Goal: Task Accomplishment & Management: Manage account settings

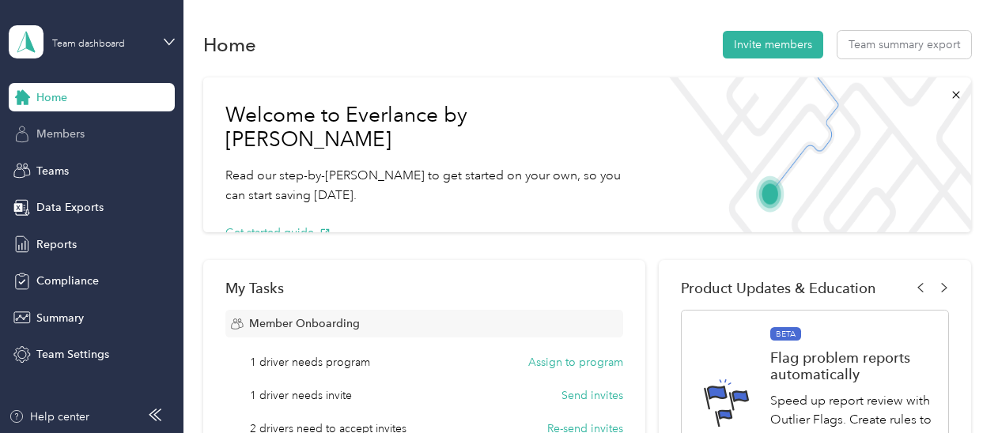
click at [66, 135] on span "Members" at bounding box center [60, 134] width 48 height 17
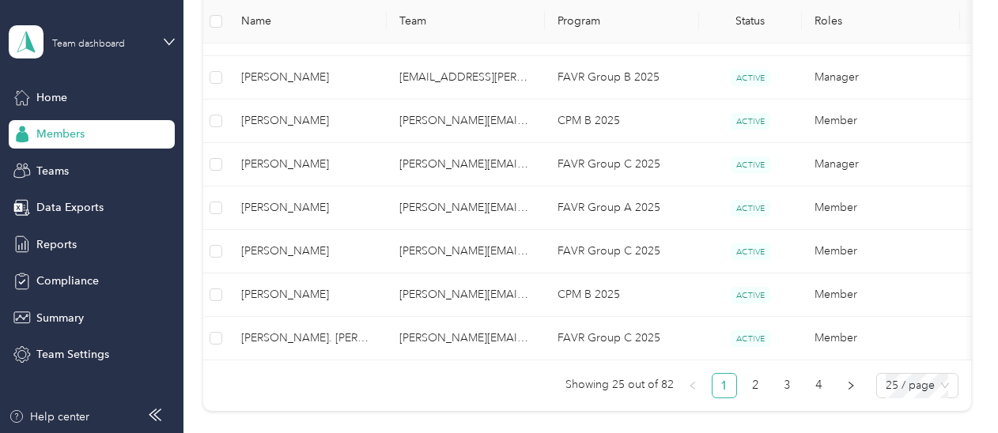
scroll to position [1053, 0]
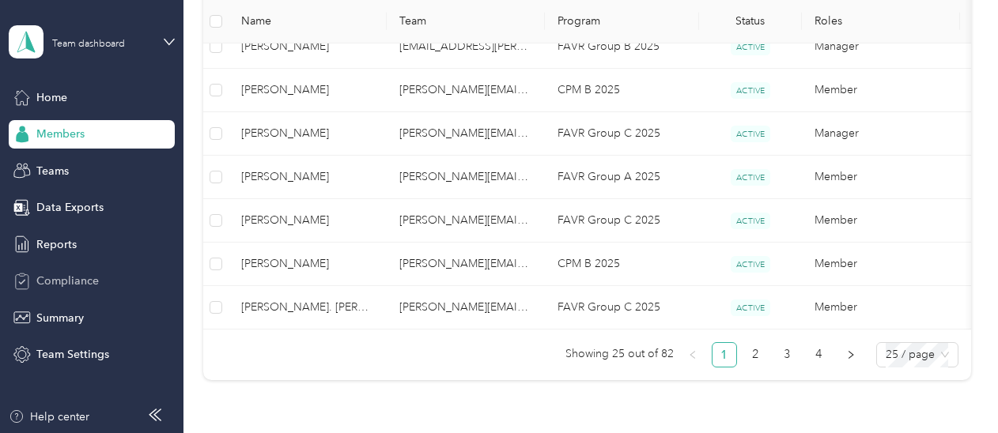
click at [60, 281] on span "Compliance" at bounding box center [67, 281] width 62 height 17
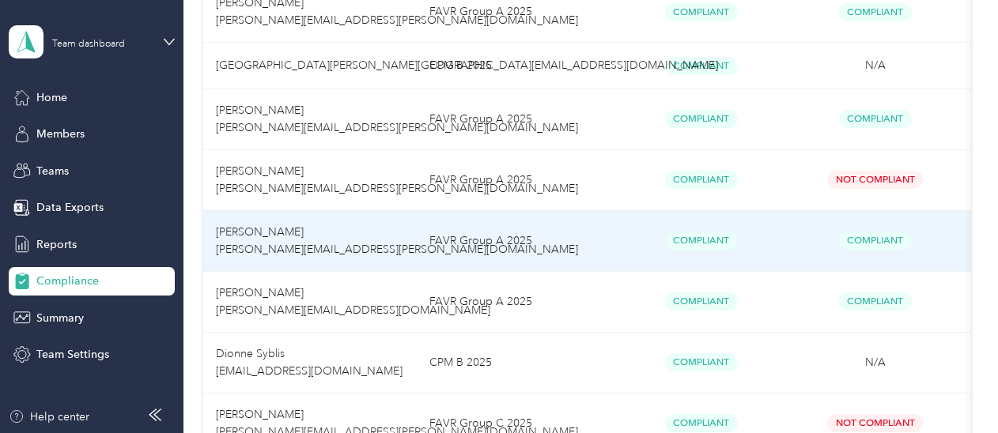
scroll to position [1660, 0]
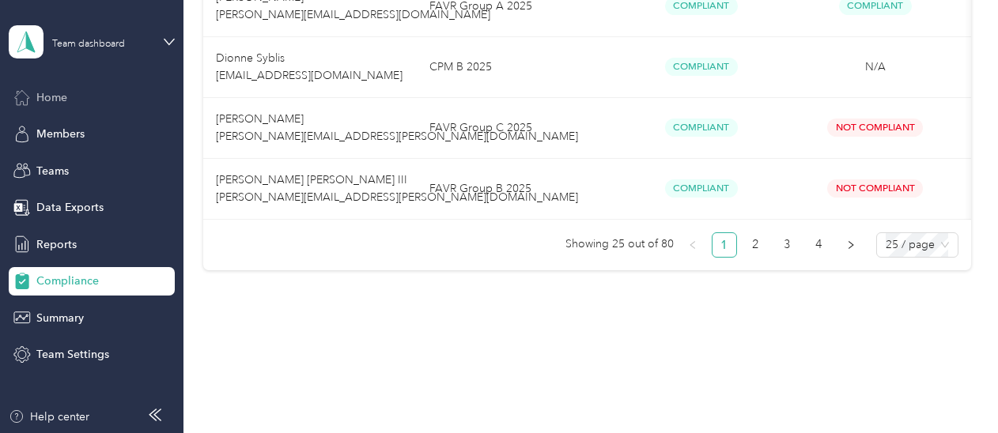
click at [63, 95] on span "Home" at bounding box center [51, 97] width 31 height 17
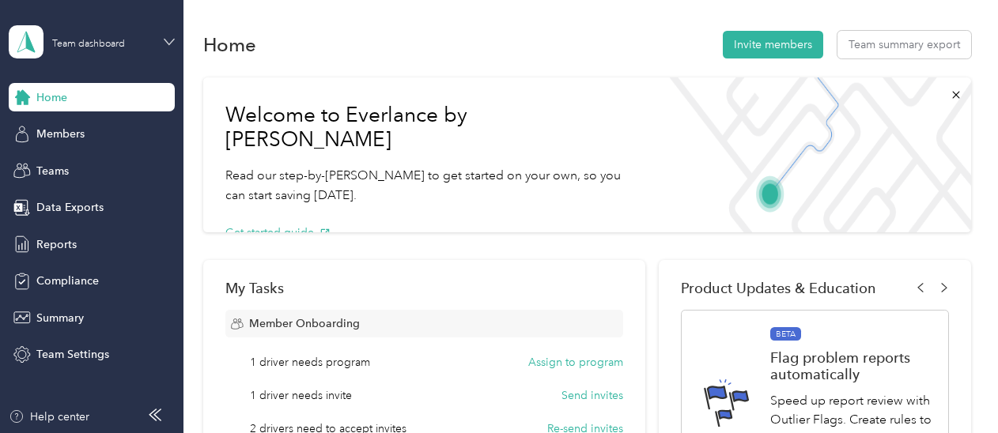
drag, startPoint x: 40, startPoint y: 0, endPoint x: 164, endPoint y: 45, distance: 132.1
click at [164, 45] on icon at bounding box center [169, 41] width 11 height 11
click at [77, 174] on div "Team dashboard Personal dashboard Log out" at bounding box center [264, 166] width 489 height 100
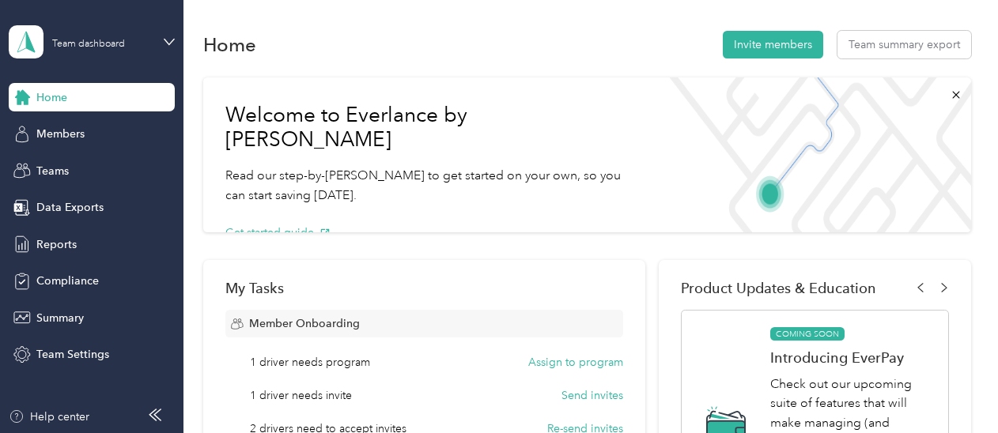
click at [176, 46] on aside "Team dashboard Home Members Teams Data Exports Reports Compliance Summary Team …" at bounding box center [91, 216] width 183 height 433
click at [170, 43] on icon at bounding box center [168, 42] width 9 height 6
click at [72, 165] on div "Personal dashboard" at bounding box center [264, 164] width 489 height 28
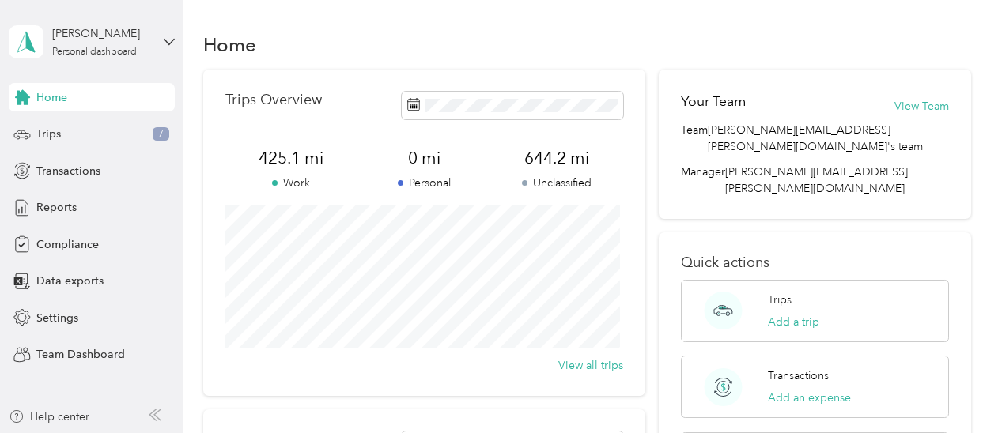
scroll to position [9, 0]
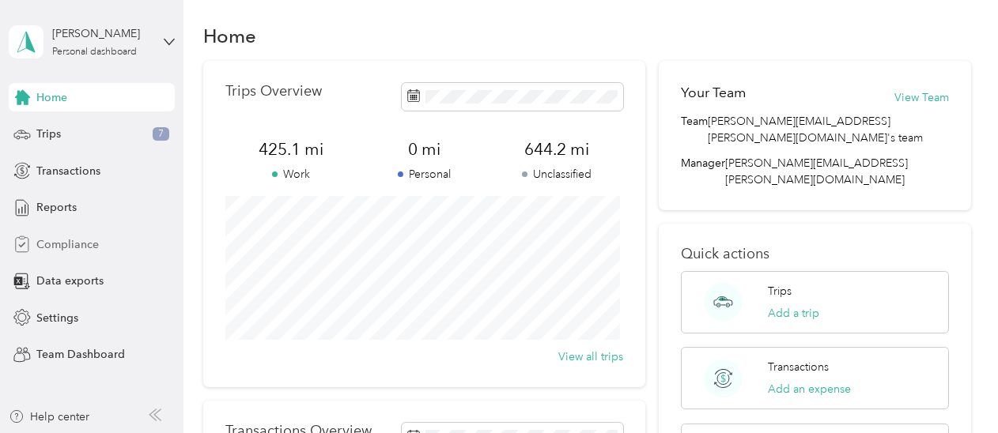
click at [74, 242] on span "Compliance" at bounding box center [67, 244] width 62 height 17
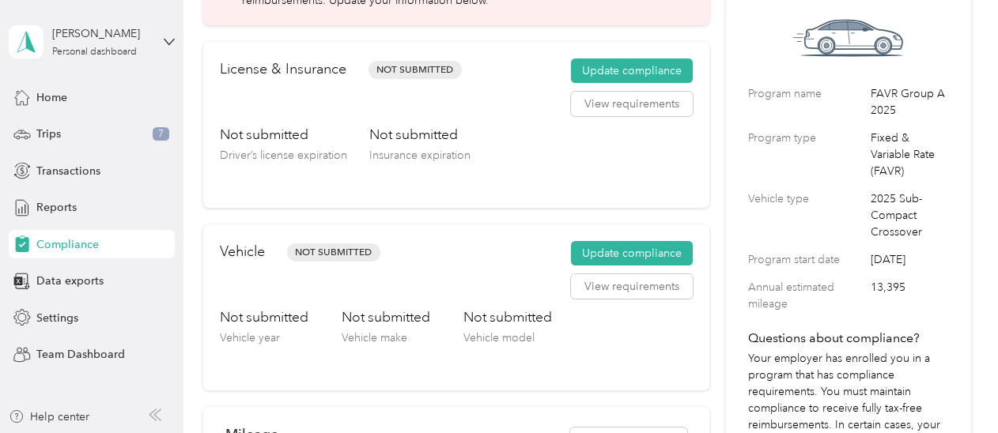
scroll to position [121, 0]
click at [609, 78] on button "Update compliance" at bounding box center [632, 71] width 122 height 25
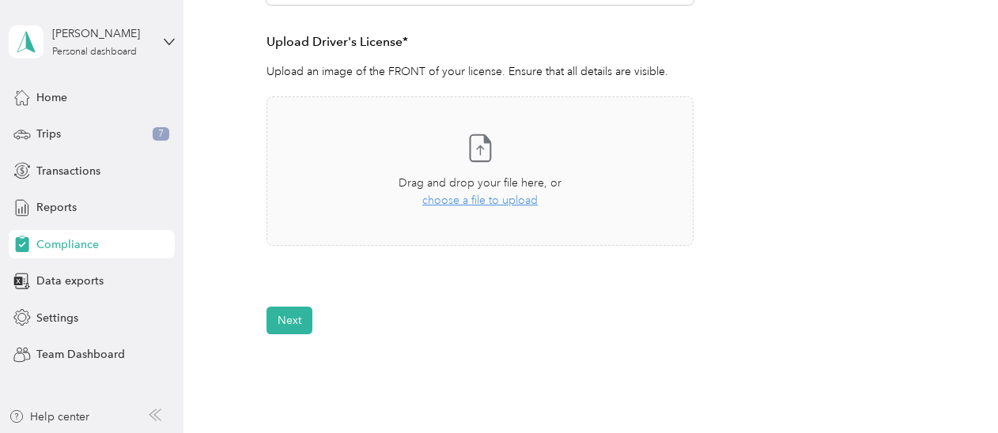
scroll to position [425, 0]
click at [490, 202] on span "choose a file to upload" at bounding box center [479, 199] width 115 height 13
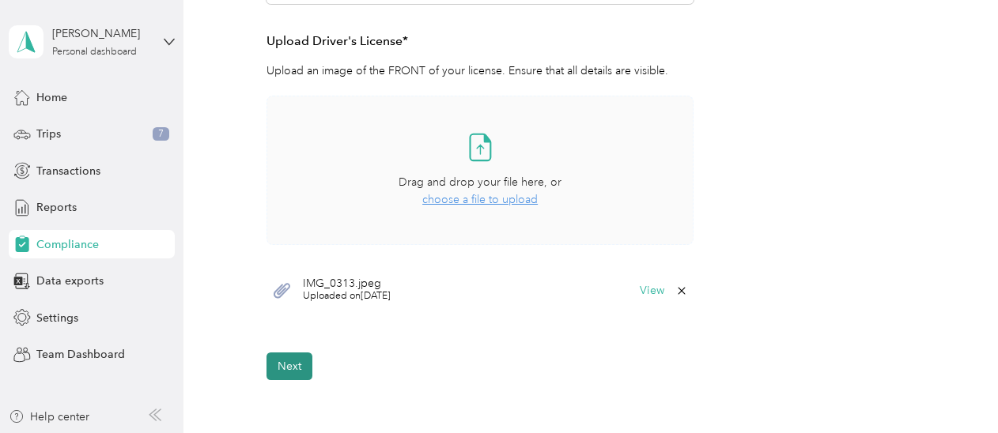
click at [289, 372] on button "Next" at bounding box center [289, 367] width 46 height 28
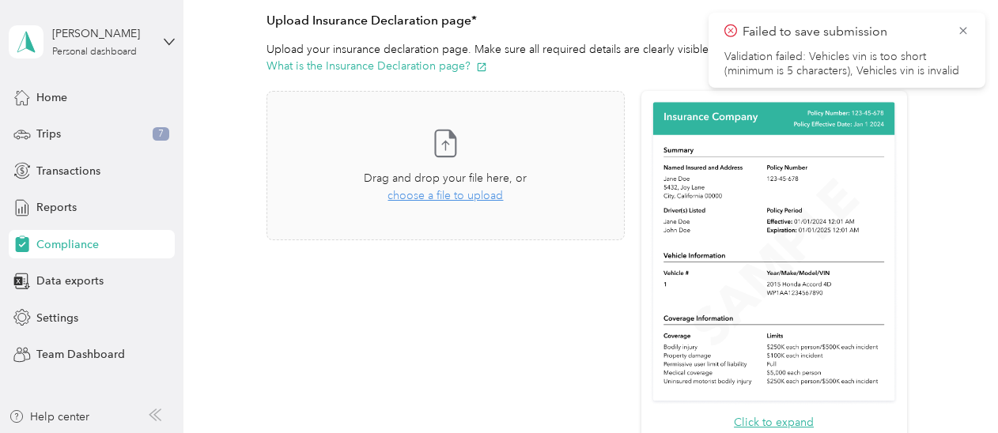
scroll to position [359, 0]
click at [963, 32] on icon at bounding box center [963, 31] width 13 height 14
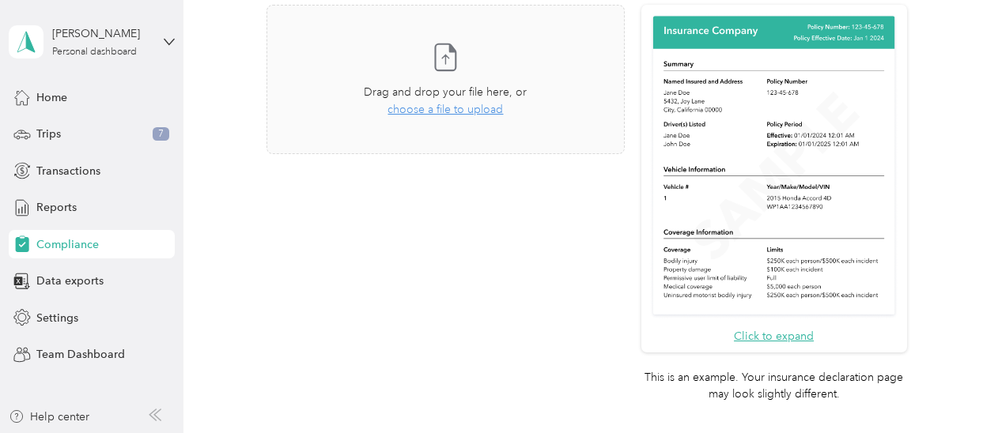
scroll to position [444, 0]
click at [469, 104] on span "choose a file to upload" at bounding box center [444, 110] width 115 height 13
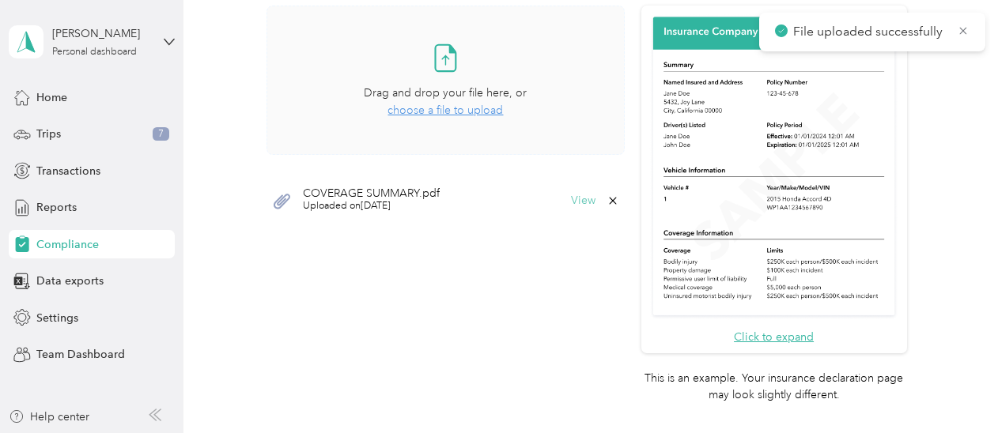
click at [587, 203] on button "View" at bounding box center [583, 200] width 25 height 11
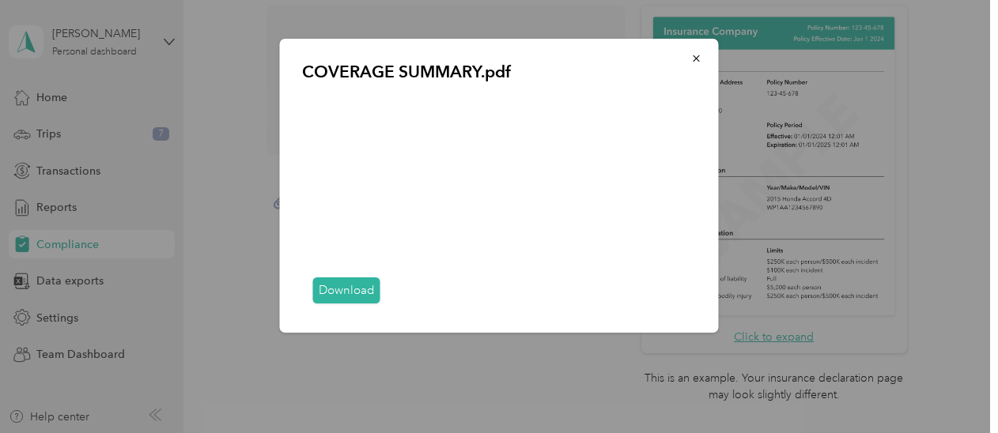
click at [471, 347] on div at bounding box center [499, 216] width 998 height 433
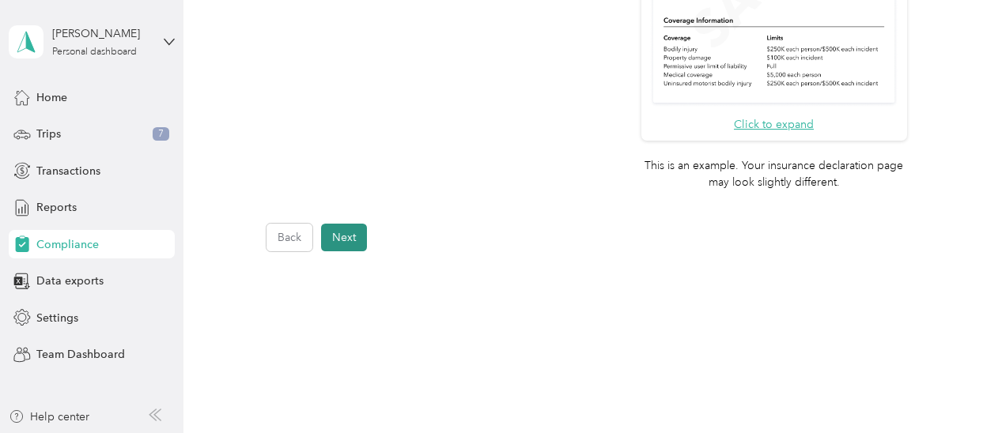
click at [348, 240] on button "Next" at bounding box center [344, 238] width 46 height 28
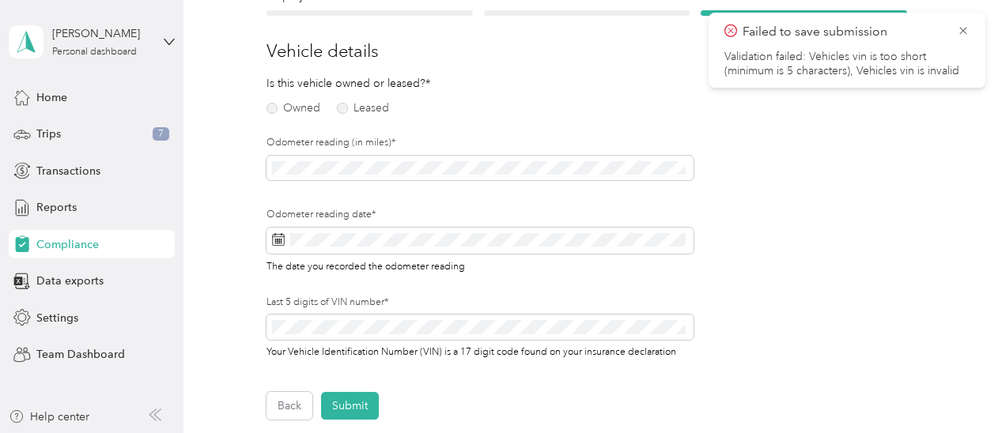
scroll to position [169, 0]
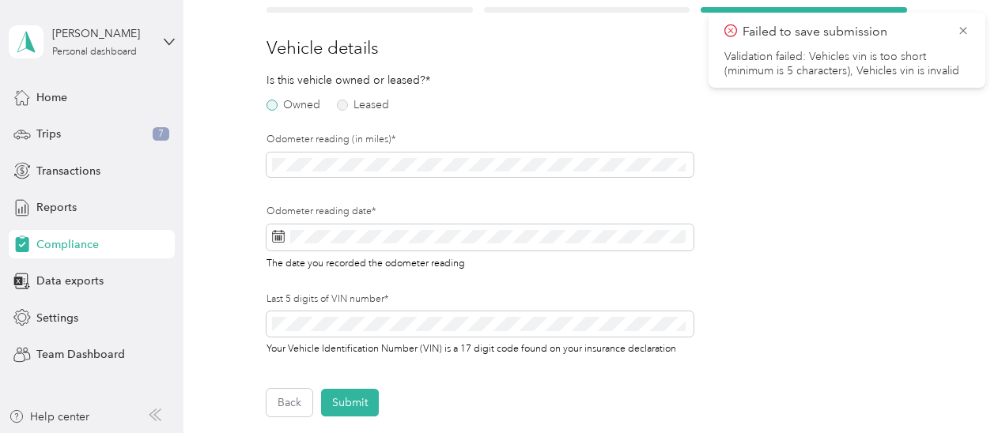
click at [274, 105] on label "Owned" at bounding box center [293, 105] width 54 height 11
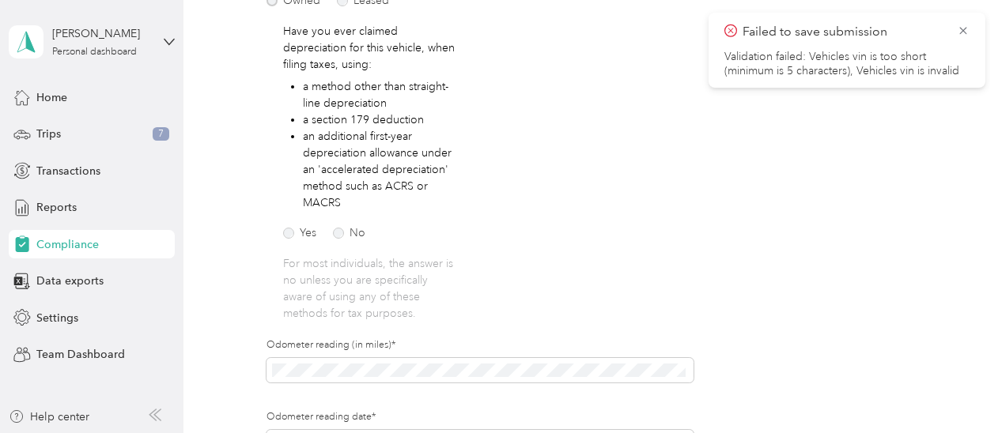
scroll to position [272, 0]
click at [337, 239] on label "No" at bounding box center [349, 234] width 32 height 11
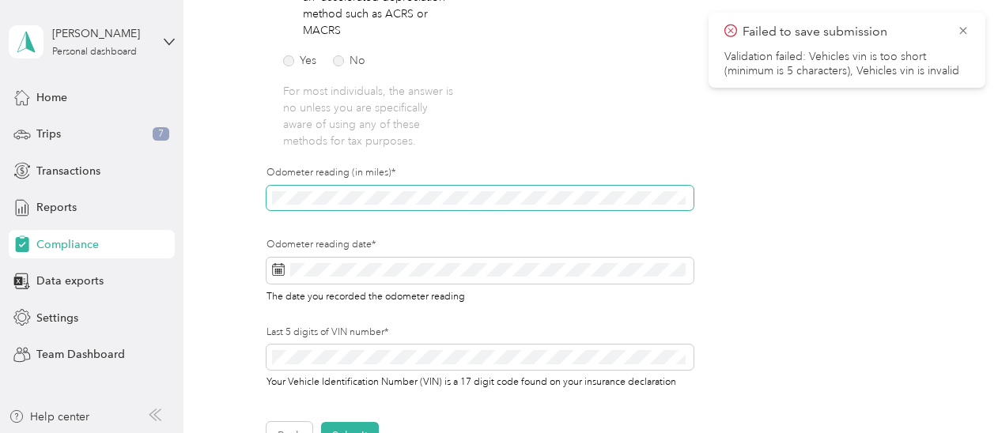
scroll to position [516, 0]
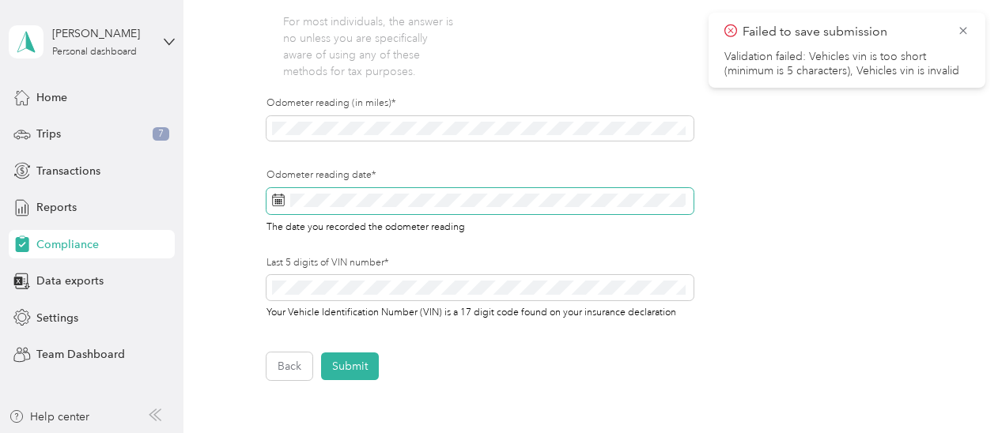
click at [274, 202] on span at bounding box center [479, 201] width 426 height 27
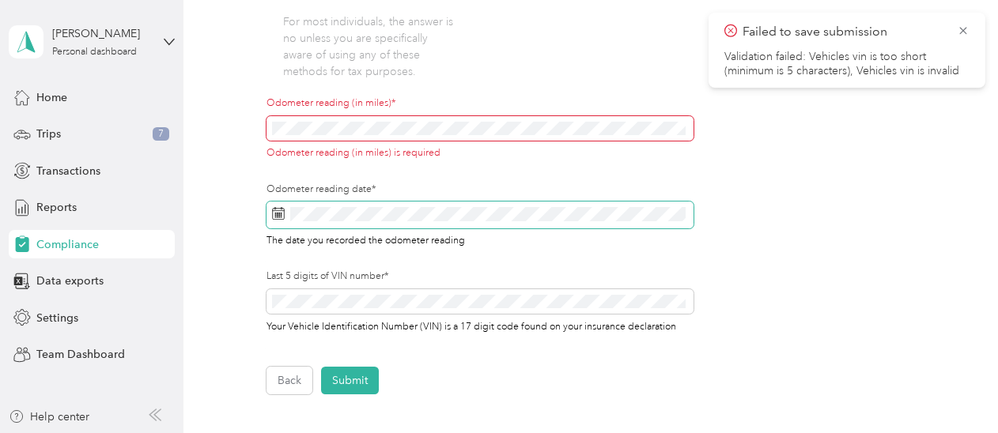
click at [277, 210] on icon at bounding box center [278, 213] width 13 height 13
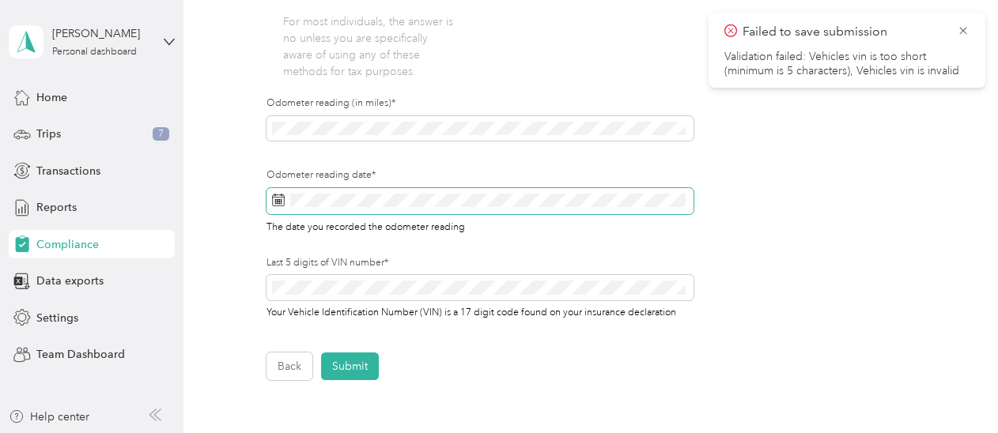
click at [275, 202] on rect at bounding box center [276, 202] width 2 height 2
click at [278, 202] on rect at bounding box center [278, 202] width 2 height 2
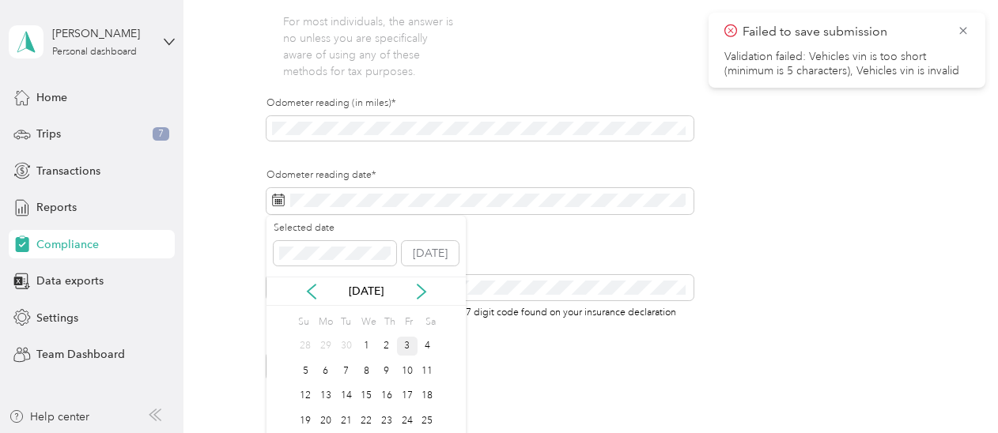
click at [406, 346] on div "3" at bounding box center [407, 347] width 21 height 20
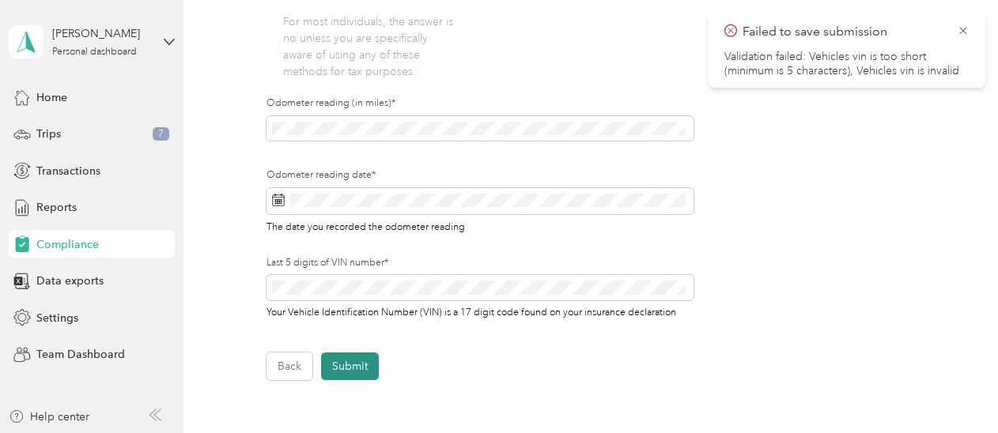
click at [353, 361] on button "Submit" at bounding box center [350, 367] width 58 height 28
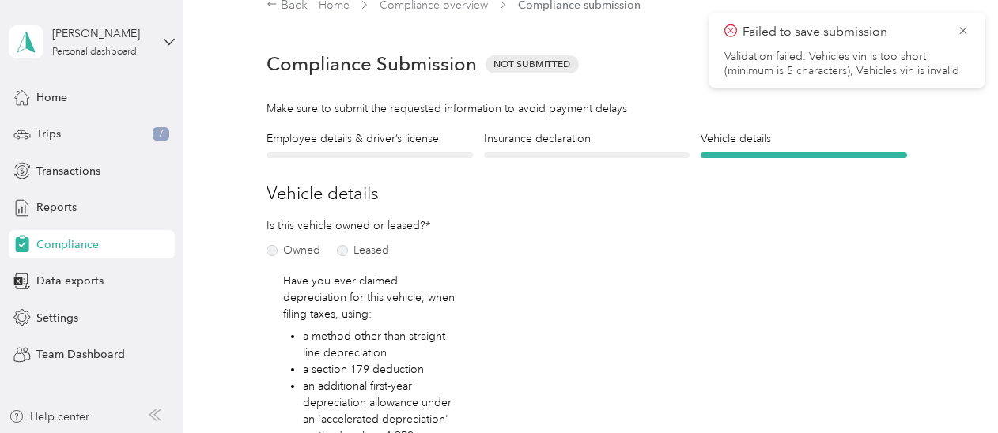
scroll to position [19, 0]
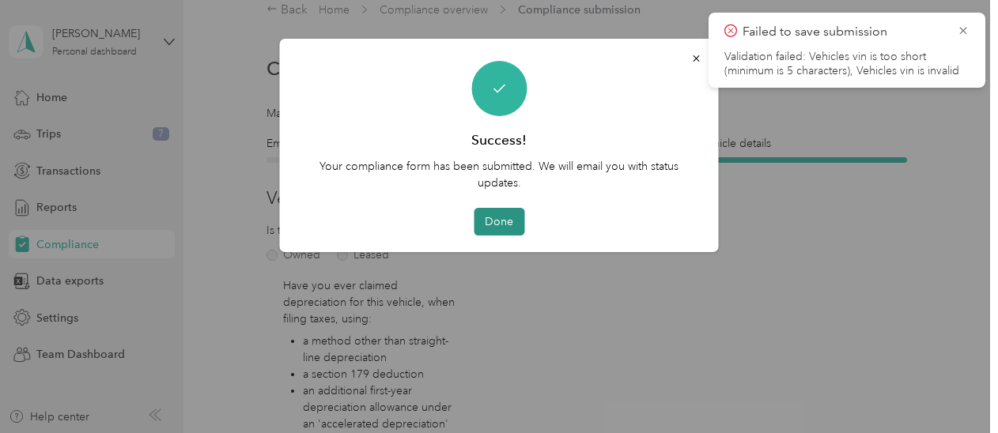
click at [510, 222] on button "Done" at bounding box center [499, 222] width 51 height 28
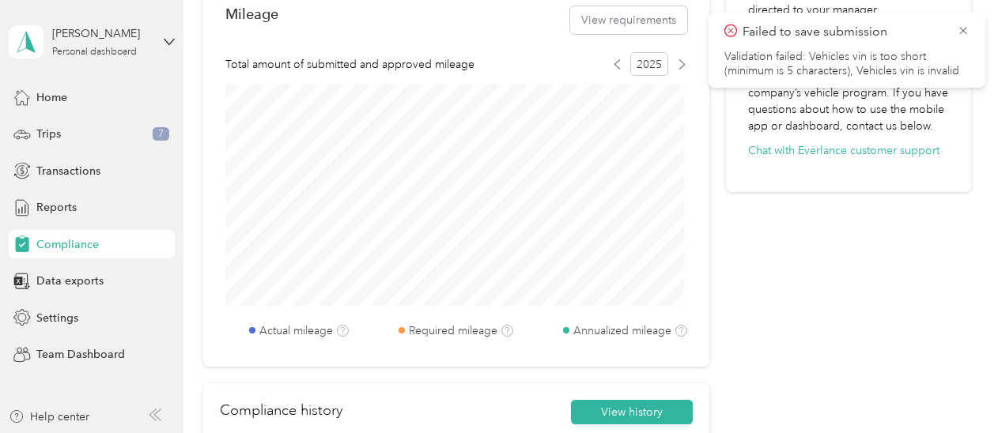
scroll to position [667, 0]
click at [66, 131] on div "Trips 7" at bounding box center [92, 134] width 166 height 28
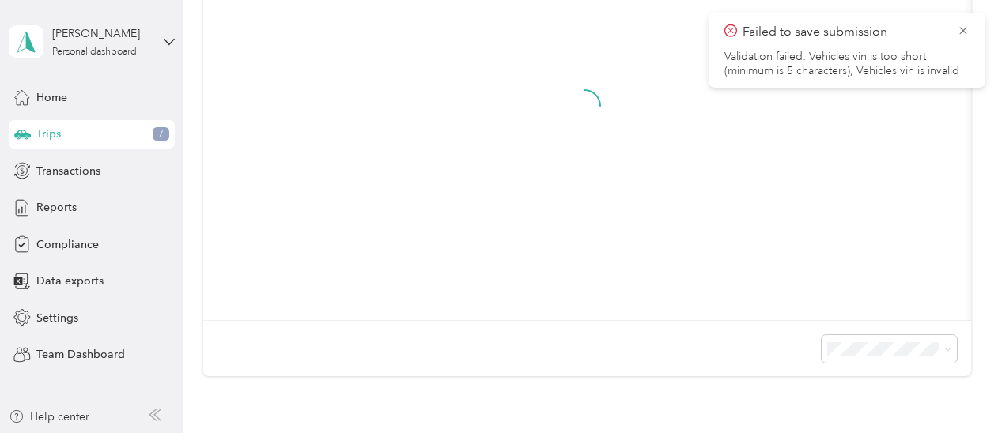
scroll to position [335, 0]
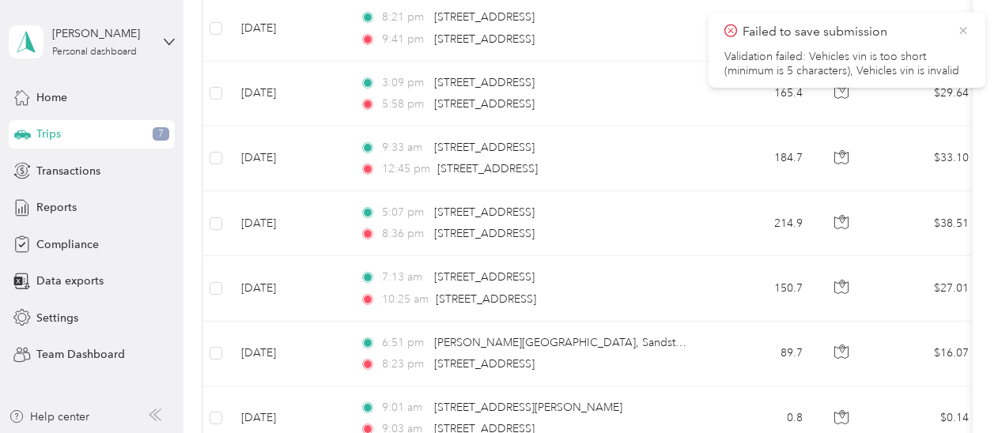
click at [966, 27] on icon at bounding box center [963, 31] width 13 height 14
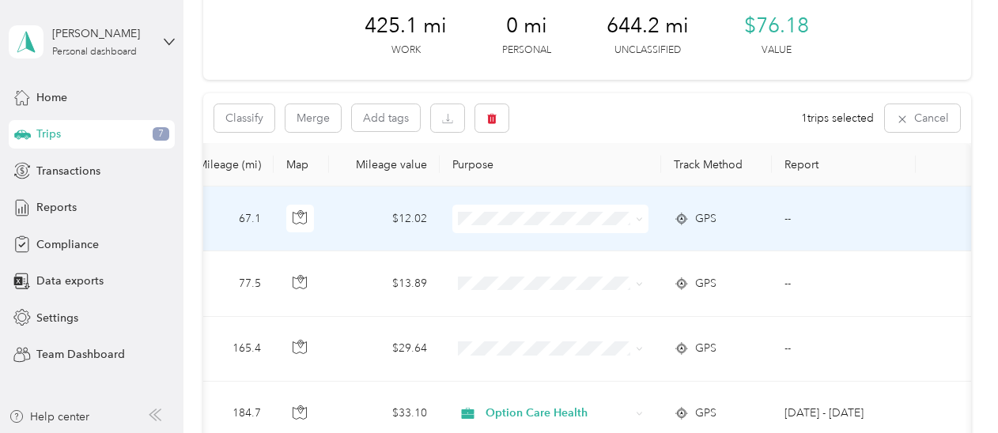
scroll to position [0, 546]
click at [905, 123] on button "Cancel" at bounding box center [922, 118] width 75 height 28
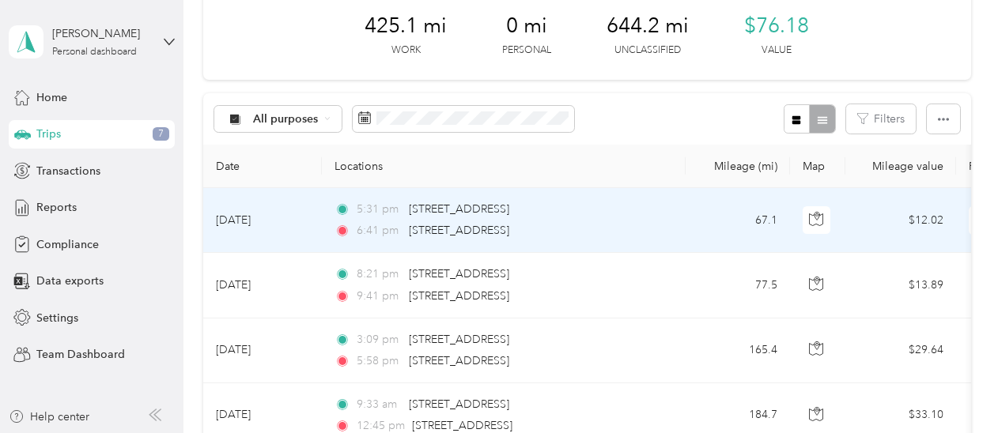
scroll to position [0, 0]
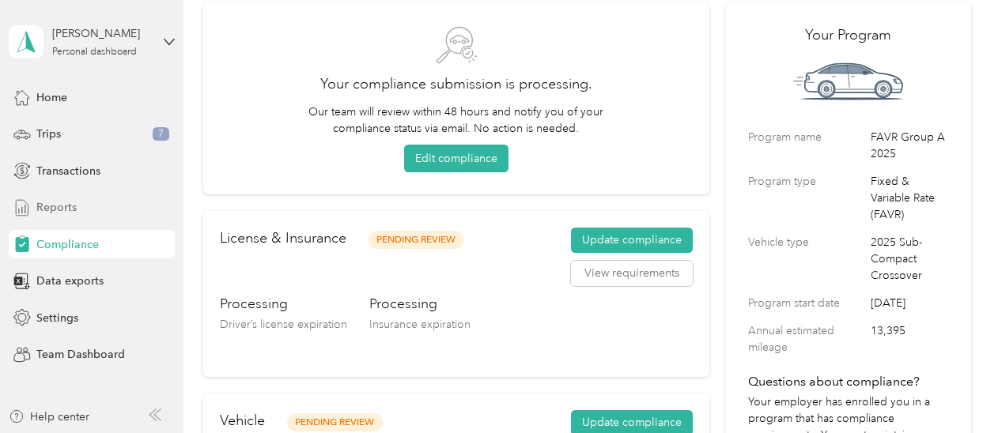
click at [47, 202] on span "Reports" at bounding box center [56, 207] width 40 height 17
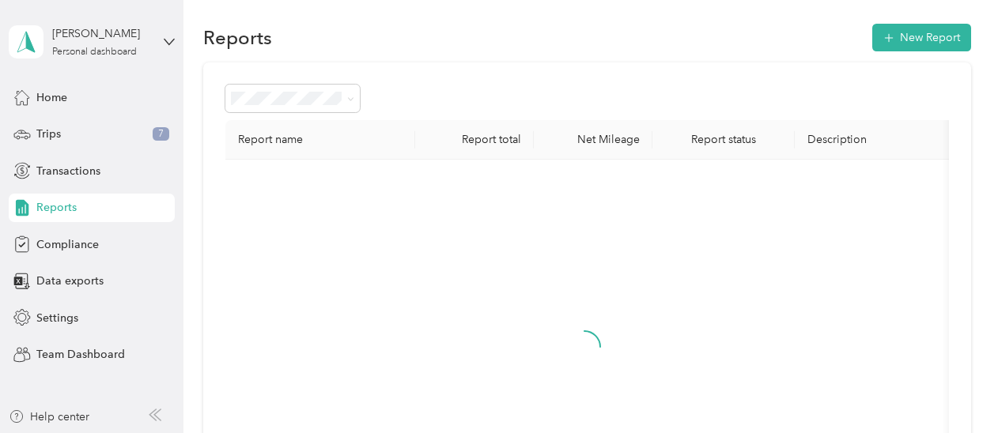
scroll to position [78, 0]
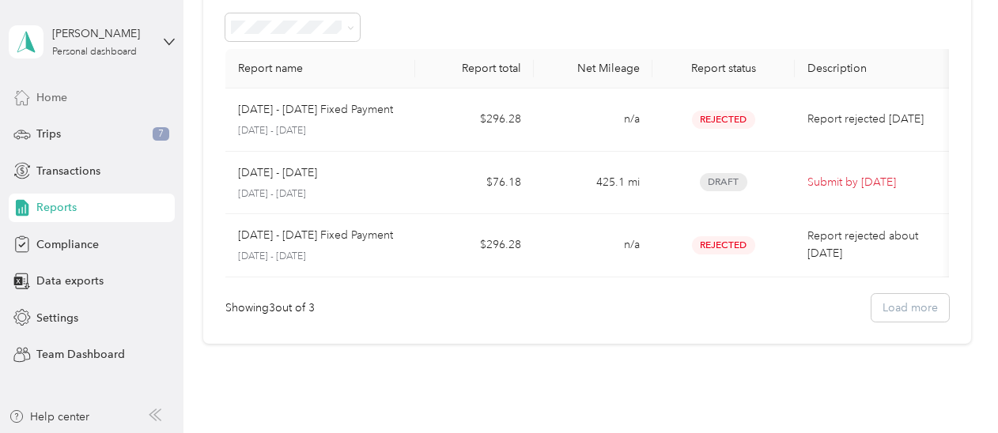
click at [51, 111] on div "Home" at bounding box center [92, 97] width 166 height 28
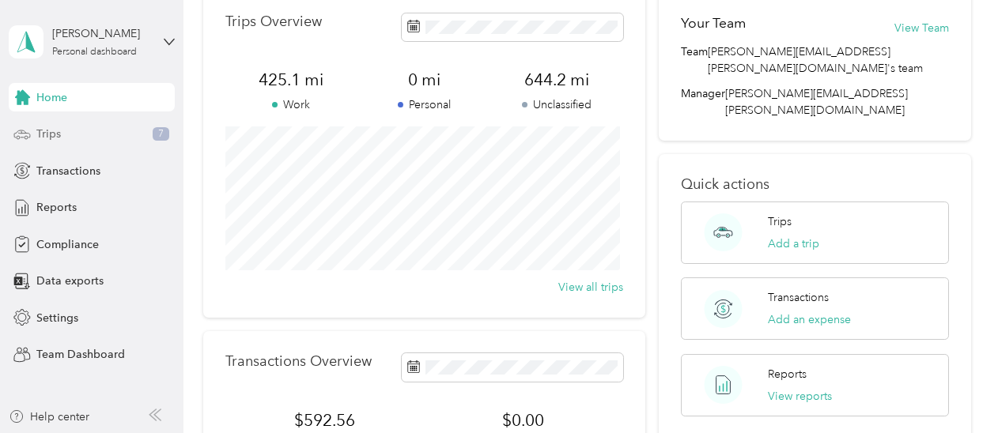
click at [44, 129] on span "Trips" at bounding box center [48, 134] width 25 height 17
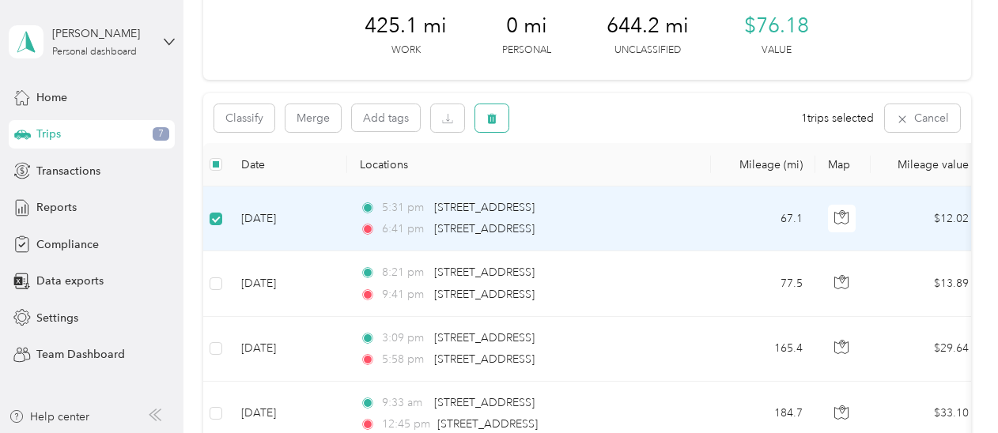
click at [493, 118] on icon "button" at bounding box center [491, 118] width 11 height 11
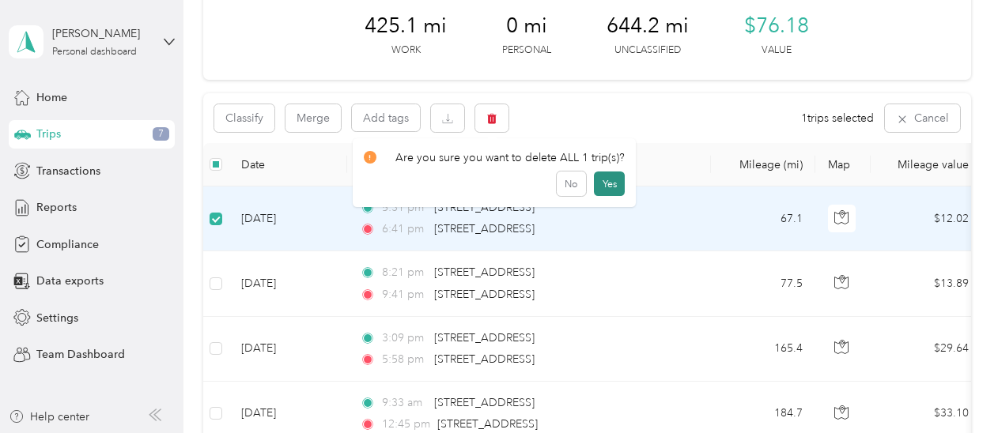
click at [611, 181] on button "Yes" at bounding box center [609, 184] width 31 height 25
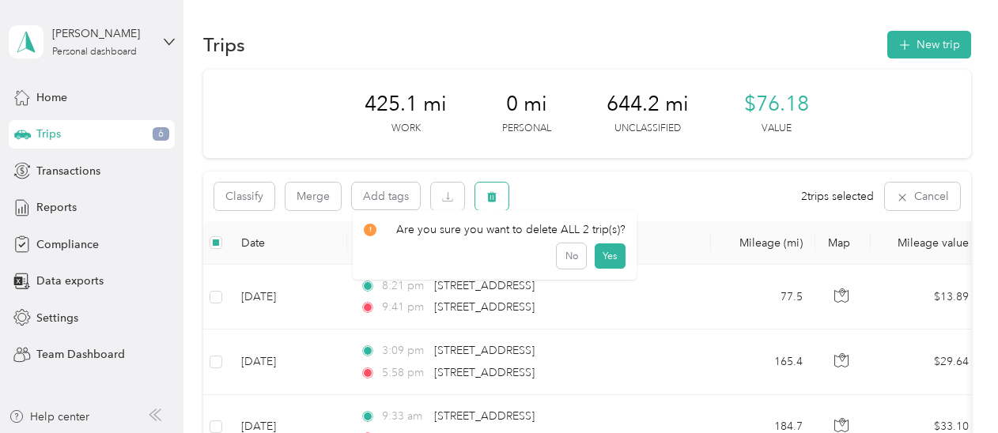
click at [492, 194] on icon "button" at bounding box center [491, 197] width 9 height 10
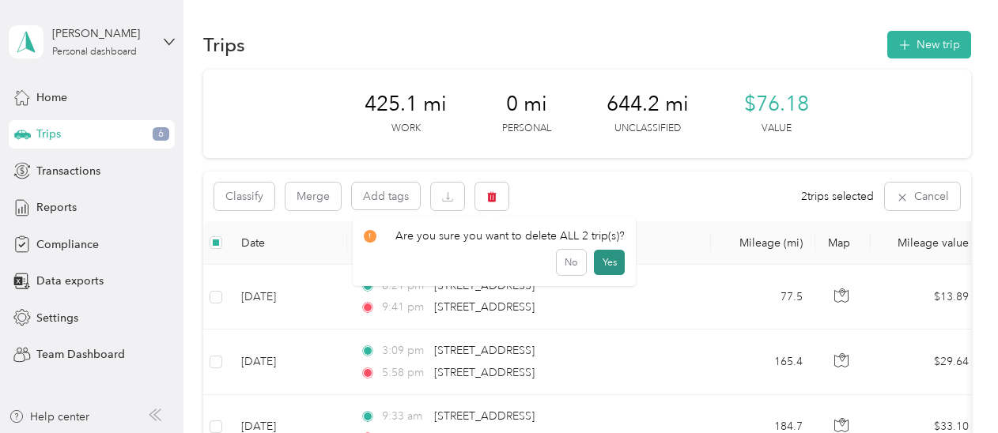
click at [606, 260] on button "Yes" at bounding box center [609, 262] width 31 height 25
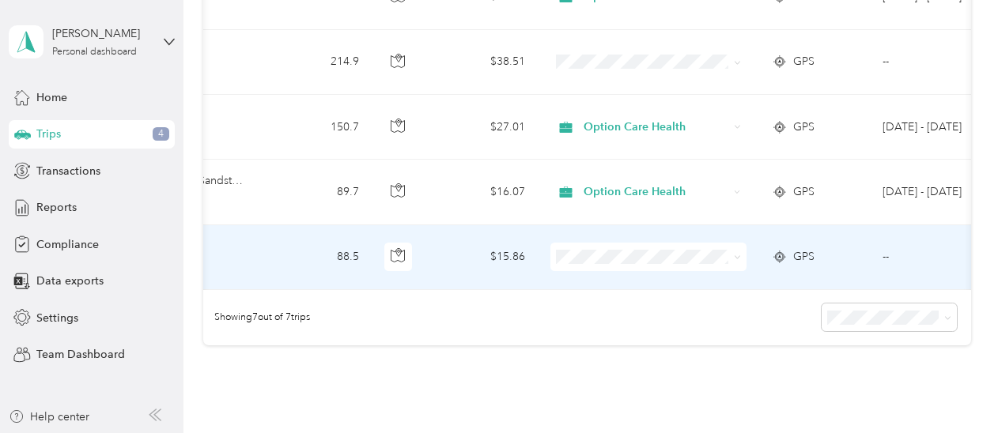
scroll to position [0, 443]
click at [744, 253] on span at bounding box center [649, 257] width 196 height 28
click at [736, 257] on icon at bounding box center [738, 257] width 7 height 7
click at [647, 285] on li "Option Care Health" at bounding box center [649, 276] width 196 height 28
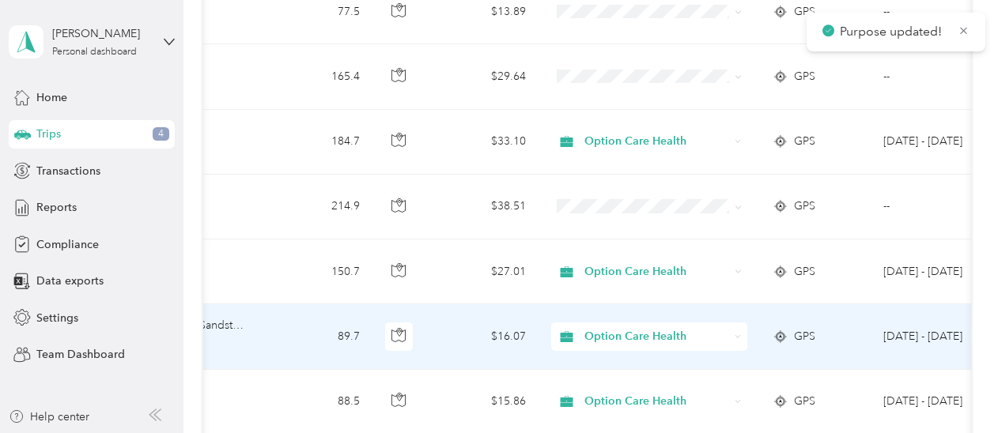
scroll to position [283, 0]
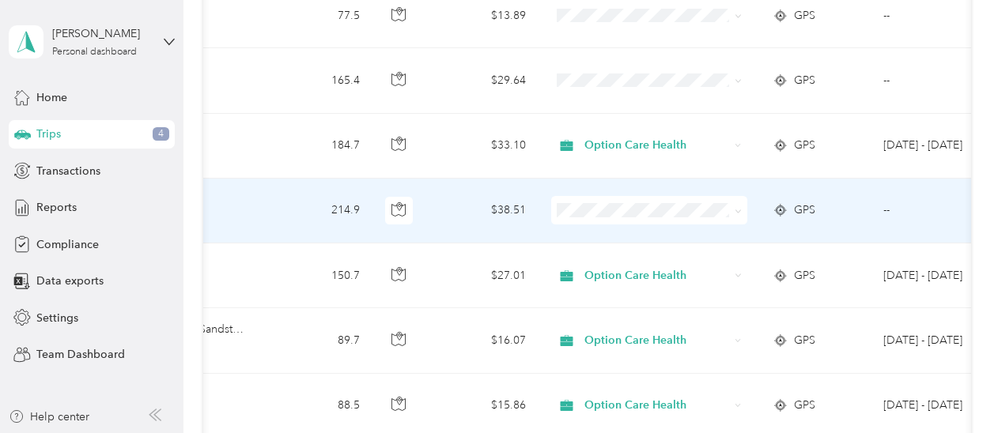
click at [732, 210] on span at bounding box center [735, 210] width 13 height 17
click at [740, 211] on icon at bounding box center [738, 211] width 7 height 7
click at [650, 237] on span "Option Care Health" at bounding box center [663, 238] width 146 height 17
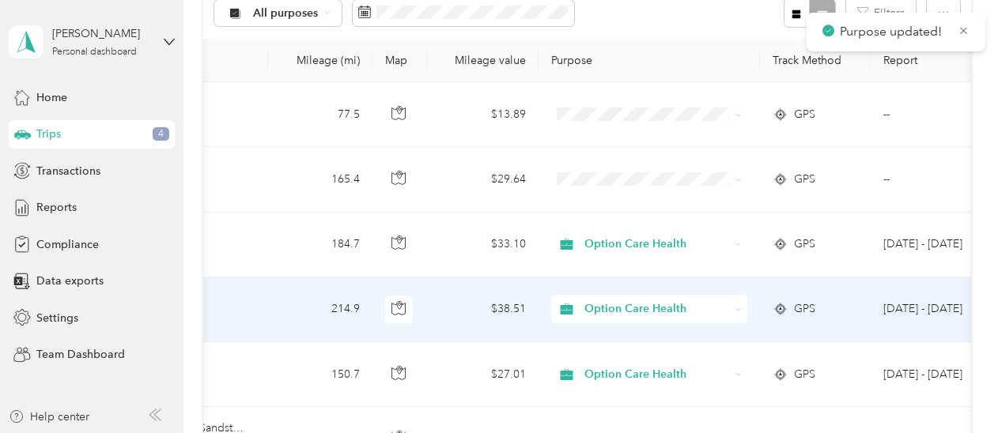
scroll to position [179, 0]
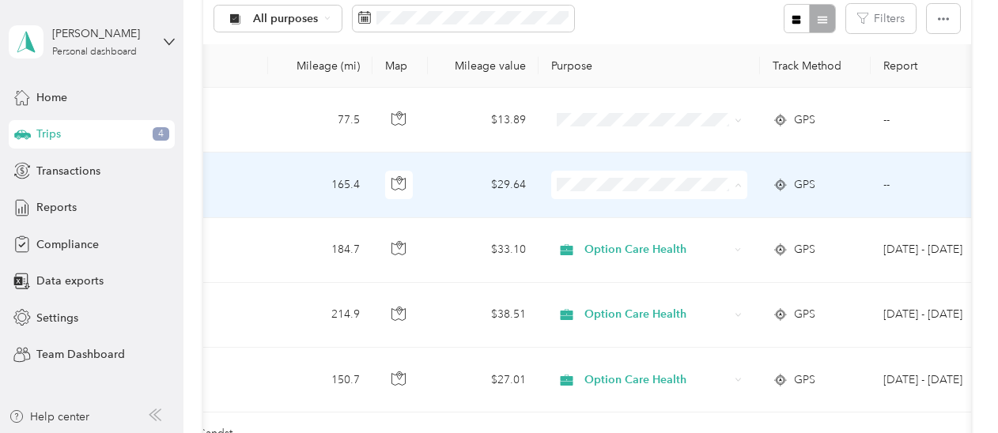
click at [636, 210] on span "Option Care Health" at bounding box center [663, 214] width 146 height 17
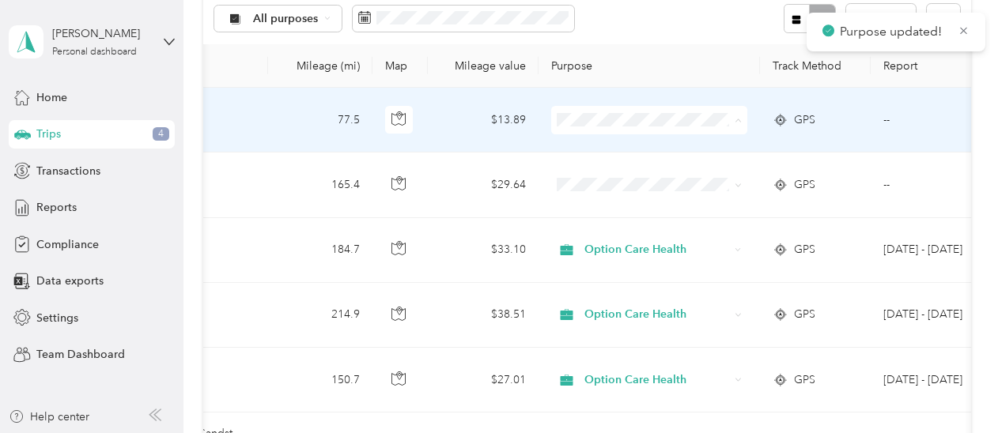
click at [617, 146] on span "Option Care Health" at bounding box center [663, 149] width 146 height 17
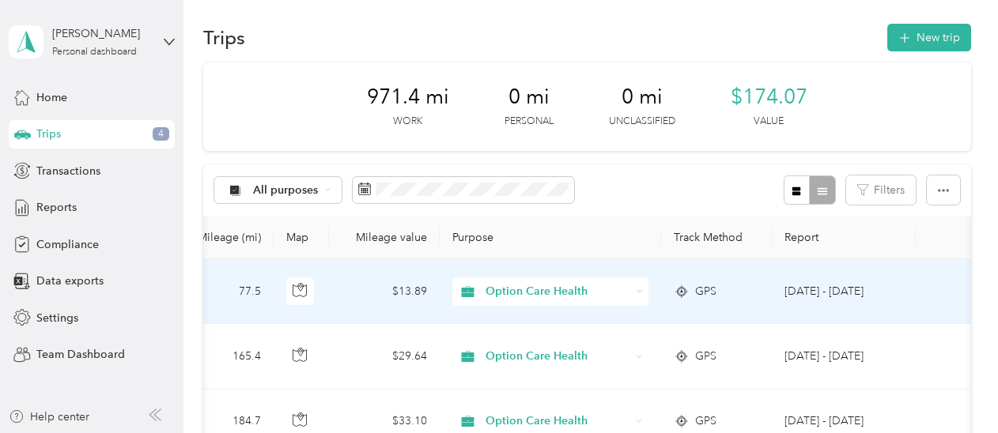
scroll to position [0, 0]
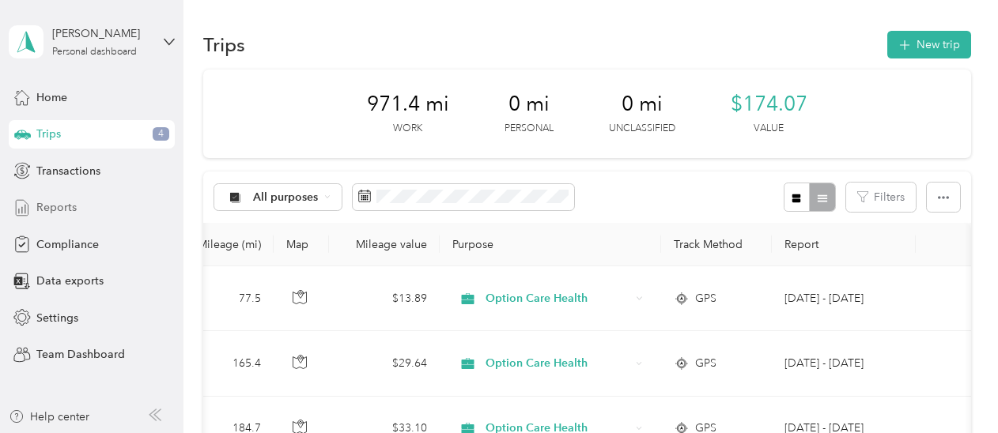
click at [54, 204] on span "Reports" at bounding box center [56, 207] width 40 height 17
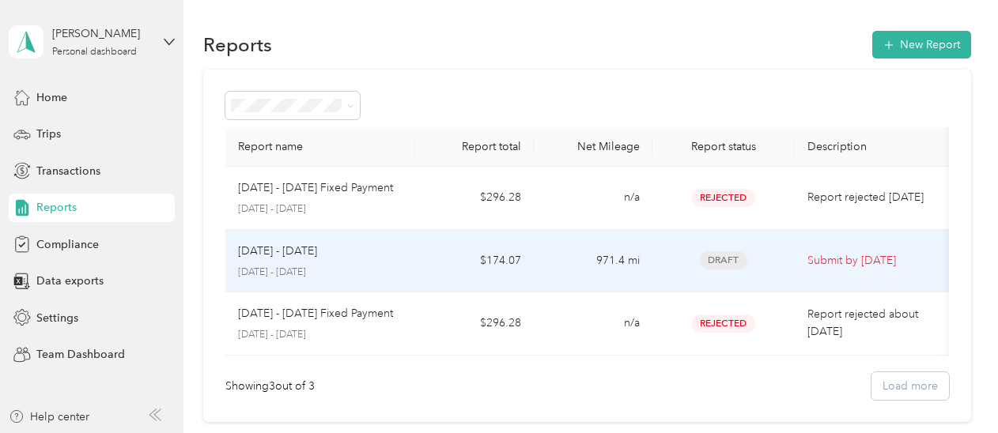
click at [307, 255] on p "[DATE] - [DATE]" at bounding box center [277, 251] width 79 height 17
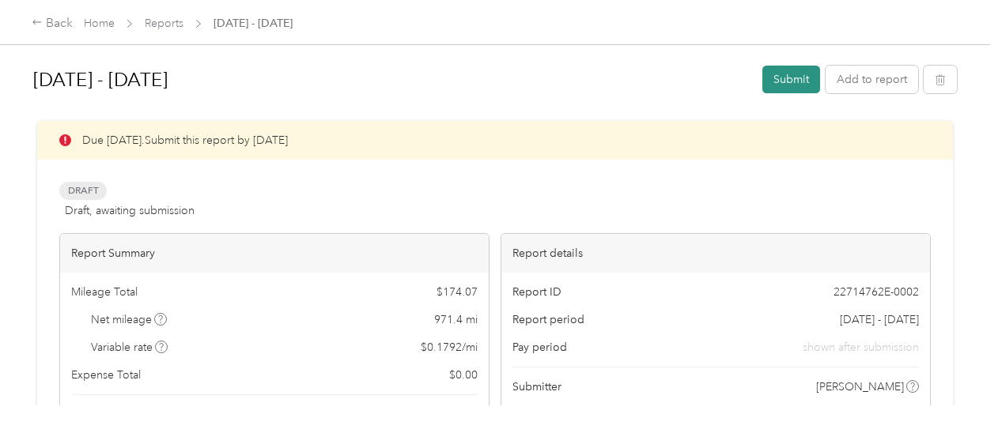
click at [781, 75] on button "Submit" at bounding box center [791, 80] width 58 height 28
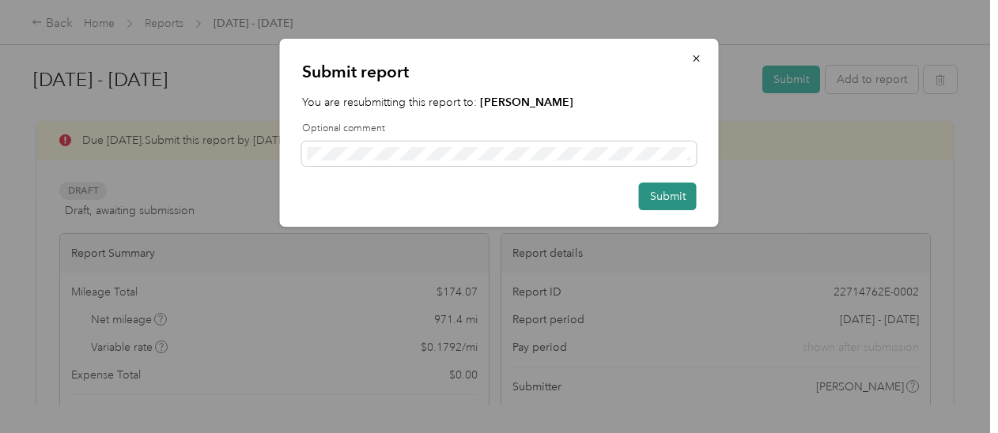
click at [657, 196] on button "Submit" at bounding box center [668, 197] width 58 height 28
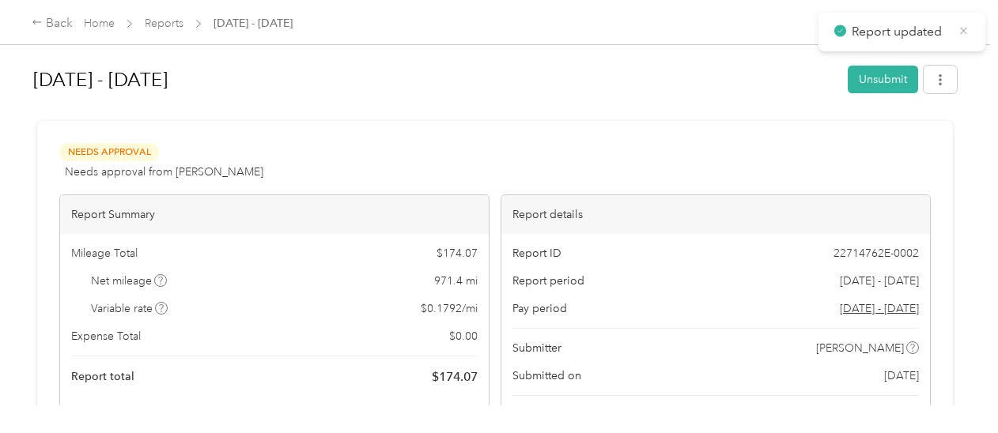
click at [963, 29] on icon at bounding box center [964, 31] width 12 height 14
click at [46, 18] on div "Back" at bounding box center [52, 23] width 41 height 19
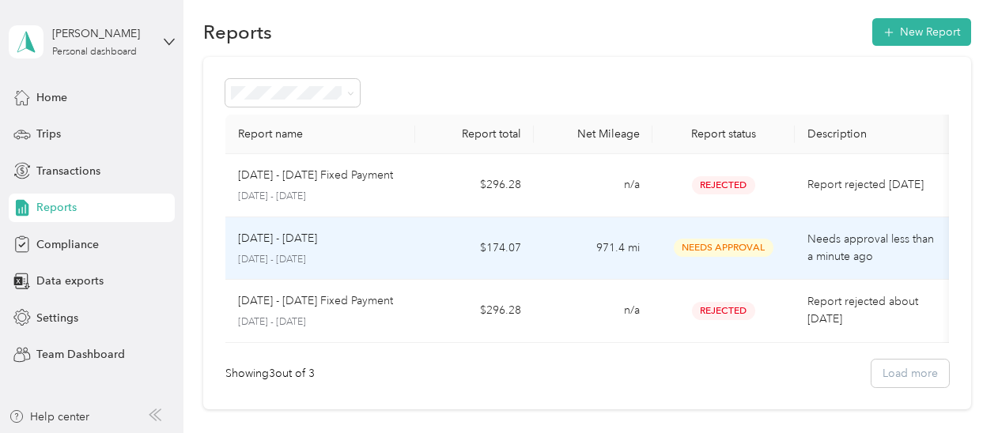
scroll to position [10, 0]
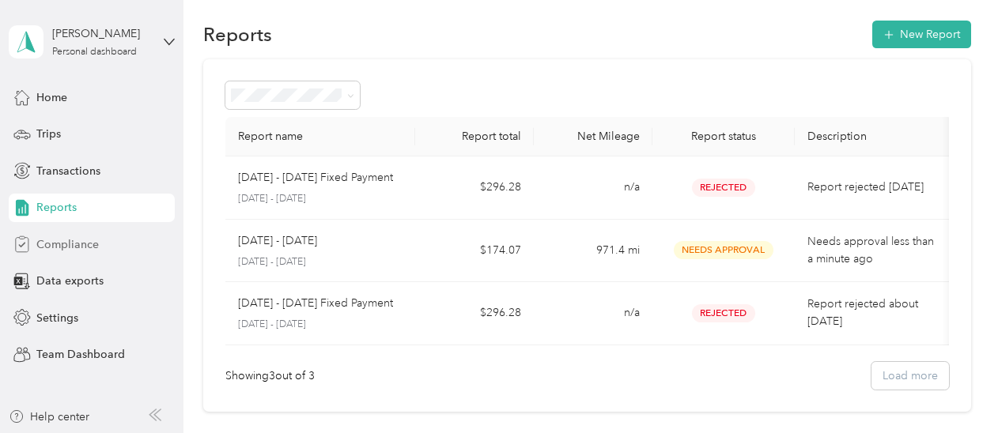
click at [74, 243] on span "Compliance" at bounding box center [67, 244] width 62 height 17
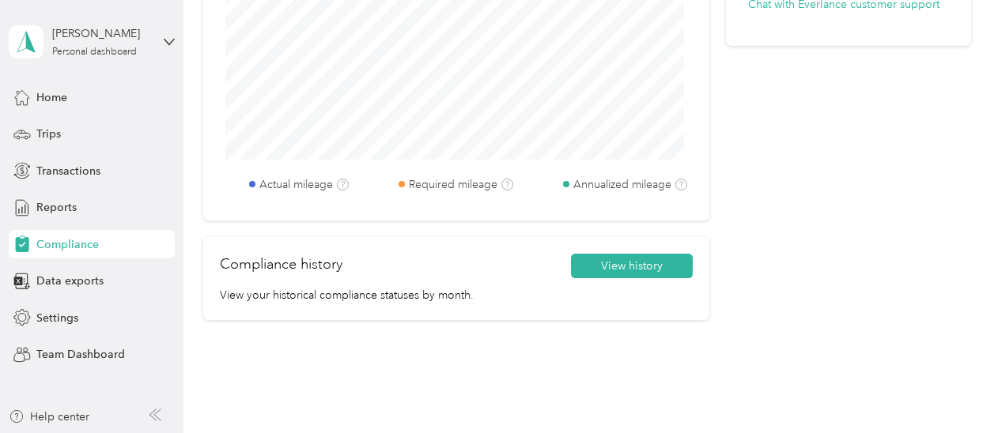
scroll to position [886, 0]
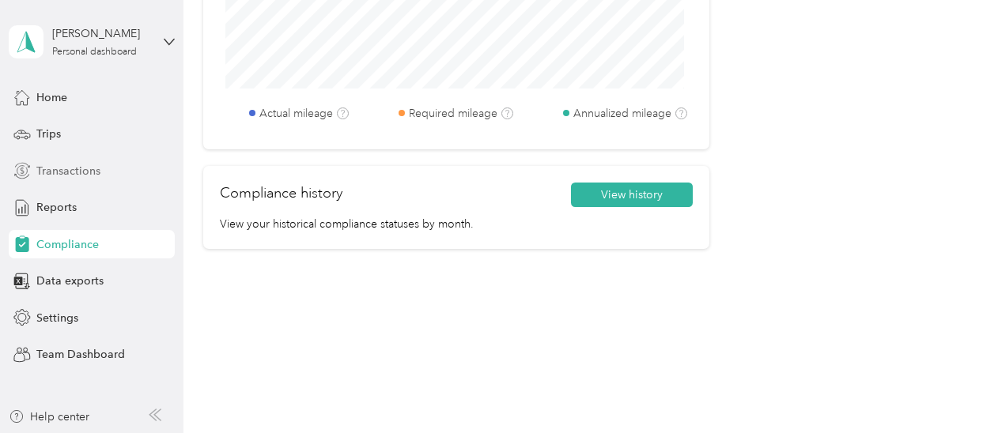
click at [65, 166] on span "Transactions" at bounding box center [68, 171] width 64 height 17
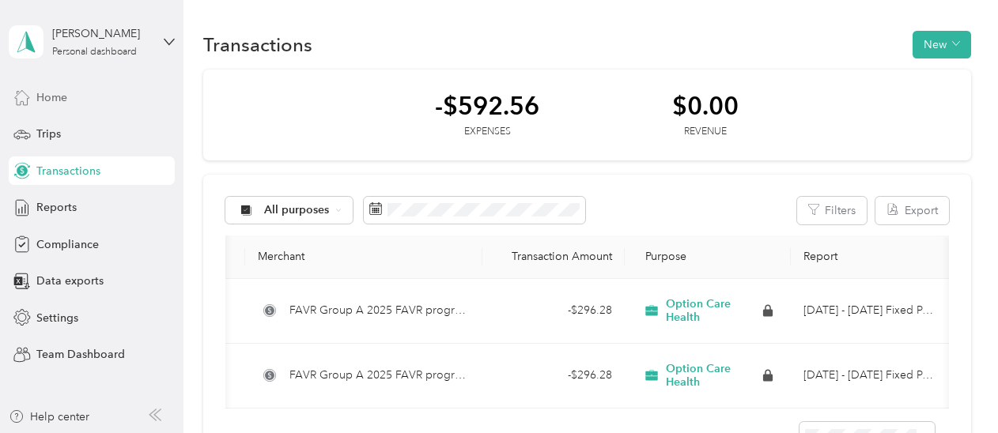
click at [57, 96] on span "Home" at bounding box center [51, 97] width 31 height 17
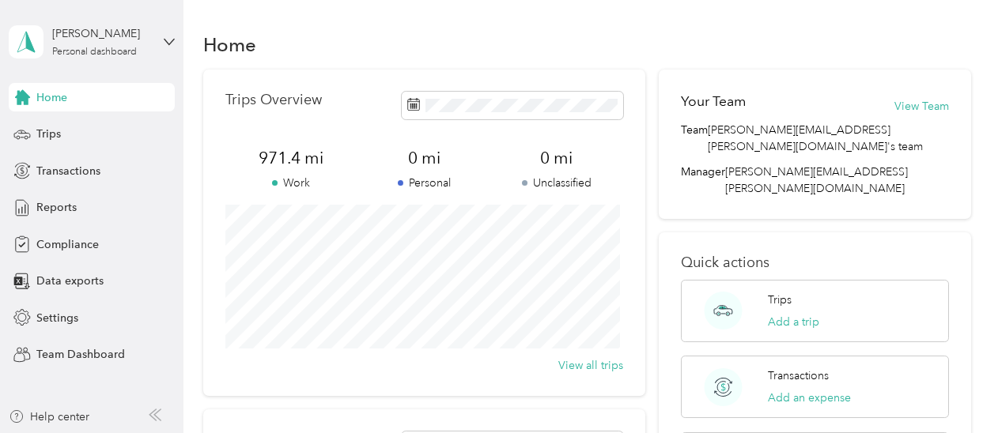
click at [163, 40] on div "[PERSON_NAME] Personal dashboard" at bounding box center [92, 41] width 166 height 55
click at [164, 37] on icon at bounding box center [169, 41] width 11 height 11
click at [63, 126] on div "Team dashboard" at bounding box center [65, 123] width 85 height 17
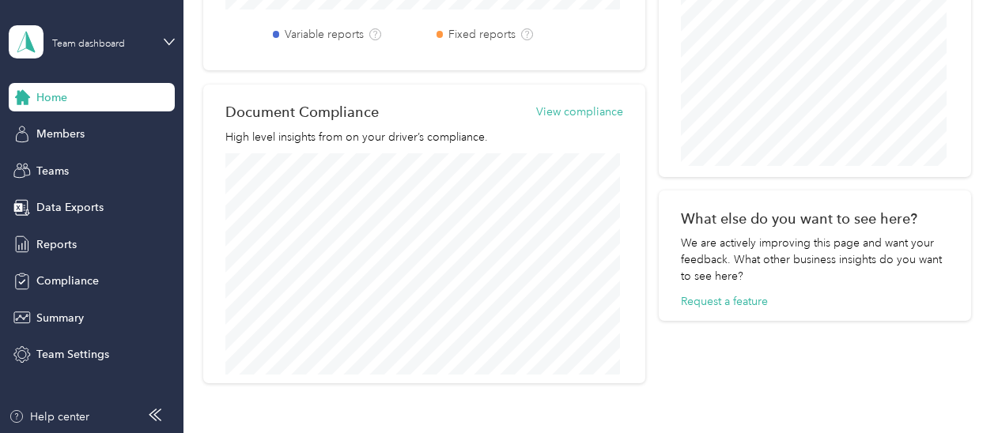
scroll to position [843, 0]
click at [60, 240] on span "Reports" at bounding box center [56, 244] width 40 height 17
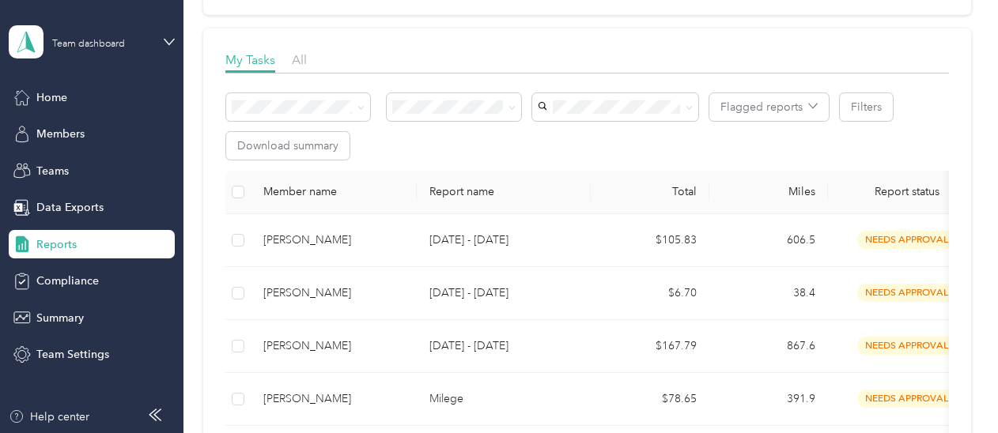
scroll to position [201, 0]
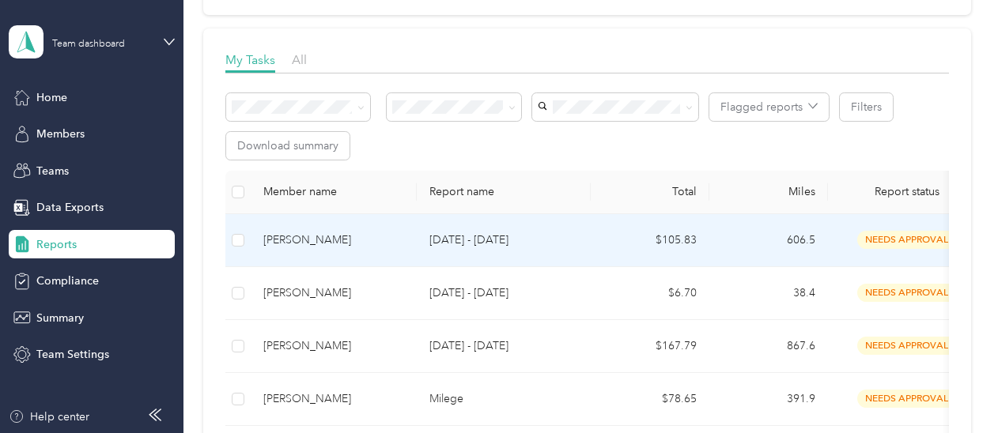
click at [578, 237] on td "[DATE] - [DATE]" at bounding box center [504, 240] width 174 height 53
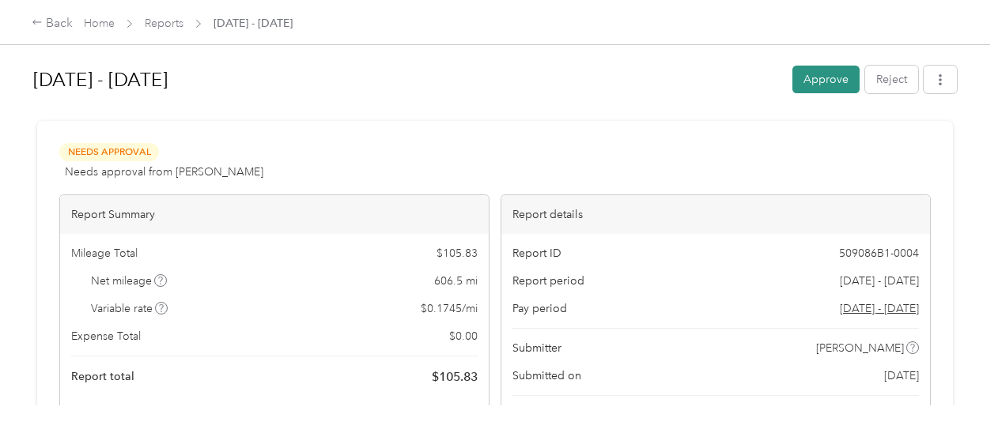
click at [819, 75] on button "Approve" at bounding box center [825, 80] width 67 height 28
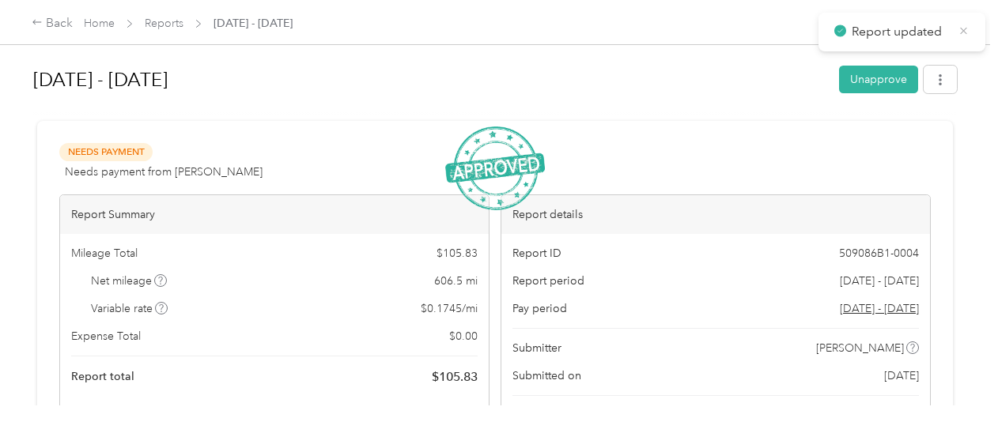
click at [965, 26] on icon at bounding box center [964, 31] width 12 height 14
click at [49, 23] on div "Back" at bounding box center [52, 23] width 41 height 19
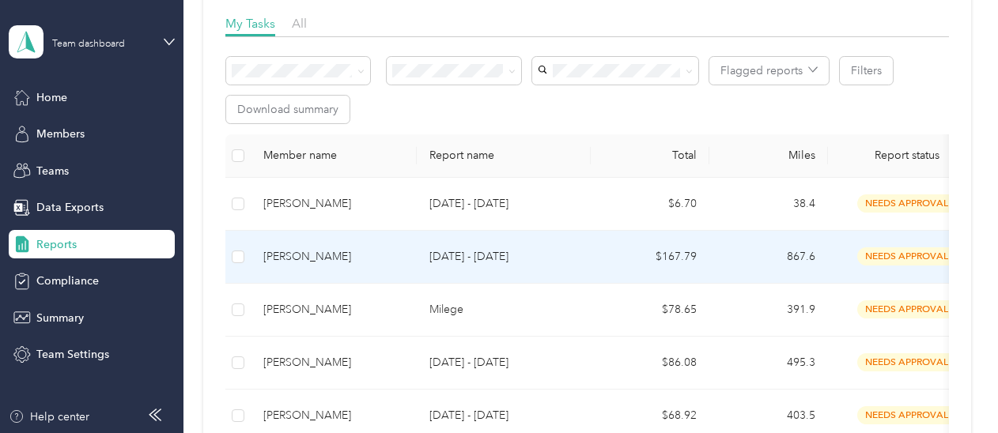
scroll to position [237, 0]
click at [322, 262] on div "[PERSON_NAME]" at bounding box center [333, 256] width 141 height 17
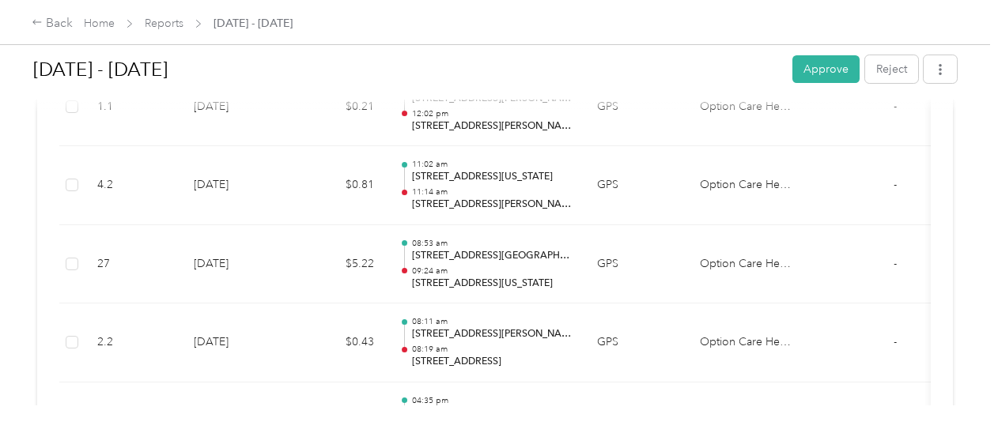
scroll to position [1923, 0]
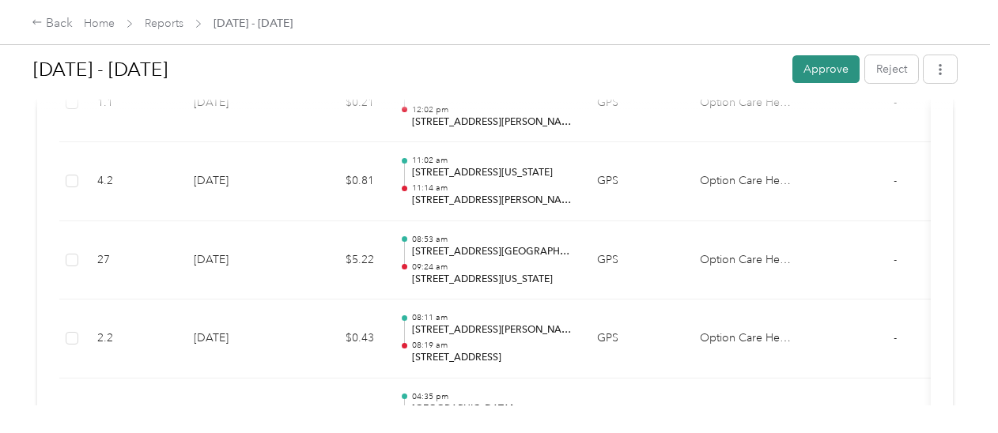
click at [810, 71] on button "Approve" at bounding box center [825, 69] width 67 height 28
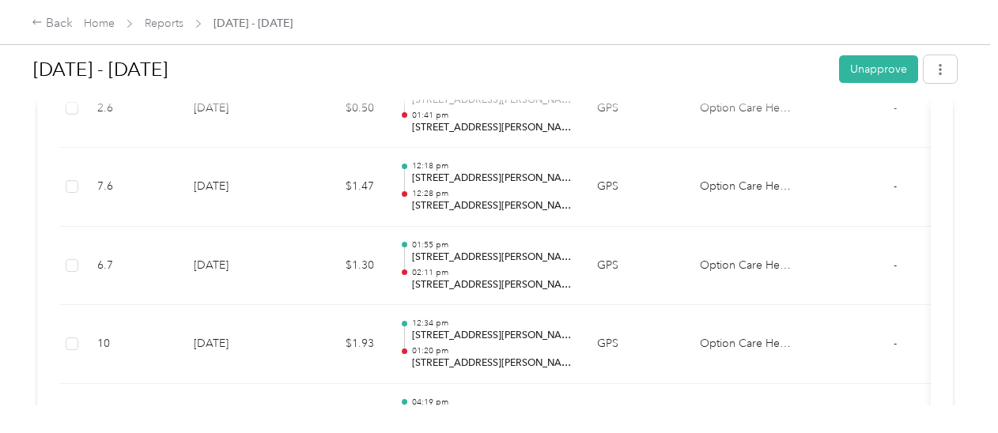
scroll to position [494, 0]
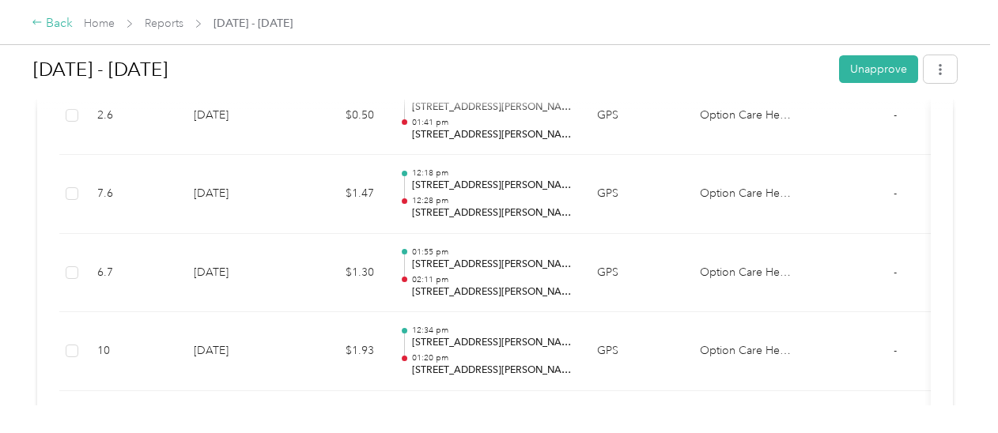
click at [45, 23] on div "Back" at bounding box center [52, 23] width 41 height 19
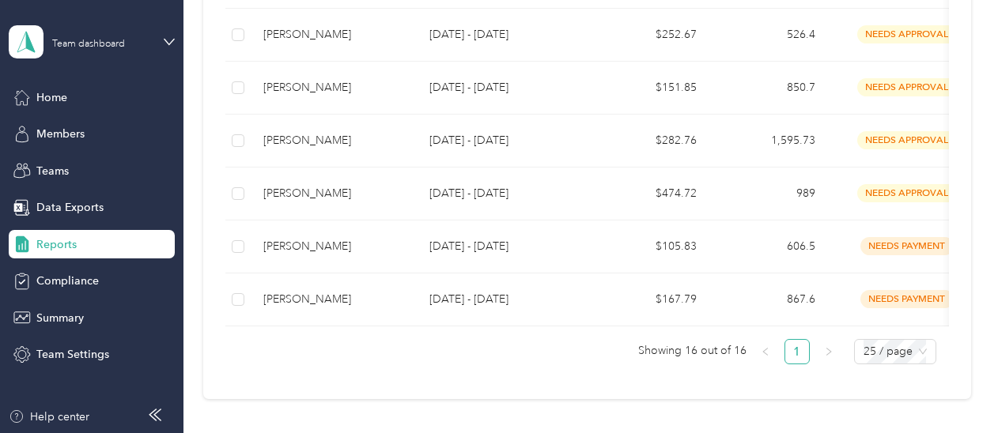
scroll to position [935, 0]
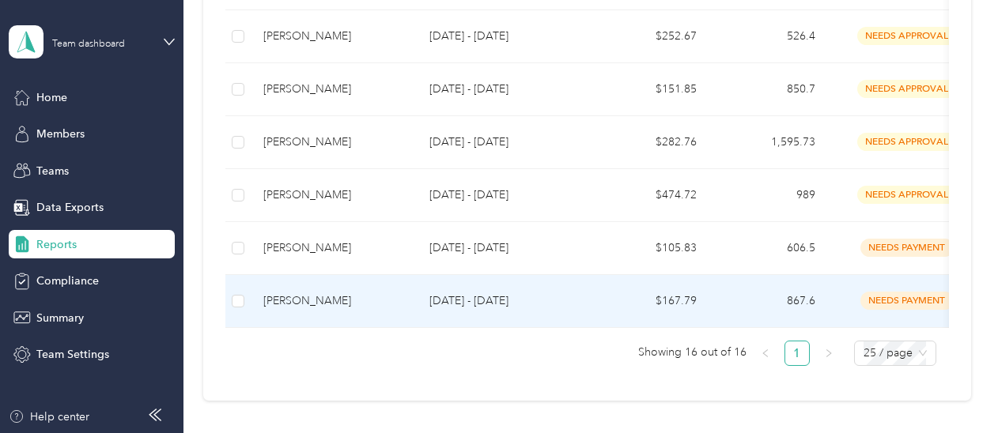
click at [448, 304] on td "[DATE] - [DATE]" at bounding box center [504, 301] width 174 height 53
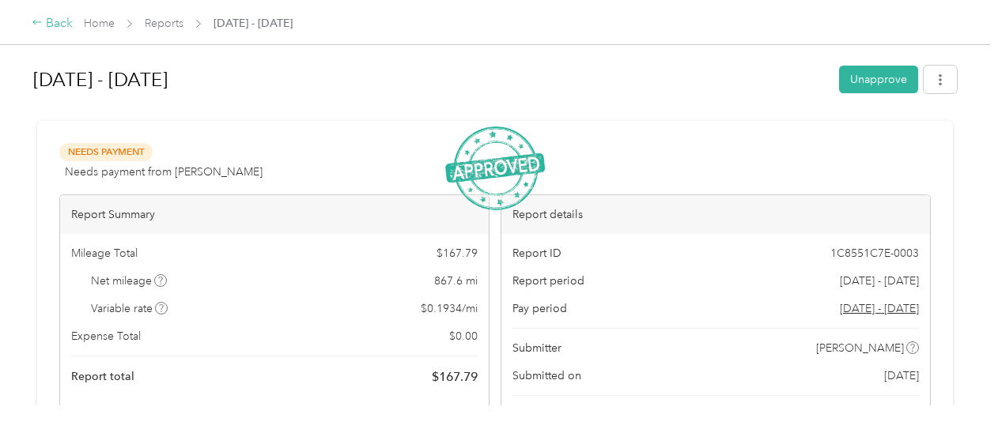
click at [51, 25] on div "Back" at bounding box center [52, 23] width 41 height 19
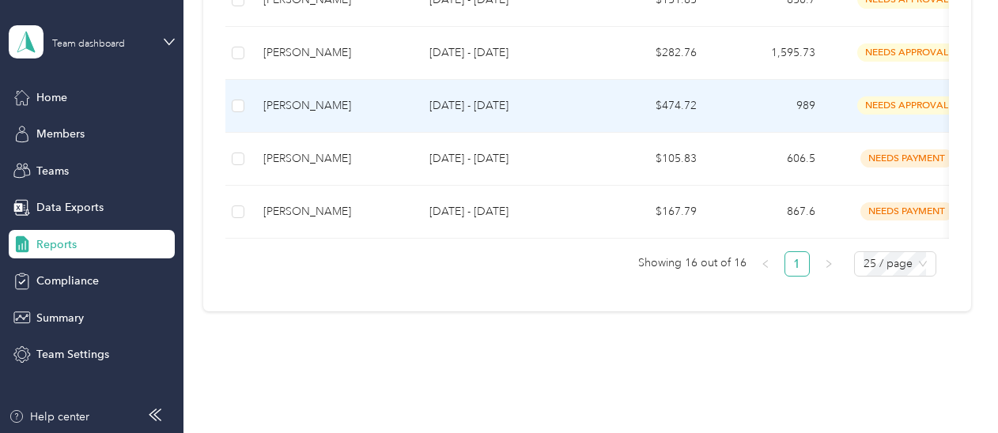
scroll to position [1072, 0]
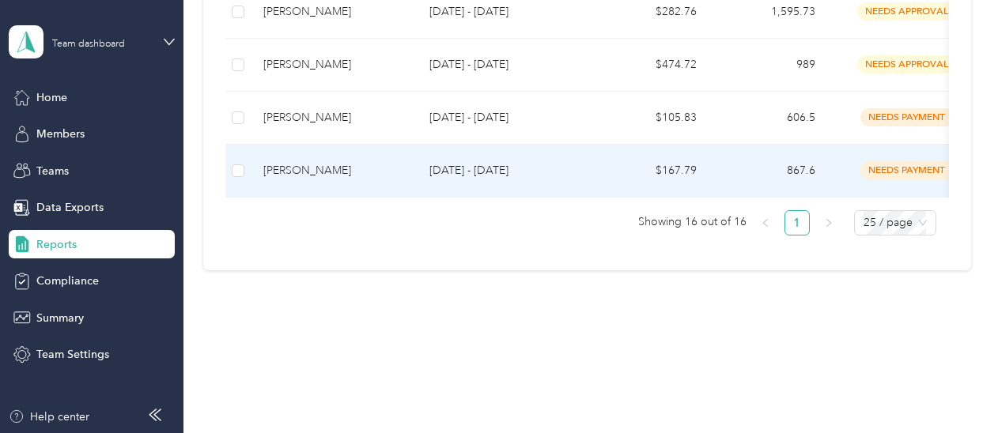
click at [318, 162] on div "[PERSON_NAME]" at bounding box center [333, 170] width 141 height 17
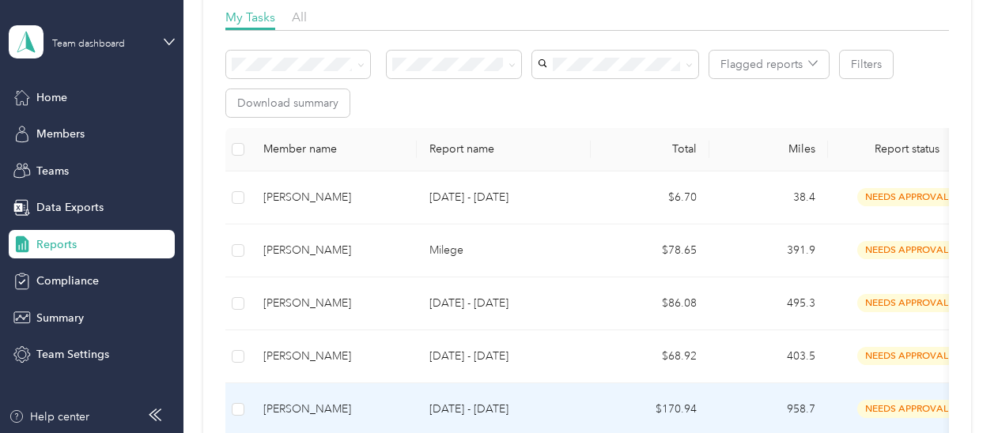
scroll to position [242, 0]
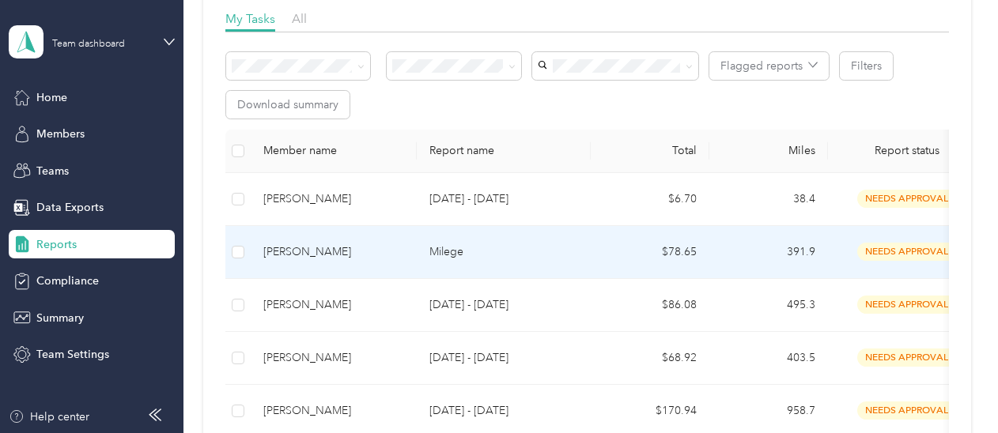
click at [568, 244] on p "Milege" at bounding box center [503, 252] width 149 height 17
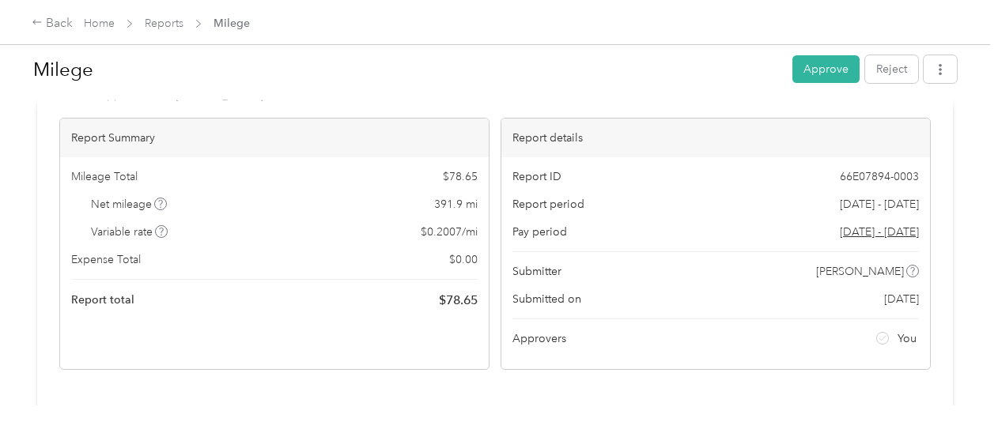
scroll to position [76, 0]
click at [824, 64] on button "Approve" at bounding box center [825, 69] width 67 height 28
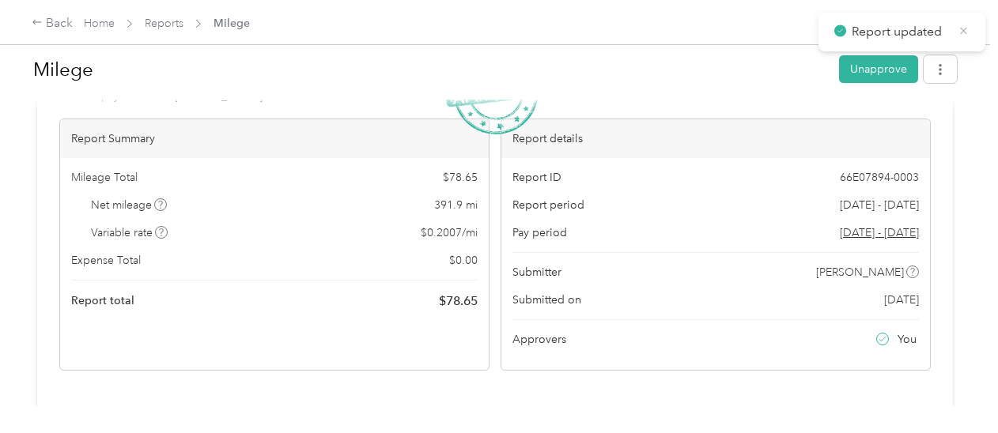
click at [968, 29] on icon at bounding box center [964, 31] width 12 height 14
click at [168, 22] on link "Reports" at bounding box center [164, 23] width 39 height 13
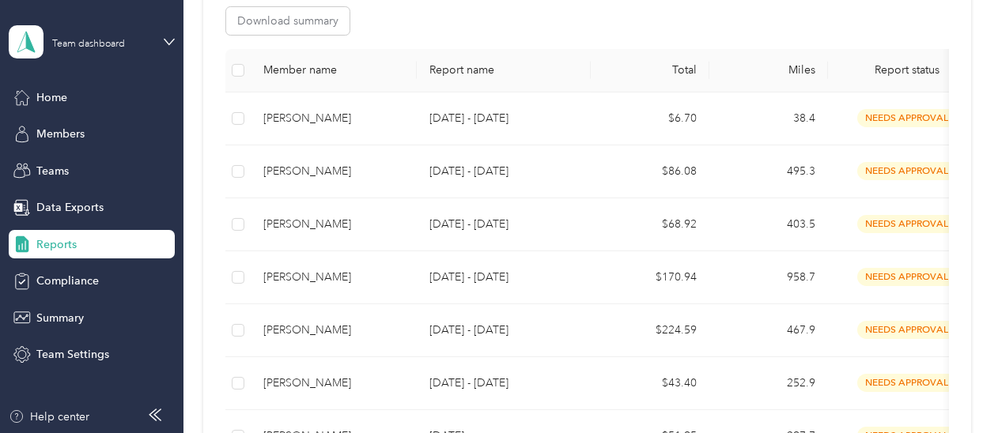
scroll to position [328, 0]
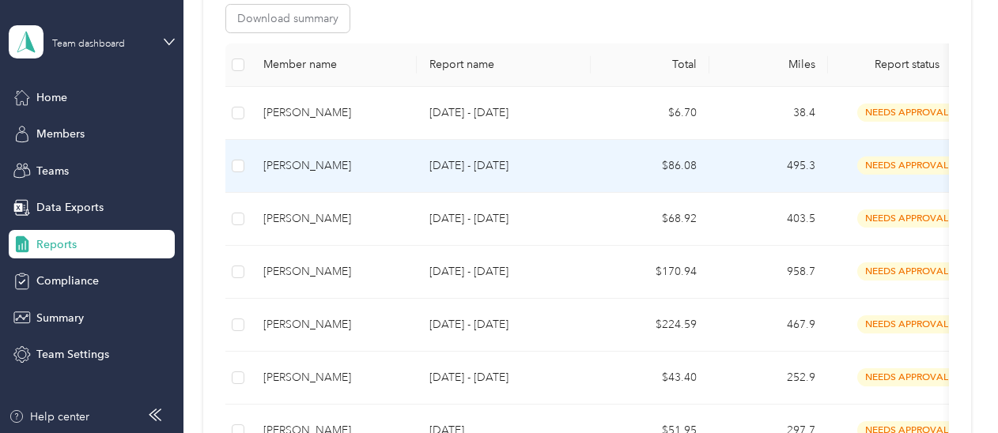
click at [335, 162] on div "[PERSON_NAME]" at bounding box center [333, 165] width 141 height 17
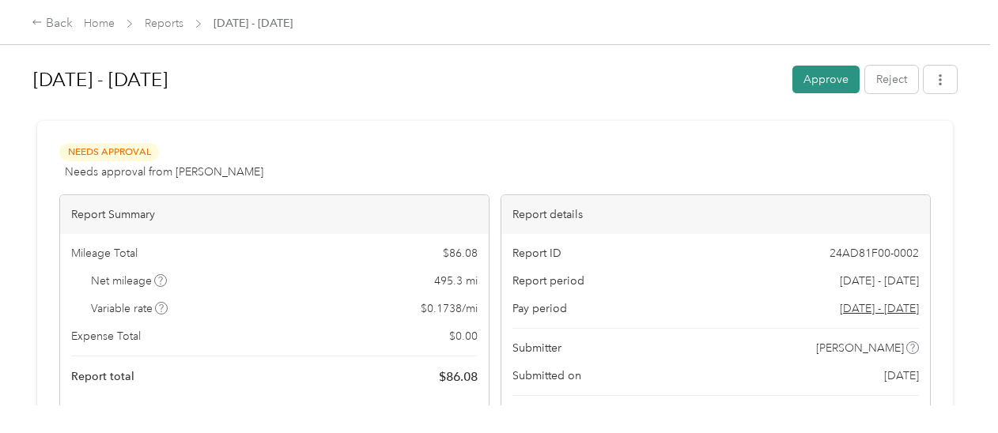
click at [817, 86] on button "Approve" at bounding box center [825, 80] width 67 height 28
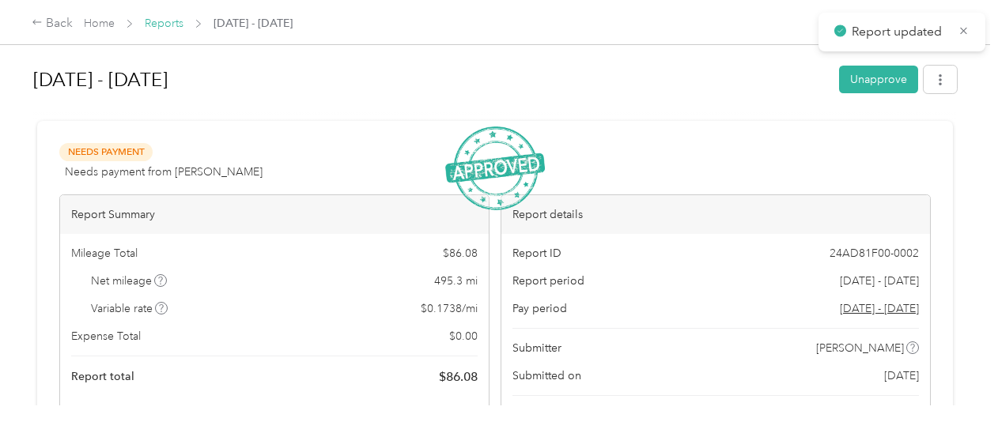
click at [163, 25] on link "Reports" at bounding box center [164, 23] width 39 height 13
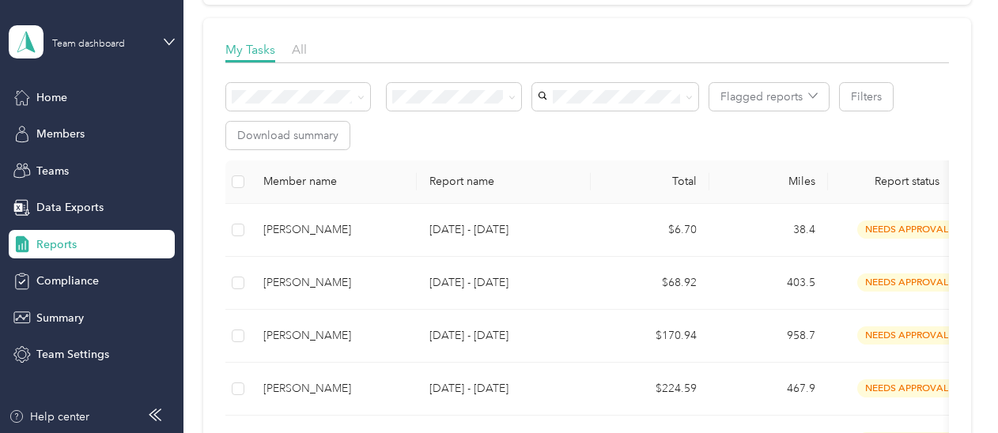
scroll to position [212, 0]
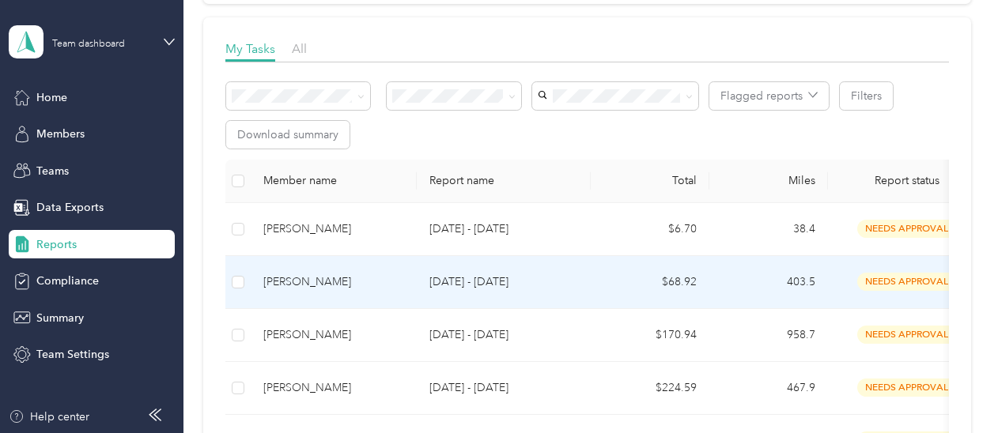
click at [354, 277] on div "[PERSON_NAME]" at bounding box center [333, 282] width 141 height 17
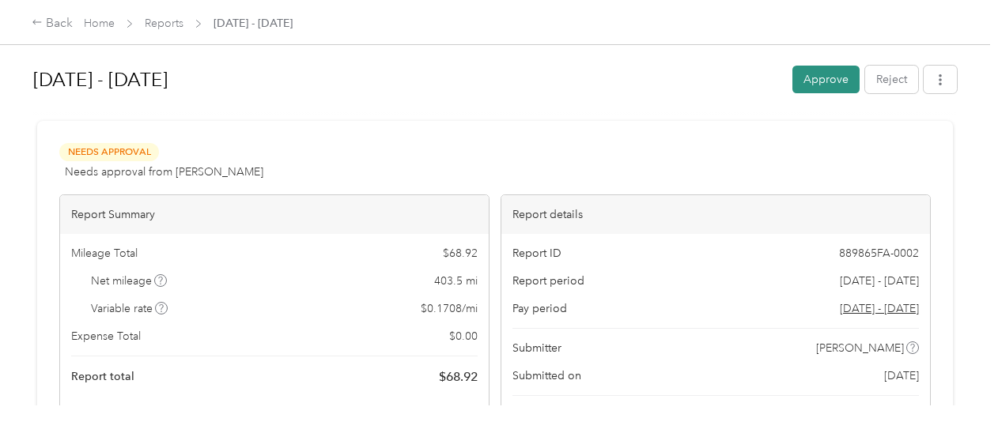
click at [818, 79] on button "Approve" at bounding box center [825, 80] width 67 height 28
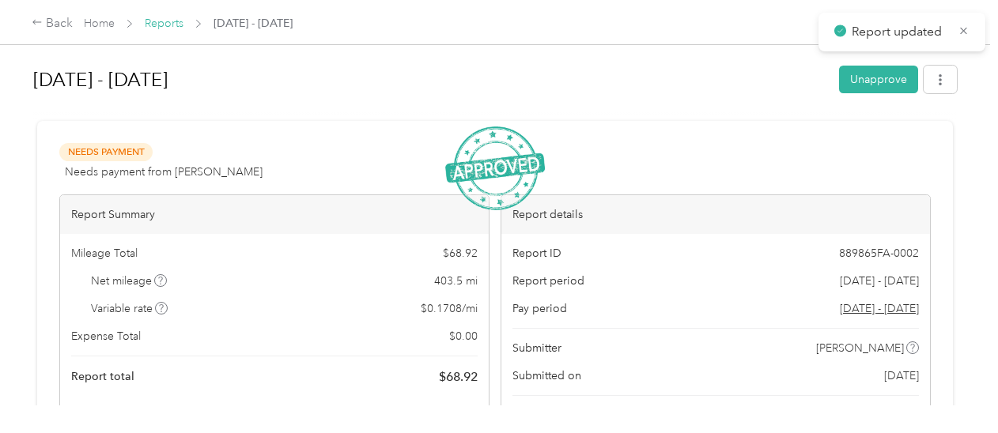
click at [171, 19] on link "Reports" at bounding box center [164, 23] width 39 height 13
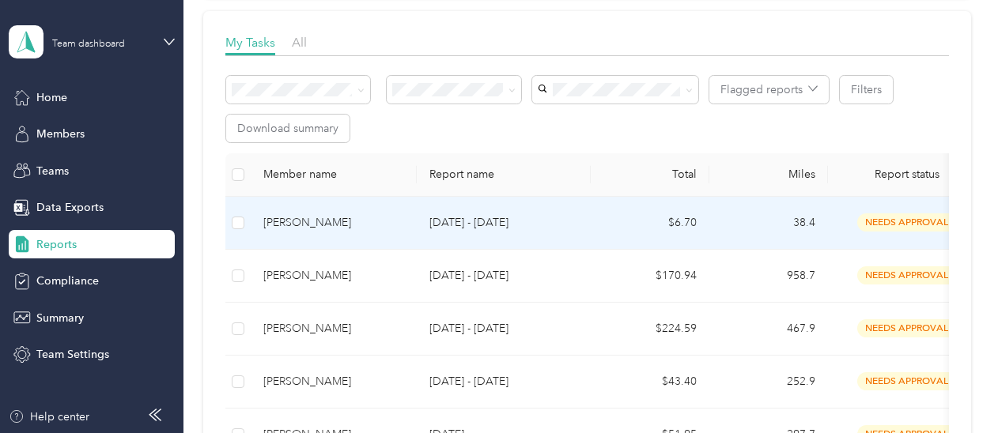
scroll to position [229, 0]
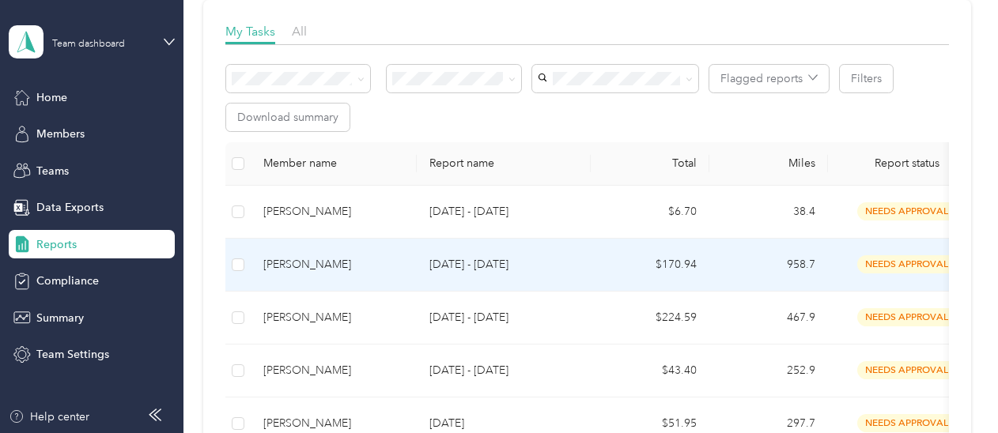
click at [504, 263] on p "[DATE] - [DATE]" at bounding box center [503, 264] width 149 height 17
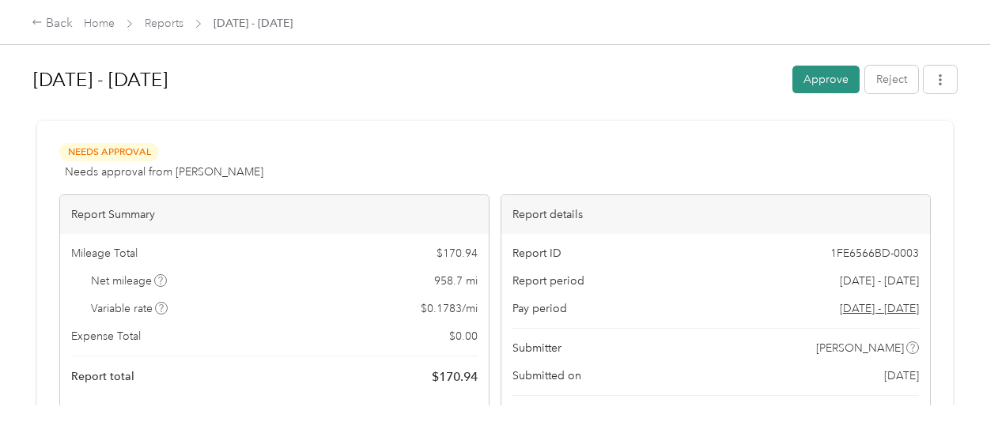
click at [822, 78] on button "Approve" at bounding box center [825, 80] width 67 height 28
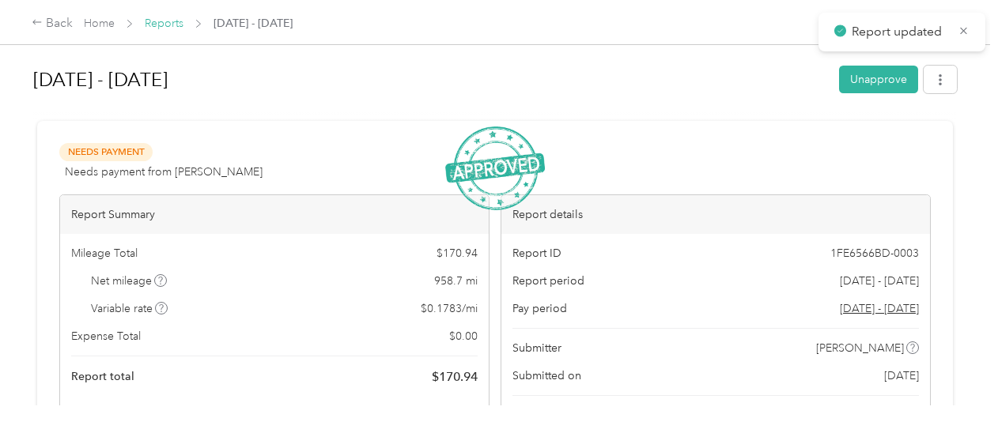
click at [162, 17] on link "Reports" at bounding box center [164, 23] width 39 height 13
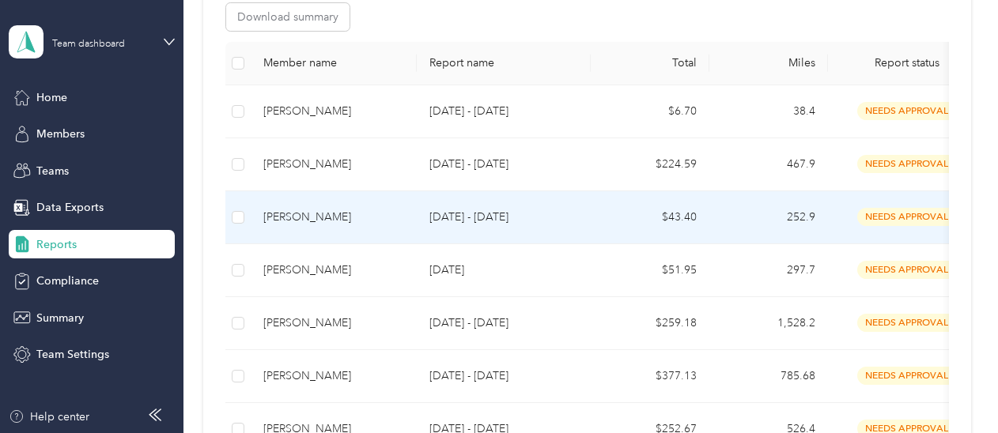
scroll to position [332, 0]
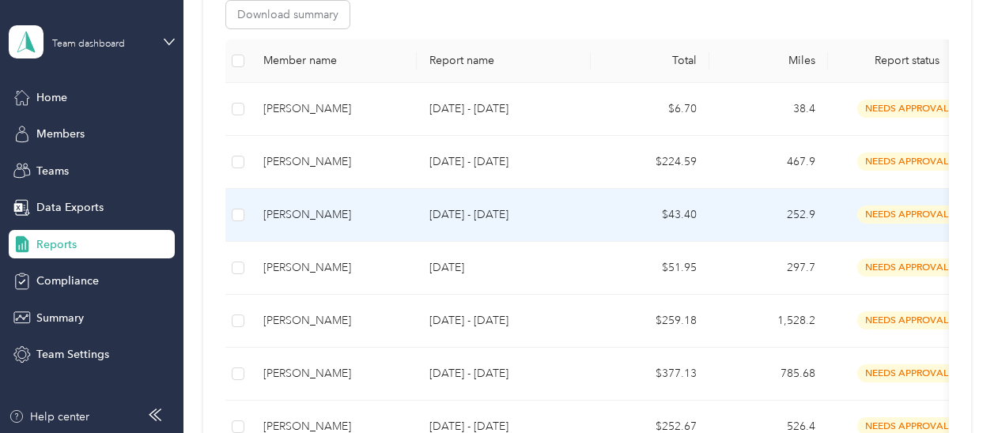
click at [528, 231] on td "[DATE] - [DATE]" at bounding box center [504, 215] width 174 height 53
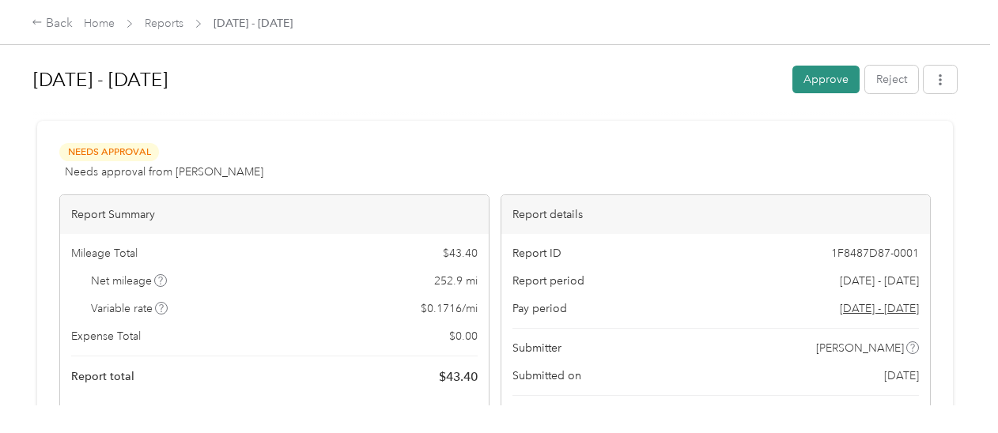
click at [826, 81] on button "Approve" at bounding box center [825, 80] width 67 height 28
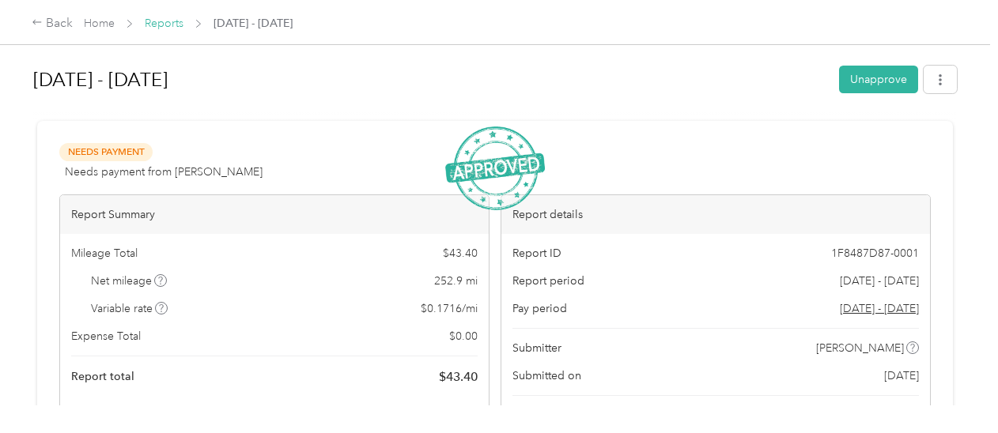
click at [164, 26] on link "Reports" at bounding box center [164, 23] width 39 height 13
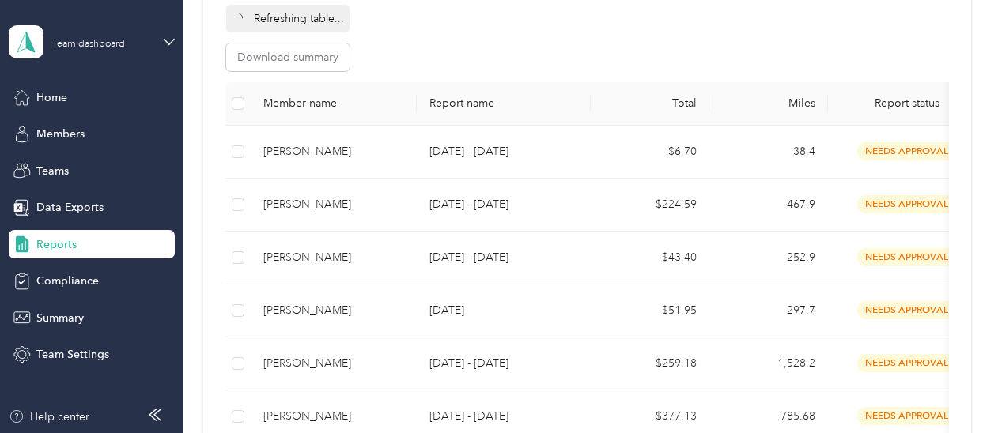
scroll to position [338, 0]
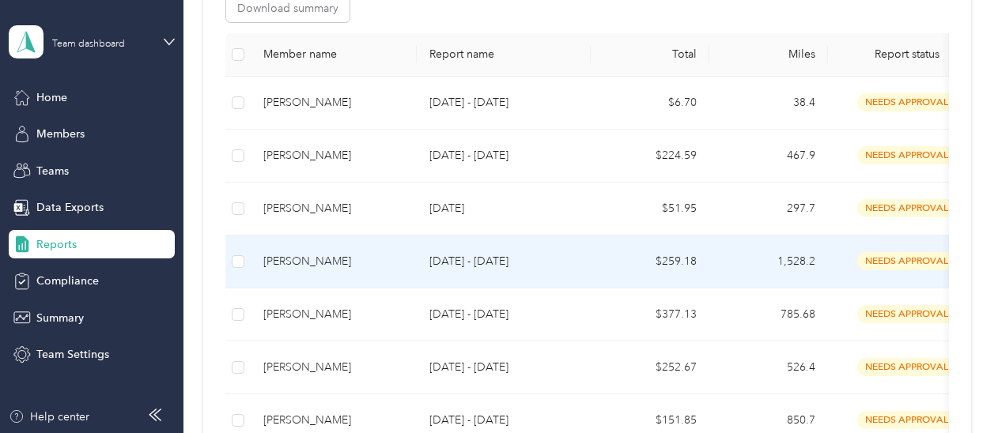
click at [444, 254] on p "[DATE] - [DATE]" at bounding box center [503, 261] width 149 height 17
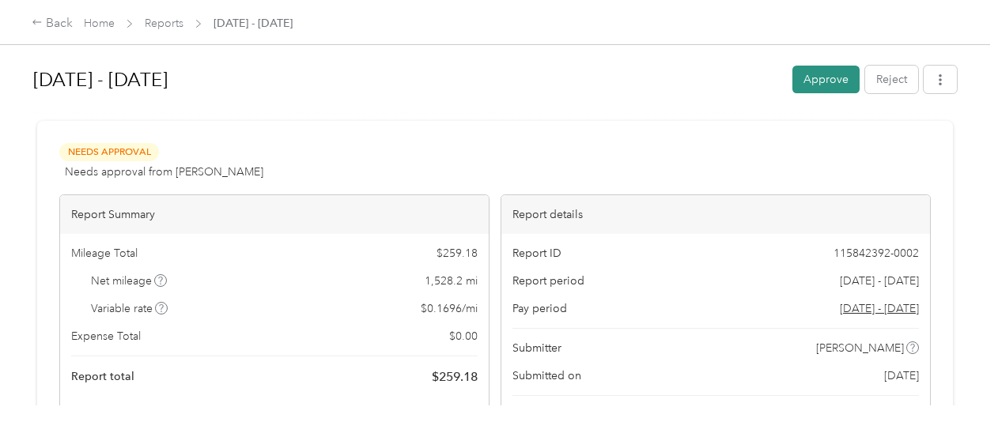
click at [820, 80] on button "Approve" at bounding box center [825, 80] width 67 height 28
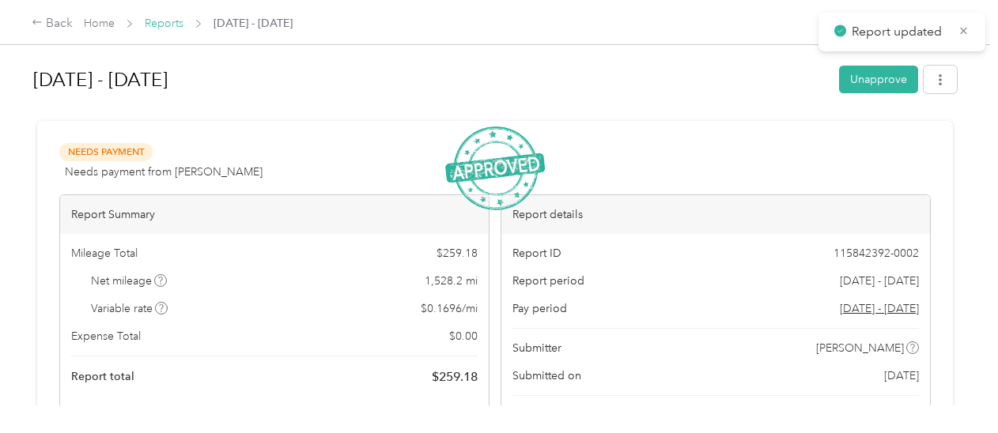
click at [171, 22] on link "Reports" at bounding box center [164, 23] width 39 height 13
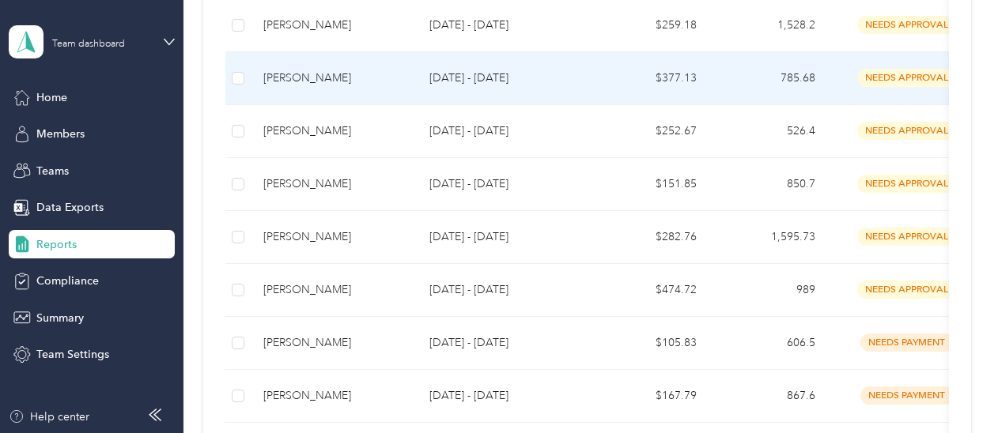
scroll to position [575, 0]
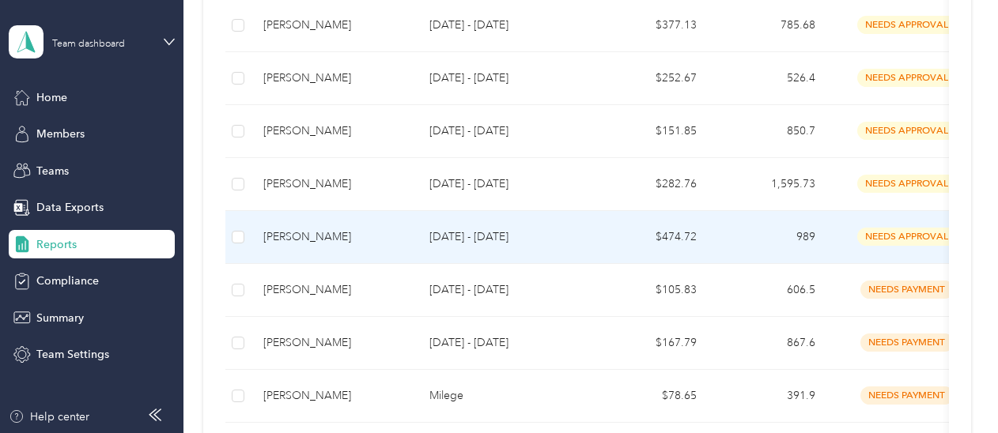
click at [490, 242] on p "[DATE] - [DATE]" at bounding box center [503, 237] width 149 height 17
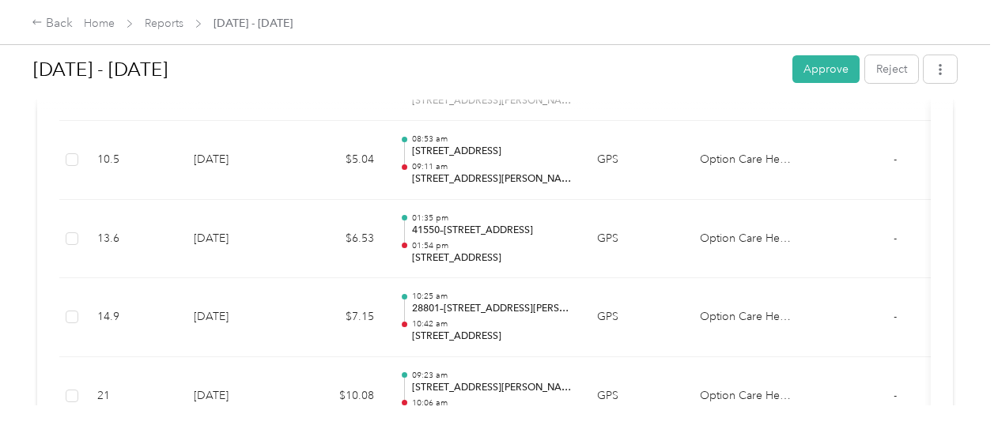
scroll to position [1659, 0]
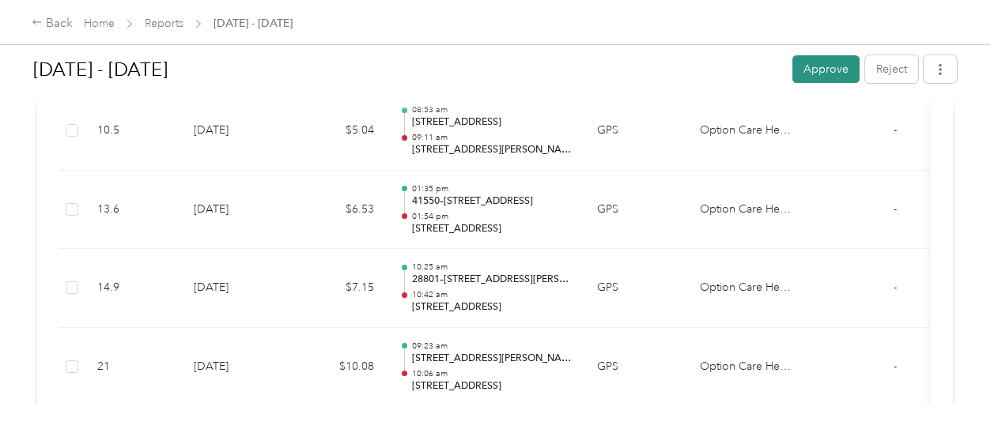
click at [807, 69] on button "Approve" at bounding box center [825, 69] width 67 height 28
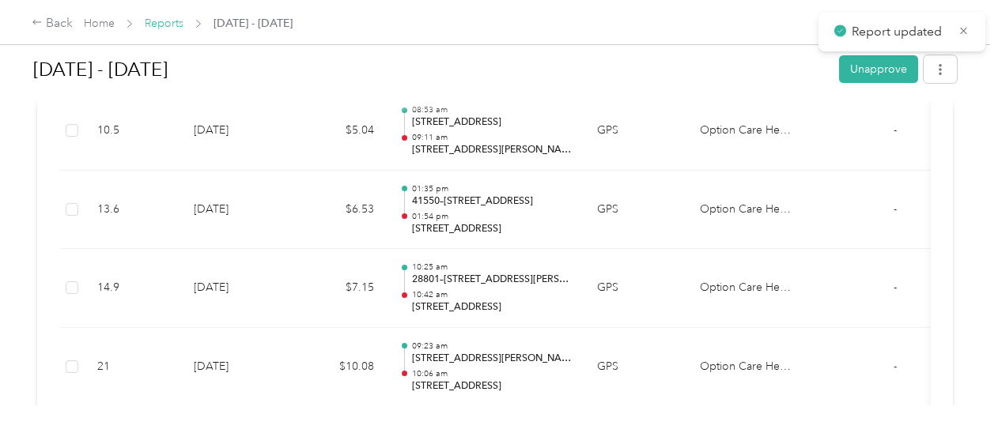
click at [160, 25] on link "Reports" at bounding box center [164, 23] width 39 height 13
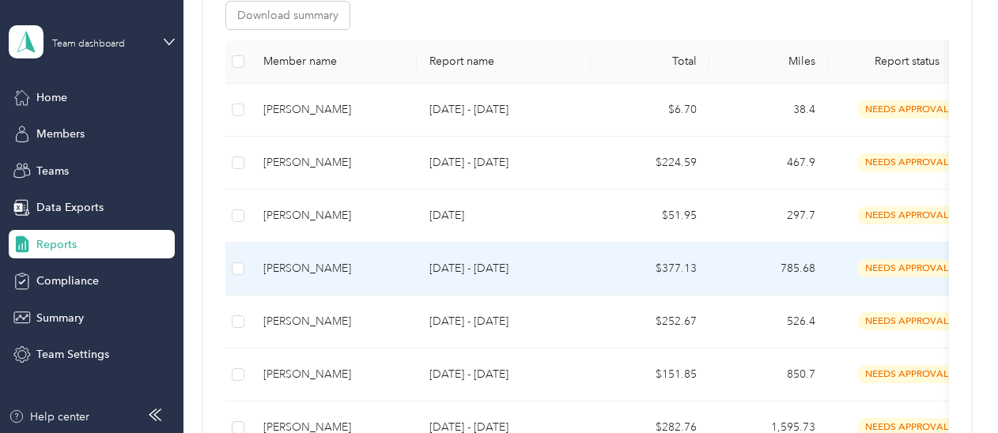
scroll to position [314, 0]
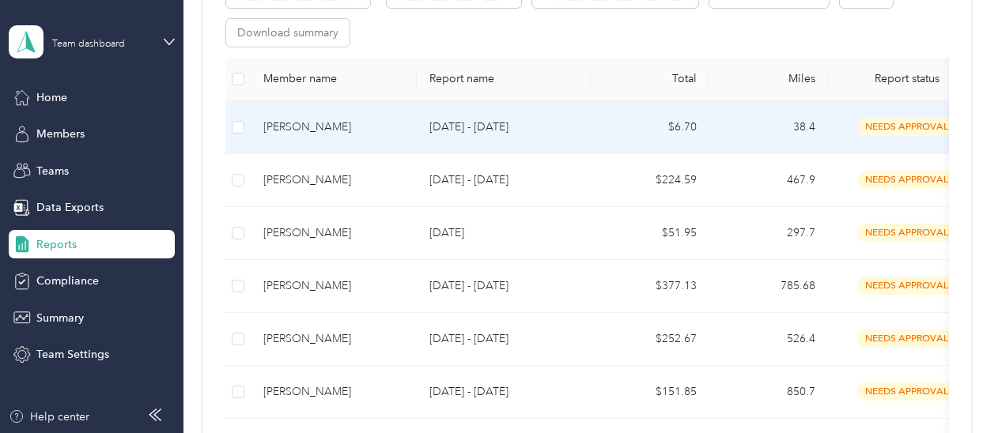
click at [451, 129] on p "[DATE] - [DATE]" at bounding box center [503, 127] width 149 height 17
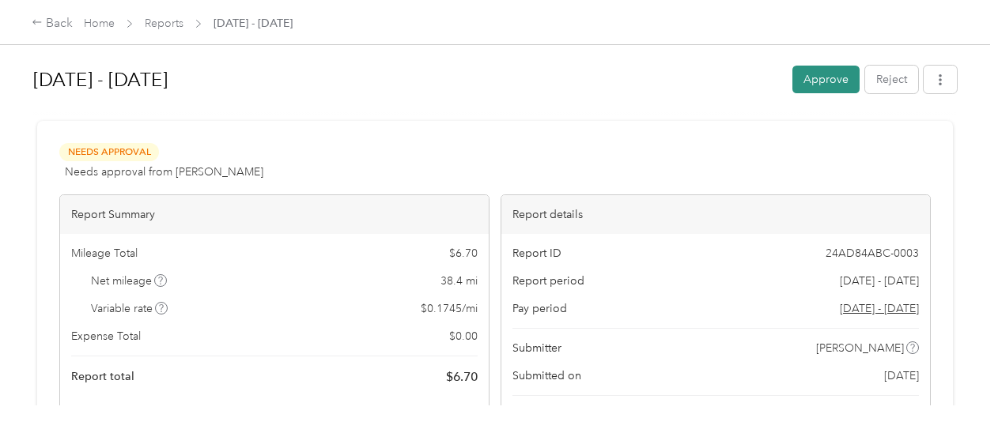
click at [823, 81] on button "Approve" at bounding box center [825, 80] width 67 height 28
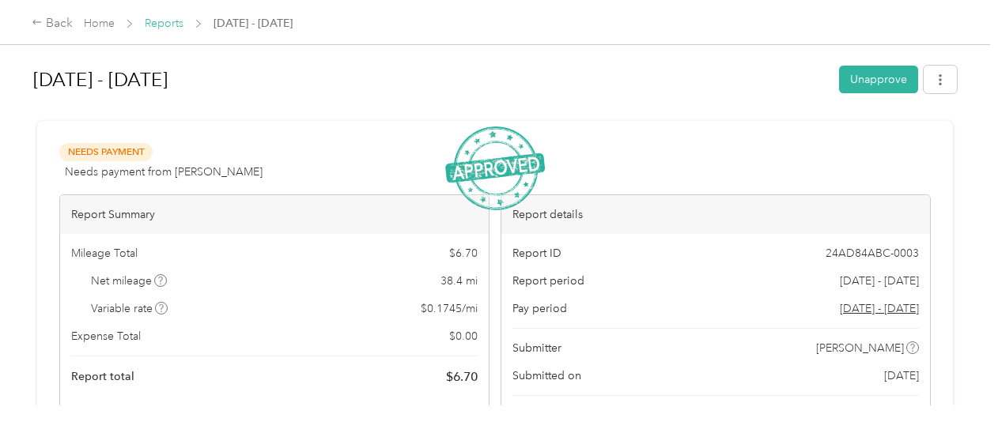
click at [158, 26] on link "Reports" at bounding box center [164, 23] width 39 height 13
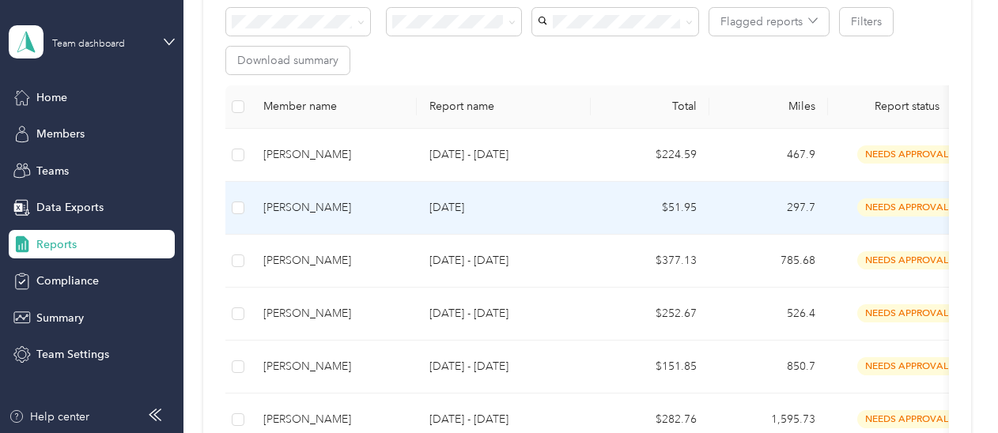
scroll to position [285, 0]
click at [481, 223] on td "[DATE]" at bounding box center [504, 209] width 174 height 53
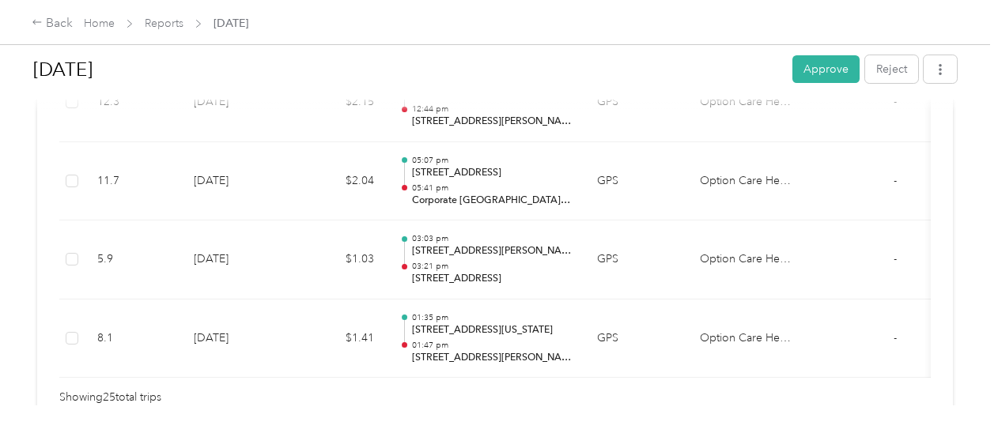
scroll to position [2160, 0]
click at [810, 65] on button "Approve" at bounding box center [825, 69] width 67 height 28
click at [158, 20] on link "Reports" at bounding box center [164, 23] width 39 height 13
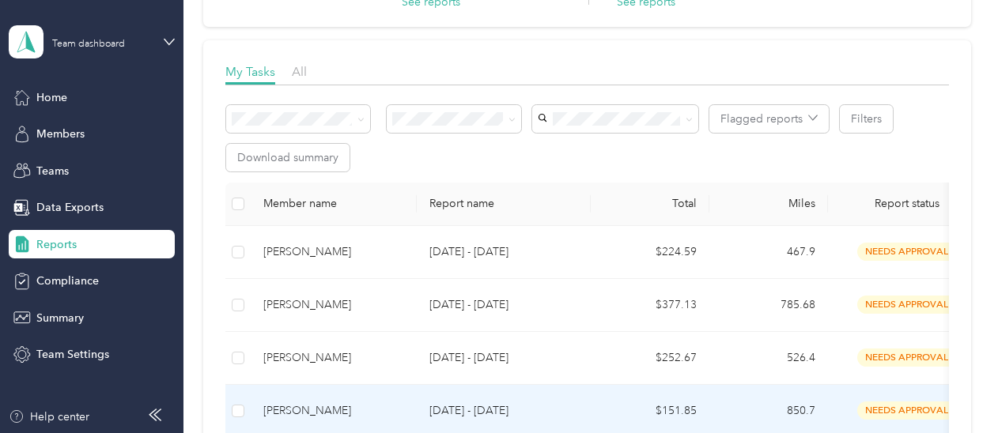
scroll to position [182, 0]
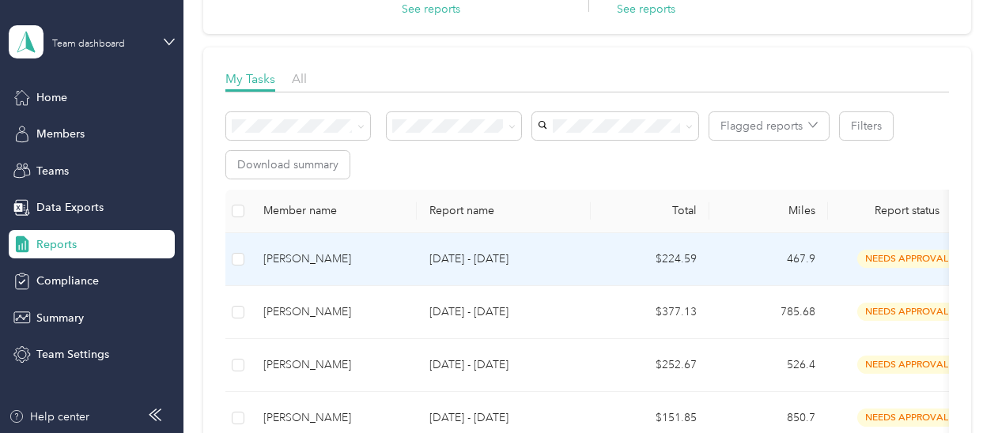
click at [343, 263] on div "[PERSON_NAME]" at bounding box center [333, 259] width 141 height 17
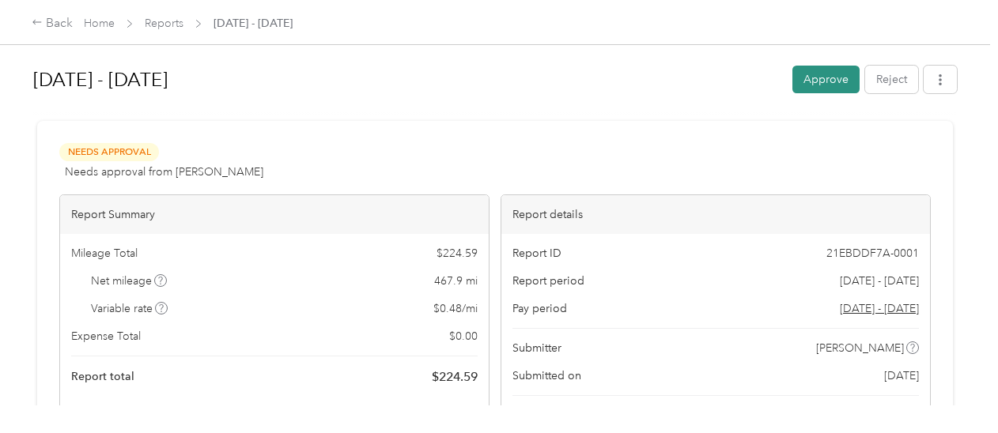
click at [811, 81] on button "Approve" at bounding box center [825, 80] width 67 height 28
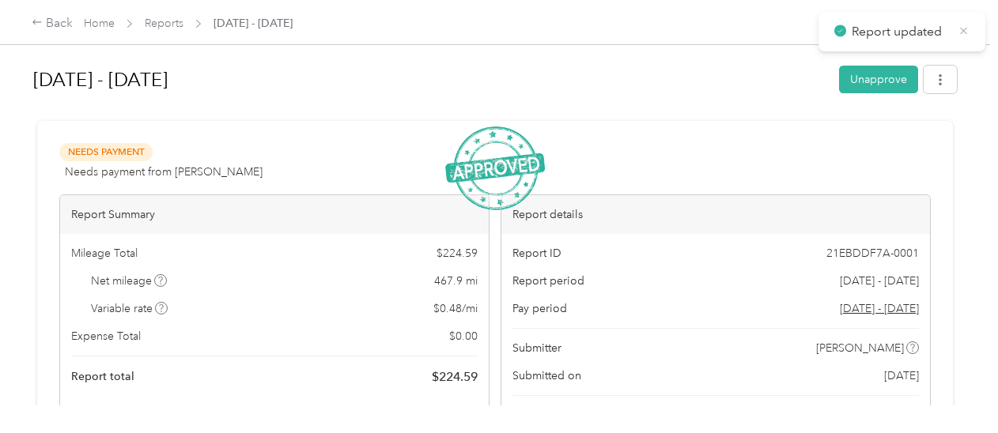
click at [962, 32] on icon at bounding box center [964, 31] width 12 height 14
click at [158, 27] on link "Reports" at bounding box center [164, 23] width 39 height 13
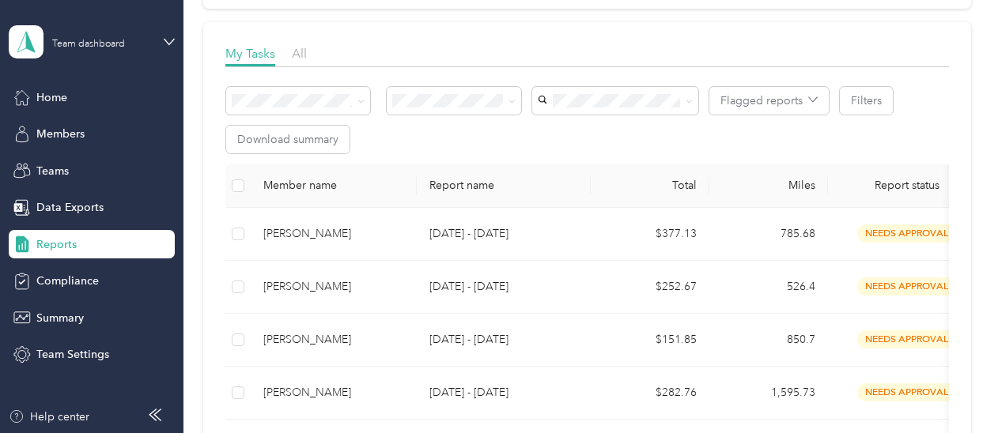
scroll to position [211, 0]
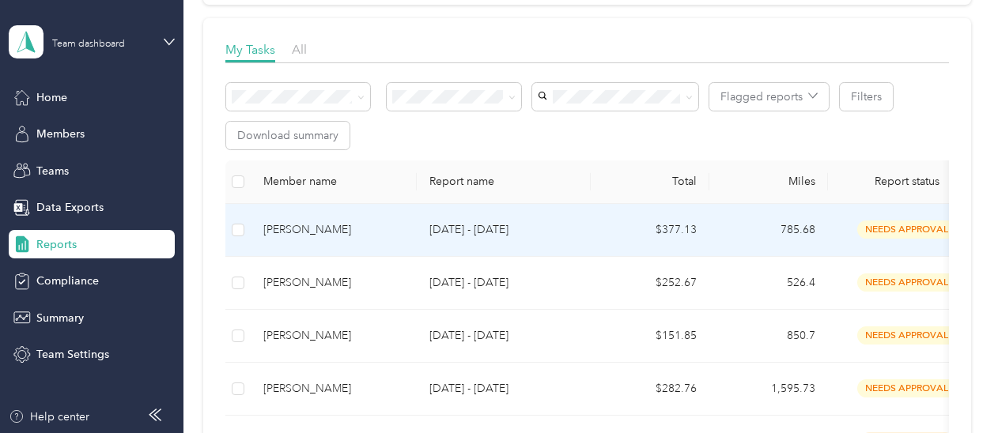
click at [356, 245] on td "[PERSON_NAME]" at bounding box center [334, 230] width 166 height 53
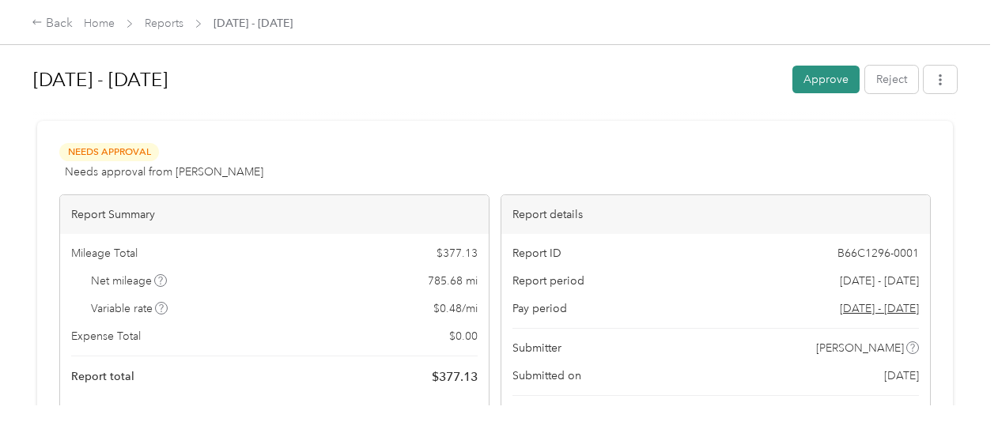
click at [829, 78] on button "Approve" at bounding box center [825, 80] width 67 height 28
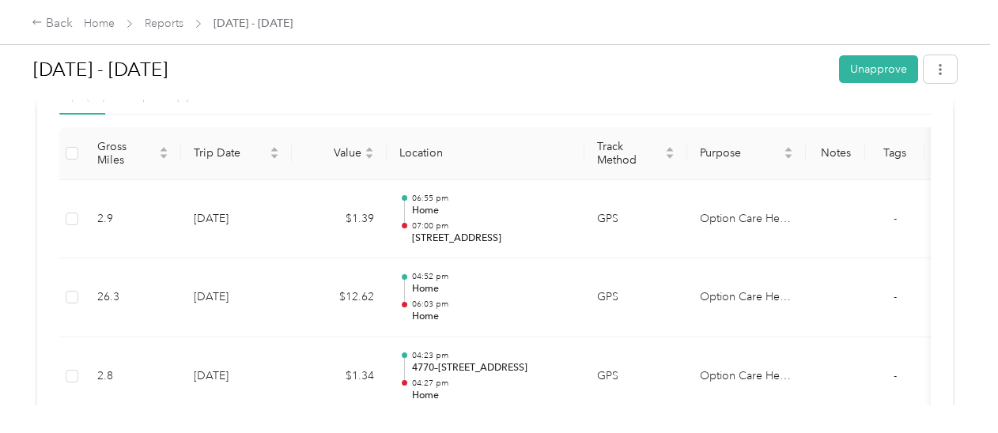
scroll to position [482, 0]
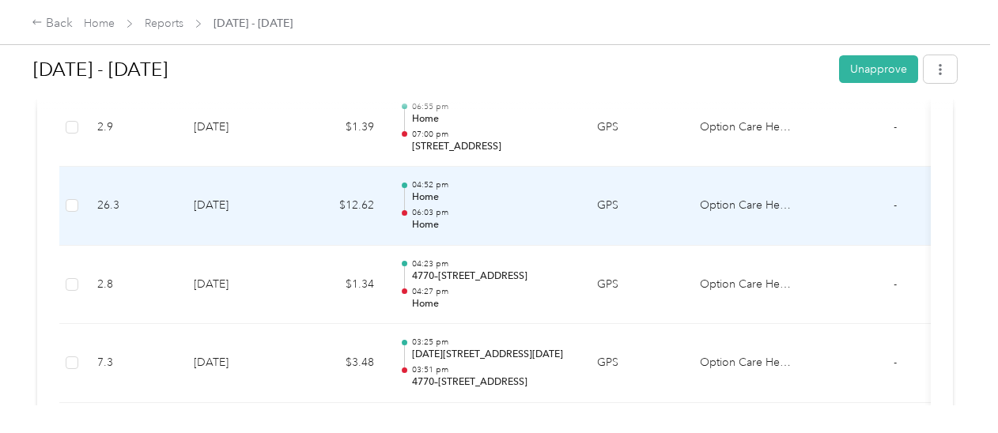
click at [504, 226] on p "Home" at bounding box center [492, 225] width 160 height 14
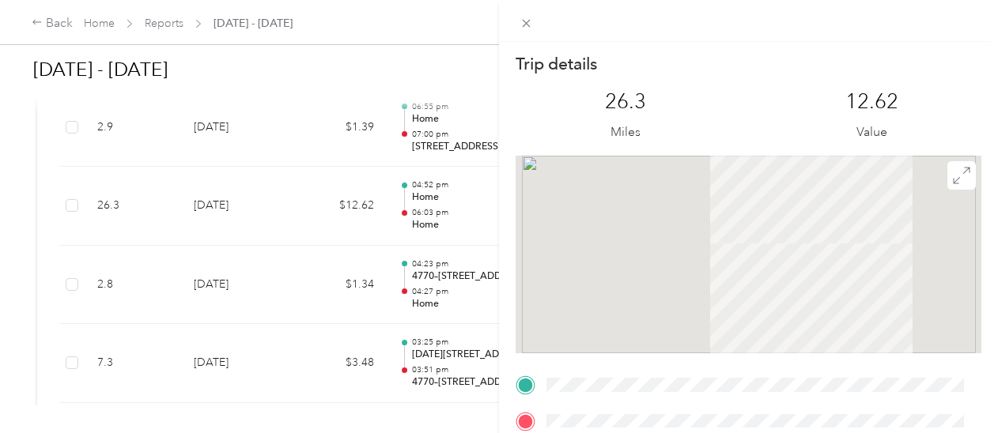
click at [155, 20] on div "Trip details This trip cannot be edited because it is either under review, appr…" at bounding box center [499, 216] width 998 height 433
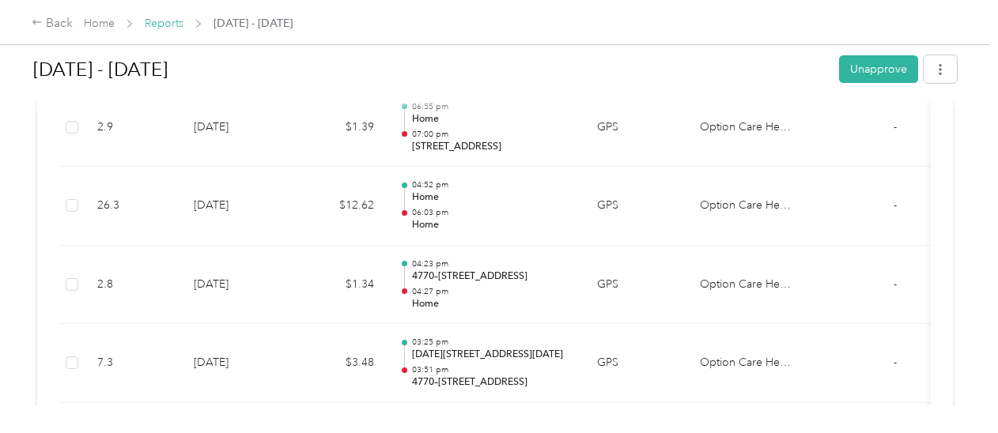
click at [161, 28] on link "Reports" at bounding box center [164, 23] width 39 height 13
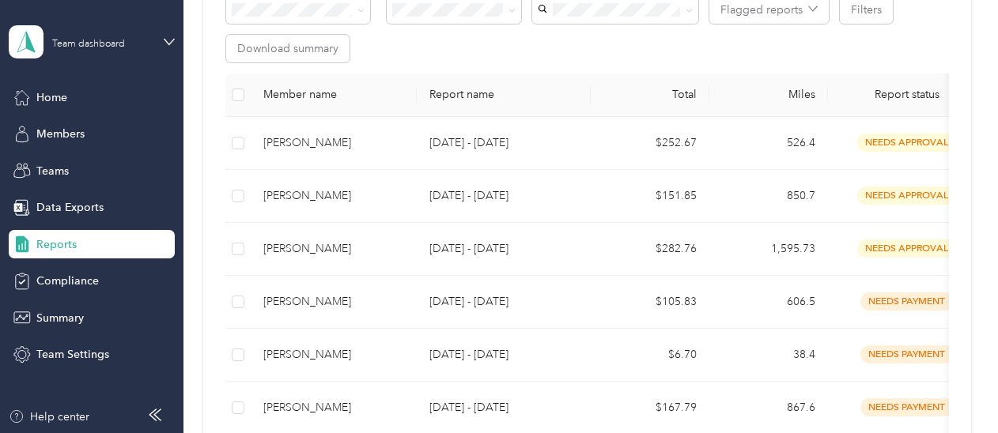
scroll to position [297, 0]
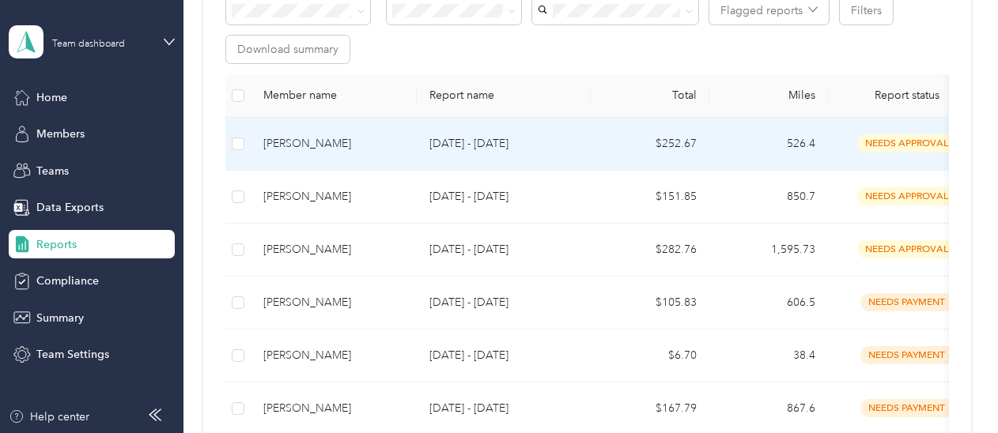
click at [327, 138] on div "[PERSON_NAME]" at bounding box center [333, 143] width 141 height 17
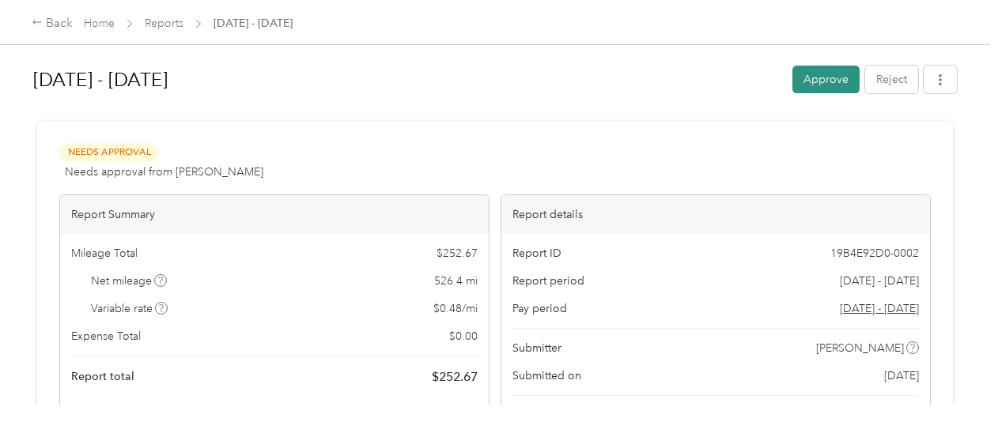
click at [803, 77] on button "Approve" at bounding box center [825, 80] width 67 height 28
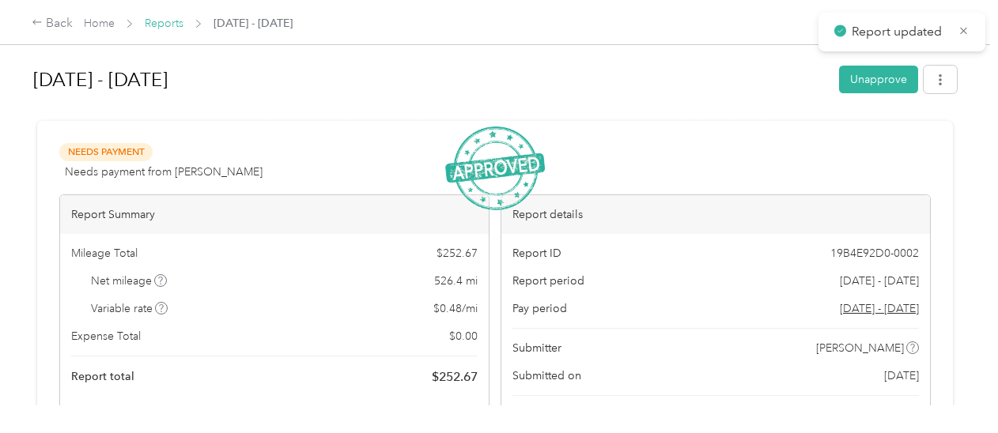
click at [165, 25] on link "Reports" at bounding box center [164, 23] width 39 height 13
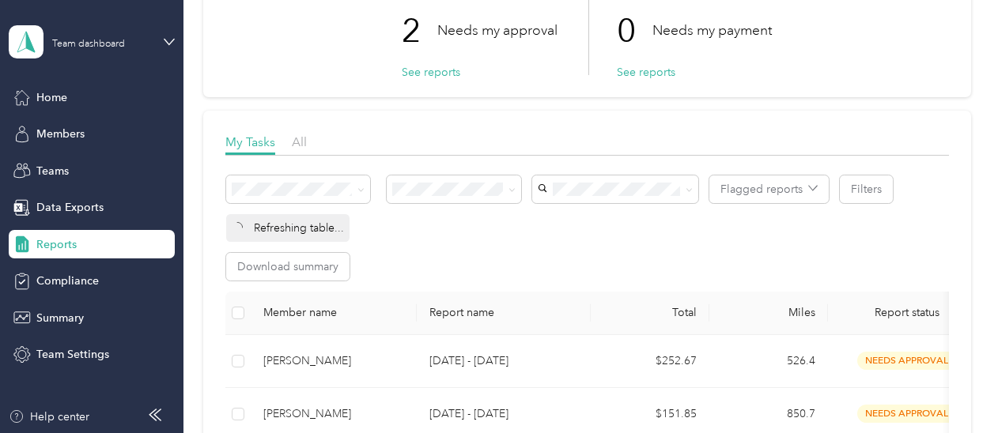
scroll to position [204, 0]
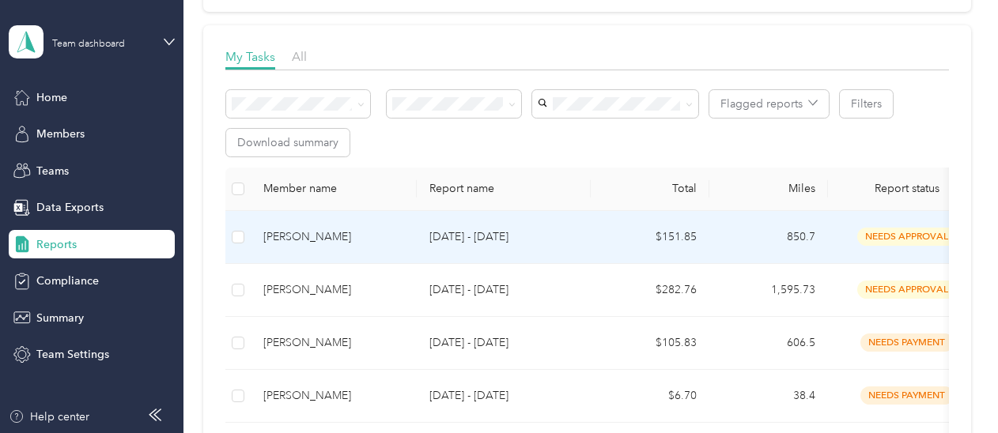
click at [331, 238] on div "[PERSON_NAME]" at bounding box center [333, 237] width 141 height 17
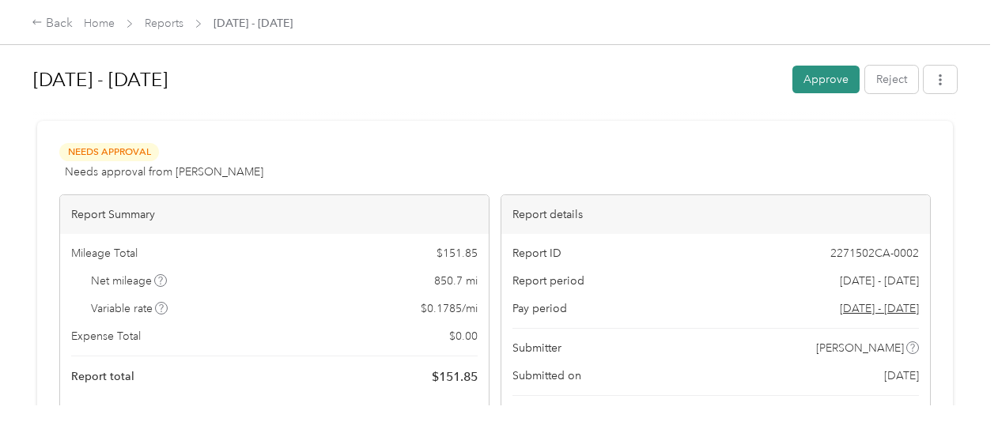
click at [818, 80] on button "Approve" at bounding box center [825, 80] width 67 height 28
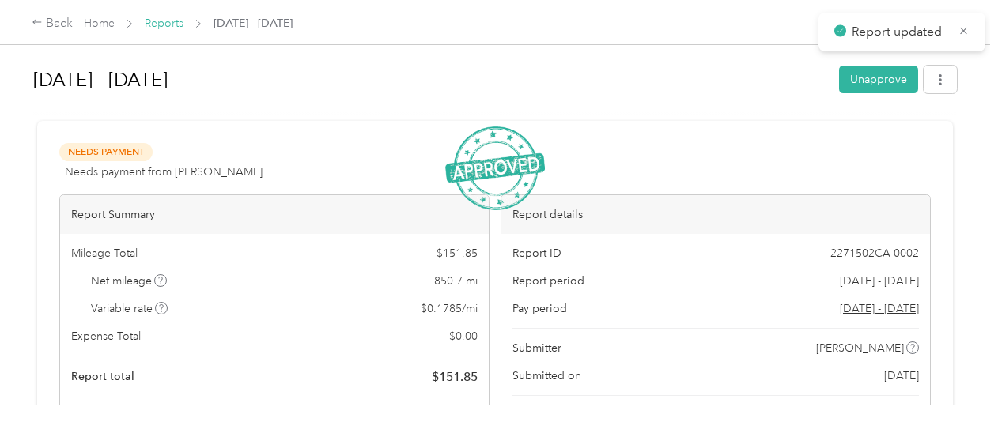
click at [162, 18] on link "Reports" at bounding box center [164, 23] width 39 height 13
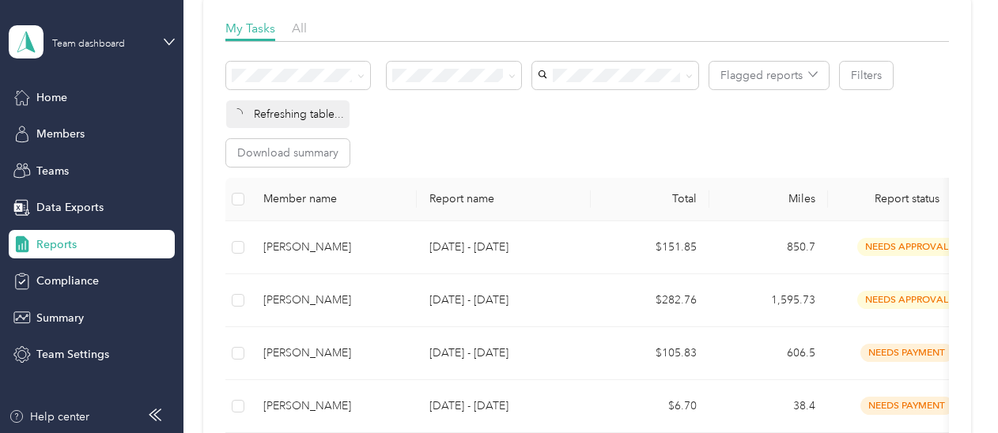
scroll to position [233, 0]
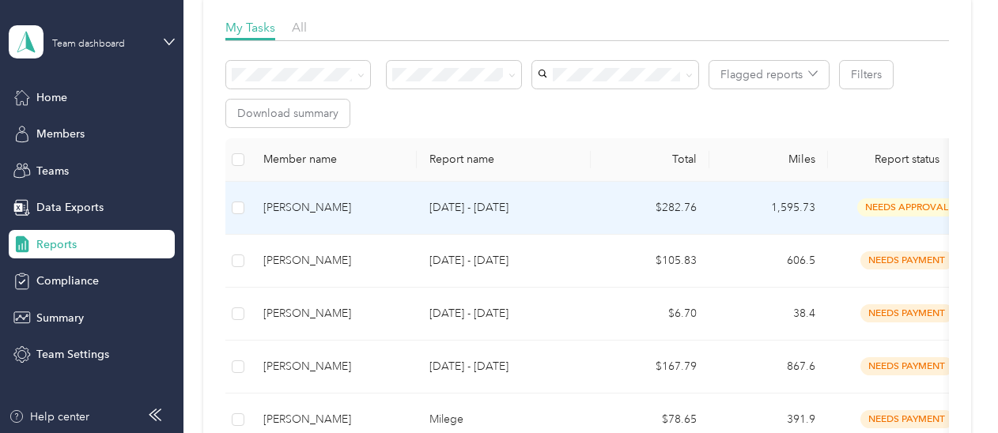
click at [306, 206] on div "[PERSON_NAME]" at bounding box center [333, 207] width 141 height 17
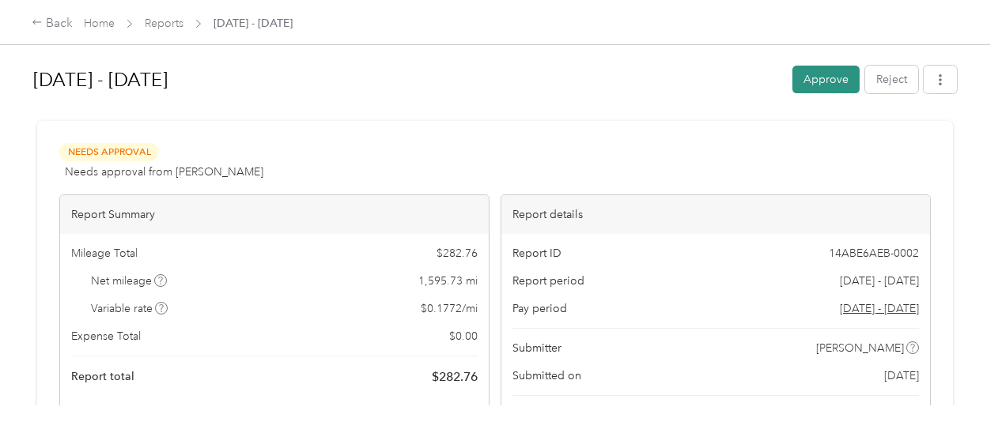
click at [818, 80] on button "Approve" at bounding box center [825, 80] width 67 height 28
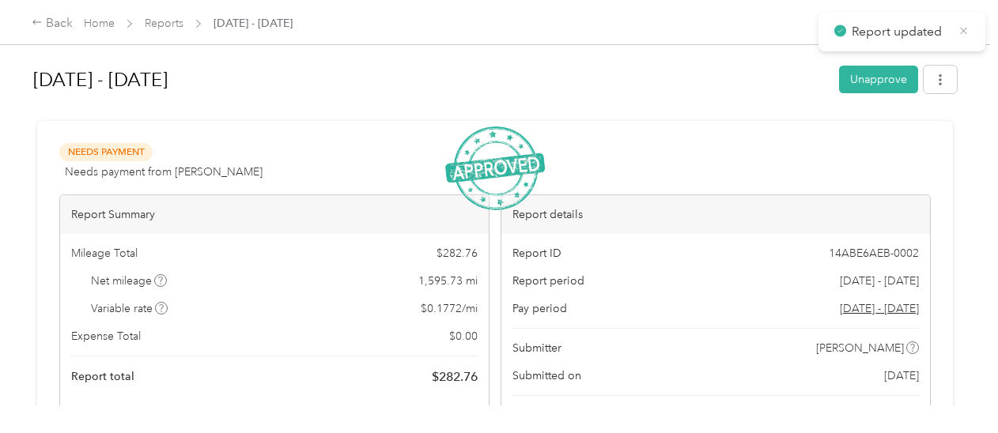
click at [965, 37] on icon at bounding box center [964, 31] width 12 height 14
click at [182, 30] on span "Reports" at bounding box center [164, 23] width 39 height 17
click at [174, 28] on link "Reports" at bounding box center [164, 23] width 39 height 13
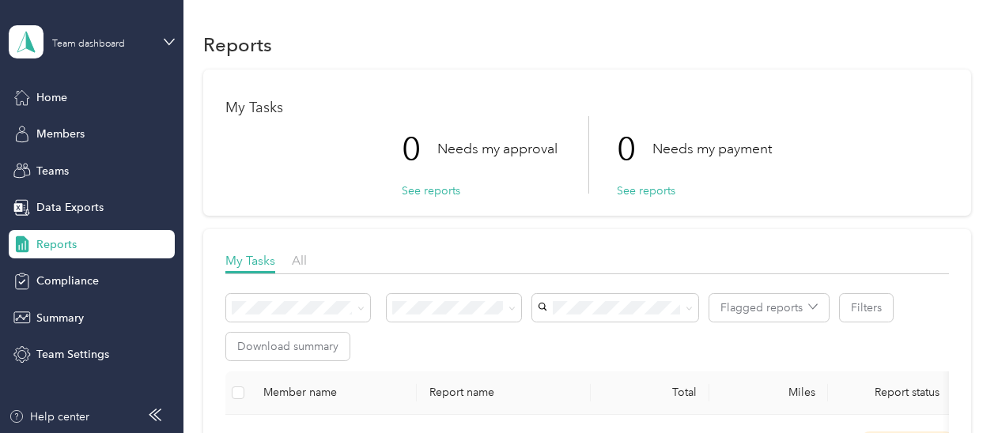
scroll to position [242, 0]
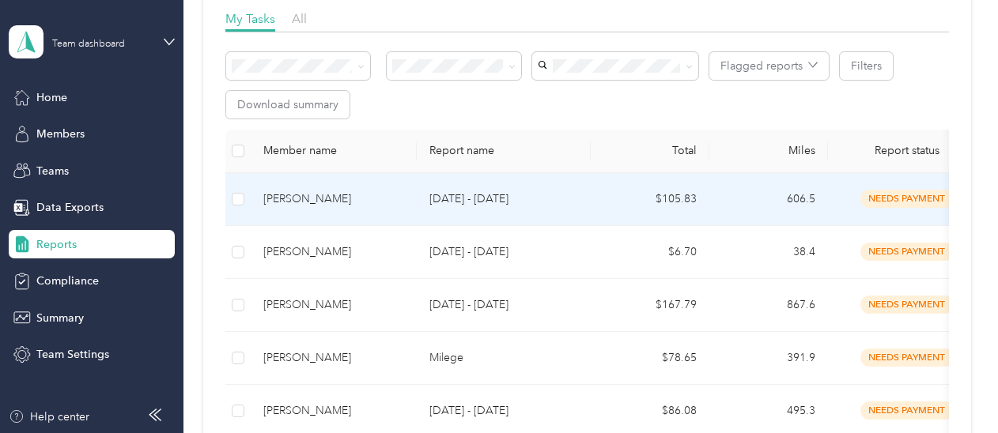
click at [412, 211] on td "[PERSON_NAME]" at bounding box center [334, 199] width 166 height 53
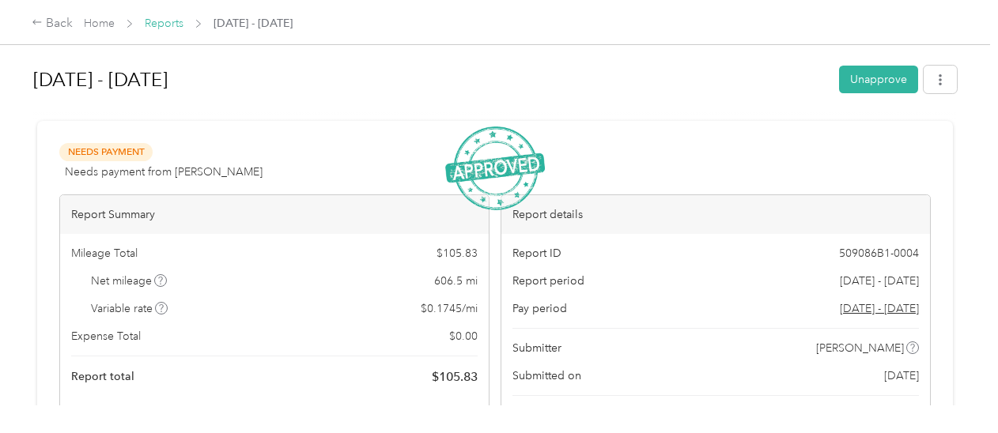
click at [166, 24] on link "Reports" at bounding box center [164, 23] width 39 height 13
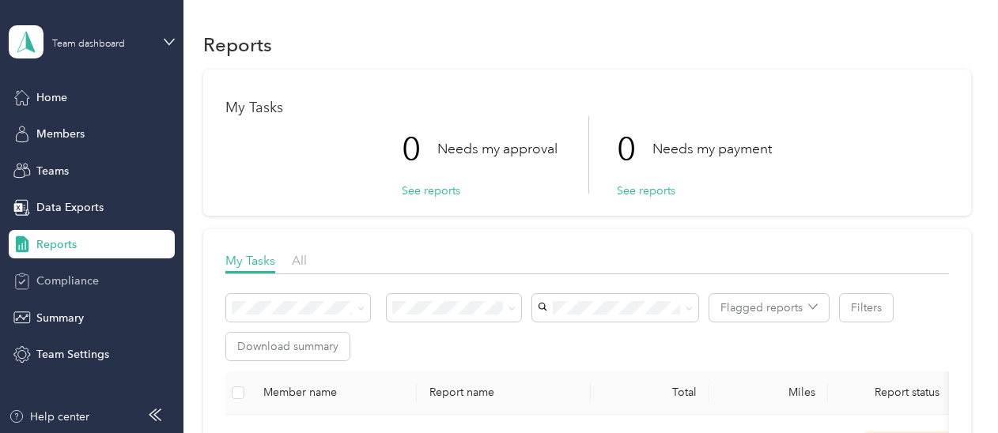
click at [77, 281] on span "Compliance" at bounding box center [67, 281] width 62 height 17
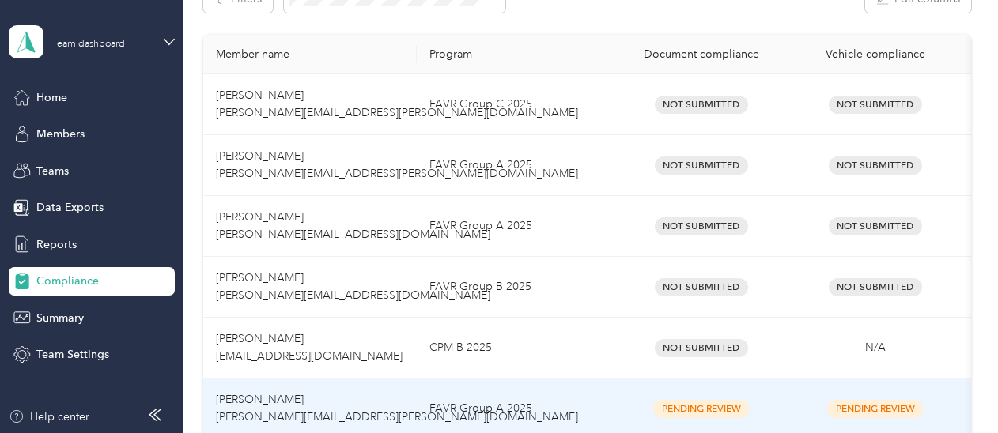
scroll to position [277, 0]
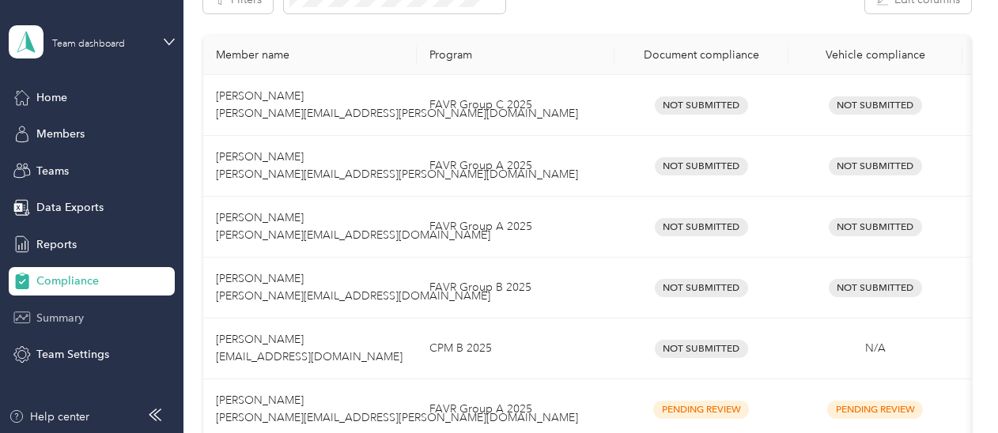
click at [47, 315] on span "Summary" at bounding box center [59, 318] width 47 height 17
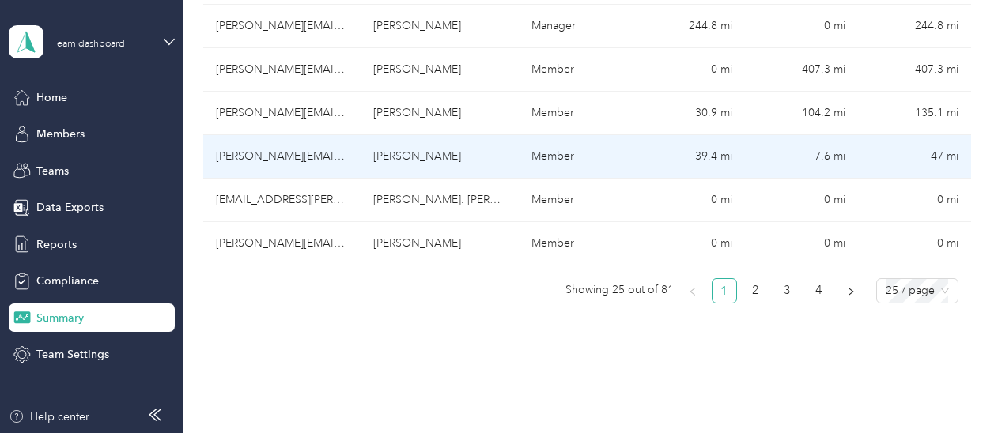
scroll to position [1195, 0]
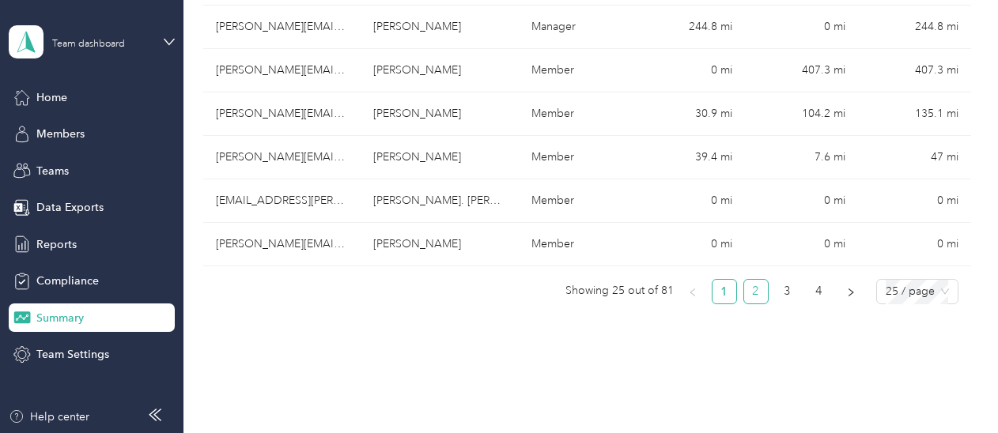
click at [751, 284] on link "2" at bounding box center [756, 292] width 24 height 24
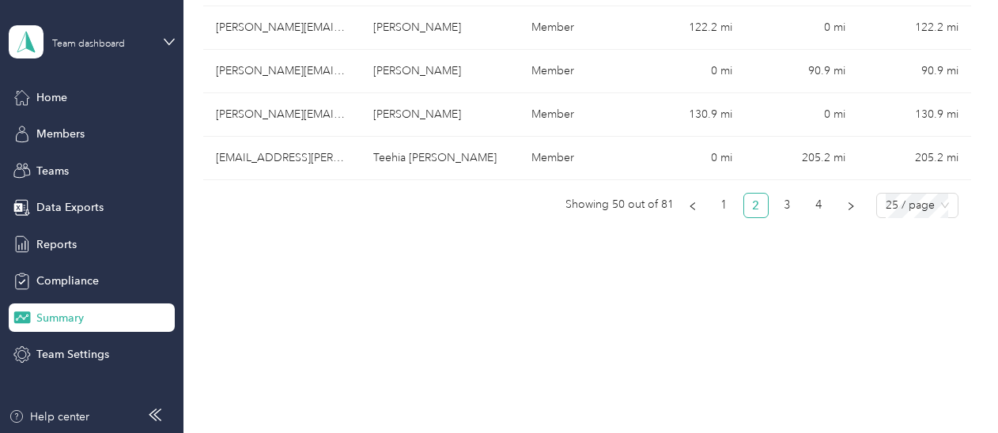
scroll to position [1281, 0]
click at [784, 197] on link "3" at bounding box center [788, 206] width 24 height 24
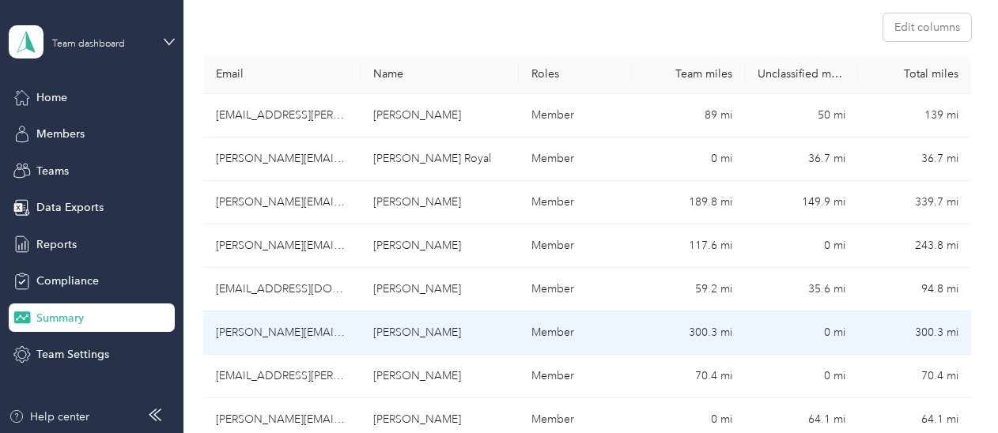
scroll to position [0, 0]
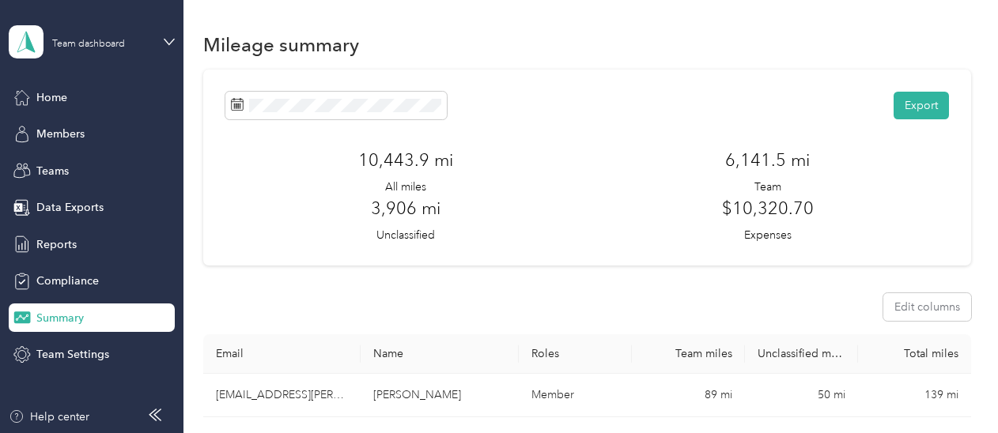
click at [159, 39] on div "Team dashboard" at bounding box center [92, 41] width 166 height 55
click at [65, 167] on div "Personal dashboard" at bounding box center [264, 166] width 489 height 28
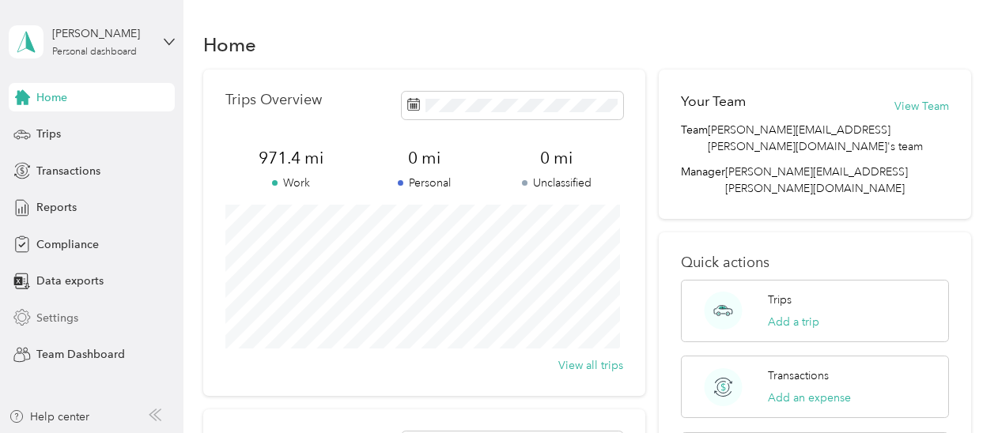
click at [51, 319] on span "Settings" at bounding box center [57, 318] width 42 height 17
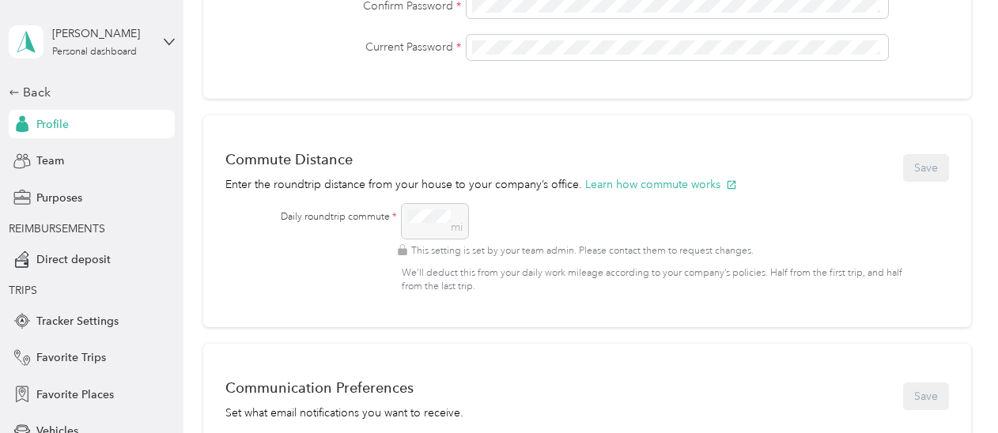
scroll to position [546, 0]
click at [418, 217] on div "mi This setting is set by your team admin. Please contact them to request chang…" at bounding box center [662, 249] width 520 height 90
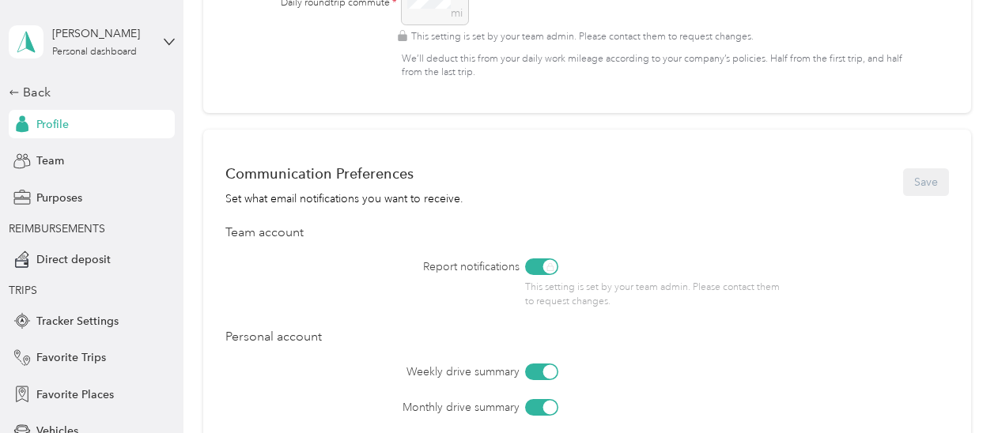
scroll to position [760, 0]
click at [25, 259] on icon at bounding box center [21, 259] width 17 height 17
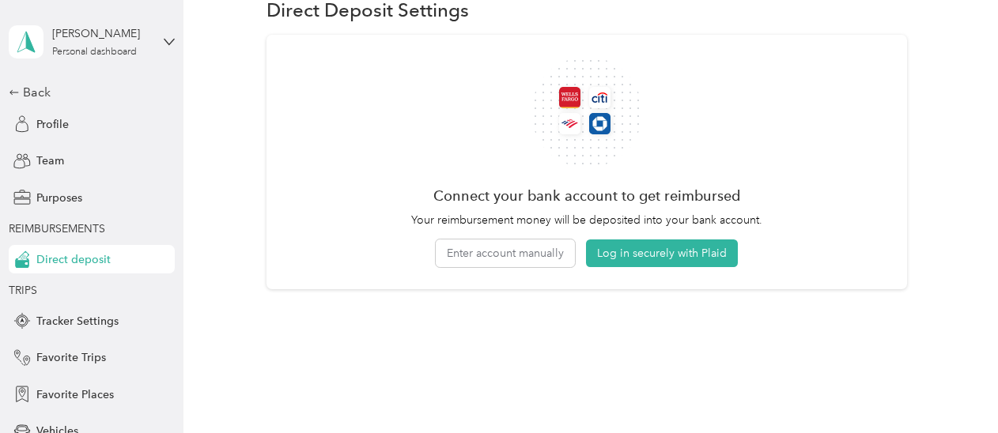
scroll to position [84, 0]
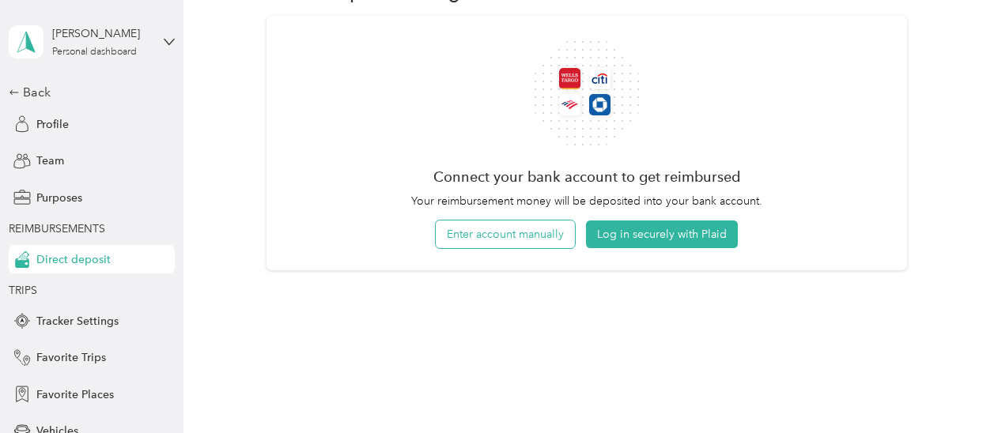
click at [504, 235] on button "Enter account manually" at bounding box center [505, 235] width 139 height 28
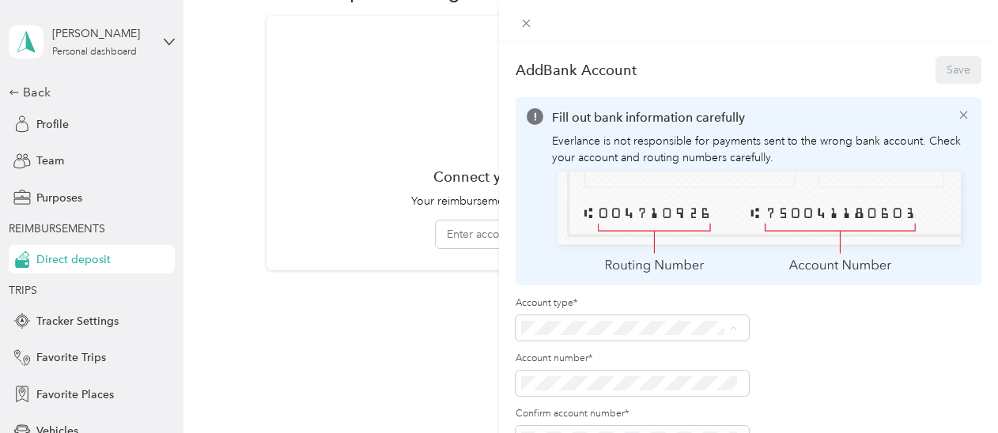
click at [594, 355] on li "Checking" at bounding box center [629, 353] width 227 height 28
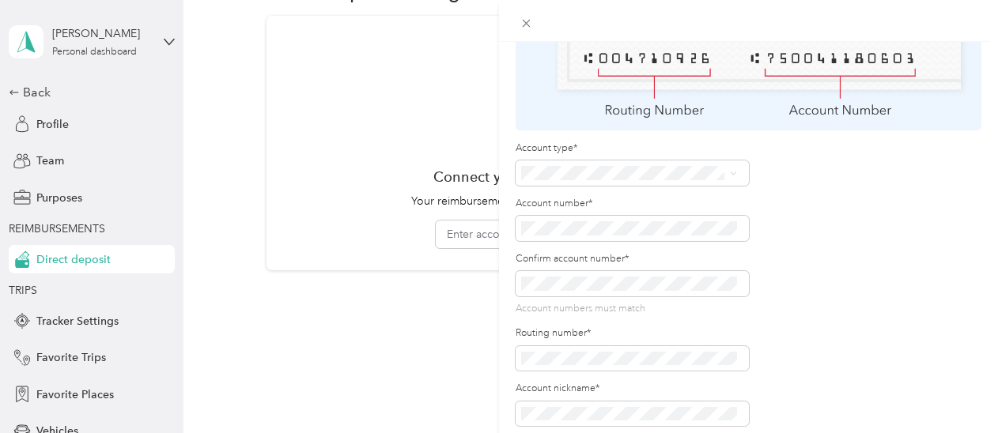
scroll to position [181, 0]
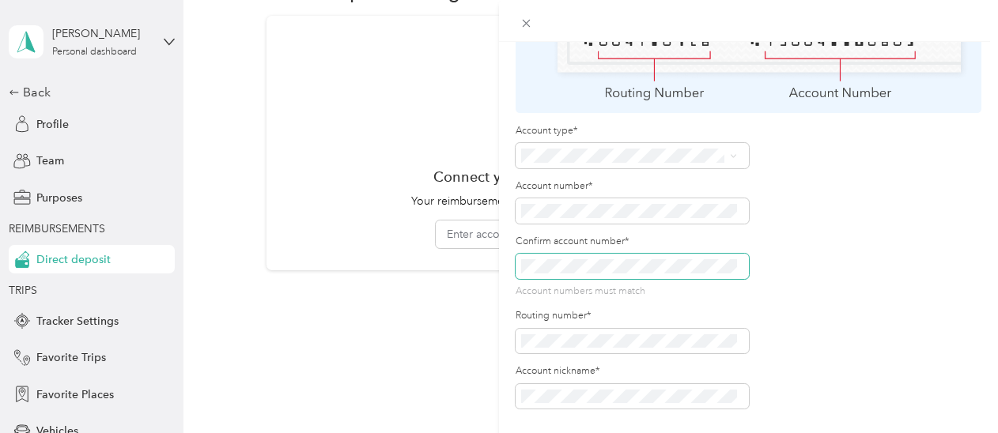
click at [570, 266] on span at bounding box center [632, 266] width 233 height 25
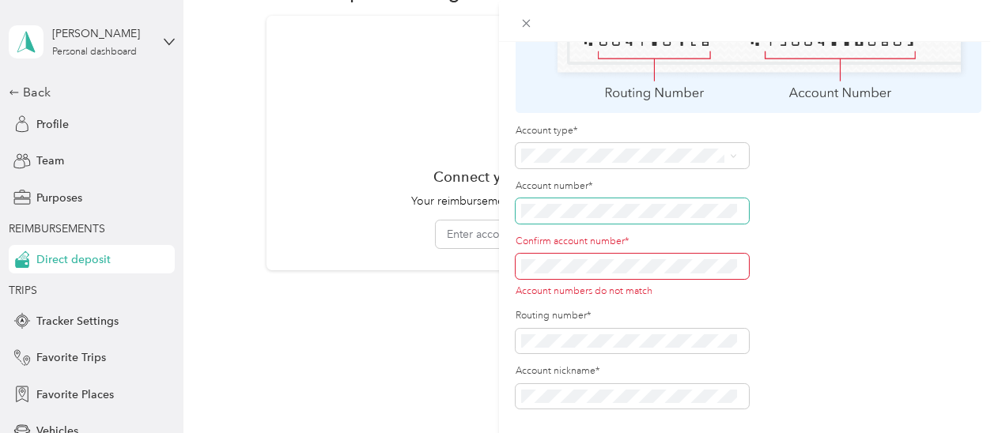
click at [453, 201] on div "Add Bank Account Save Fill out bank information carefully Everlance is not resp…" at bounding box center [499, 216] width 998 height 433
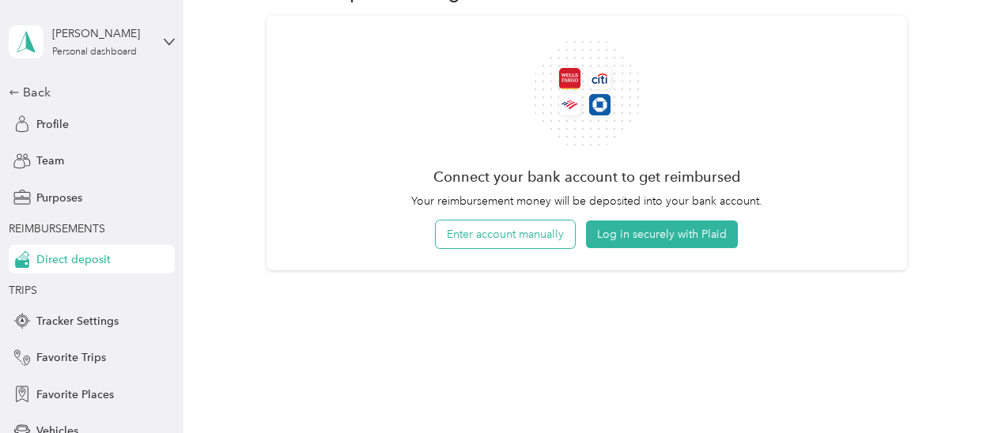
click at [476, 238] on button "Enter account manually" at bounding box center [505, 235] width 139 height 28
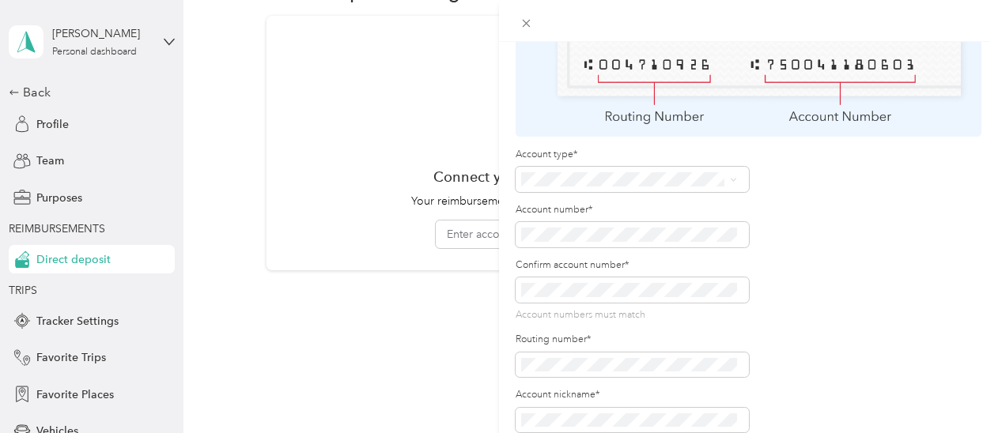
scroll to position [149, 0]
click at [572, 186] on span at bounding box center [632, 178] width 233 height 25
click at [550, 206] on li "Checking" at bounding box center [629, 203] width 227 height 28
click at [600, 368] on span at bounding box center [632, 364] width 233 height 25
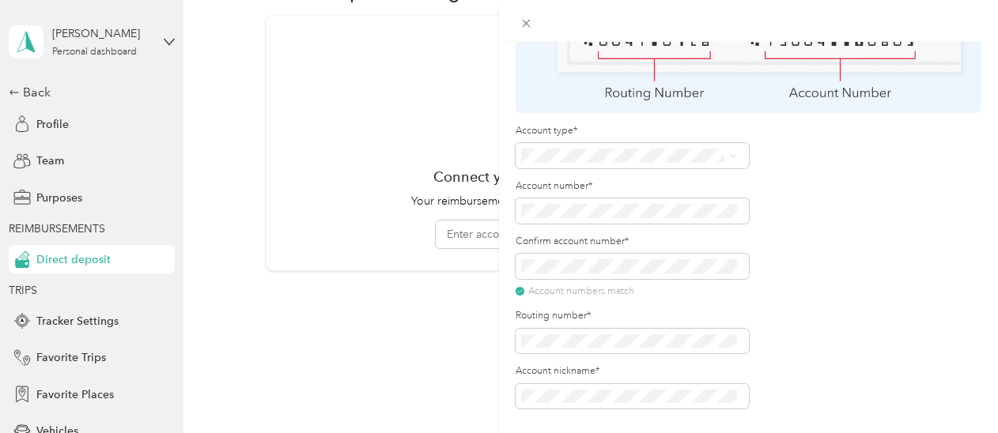
click at [797, 304] on div "Account type* Account number* Confirm account number* Account numbers match Rou…" at bounding box center [749, 266] width 466 height 285
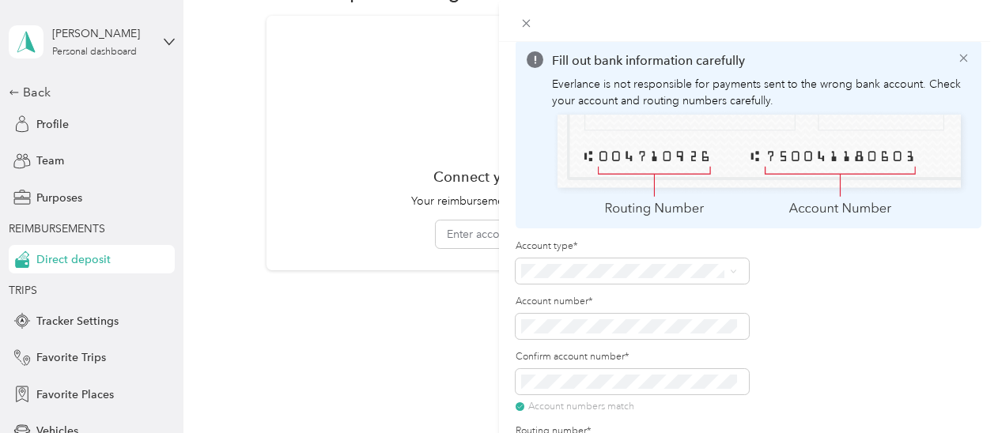
scroll to position [0, 0]
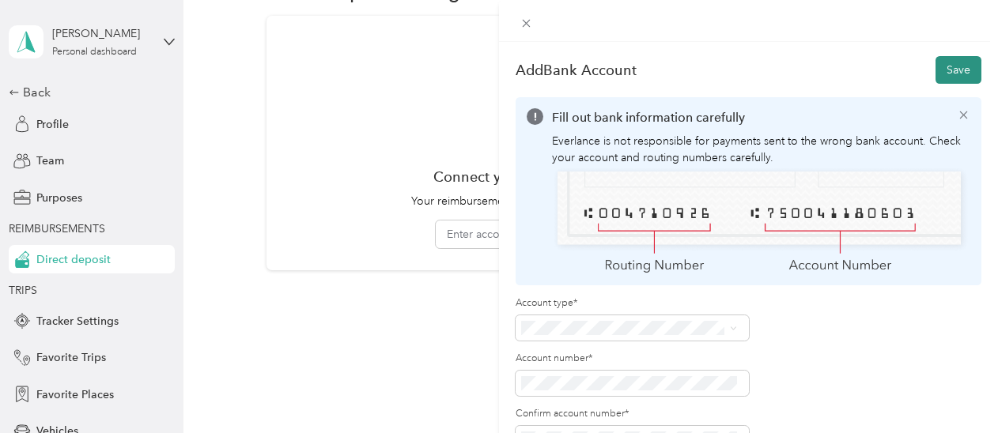
click at [947, 67] on button "Save" at bounding box center [958, 70] width 46 height 28
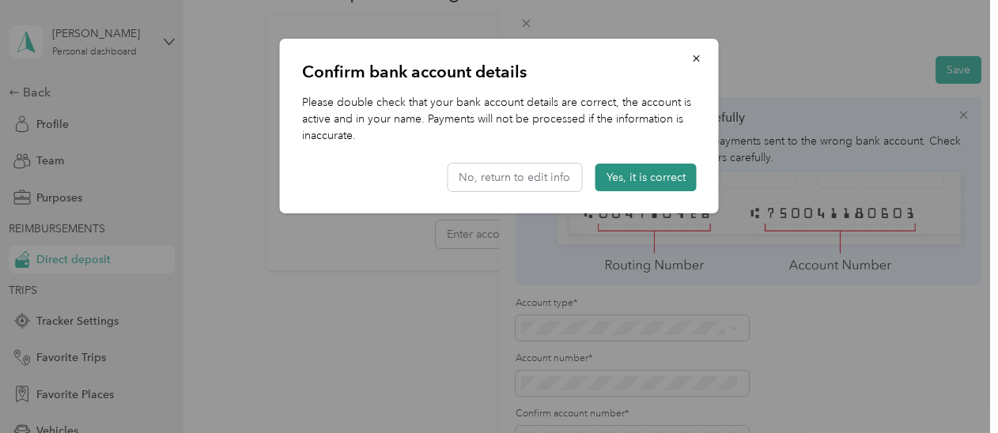
click at [663, 173] on button "Yes, it is correct" at bounding box center [645, 178] width 101 height 28
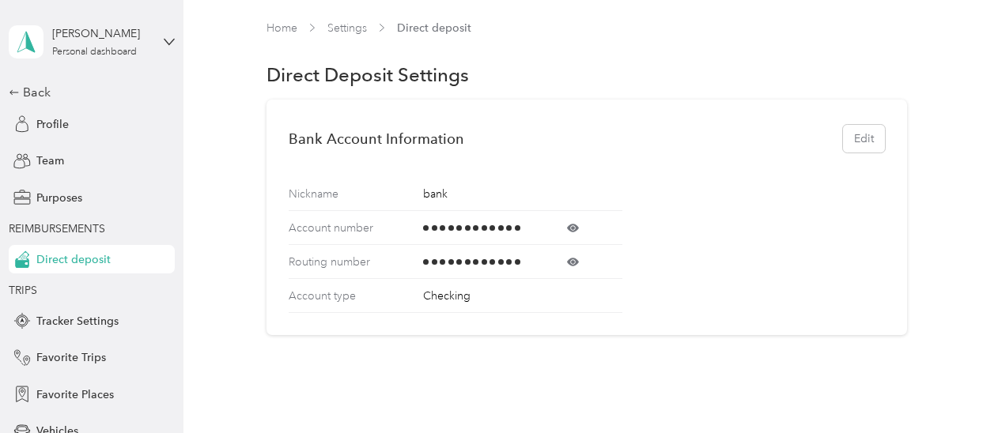
click at [85, 289] on span "TRIPS" at bounding box center [88, 290] width 158 height 17
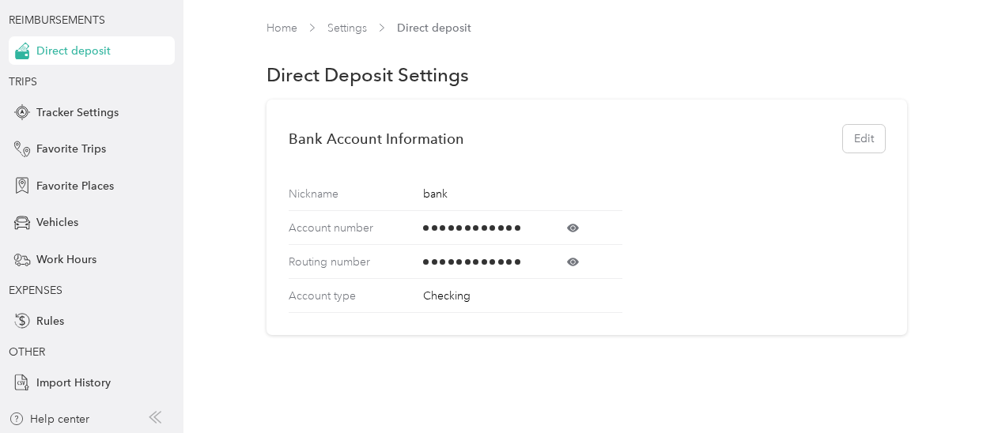
scroll to position [208, 0]
click at [36, 322] on span "Rules" at bounding box center [50, 322] width 28 height 17
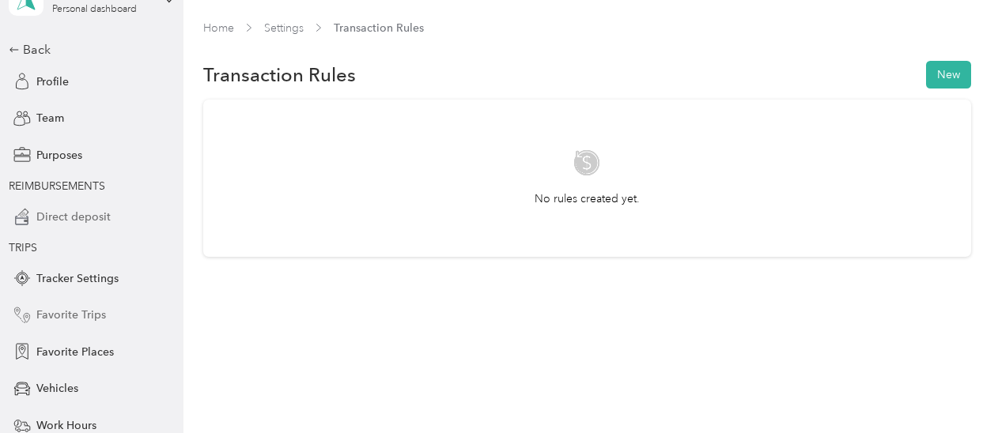
scroll to position [42, 0]
click at [36, 387] on span "Vehicles" at bounding box center [57, 389] width 42 height 17
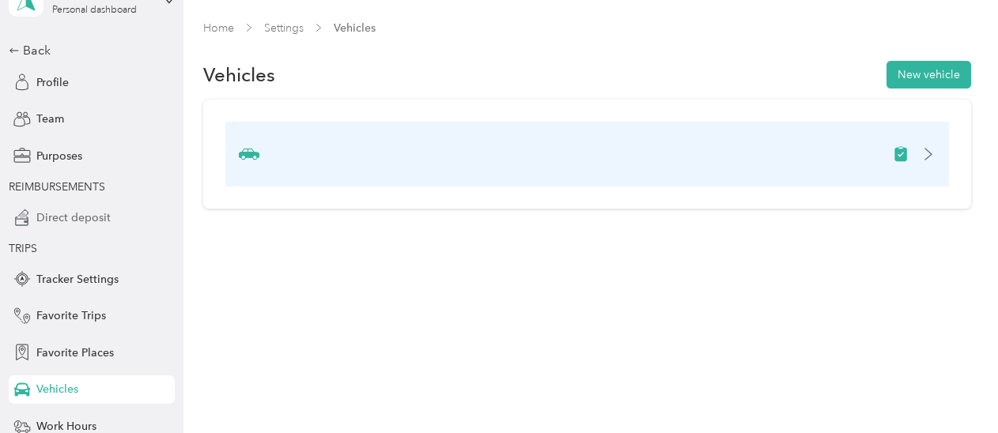
click at [935, 152] on icon at bounding box center [928, 154] width 13 height 13
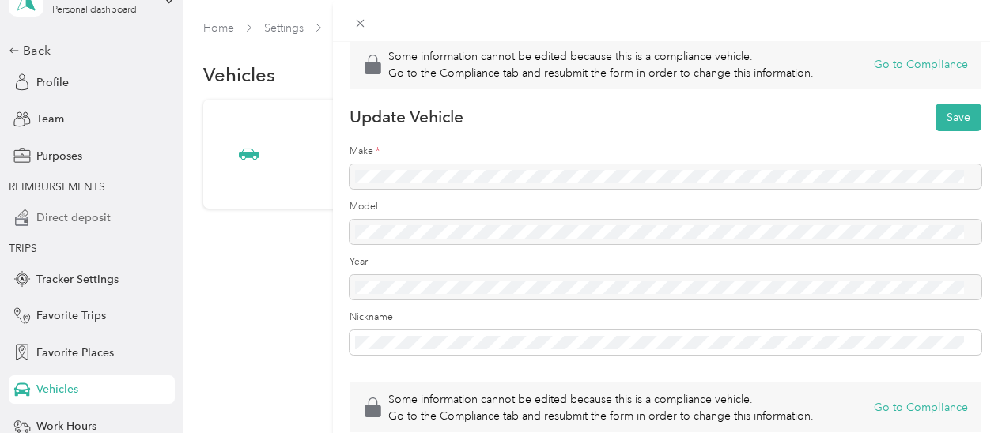
scroll to position [3, 0]
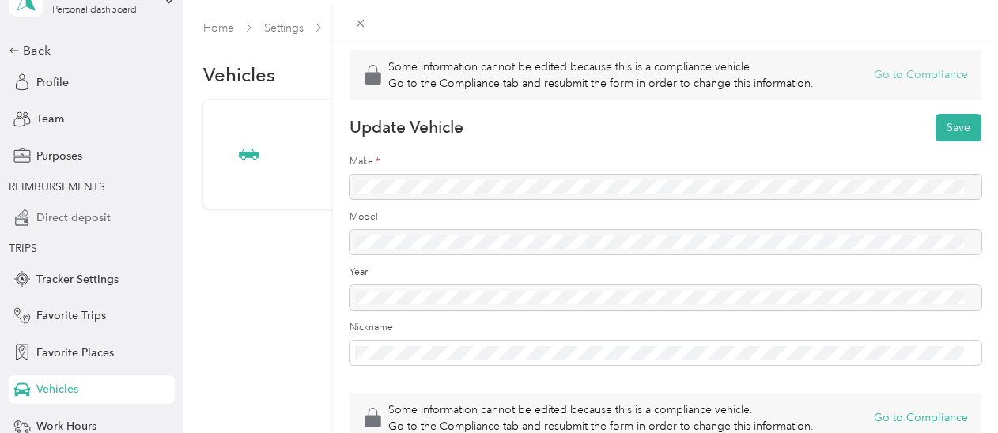
click at [898, 72] on button "Go to Compliance" at bounding box center [921, 74] width 94 height 17
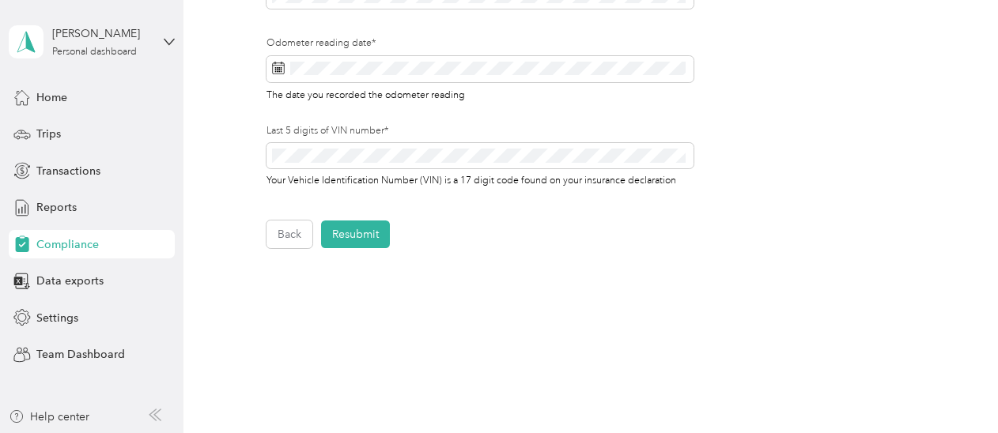
scroll to position [693, 0]
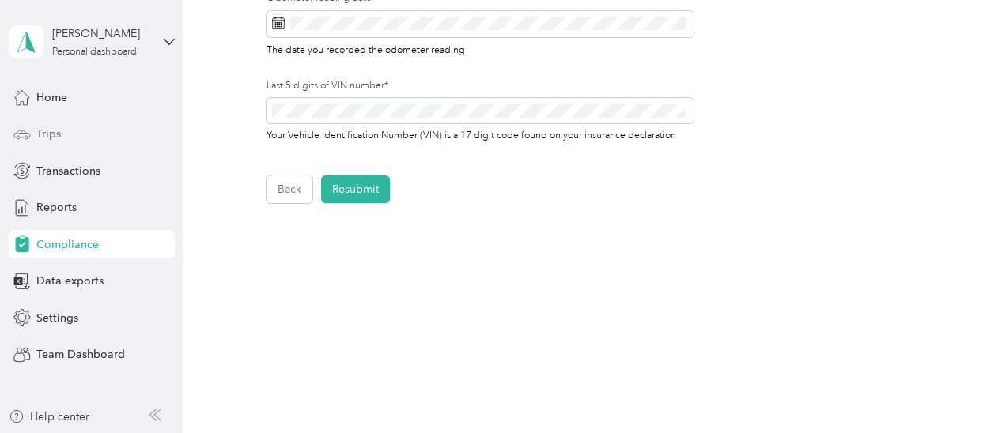
click at [57, 132] on span "Trips" at bounding box center [48, 134] width 25 height 17
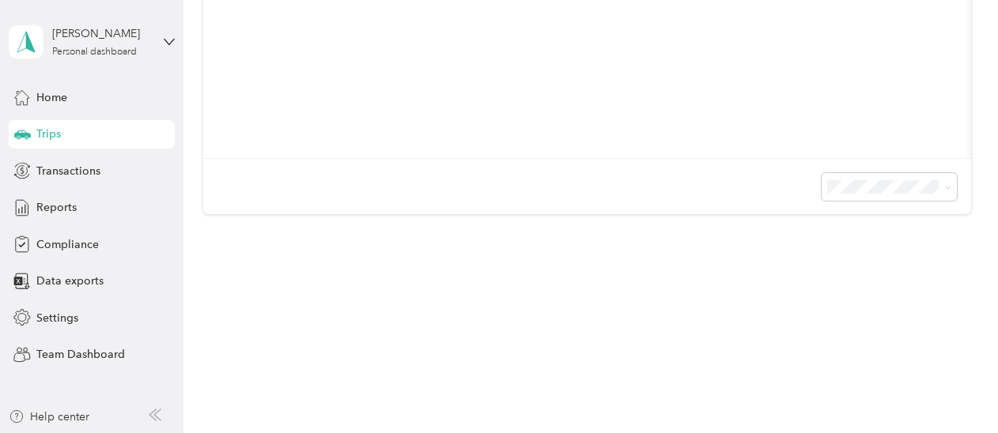
scroll to position [520, 0]
click at [57, 96] on span "Home" at bounding box center [51, 97] width 31 height 17
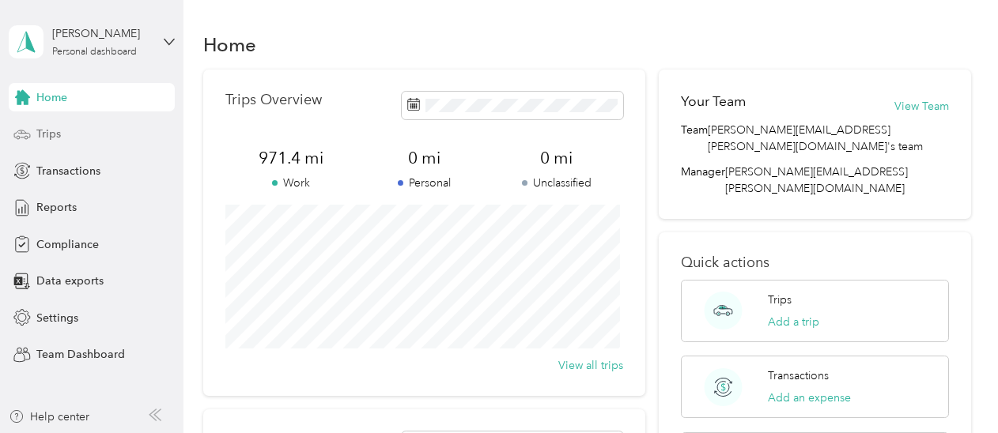
click at [57, 132] on span "Trips" at bounding box center [48, 134] width 25 height 17
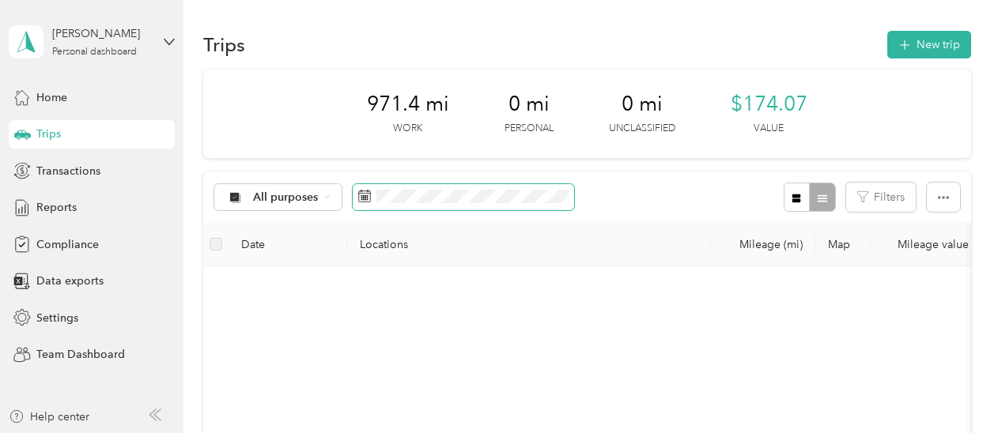
scroll to position [350, 0]
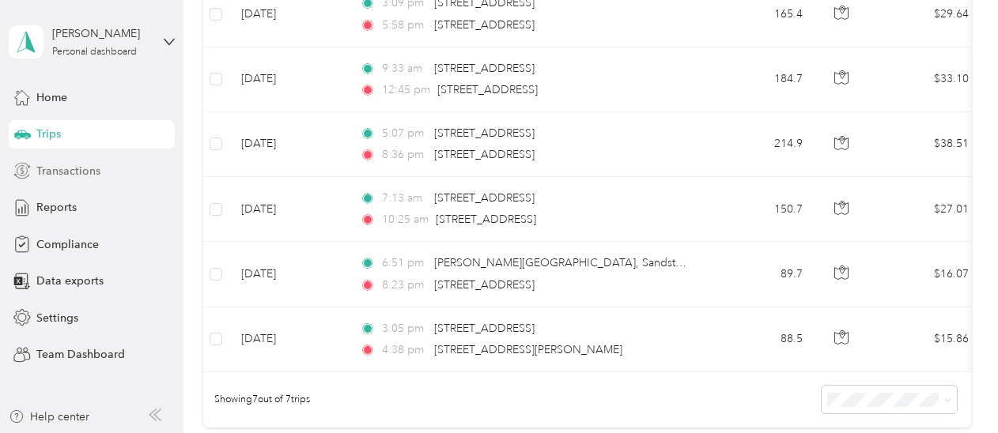
click at [81, 168] on span "Transactions" at bounding box center [68, 171] width 64 height 17
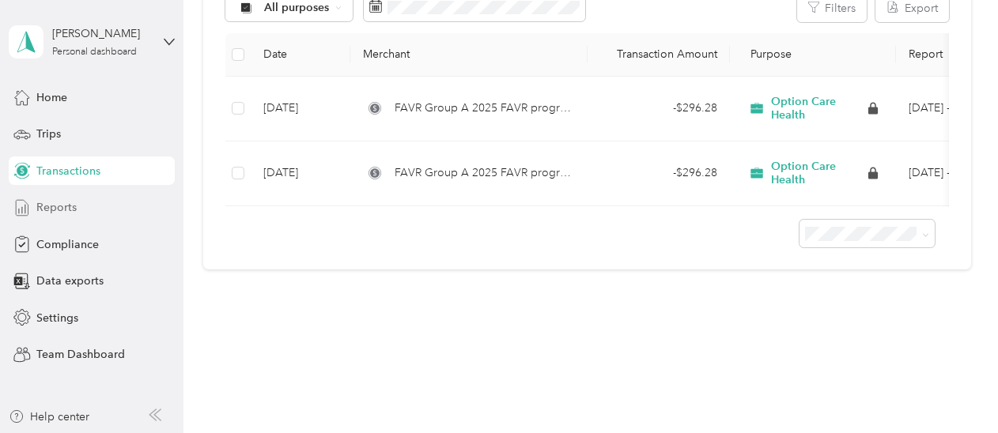
click at [62, 203] on span "Reports" at bounding box center [56, 207] width 40 height 17
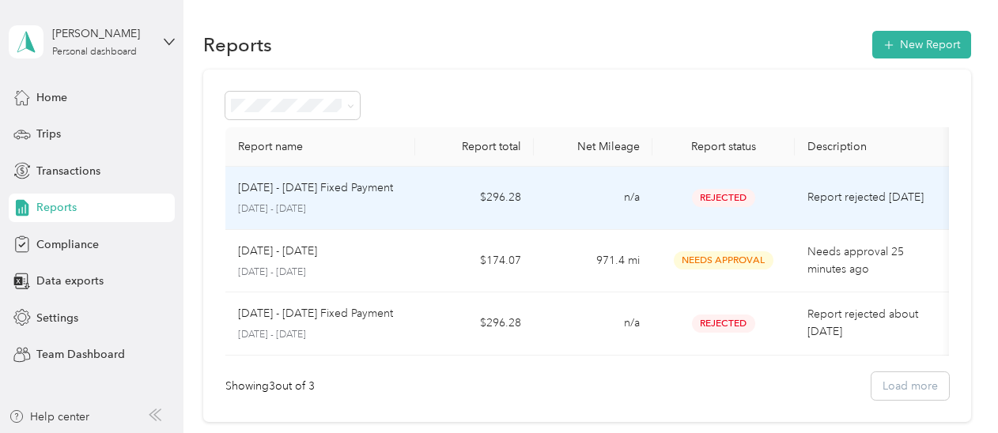
scroll to position [1, 0]
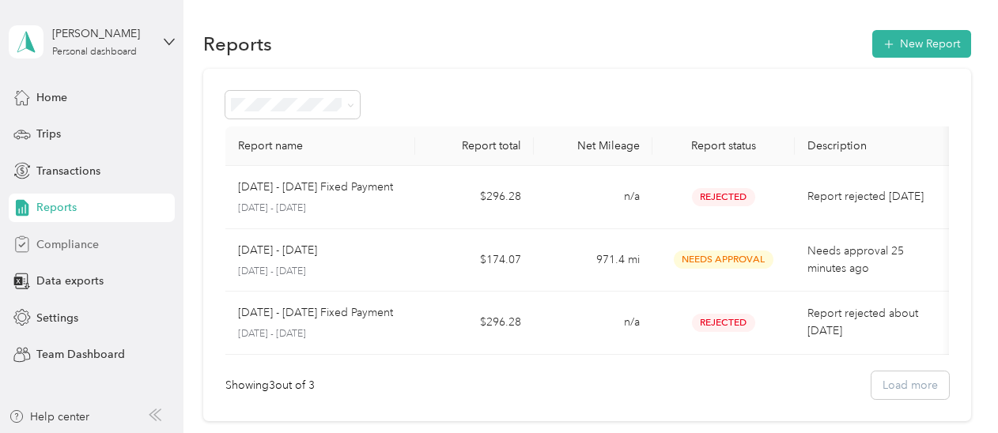
click at [70, 240] on span "Compliance" at bounding box center [67, 244] width 62 height 17
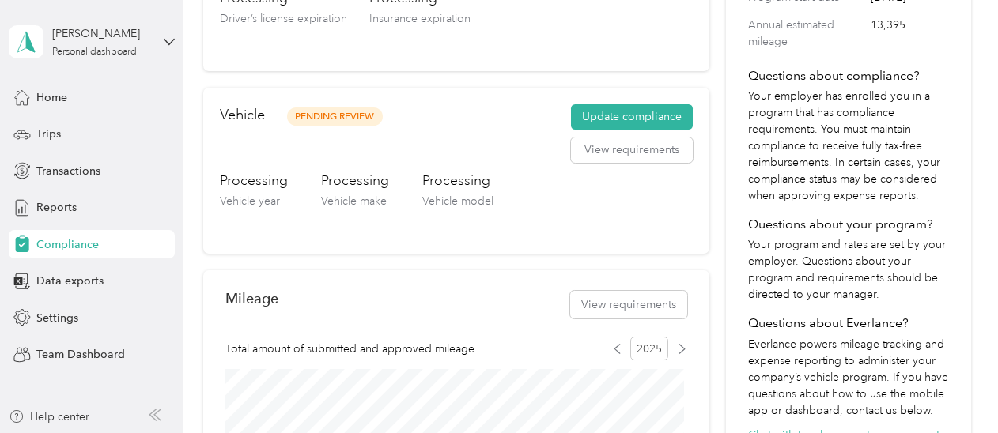
scroll to position [387, 0]
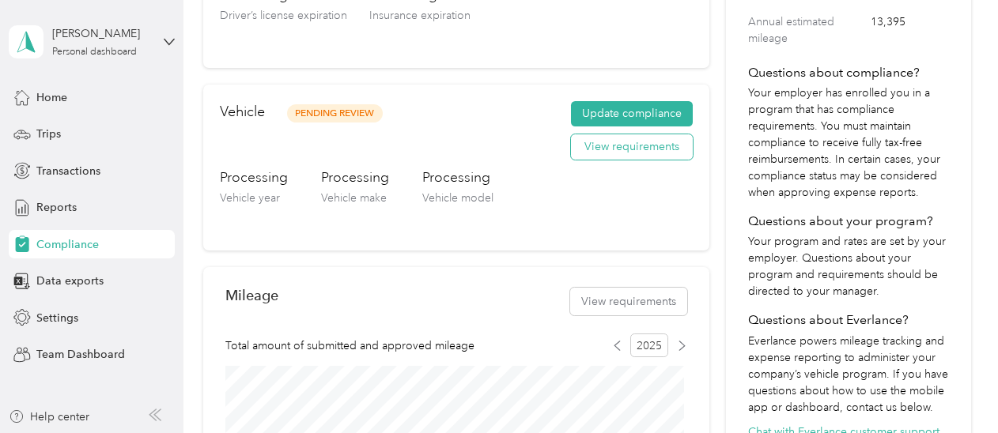
click at [612, 153] on button "View requirements" at bounding box center [632, 146] width 122 height 25
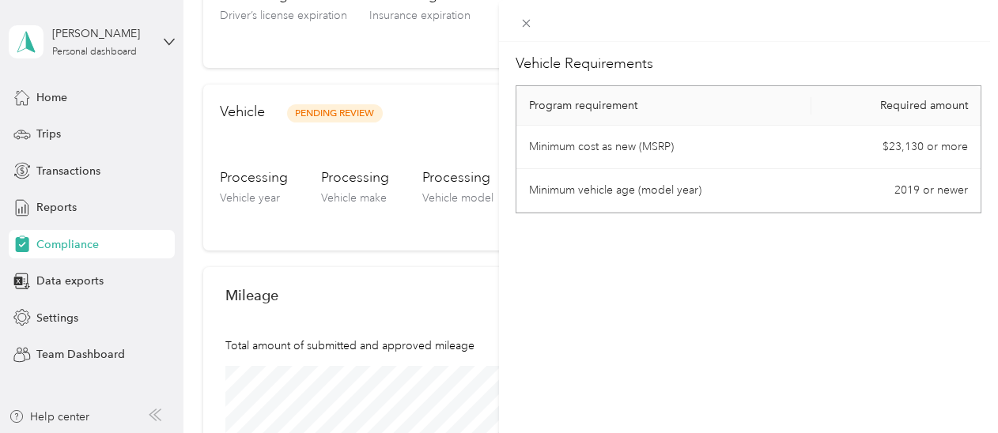
click at [344, 220] on div "Vehicle Requirements Program requirement Required amount Minimum cost as new (M…" at bounding box center [499, 216] width 998 height 433
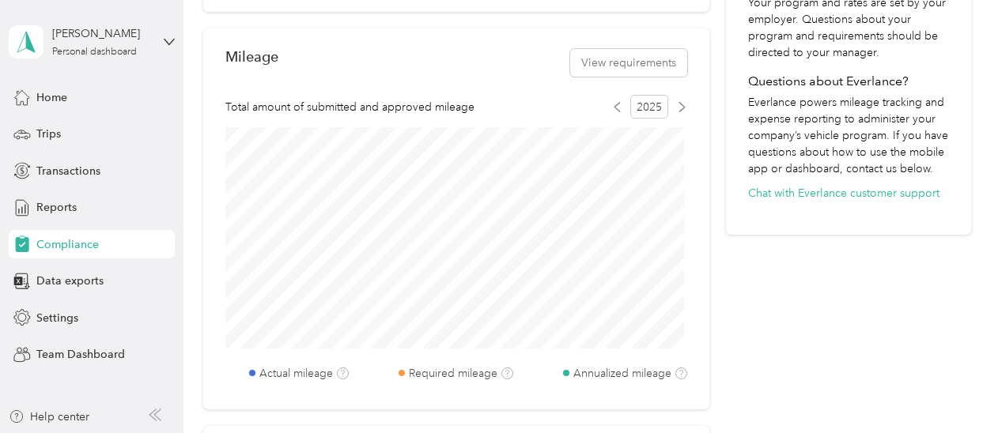
scroll to position [625, 0]
click at [43, 315] on span "Settings" at bounding box center [57, 318] width 42 height 17
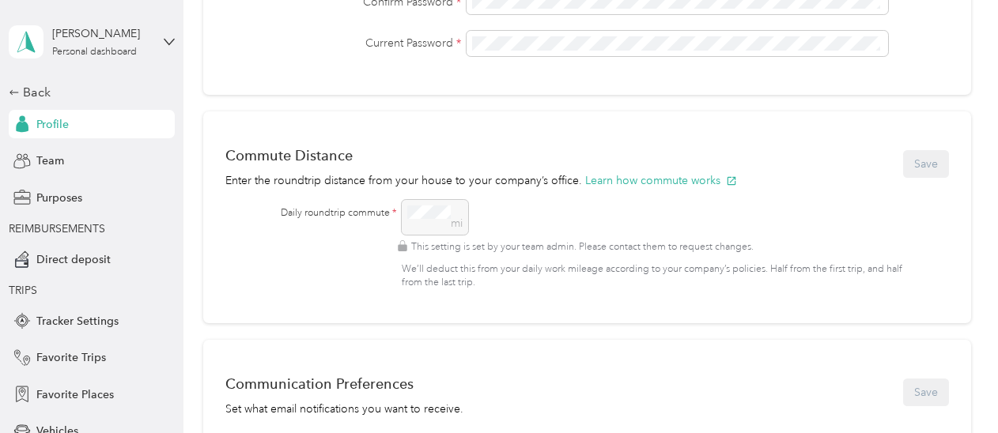
scroll to position [549, 0]
click at [356, 259] on div "Daily roundtrip commute * mi This setting is set by your team admin. Please con…" at bounding box center [601, 247] width 640 height 90
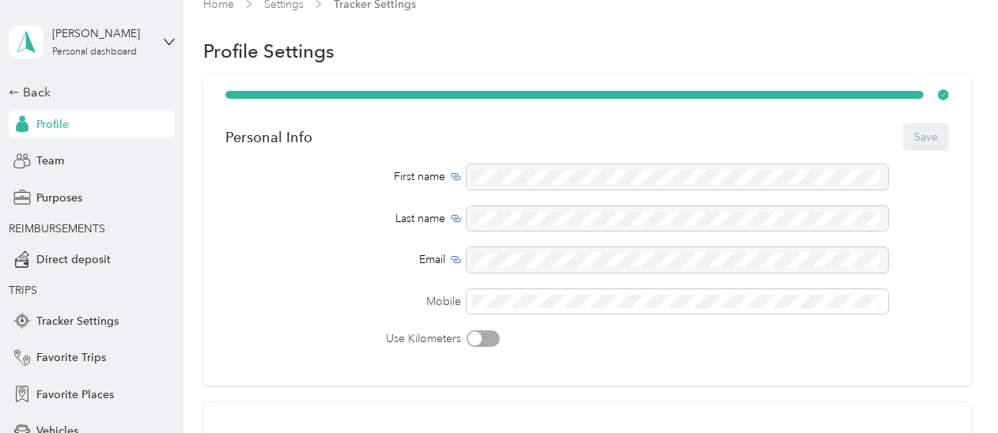
scroll to position [24, 0]
drag, startPoint x: 210, startPoint y: 290, endPoint x: 195, endPoint y: 339, distance: 51.3
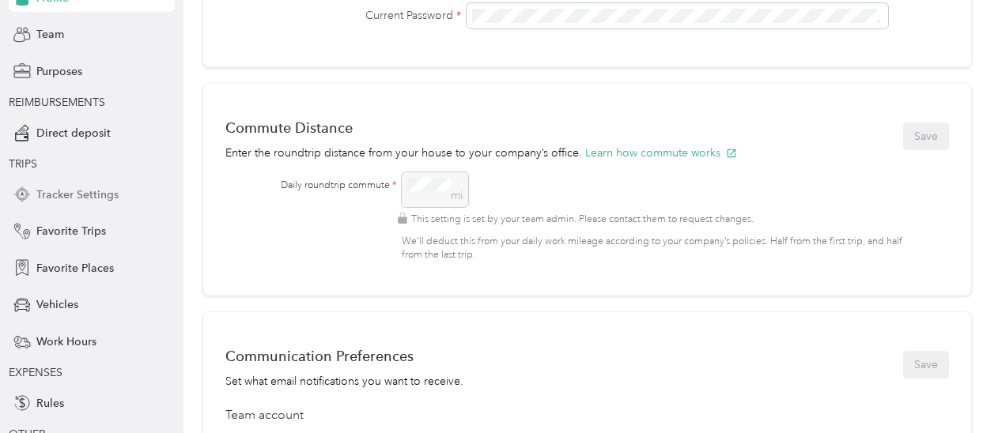
scroll to position [130, 0]
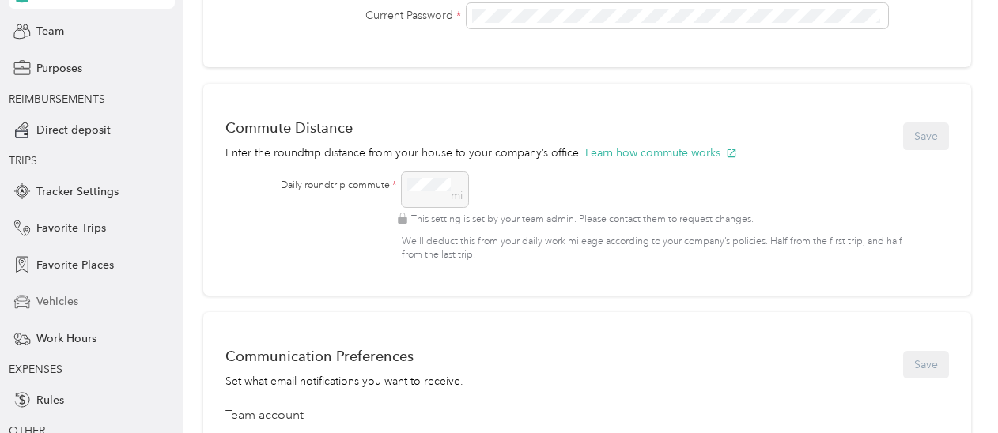
click at [52, 301] on span "Vehicles" at bounding box center [57, 301] width 42 height 17
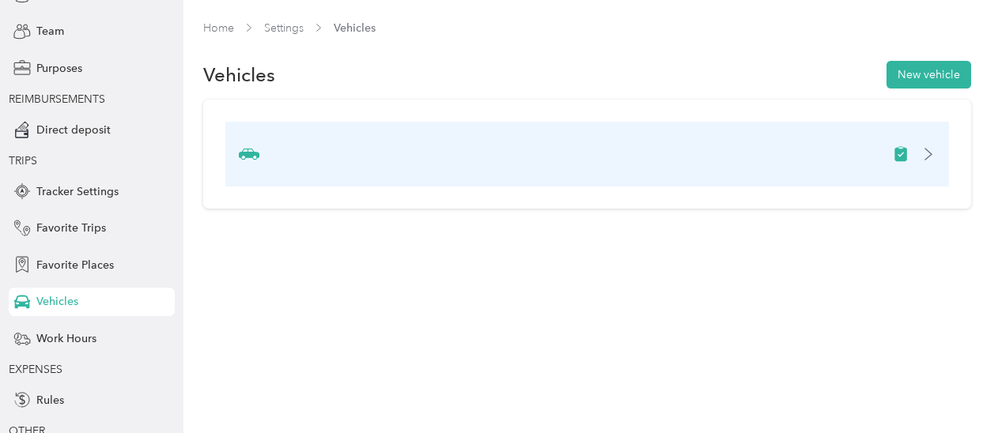
click at [937, 145] on div at bounding box center [587, 154] width 724 height 65
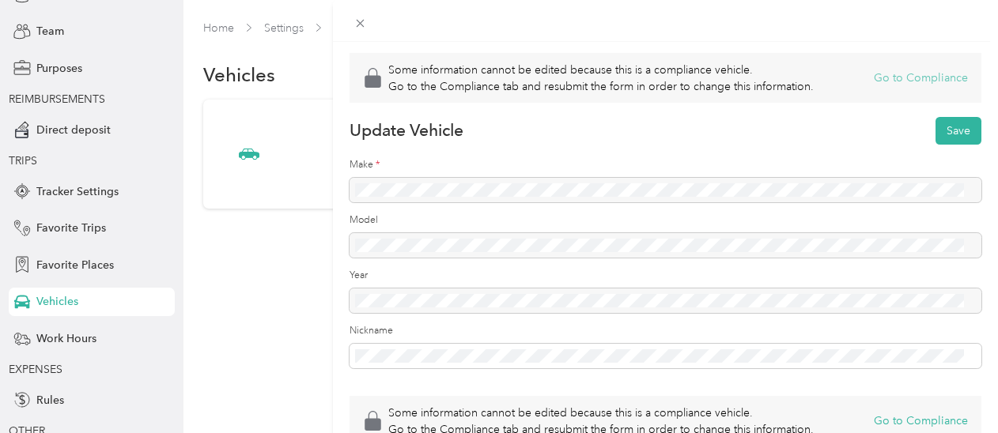
click at [886, 77] on button "Go to Compliance" at bounding box center [921, 78] width 94 height 17
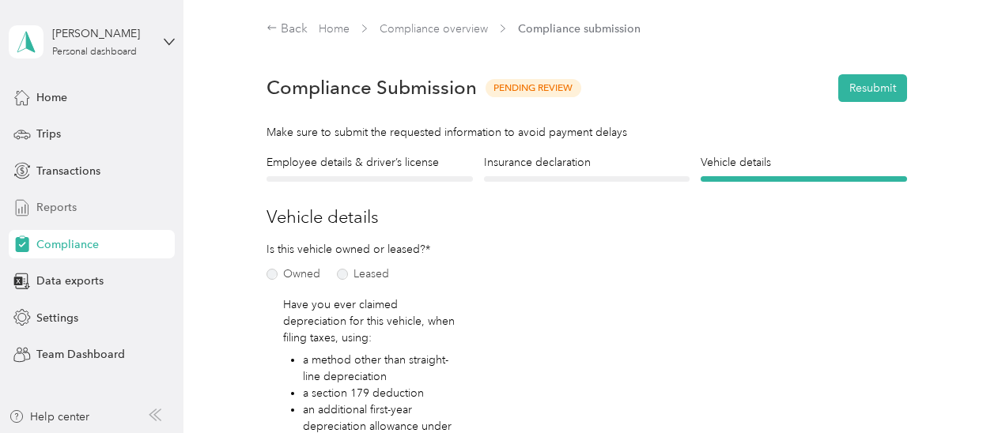
click at [66, 211] on span "Reports" at bounding box center [56, 207] width 40 height 17
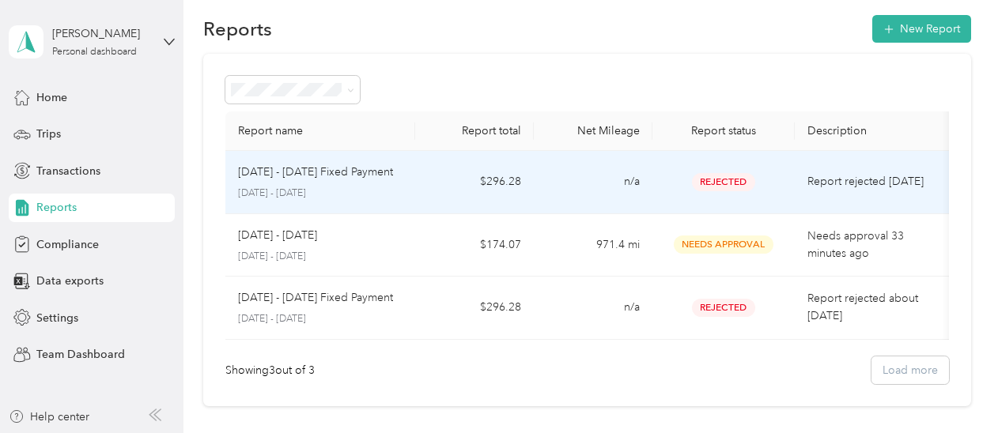
scroll to position [10, 0]
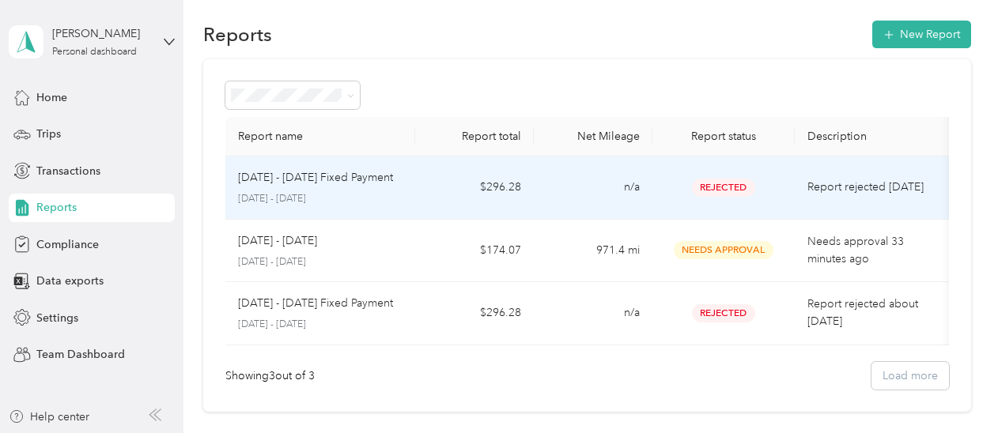
click at [746, 175] on td "Rejected" at bounding box center [723, 188] width 142 height 63
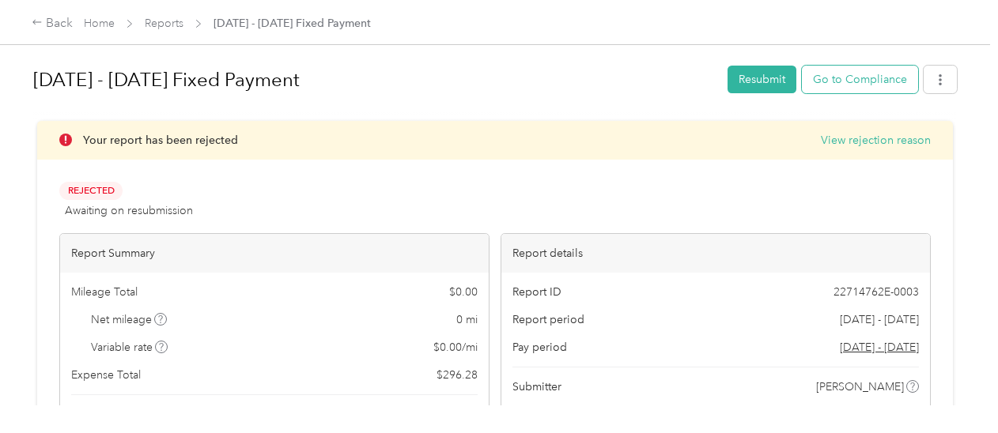
click at [860, 82] on button "Go to Compliance" at bounding box center [860, 80] width 116 height 28
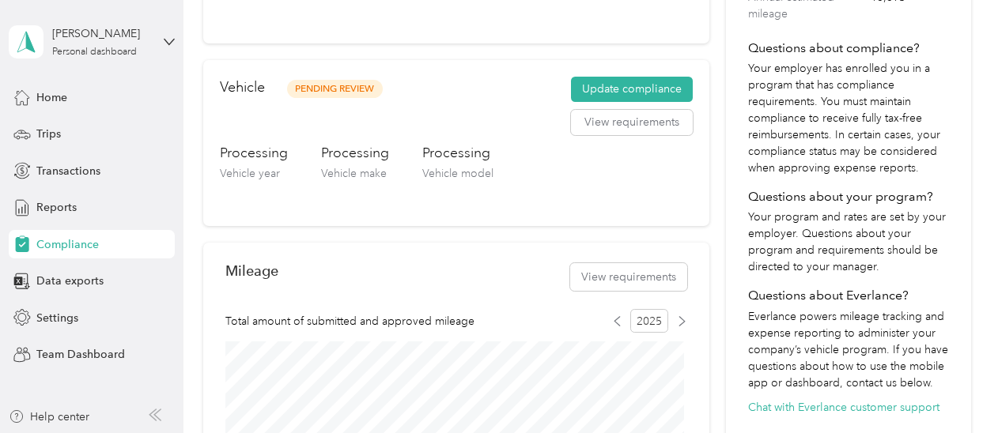
scroll to position [413, 0]
click at [65, 212] on span "Reports" at bounding box center [56, 207] width 40 height 17
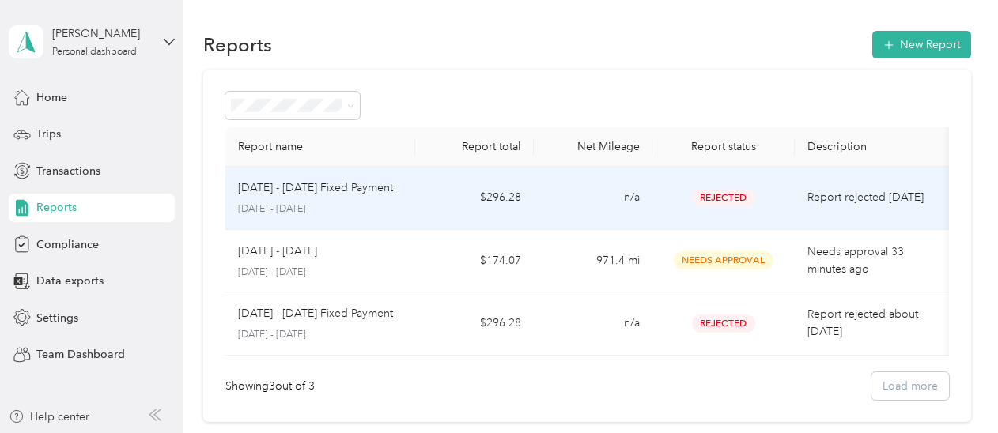
click at [661, 197] on td "Rejected" at bounding box center [723, 198] width 142 height 63
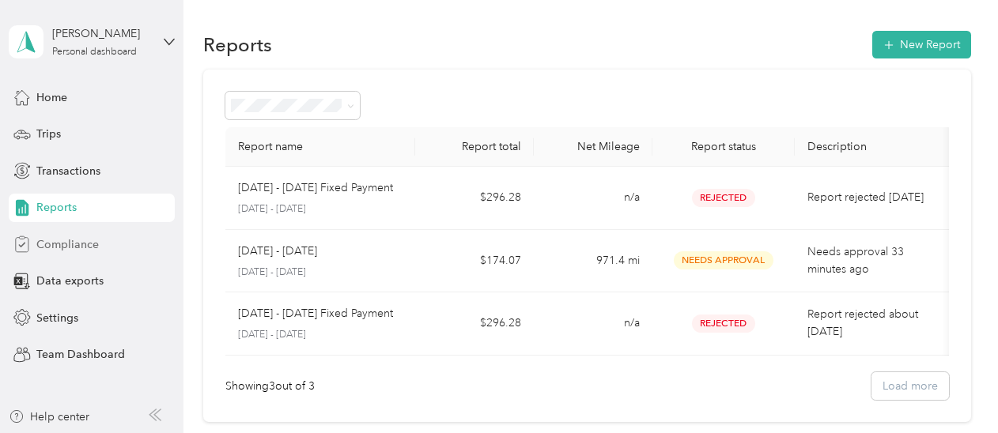
click at [51, 239] on span "Compliance" at bounding box center [67, 244] width 62 height 17
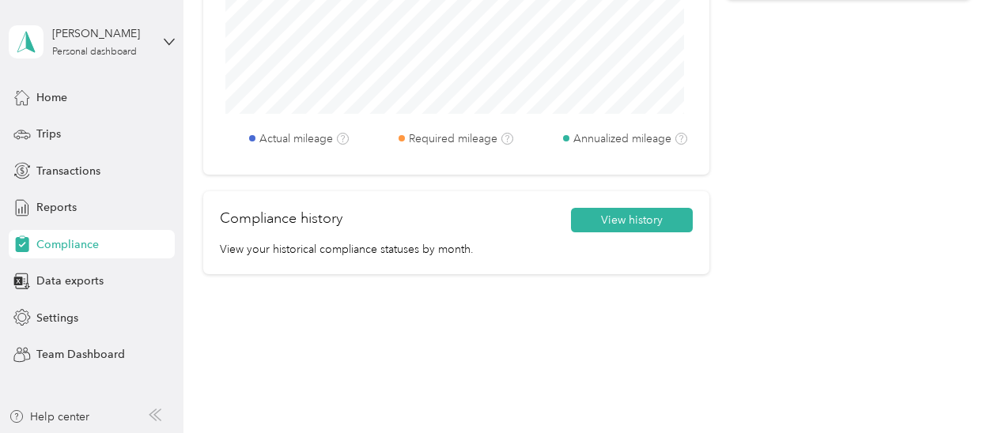
scroll to position [886, 0]
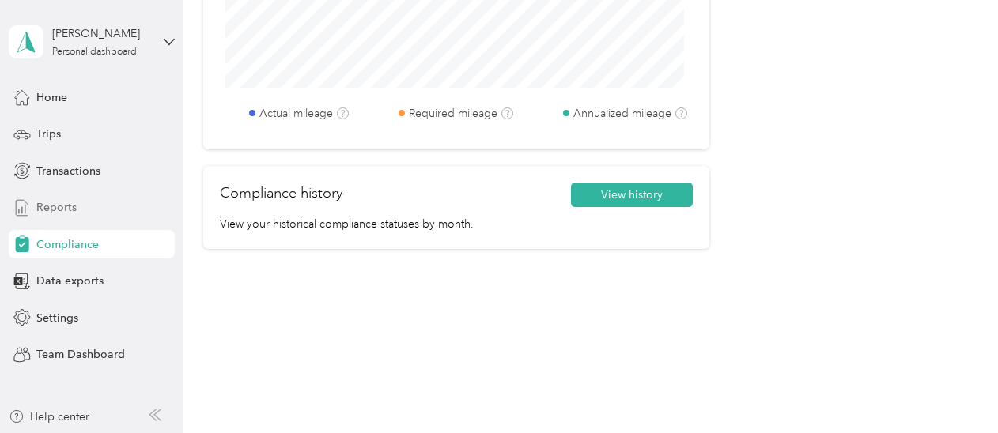
click at [49, 200] on span "Reports" at bounding box center [56, 207] width 40 height 17
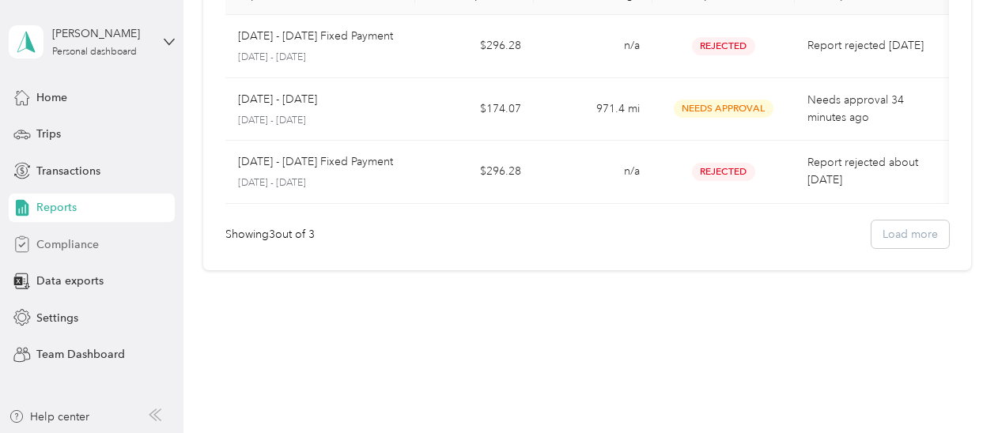
click at [59, 241] on span "Compliance" at bounding box center [67, 244] width 62 height 17
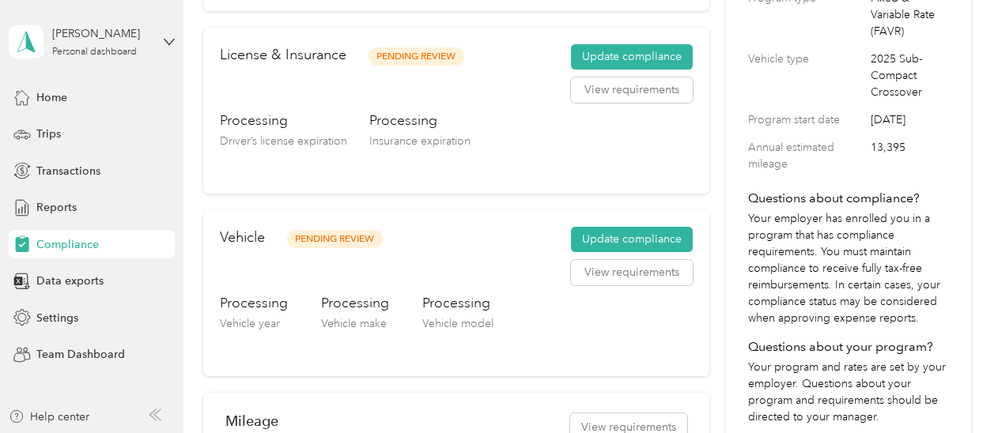
scroll to position [261, 0]
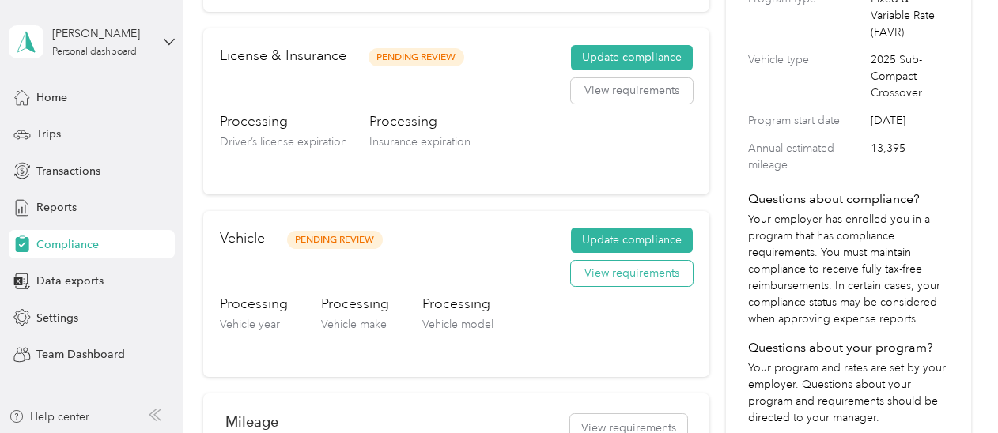
click at [615, 275] on button "View requirements" at bounding box center [632, 273] width 122 height 25
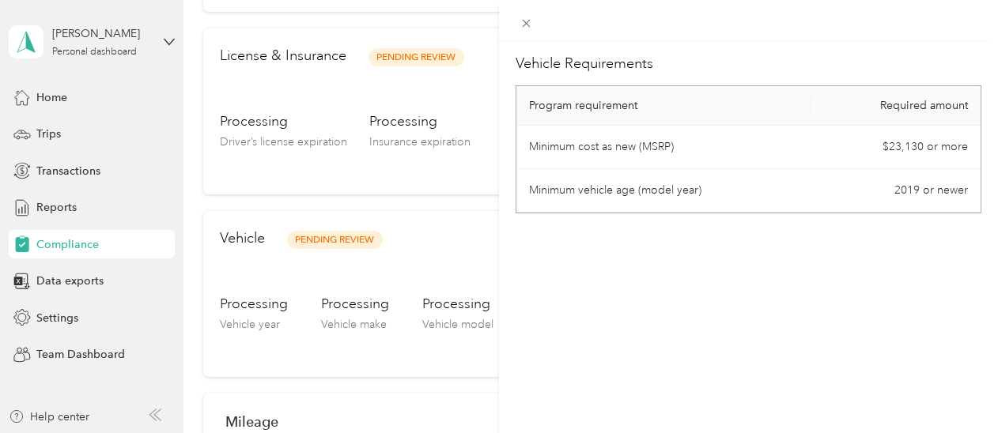
click at [381, 253] on div "Vehicle Requirements Program requirement Required amount Minimum cost as new (M…" at bounding box center [499, 216] width 998 height 433
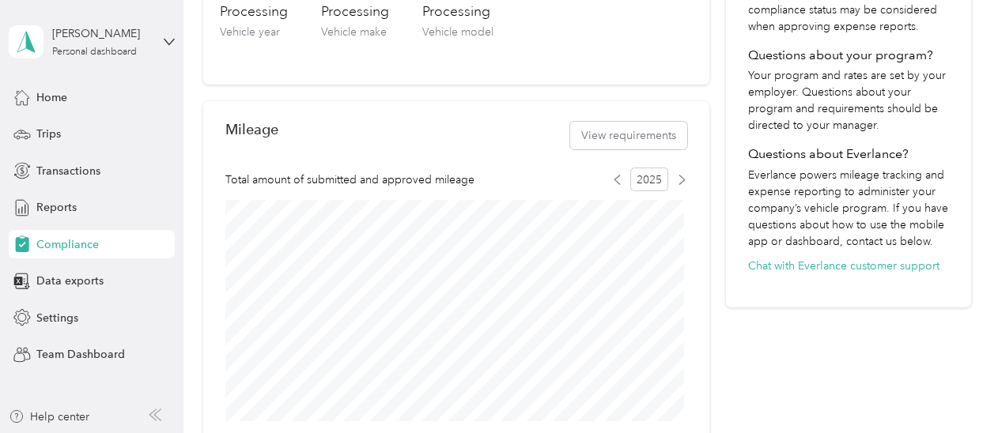
scroll to position [554, 0]
click at [43, 164] on span "Transactions" at bounding box center [68, 171] width 64 height 17
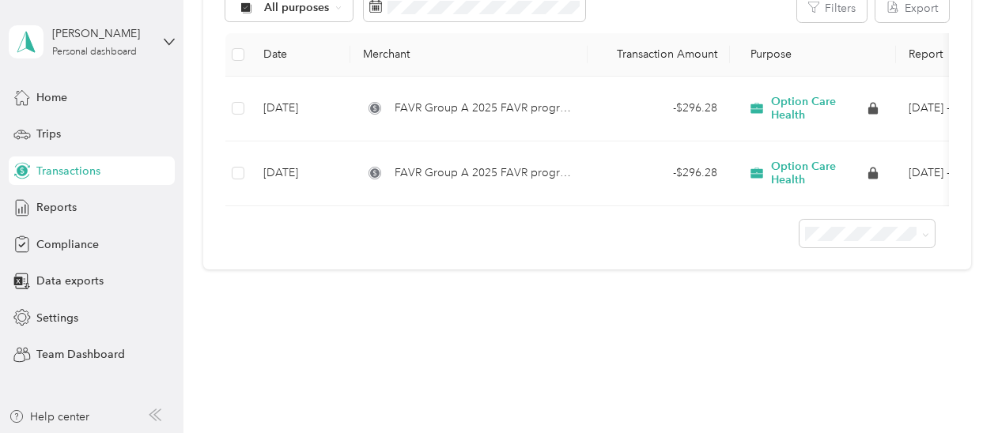
scroll to position [213, 0]
click at [37, 210] on span "Reports" at bounding box center [56, 207] width 40 height 17
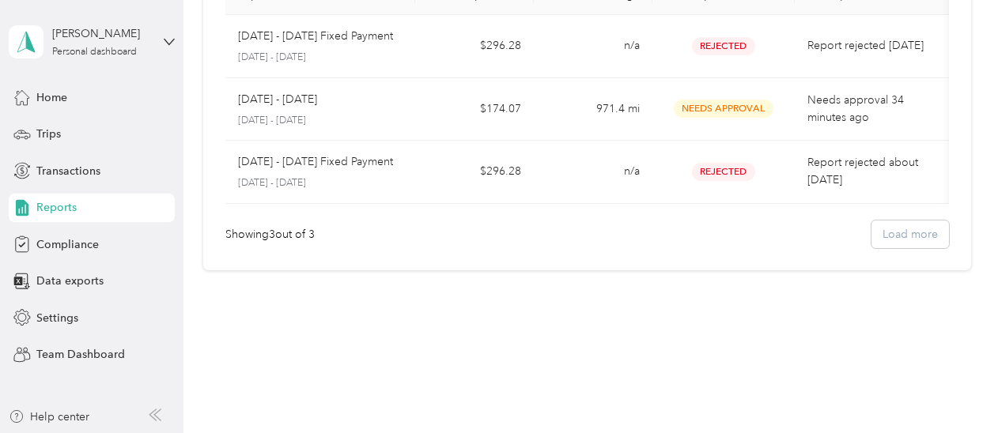
scroll to position [163, 0]
click at [45, 240] on span "Compliance" at bounding box center [67, 244] width 62 height 17
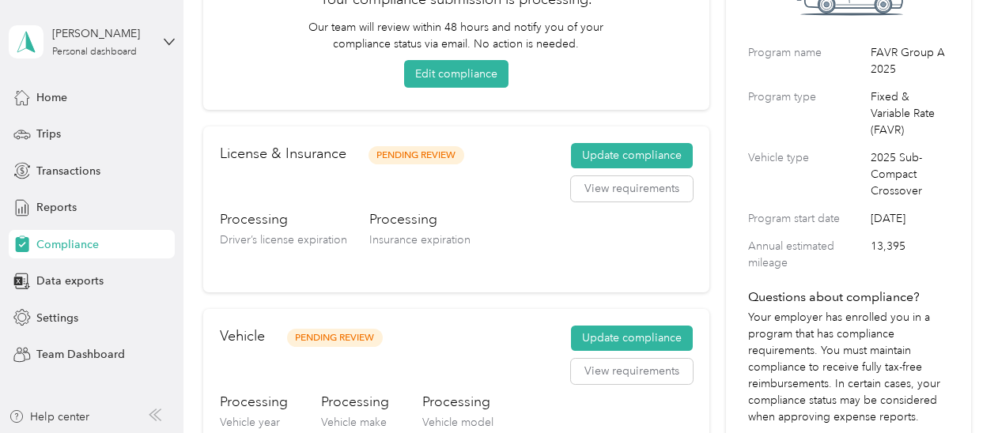
scroll to position [554, 0]
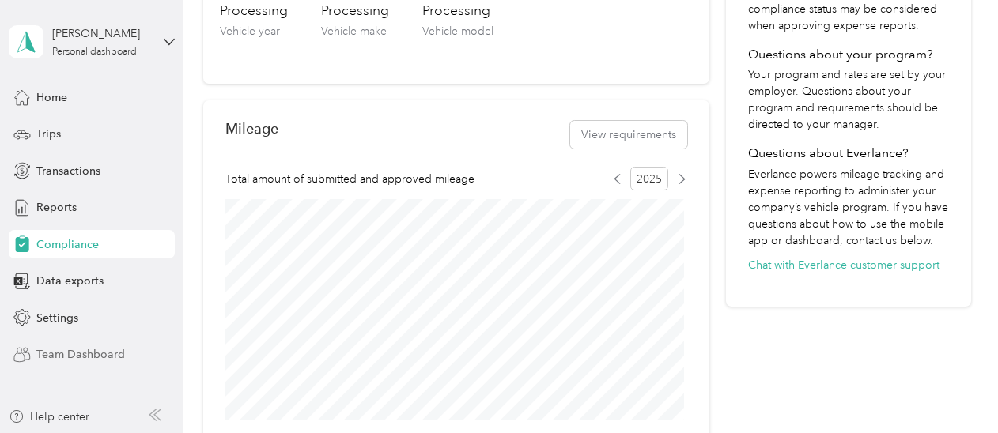
click at [57, 354] on span "Team Dashboard" at bounding box center [80, 354] width 89 height 17
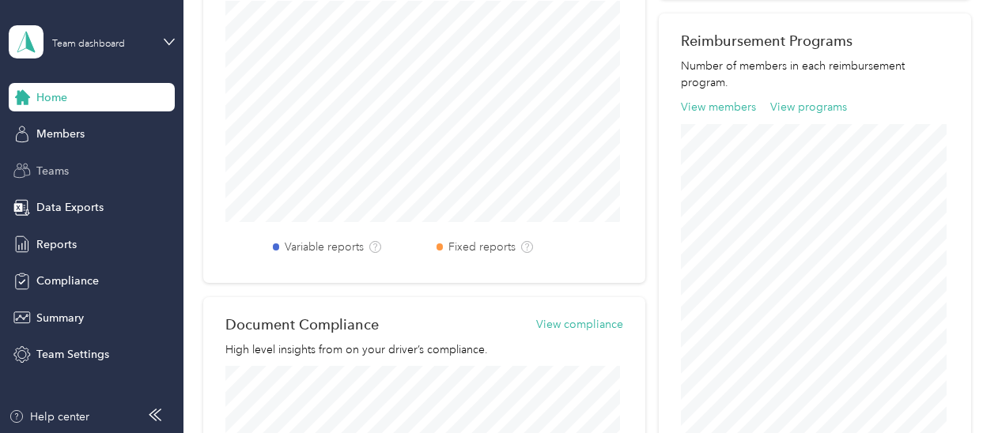
click at [40, 165] on span "Teams" at bounding box center [52, 171] width 32 height 17
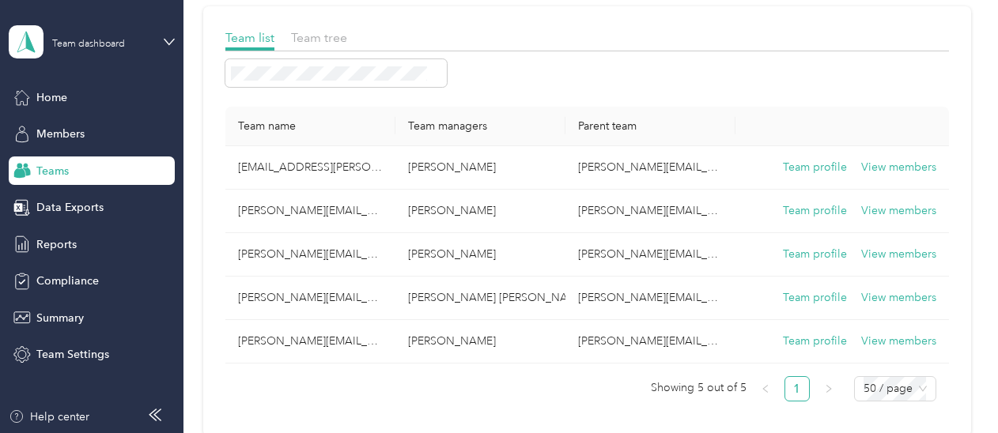
scroll to position [96, 0]
click at [57, 250] on span "Reports" at bounding box center [56, 244] width 40 height 17
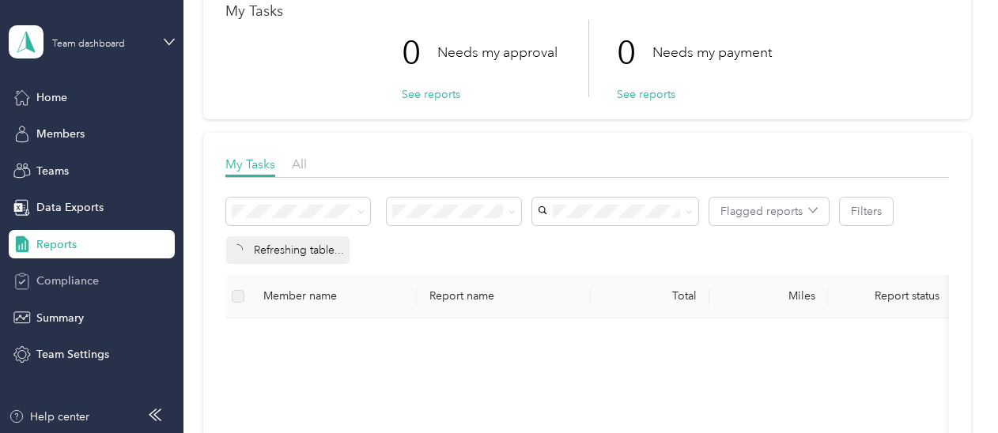
click at [52, 276] on span "Compliance" at bounding box center [67, 281] width 62 height 17
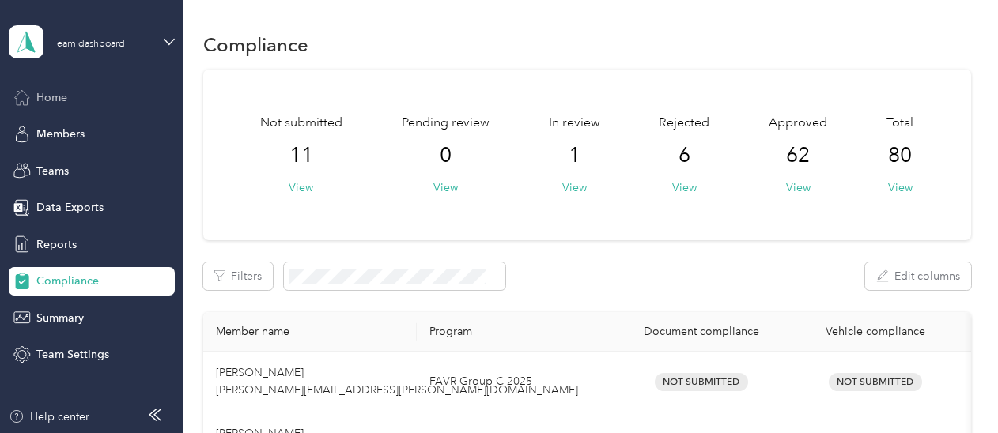
click at [45, 103] on span "Home" at bounding box center [51, 97] width 31 height 17
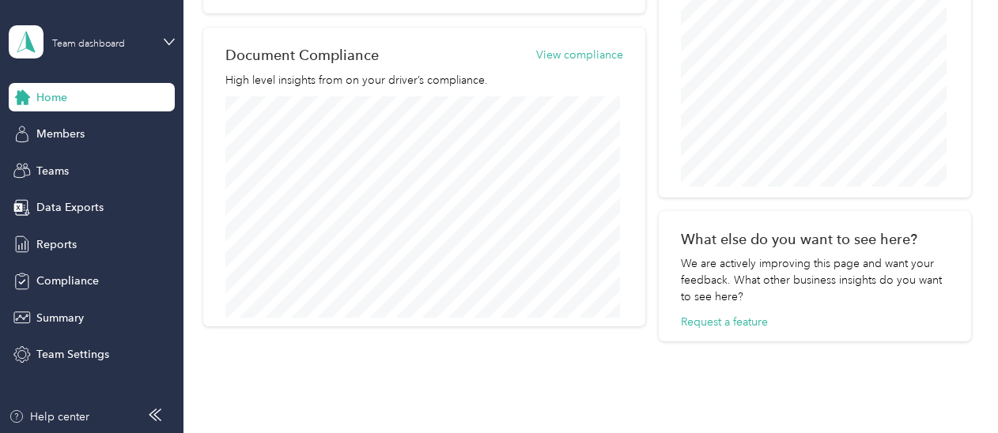
scroll to position [895, 0]
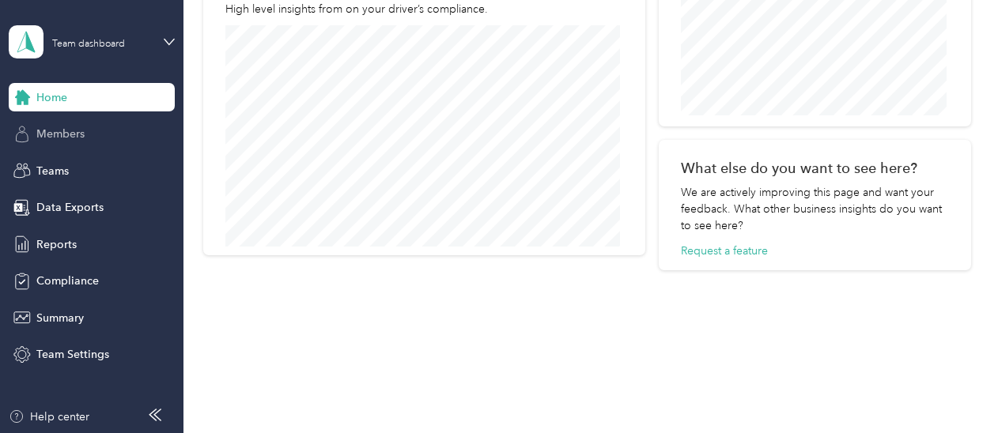
click at [59, 127] on span "Members" at bounding box center [60, 134] width 48 height 17
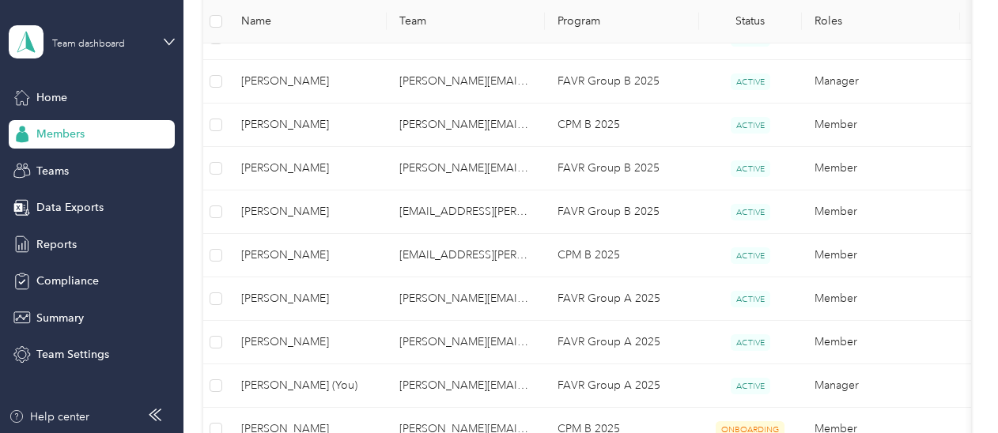
scroll to position [895, 0]
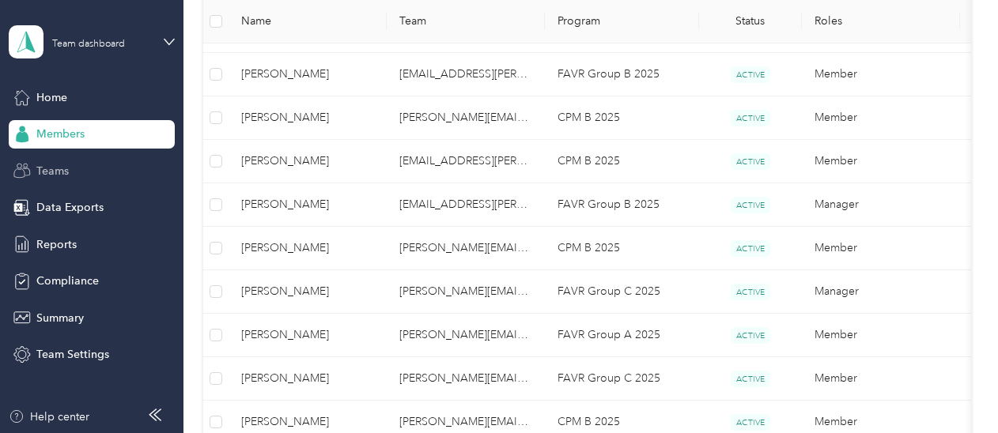
click at [51, 167] on span "Teams" at bounding box center [52, 171] width 32 height 17
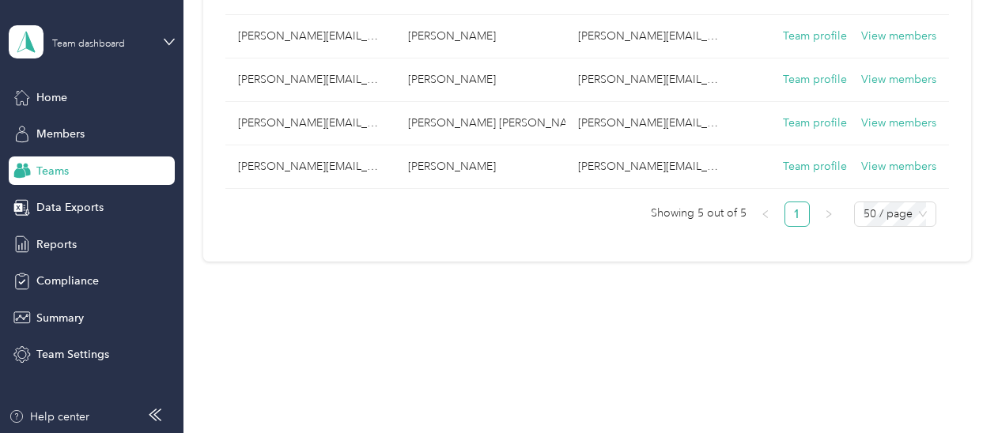
scroll to position [269, 0]
click at [44, 247] on span "Reports" at bounding box center [56, 244] width 40 height 17
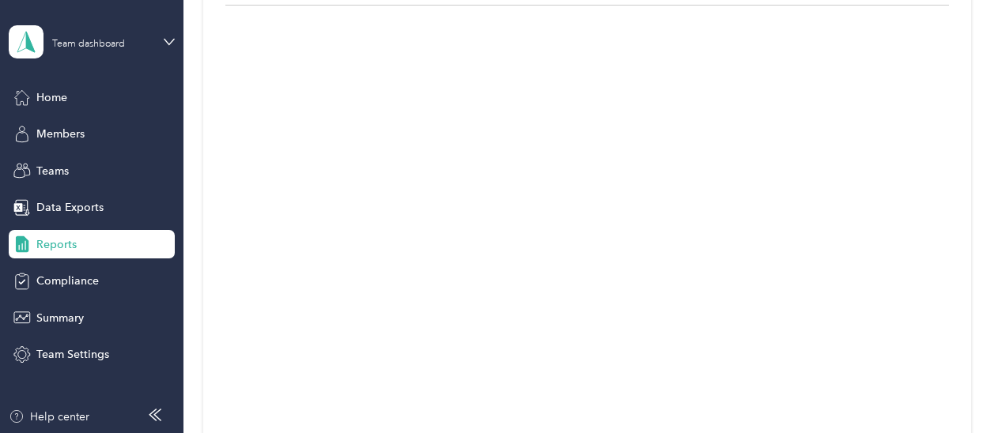
scroll to position [895, 0]
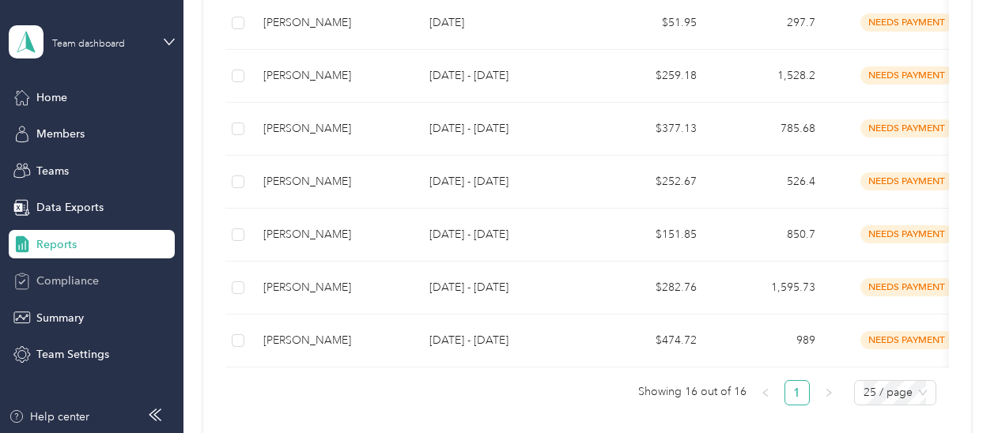
click at [50, 285] on span "Compliance" at bounding box center [67, 281] width 62 height 17
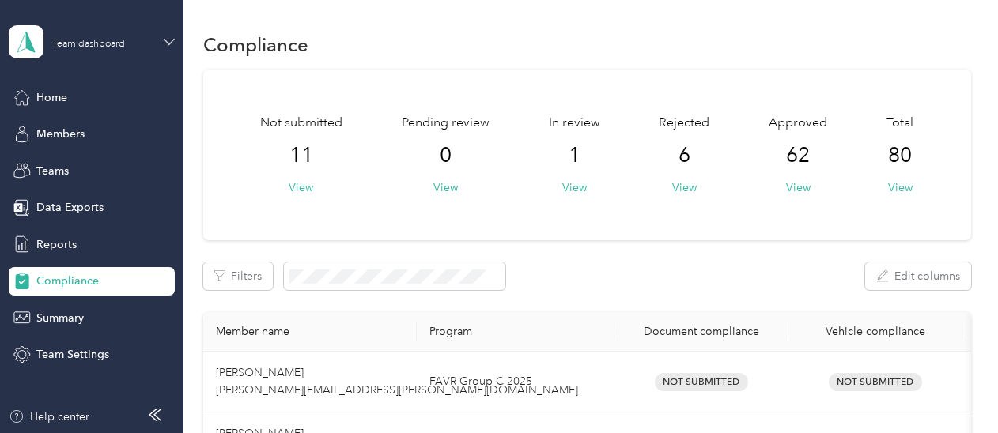
click at [165, 42] on icon at bounding box center [169, 41] width 11 height 11
click at [81, 173] on div "Team dashboard Personal dashboard Log out" at bounding box center [264, 166] width 489 height 100
click at [174, 37] on icon at bounding box center [169, 41] width 11 height 11
click at [55, 164] on div "Personal dashboard" at bounding box center [73, 165] width 100 height 17
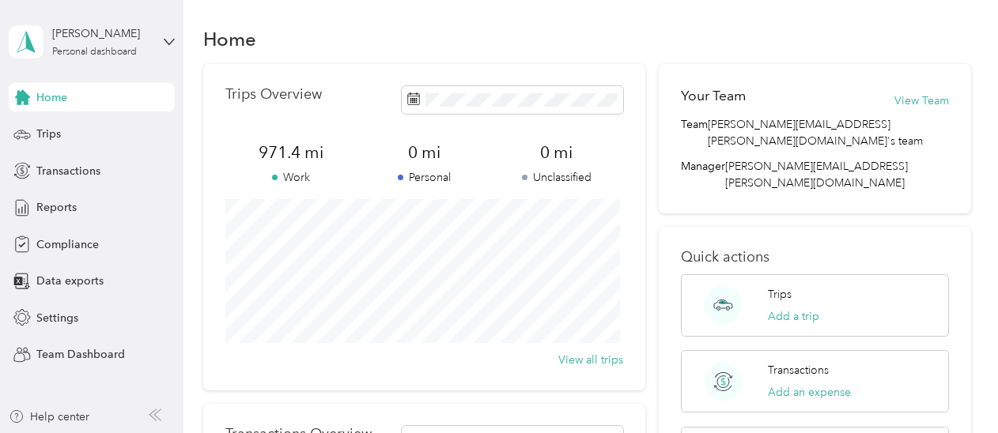
scroll to position [5, 0]
click at [60, 241] on span "Compliance" at bounding box center [67, 244] width 62 height 17
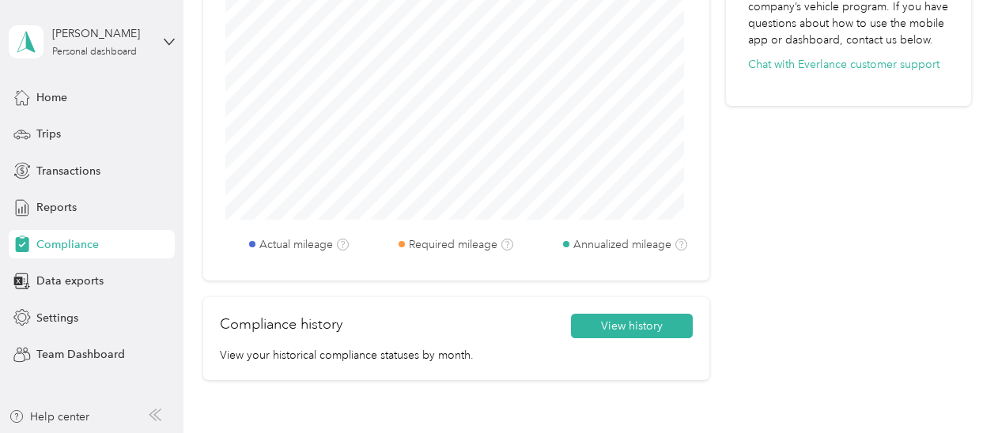
scroll to position [750, 0]
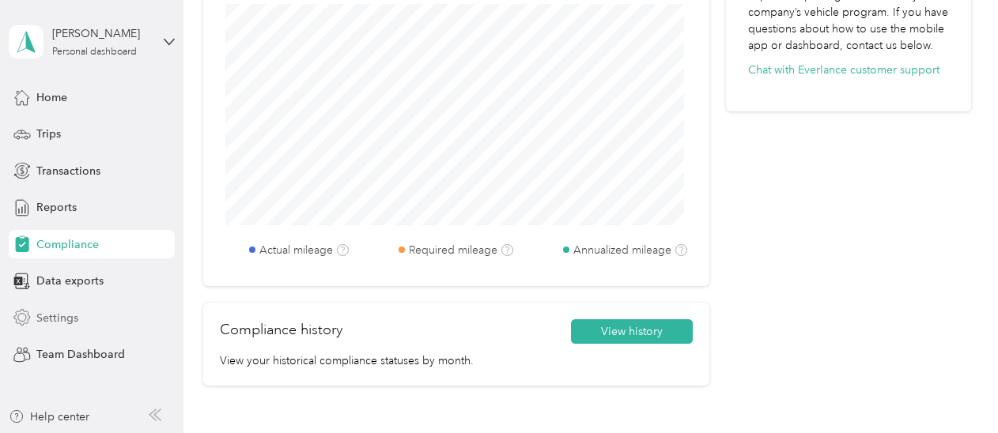
click at [76, 316] on span "Settings" at bounding box center [57, 318] width 42 height 17
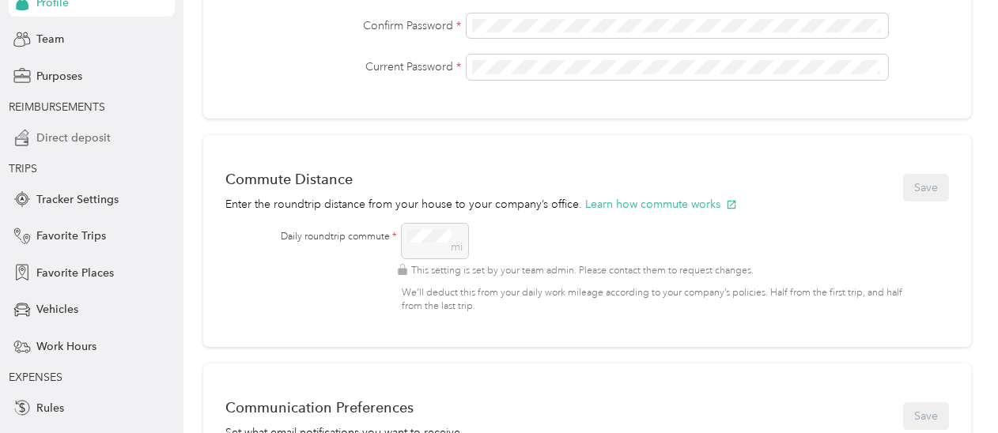
scroll to position [122, 0]
drag, startPoint x: 70, startPoint y: 270, endPoint x: 39, endPoint y: 311, distance: 51.9
click at [39, 311] on div "Back Profile Team Purposes REIMBURSEMENTS Direct deposit TRIPS Tracker Settings…" at bounding box center [92, 222] width 166 height 523
click at [51, 315] on span "Vehicles" at bounding box center [57, 309] width 42 height 17
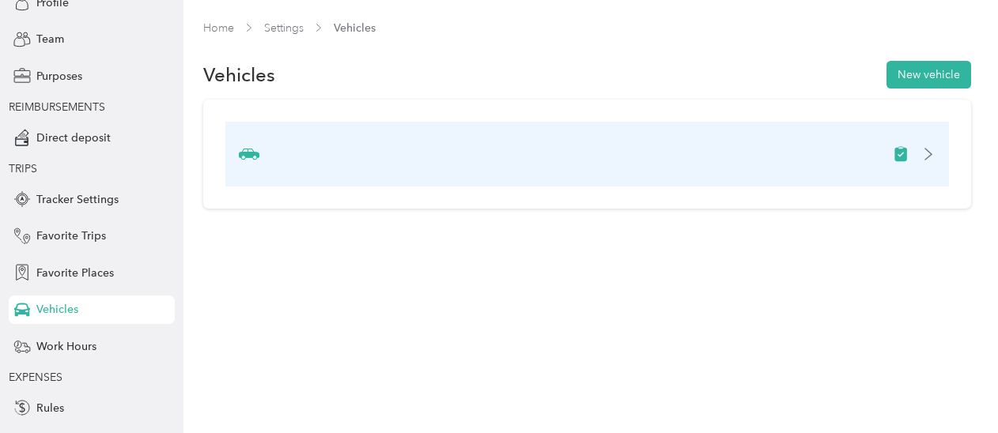
click at [945, 165] on div at bounding box center [587, 154] width 724 height 65
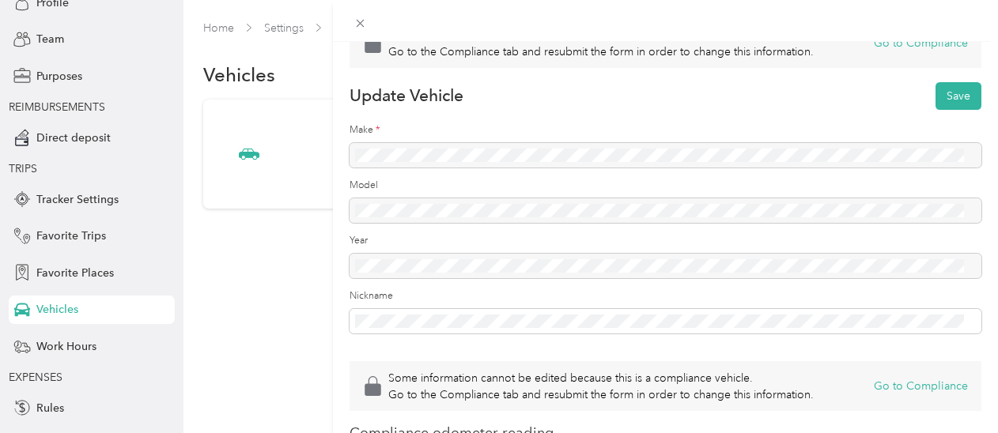
scroll to position [34, 0]
click at [400, 151] on div at bounding box center [666, 156] width 632 height 25
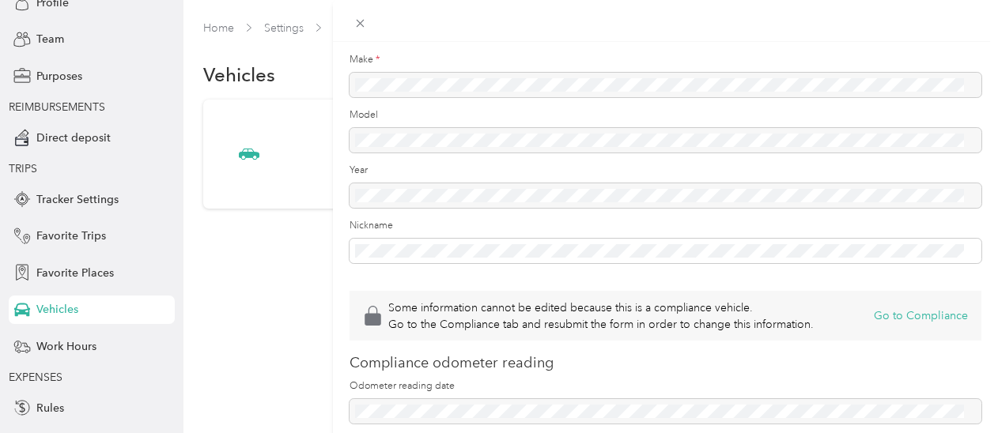
scroll to position [0, 0]
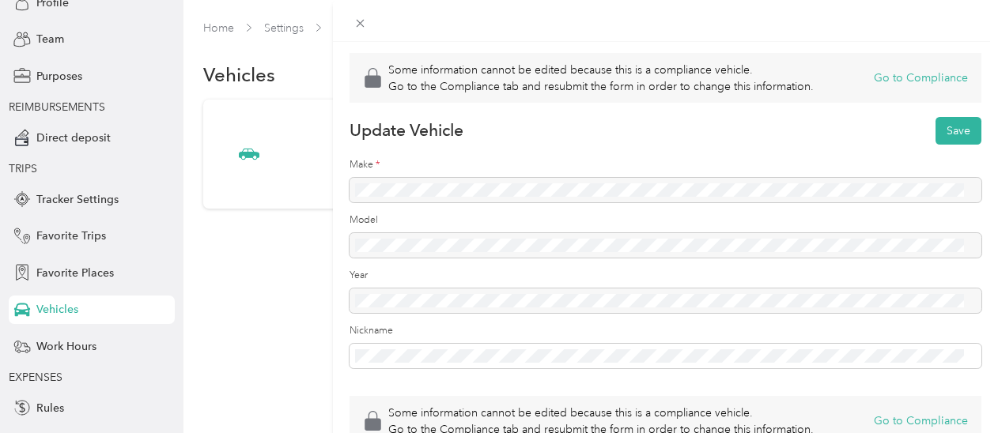
click at [218, 263] on div "Some information cannot be edited because this is a compliance vehicle. Go to t…" at bounding box center [499, 216] width 998 height 433
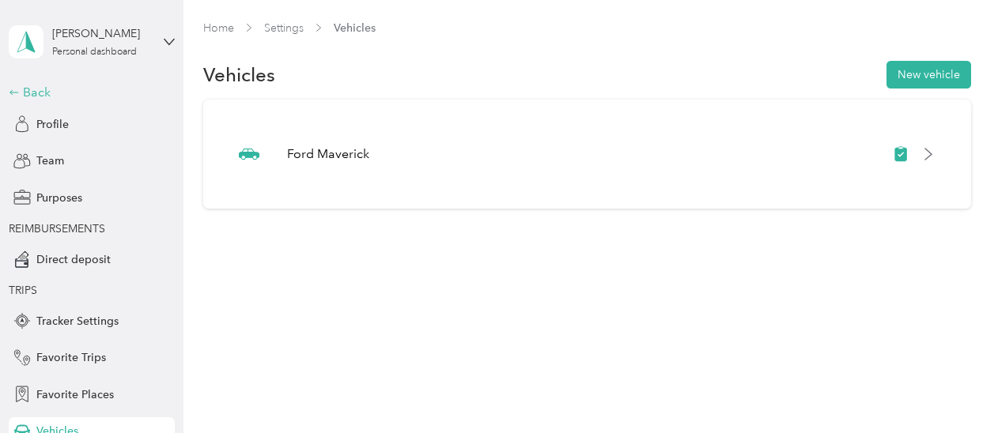
click at [16, 93] on div "Back" at bounding box center [88, 92] width 158 height 19
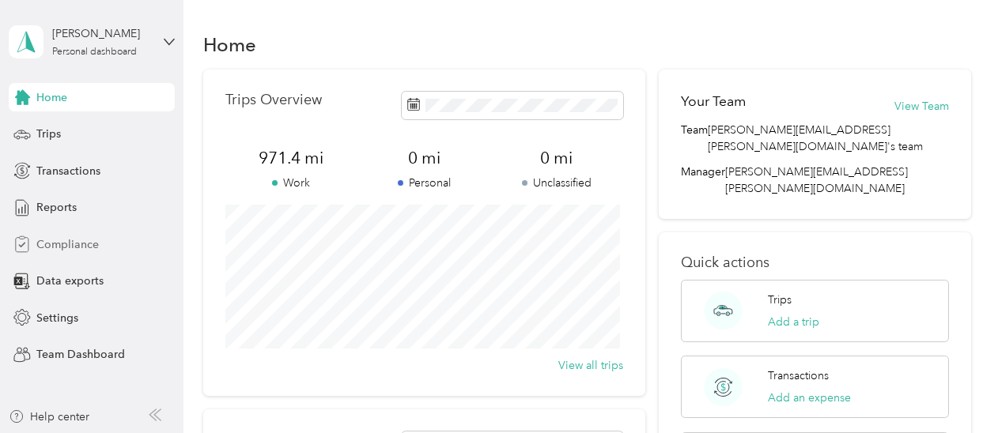
click at [57, 244] on span "Compliance" at bounding box center [67, 244] width 62 height 17
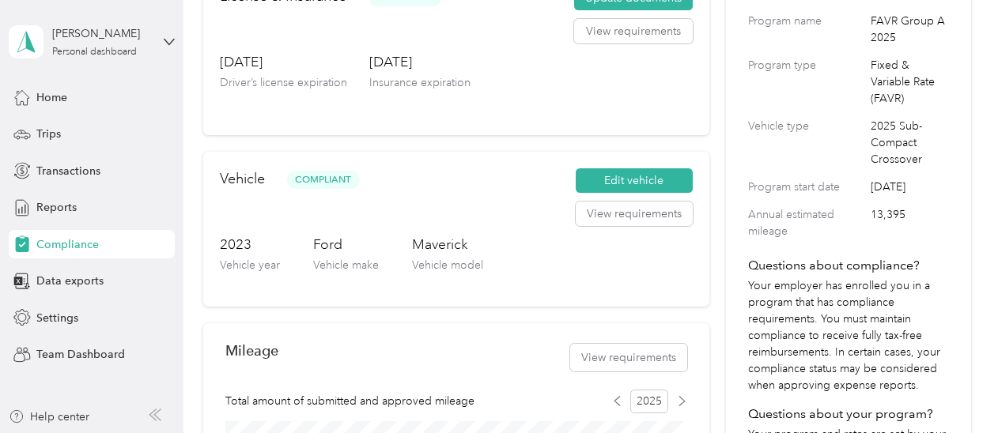
scroll to position [195, 0]
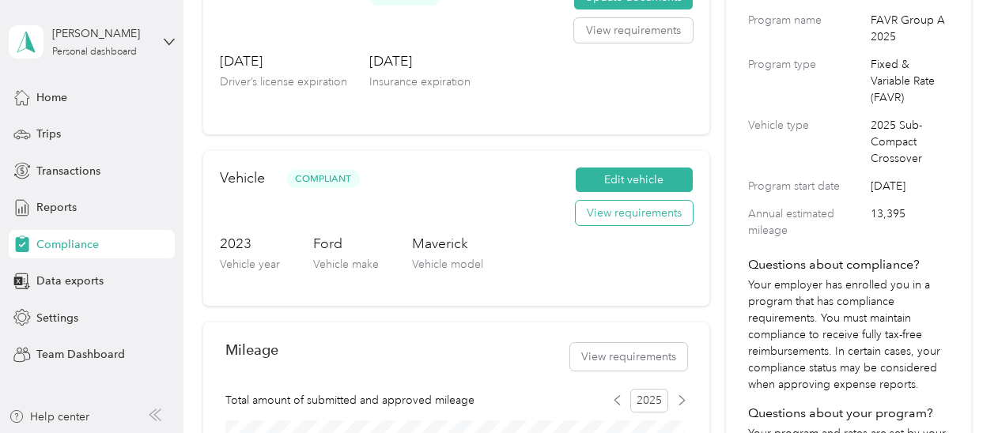
click at [601, 213] on button "View requirements" at bounding box center [634, 213] width 117 height 25
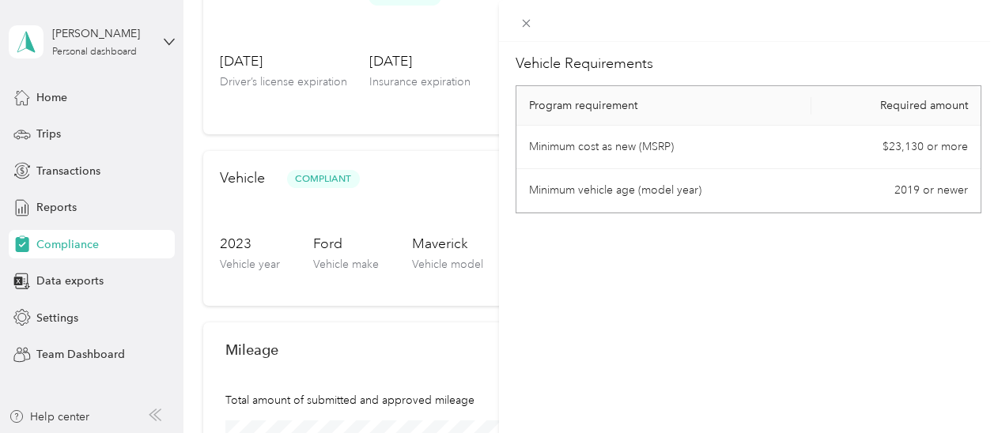
click at [414, 161] on div "Vehicle Requirements Program requirement Required amount Minimum cost as new (M…" at bounding box center [499, 216] width 998 height 433
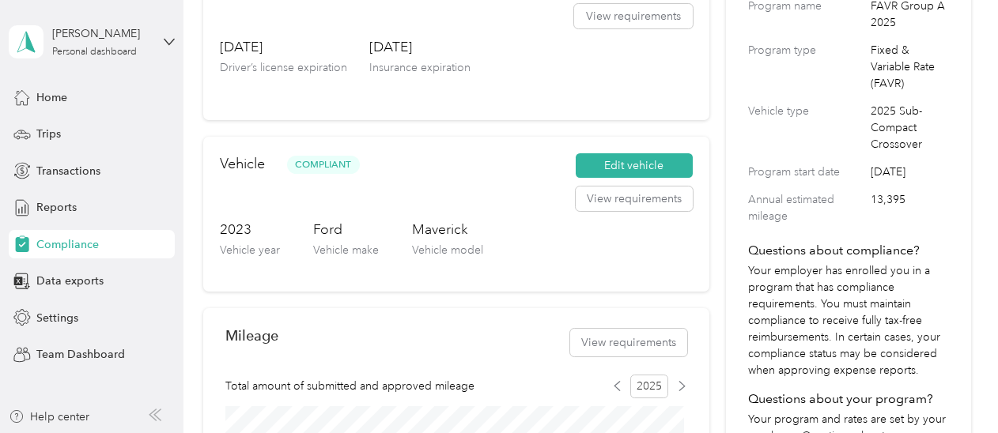
scroll to position [211, 0]
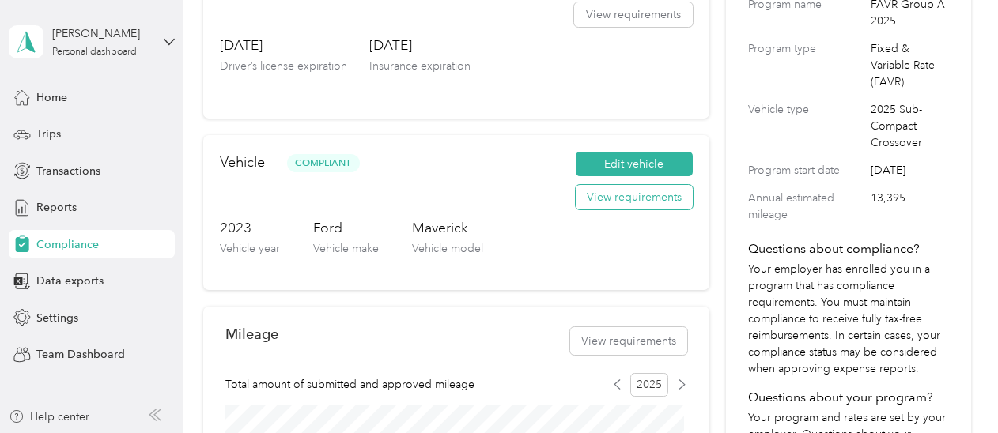
click at [630, 200] on button "View requirements" at bounding box center [634, 197] width 117 height 25
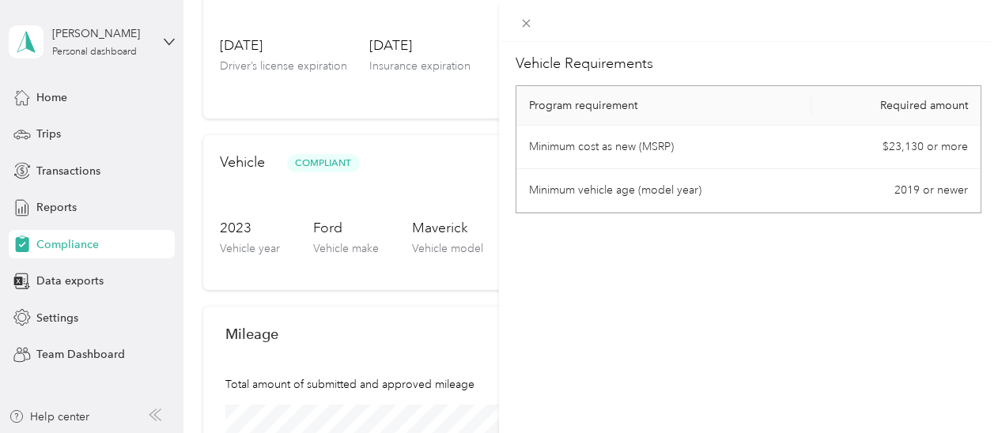
click at [352, 300] on div "Vehicle Requirements Program requirement Required amount Minimum cost as new (M…" at bounding box center [499, 216] width 998 height 433
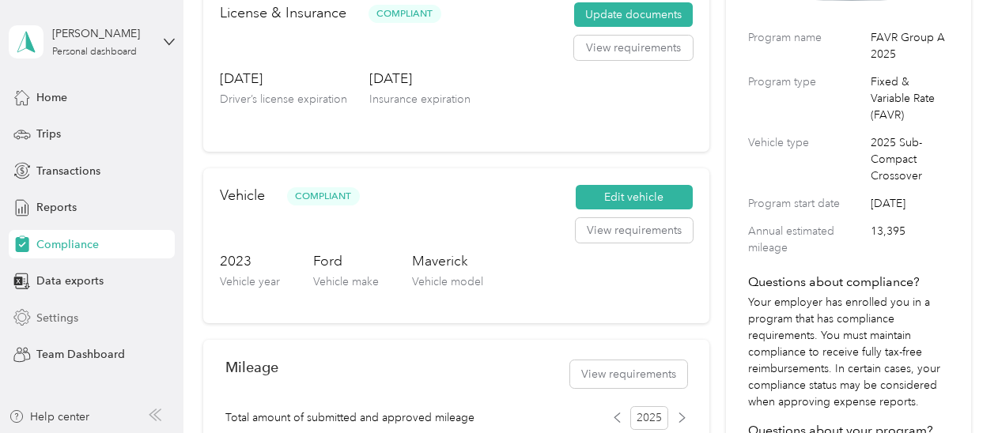
scroll to position [179, 0]
click at [59, 311] on span "Settings" at bounding box center [57, 318] width 42 height 17
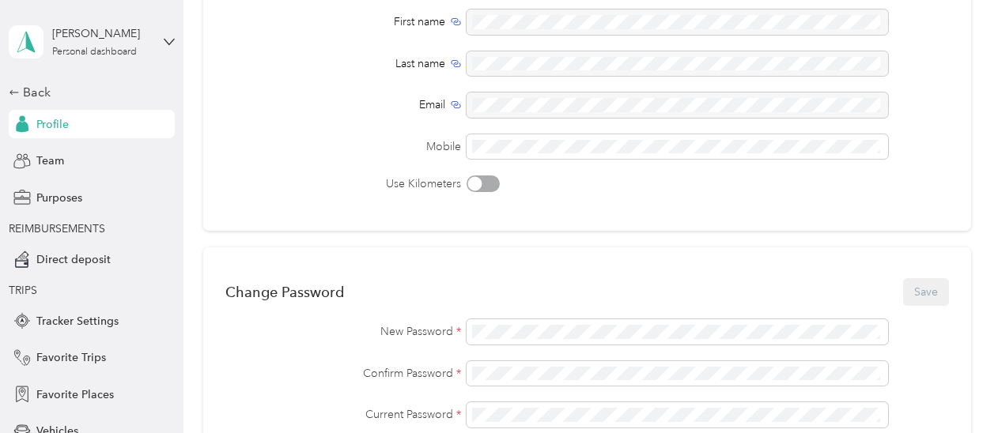
drag, startPoint x: 59, startPoint y: 311, endPoint x: 222, endPoint y: 252, distance: 173.8
click at [222, 252] on section "[PERSON_NAME] Personal dashboard Back Profile Team Purposes REIMBURSEMENTS Dire…" at bounding box center [495, 216] width 990 height 433
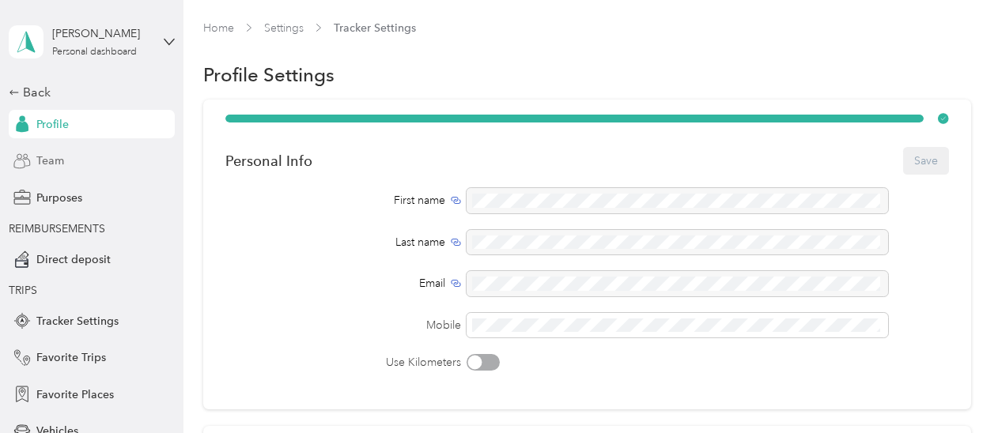
click at [36, 159] on span "Team" at bounding box center [50, 161] width 28 height 17
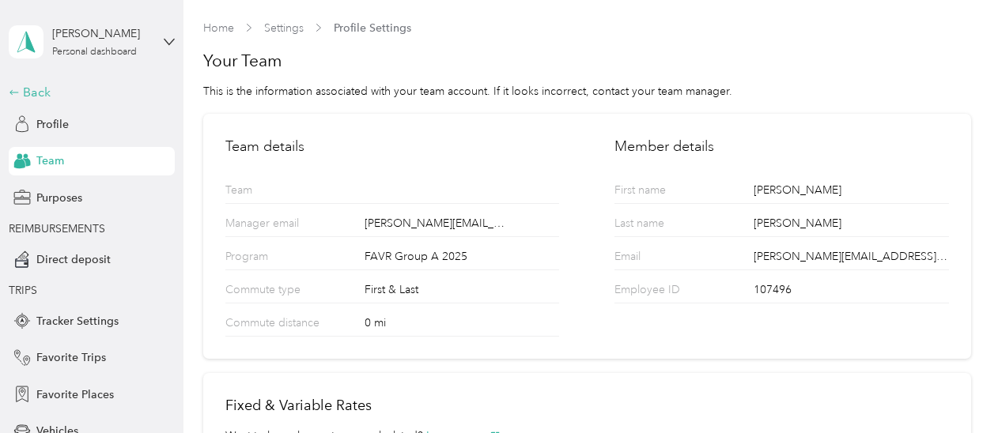
click at [35, 96] on div "Back" at bounding box center [88, 92] width 158 height 19
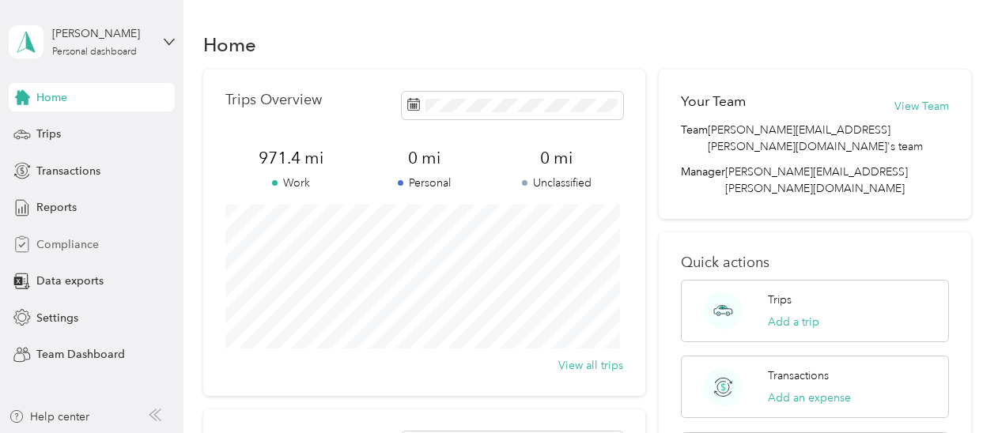
click at [59, 238] on span "Compliance" at bounding box center [67, 244] width 62 height 17
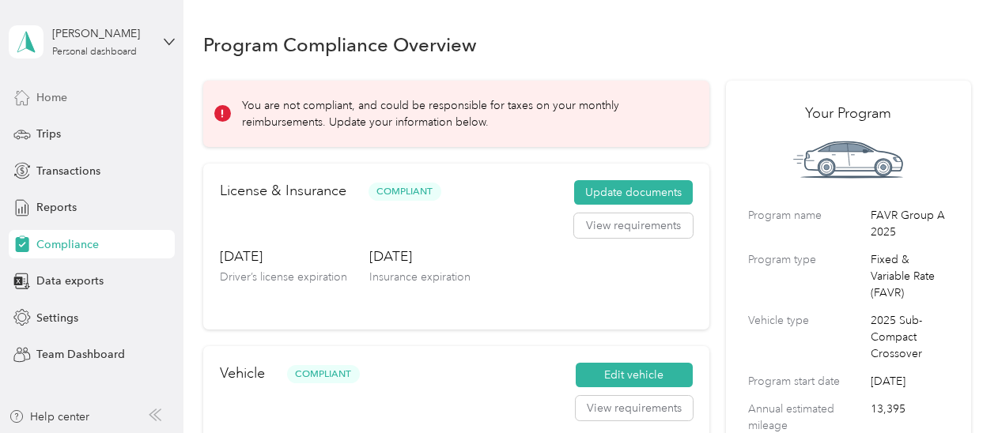
click at [49, 92] on span "Home" at bounding box center [51, 97] width 31 height 17
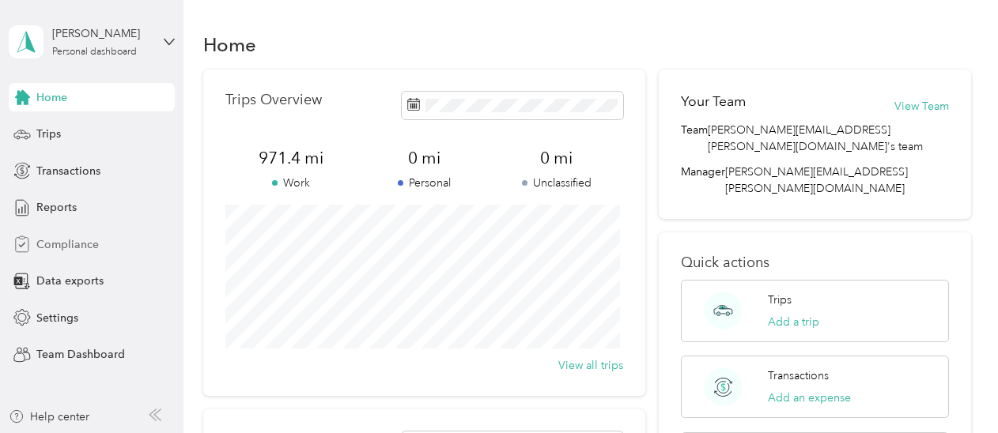
click at [100, 244] on div "Compliance" at bounding box center [92, 244] width 166 height 28
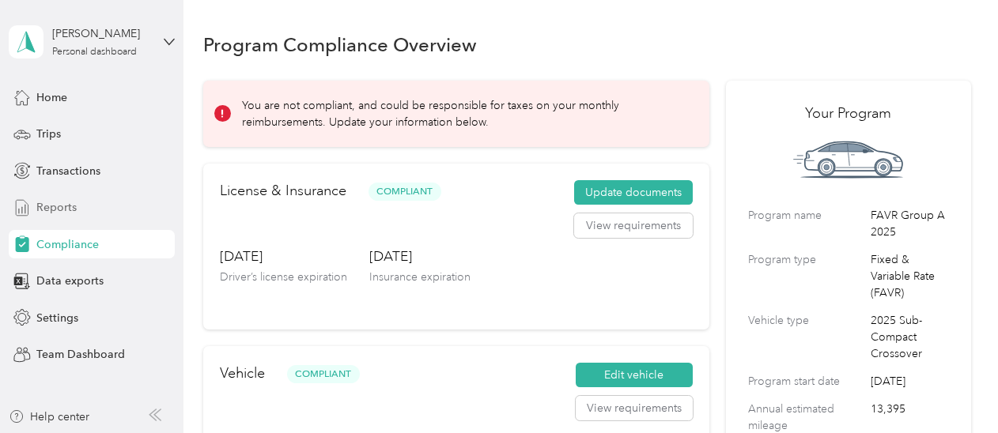
click at [63, 208] on span "Reports" at bounding box center [56, 207] width 40 height 17
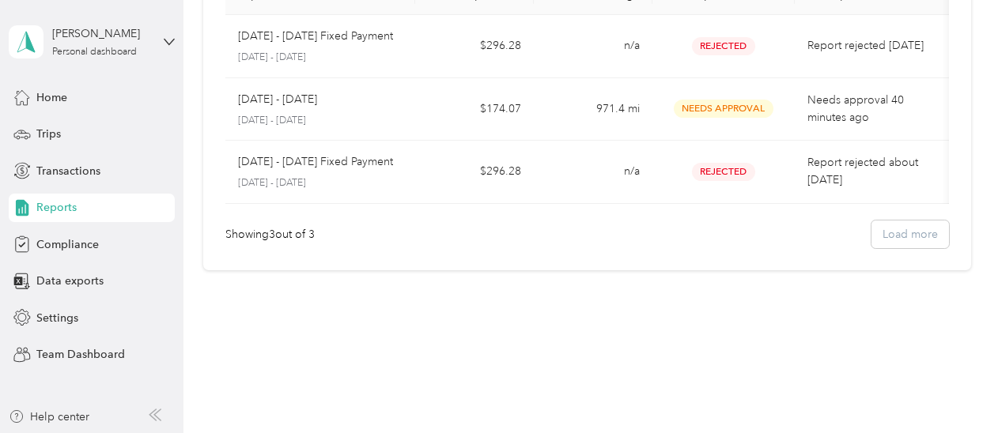
scroll to position [162, 0]
click at [49, 355] on span "Team Dashboard" at bounding box center [80, 354] width 89 height 17
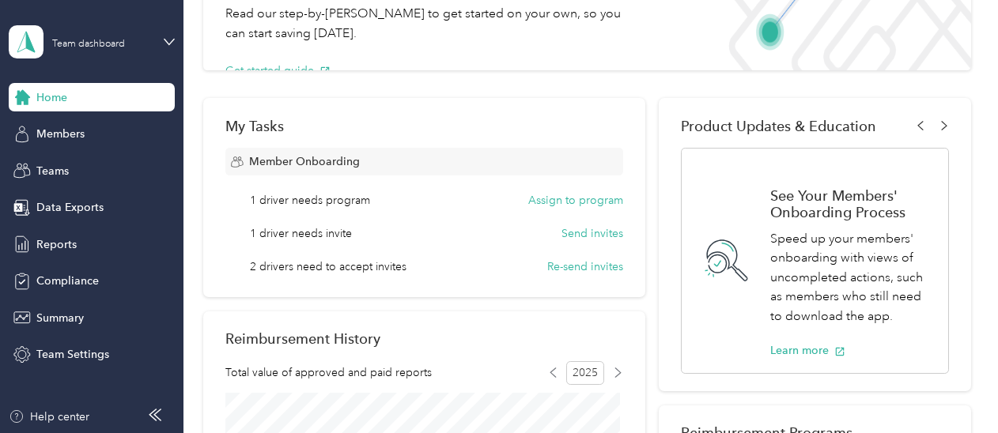
click at [168, 34] on div "Team dashboard" at bounding box center [92, 41] width 166 height 55
click at [61, 167] on div "Personal dashboard" at bounding box center [73, 162] width 100 height 17
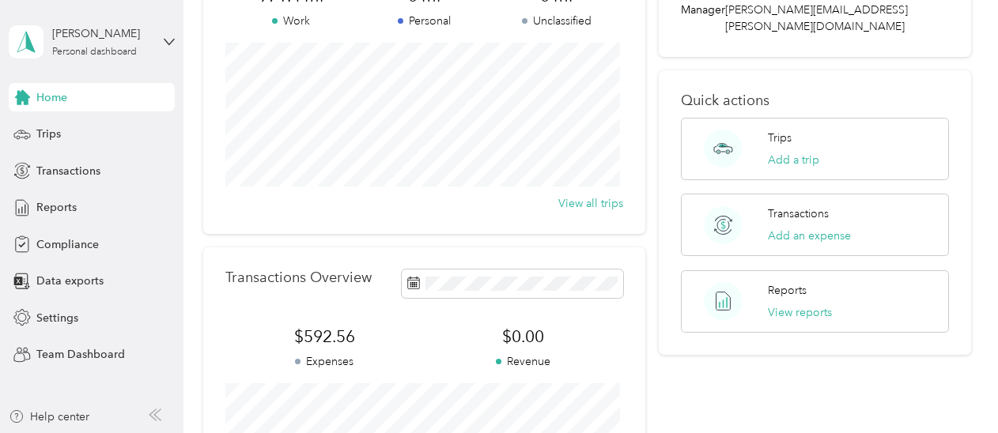
click at [53, 97] on span "Home" at bounding box center [51, 97] width 31 height 17
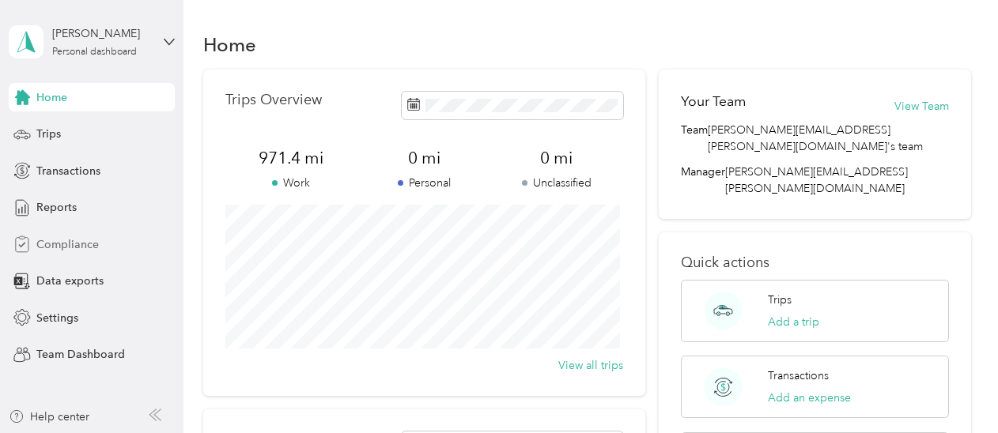
click at [53, 244] on span "Compliance" at bounding box center [67, 244] width 62 height 17
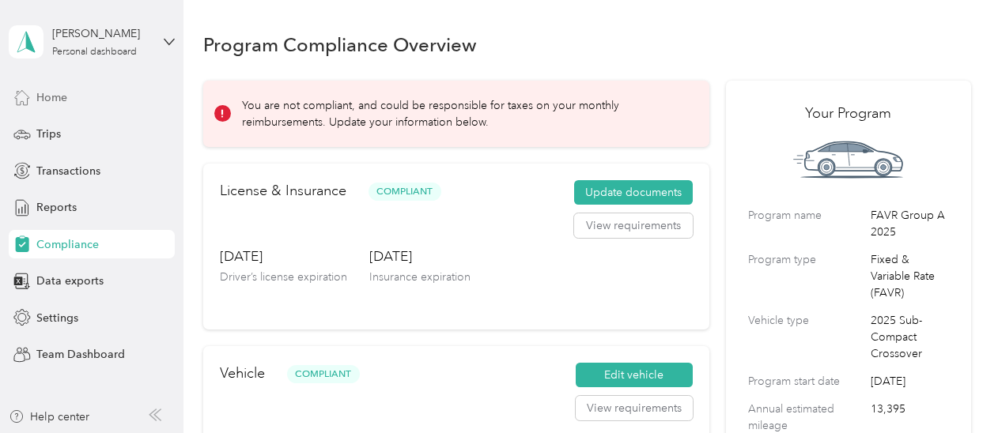
click at [46, 105] on div "Home" at bounding box center [92, 97] width 166 height 28
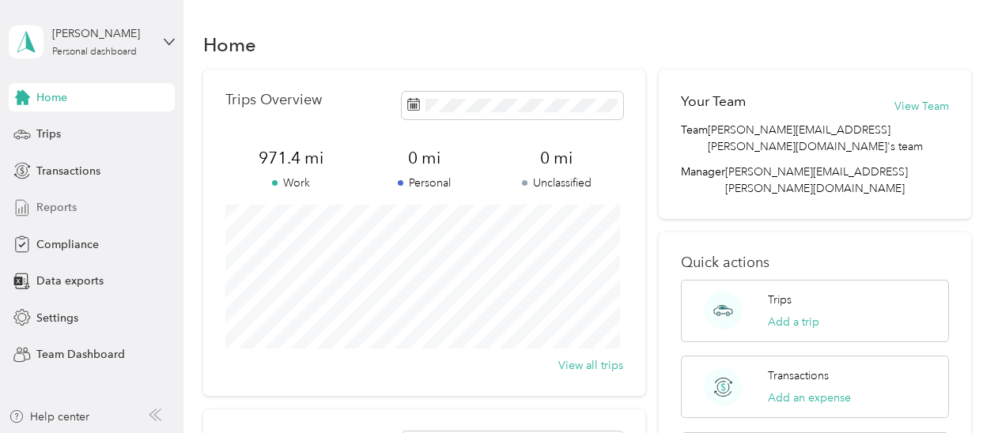
click at [54, 208] on span "Reports" at bounding box center [56, 207] width 40 height 17
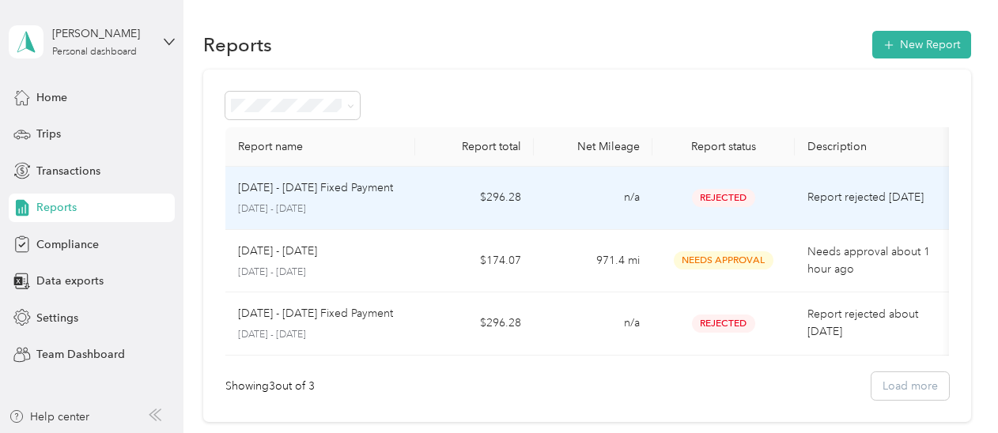
click at [663, 192] on td "Rejected" at bounding box center [723, 198] width 142 height 63
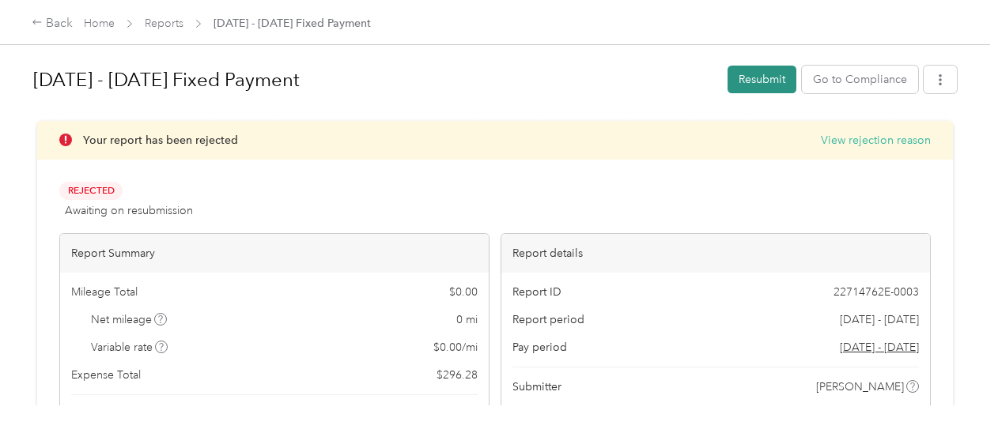
click at [754, 81] on button "Resubmit" at bounding box center [761, 80] width 69 height 28
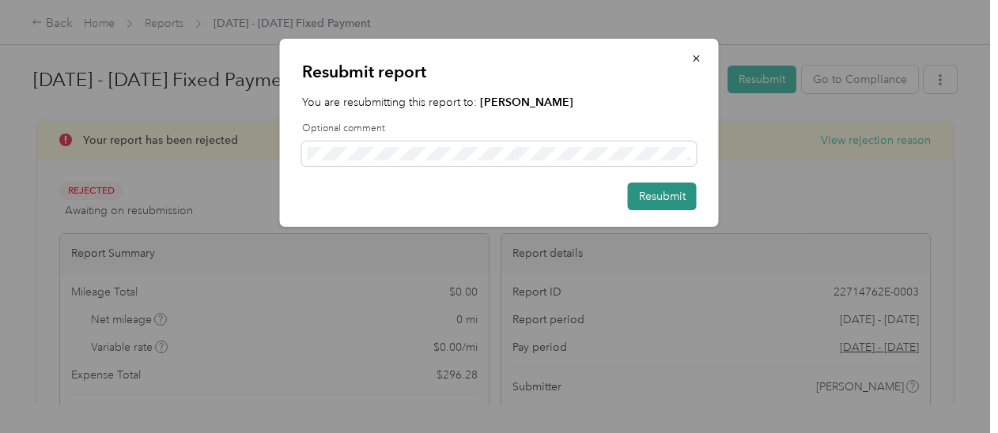
click at [645, 198] on button "Resubmit" at bounding box center [662, 197] width 69 height 28
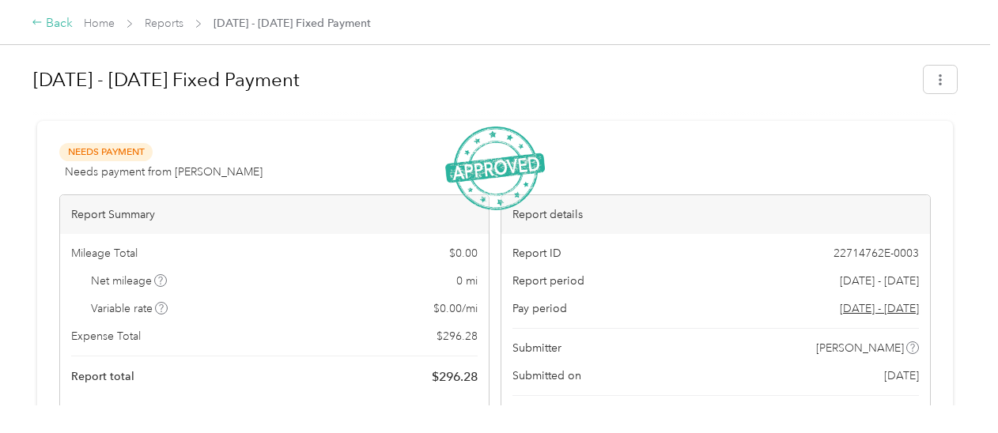
click at [53, 18] on div "Back" at bounding box center [52, 23] width 41 height 19
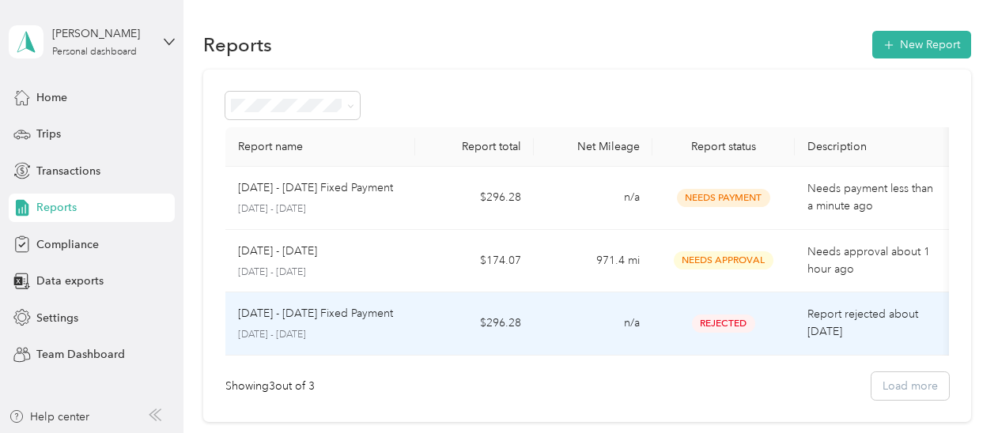
click at [675, 320] on div "Rejected" at bounding box center [723, 324] width 117 height 18
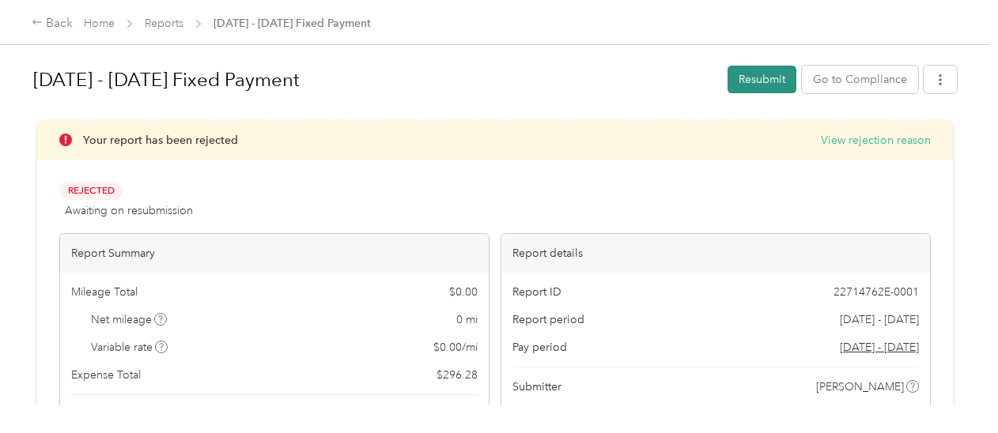
click at [750, 79] on button "Resubmit" at bounding box center [761, 80] width 69 height 28
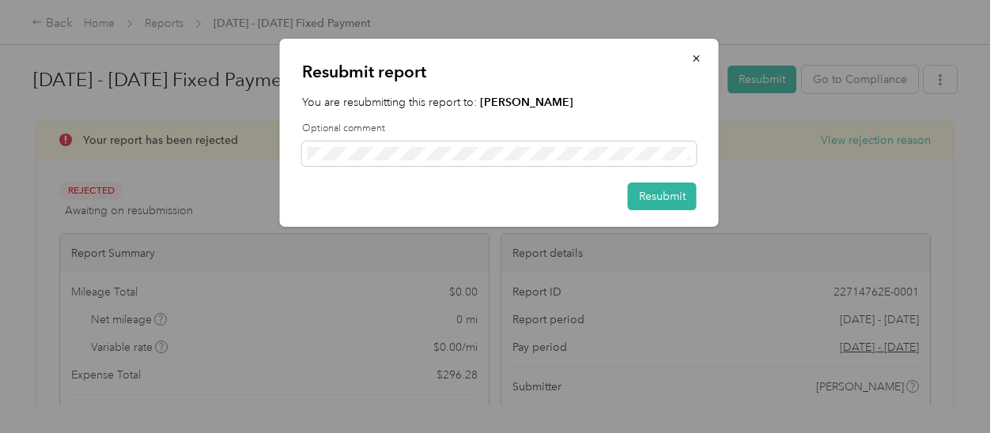
click at [650, 213] on div "Resubmit report You are resubmitting this report to: [PERSON_NAME] Optional com…" at bounding box center [499, 133] width 439 height 188
click at [652, 203] on button "Resubmit" at bounding box center [662, 197] width 69 height 28
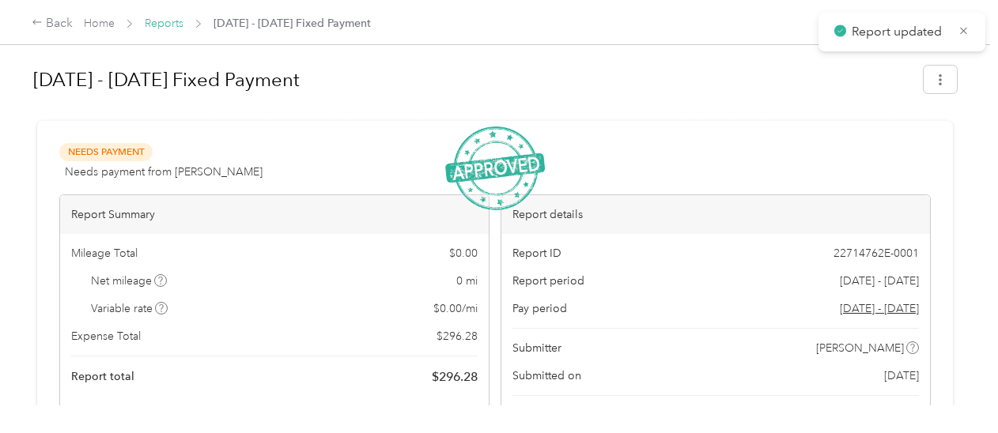
click at [164, 25] on link "Reports" at bounding box center [164, 23] width 39 height 13
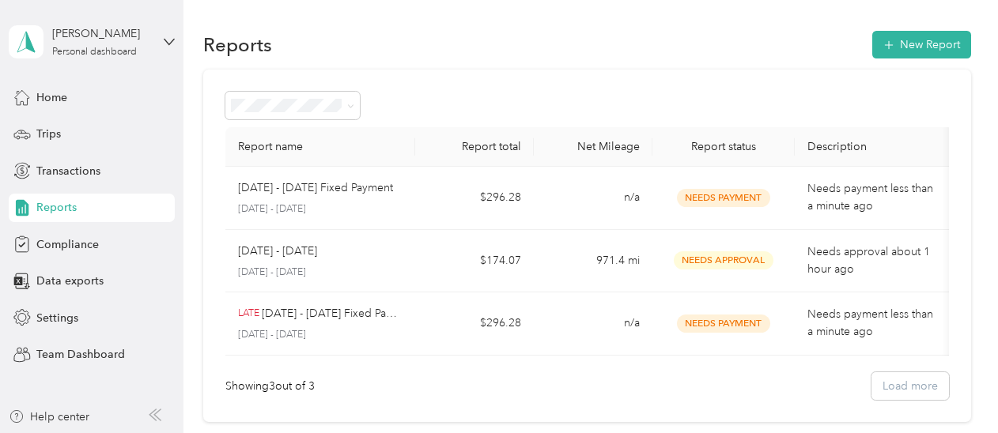
scroll to position [1, 0]
click at [70, 98] on div "Home" at bounding box center [92, 97] width 166 height 28
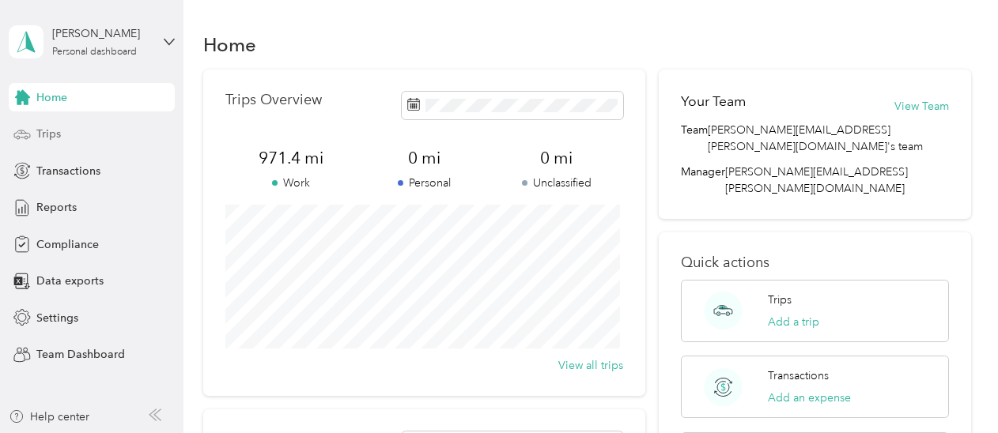
click at [51, 135] on span "Trips" at bounding box center [48, 134] width 25 height 17
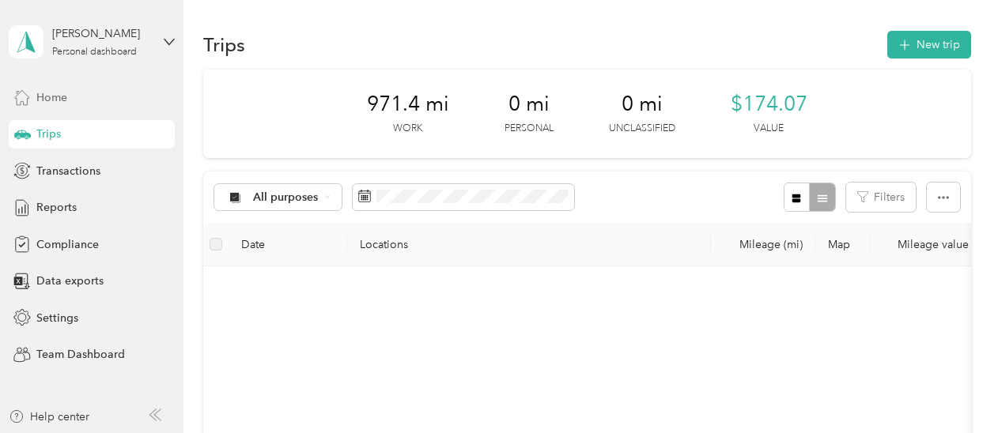
click at [61, 105] on div "Home" at bounding box center [92, 97] width 166 height 28
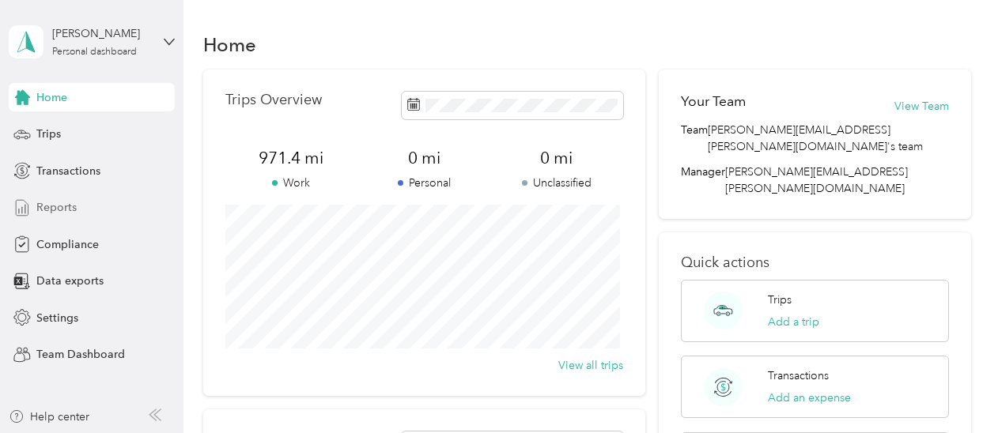
click at [40, 210] on span "Reports" at bounding box center [56, 207] width 40 height 17
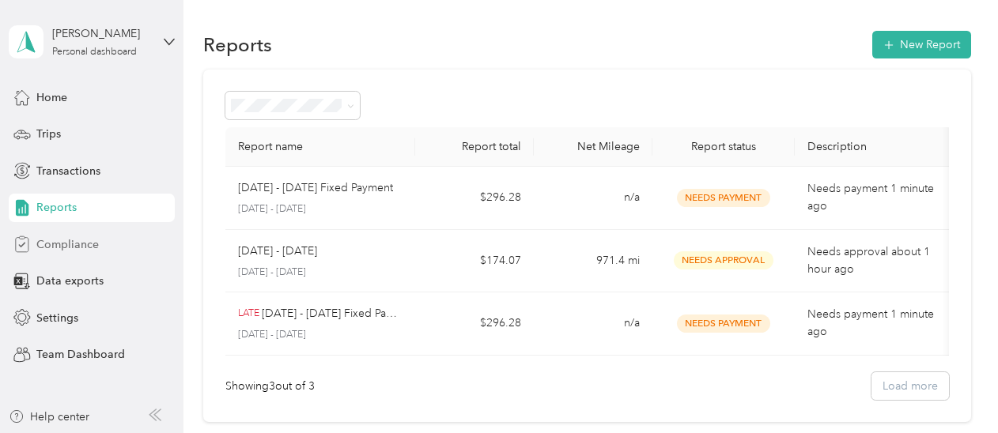
click at [70, 241] on span "Compliance" at bounding box center [67, 244] width 62 height 17
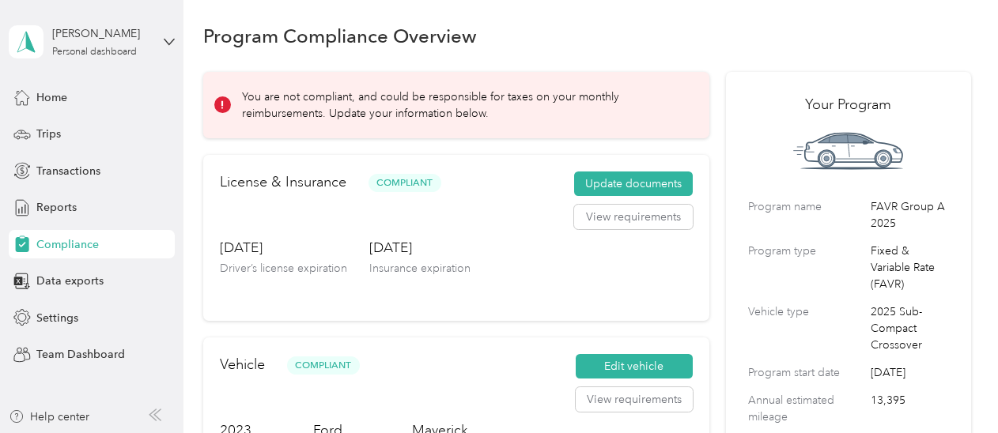
scroll to position [6, 0]
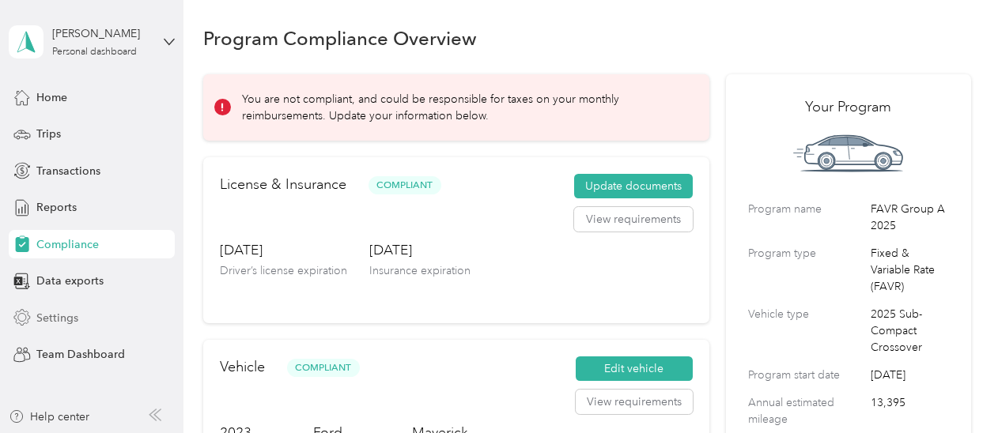
click at [52, 312] on span "Settings" at bounding box center [57, 318] width 42 height 17
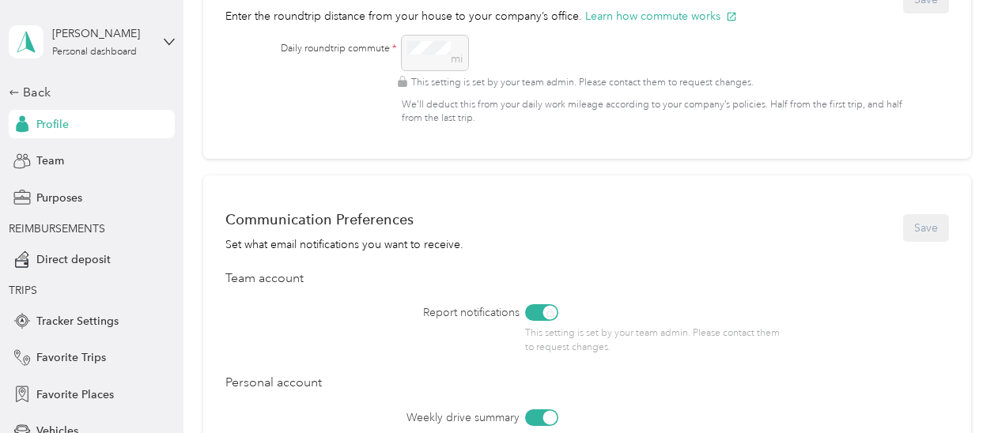
scroll to position [710, 0]
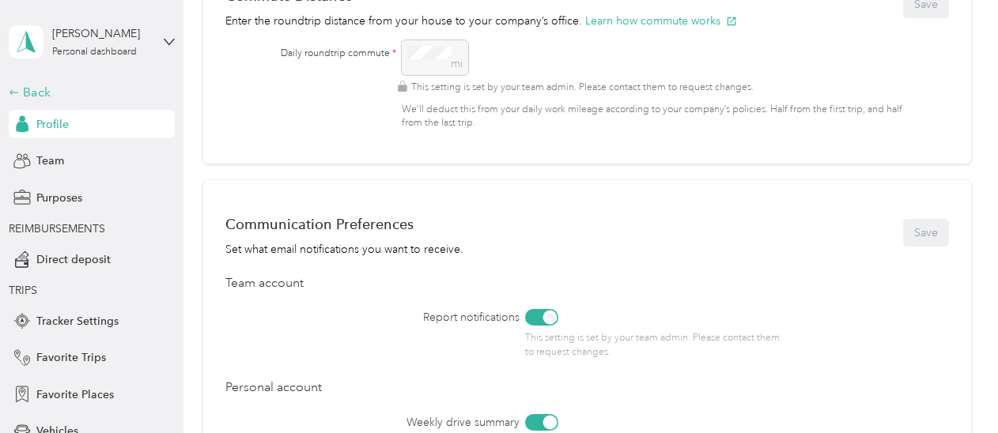
click at [27, 96] on div "Back" at bounding box center [88, 92] width 158 height 19
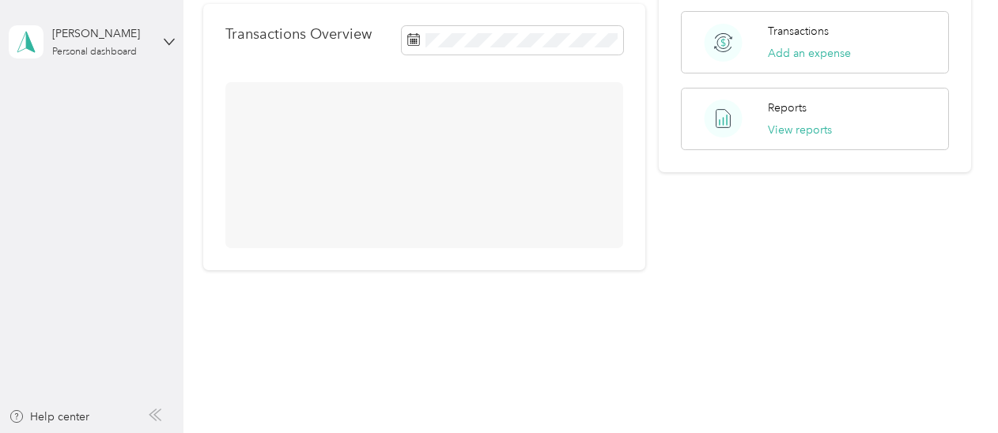
scroll to position [434, 0]
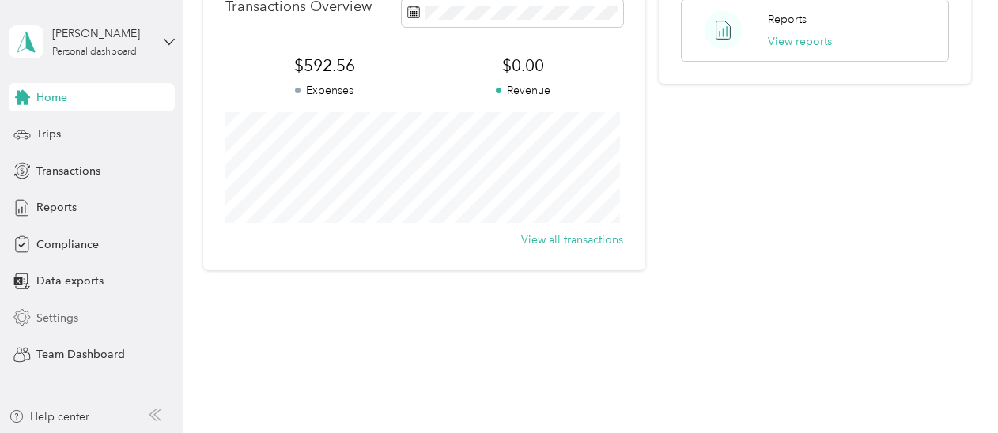
click at [54, 312] on span "Settings" at bounding box center [57, 318] width 42 height 17
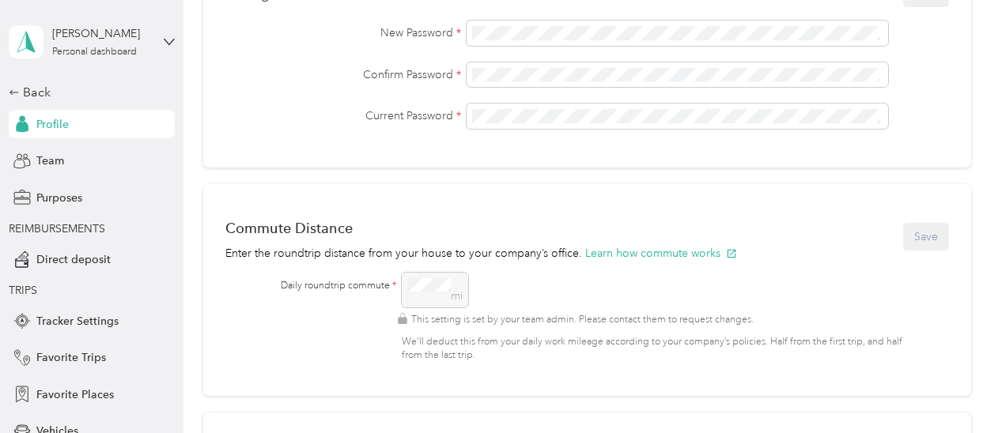
scroll to position [387, 0]
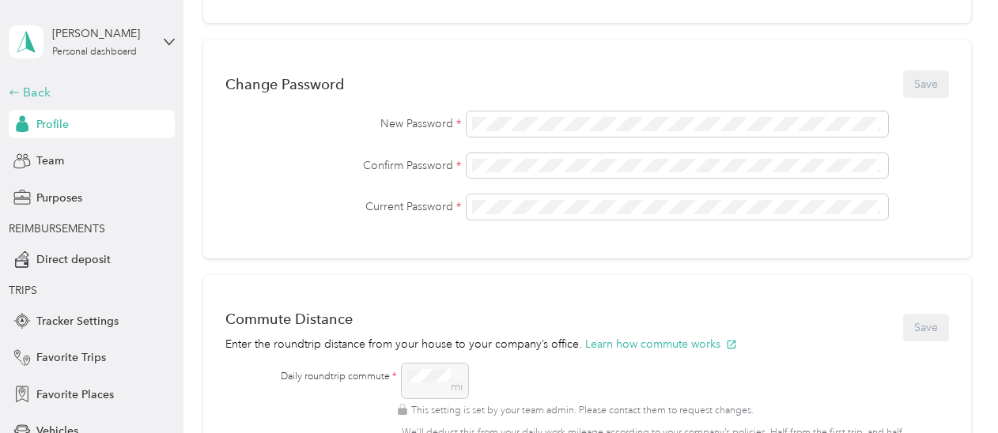
click at [35, 96] on div "Back" at bounding box center [88, 92] width 158 height 19
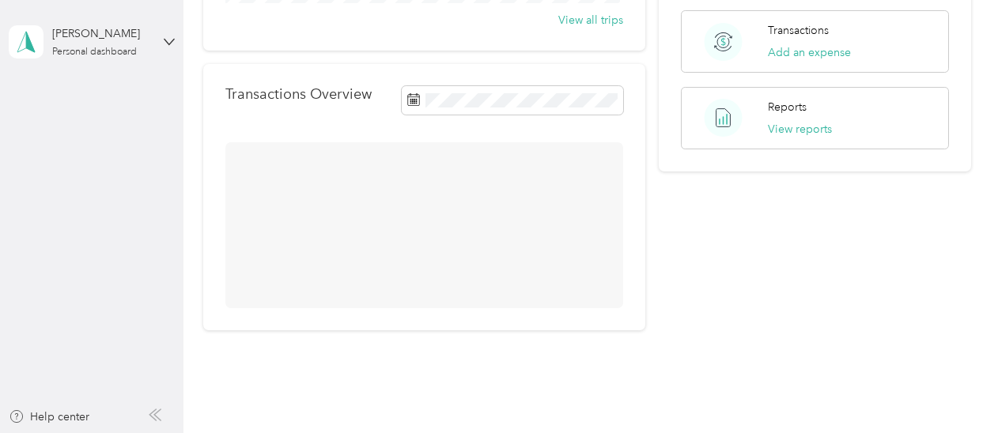
scroll to position [387, 0]
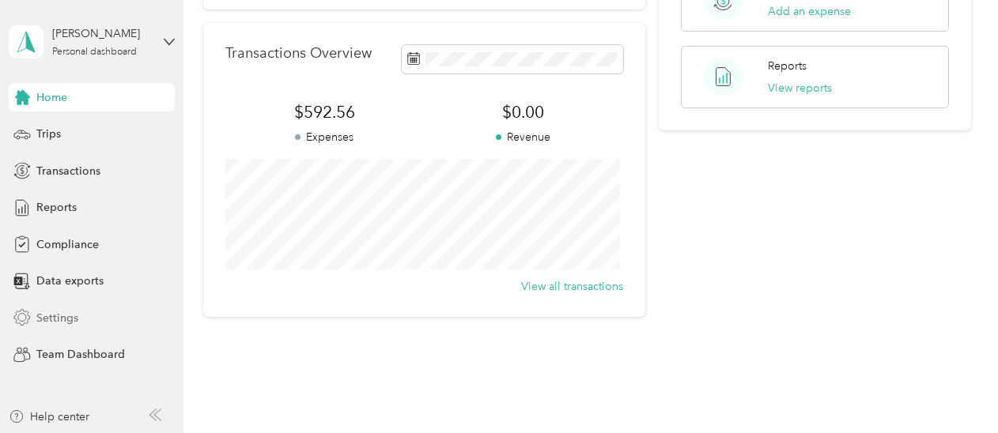
click at [39, 311] on span "Settings" at bounding box center [57, 318] width 42 height 17
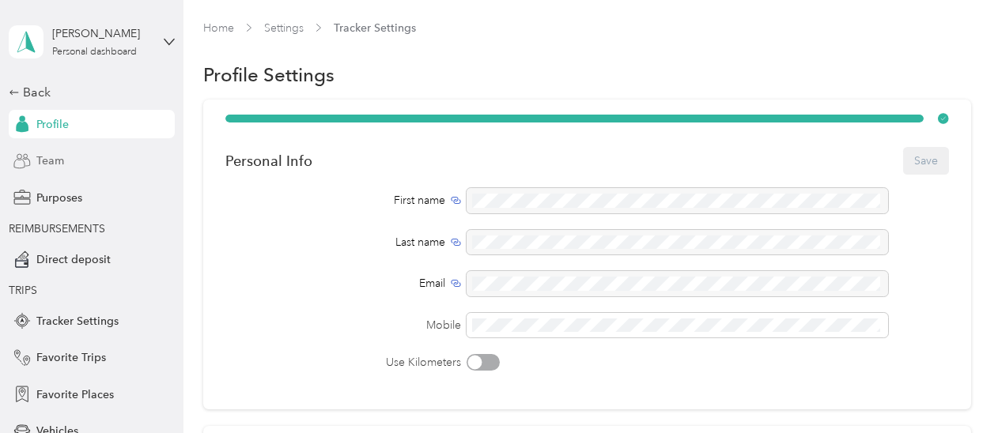
click at [41, 167] on span "Team" at bounding box center [50, 161] width 28 height 17
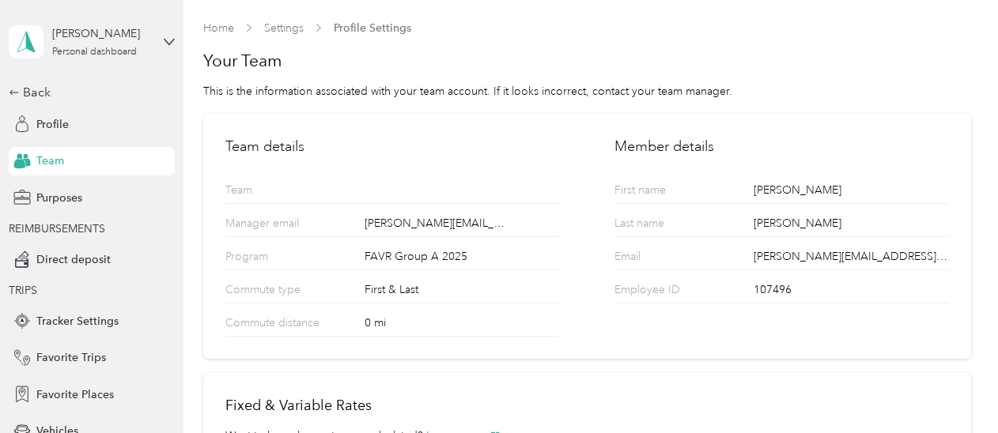
scroll to position [234, 0]
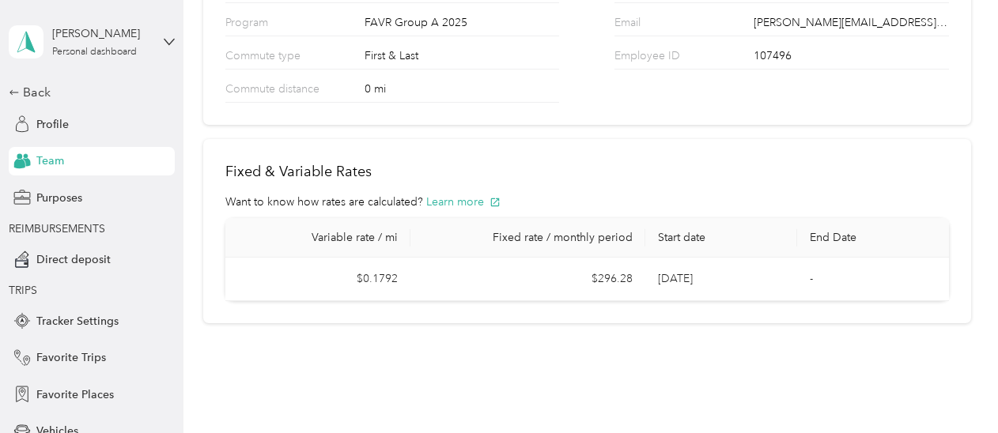
click at [27, 164] on div "Team" at bounding box center [92, 161] width 166 height 28
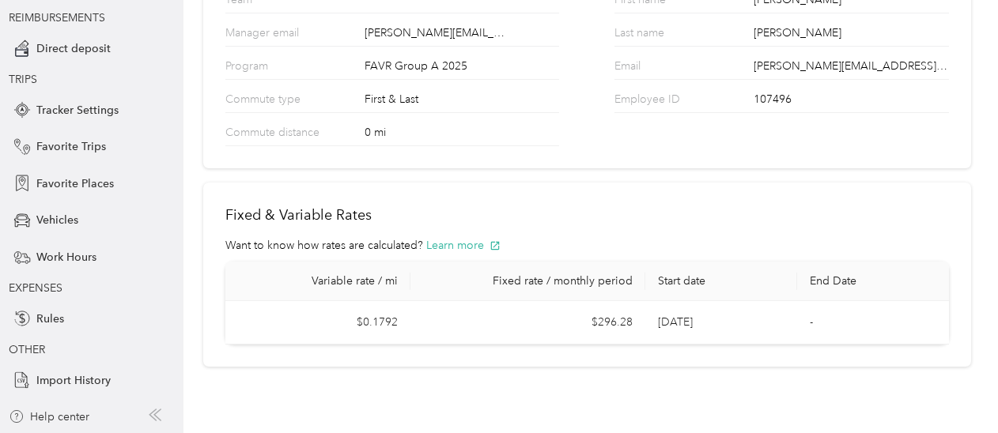
scroll to position [0, 0]
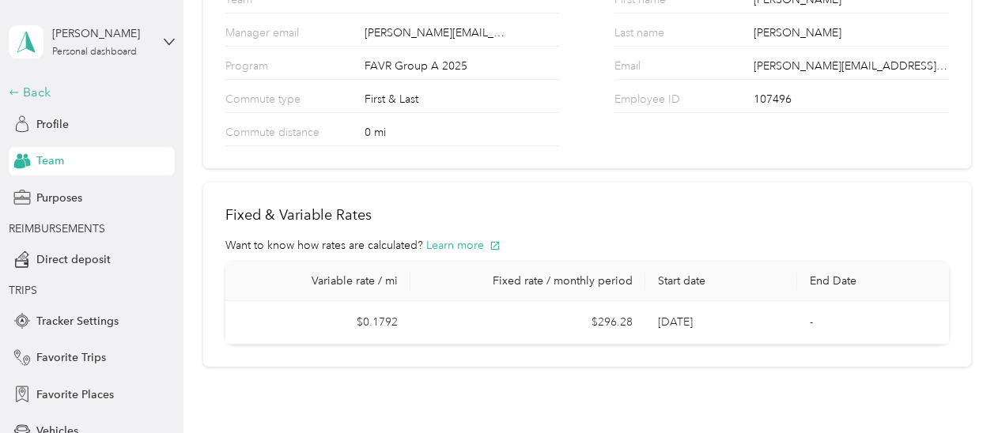
click at [35, 93] on div "Back" at bounding box center [88, 92] width 158 height 19
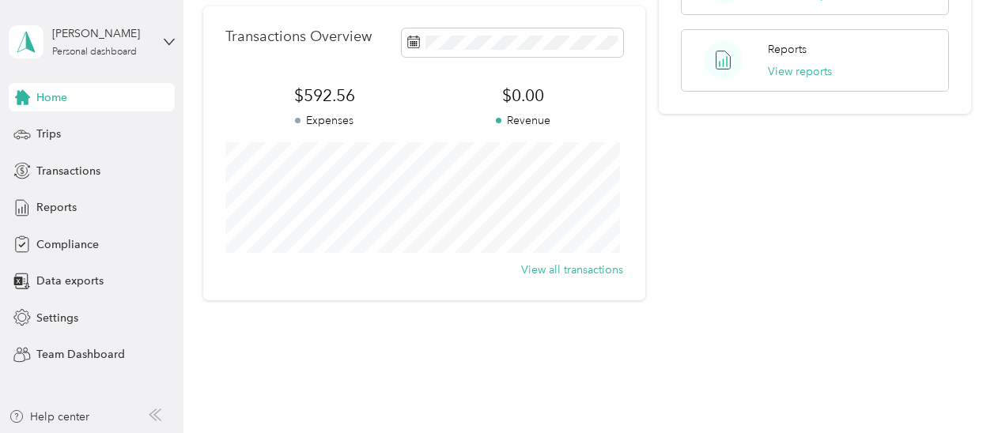
scroll to position [434, 0]
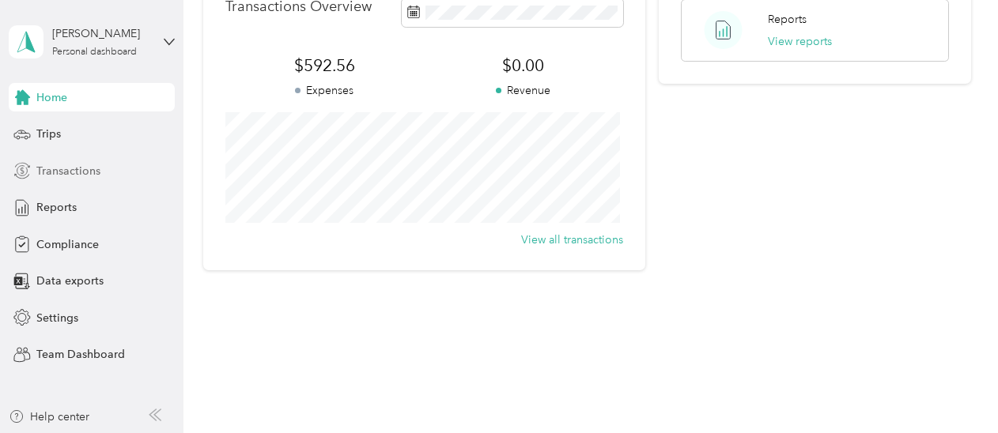
click at [56, 174] on span "Transactions" at bounding box center [68, 171] width 64 height 17
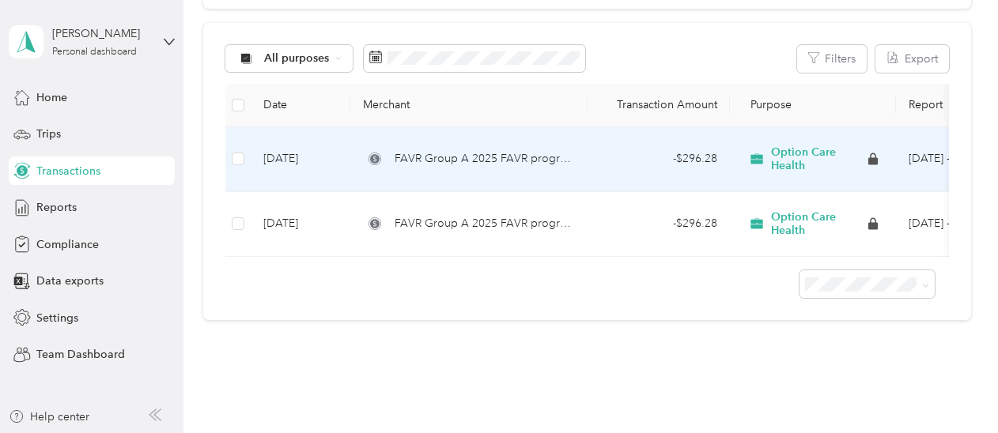
scroll to position [185, 0]
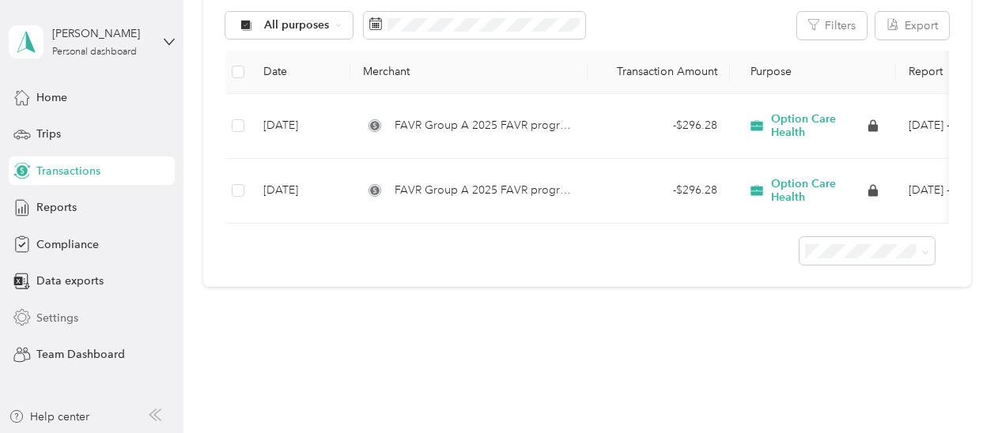
click at [49, 319] on span "Settings" at bounding box center [57, 318] width 42 height 17
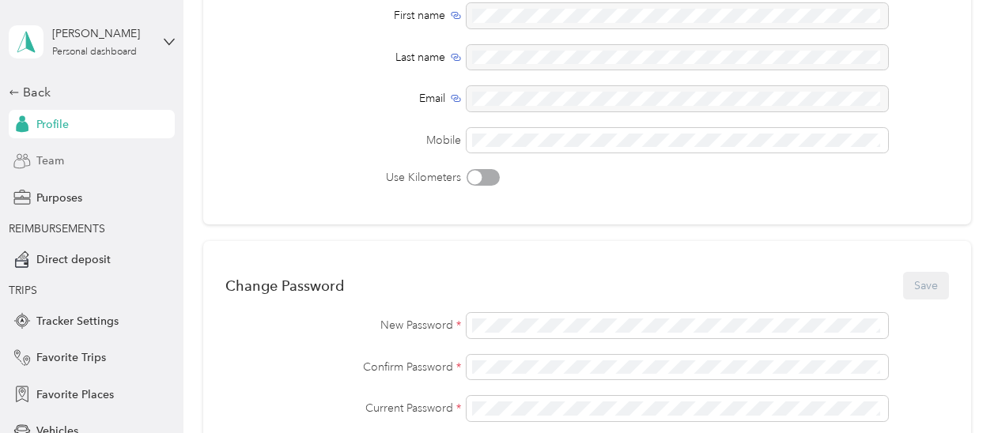
click at [54, 162] on span "Team" at bounding box center [50, 161] width 28 height 17
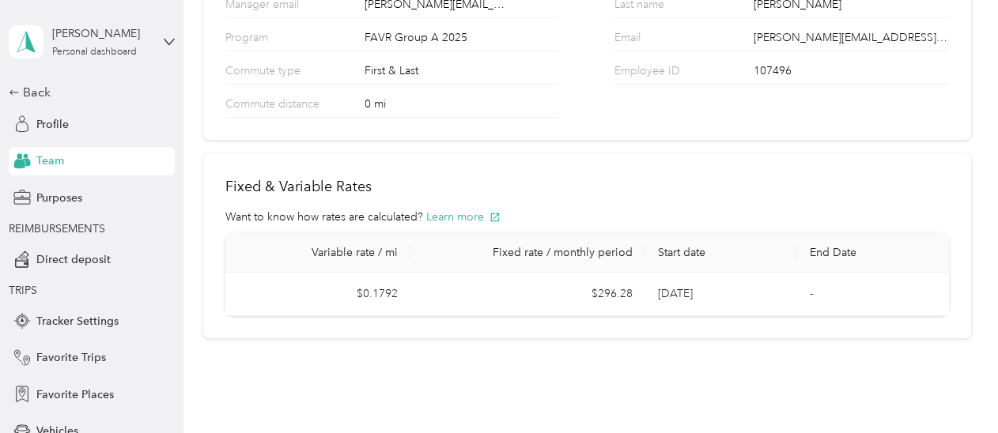
scroll to position [234, 0]
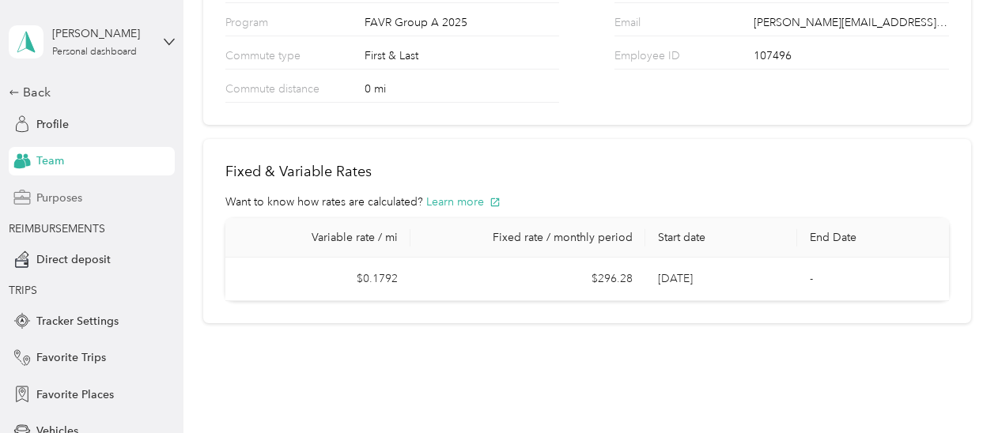
click at [70, 203] on span "Purposes" at bounding box center [59, 198] width 46 height 17
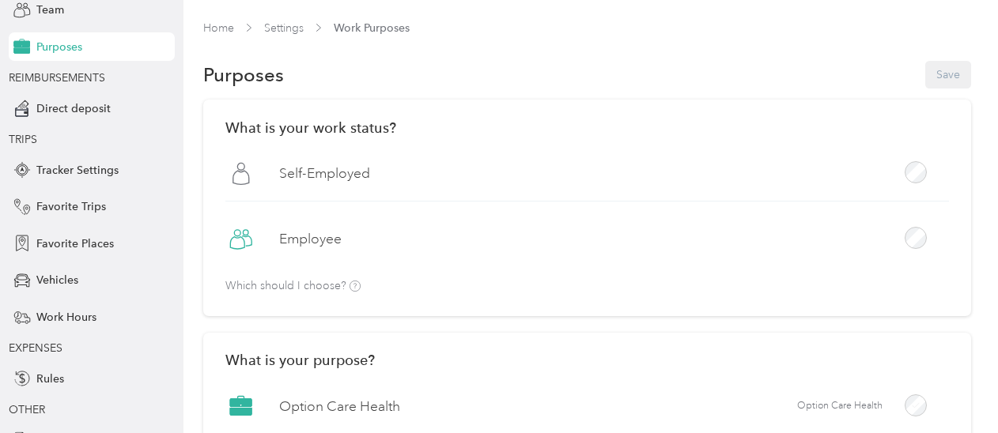
scroll to position [150, 0]
click at [43, 280] on span "Vehicles" at bounding box center [57, 281] width 42 height 17
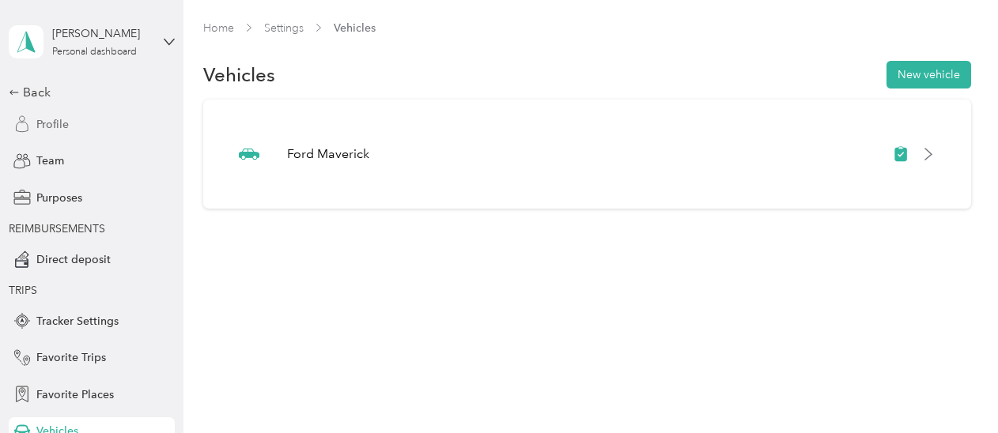
click at [55, 116] on span "Profile" at bounding box center [52, 124] width 32 height 17
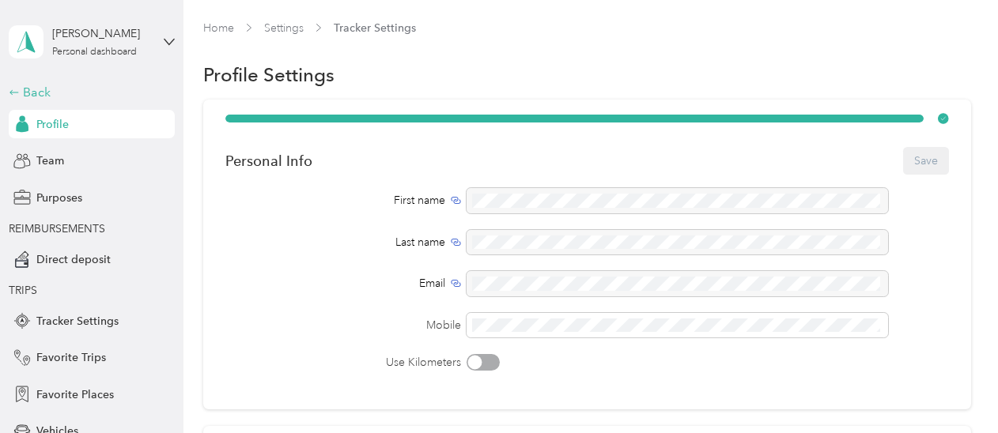
click at [29, 89] on div "Back" at bounding box center [88, 92] width 158 height 19
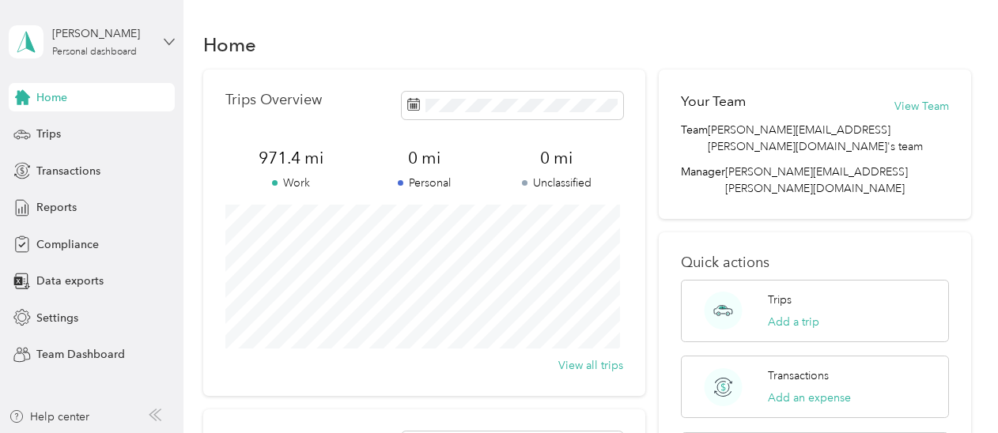
click at [171, 40] on icon at bounding box center [169, 41] width 11 height 11
click at [83, 130] on div "Team dashboard" at bounding box center [264, 122] width 489 height 28
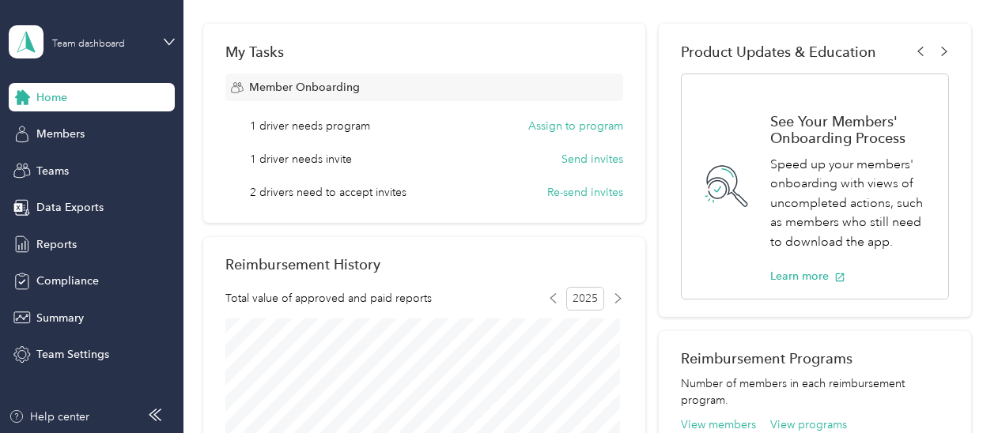
scroll to position [236, 0]
click at [571, 125] on button "Assign to program" at bounding box center [575, 127] width 95 height 17
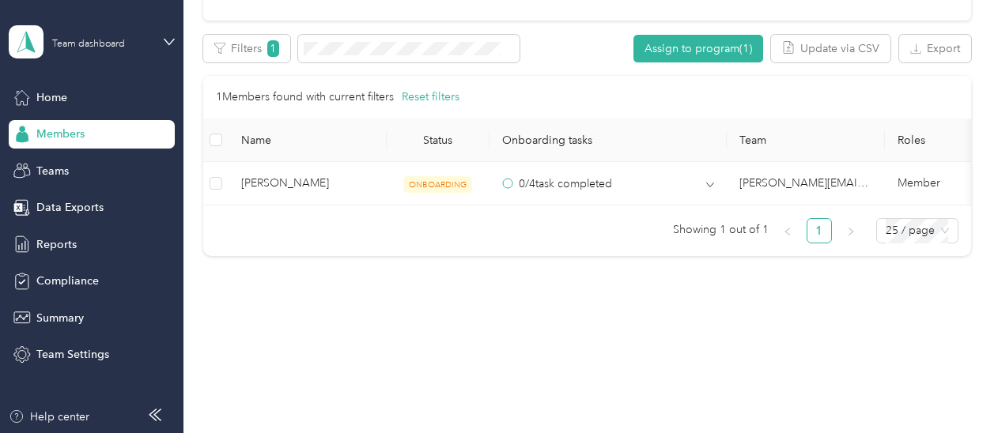
scroll to position [439, 0]
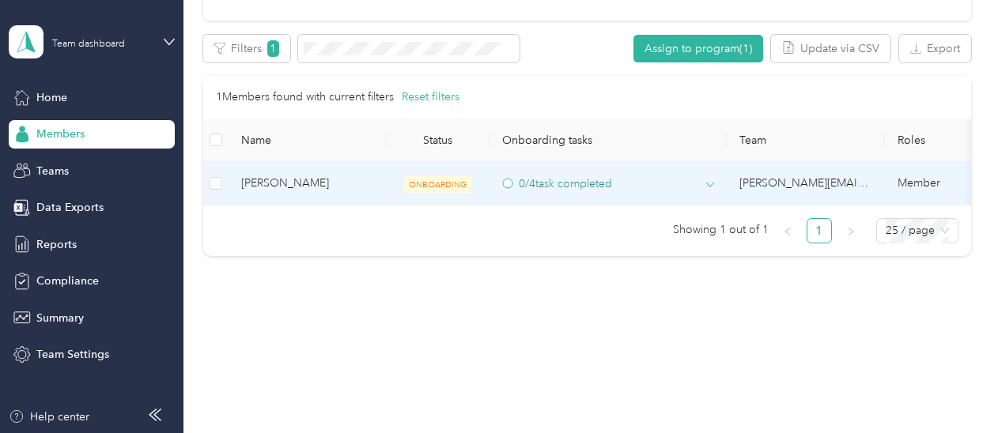
click at [708, 181] on icon at bounding box center [710, 185] width 8 height 8
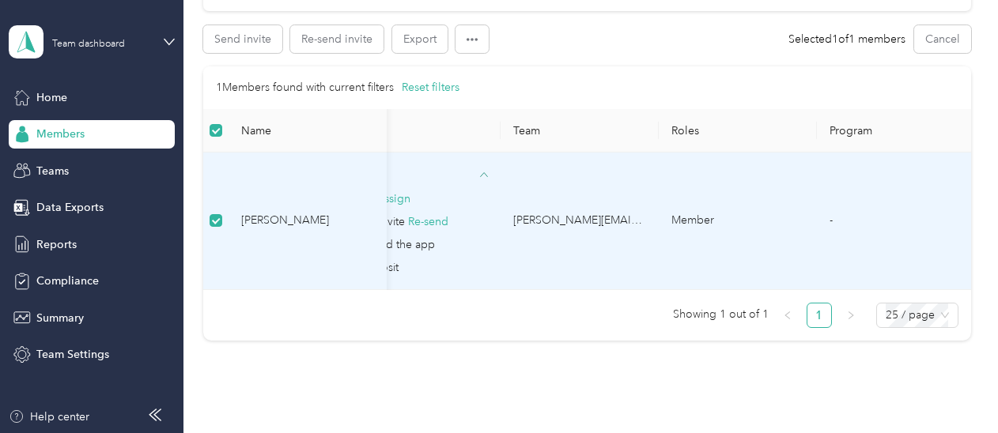
scroll to position [0, 0]
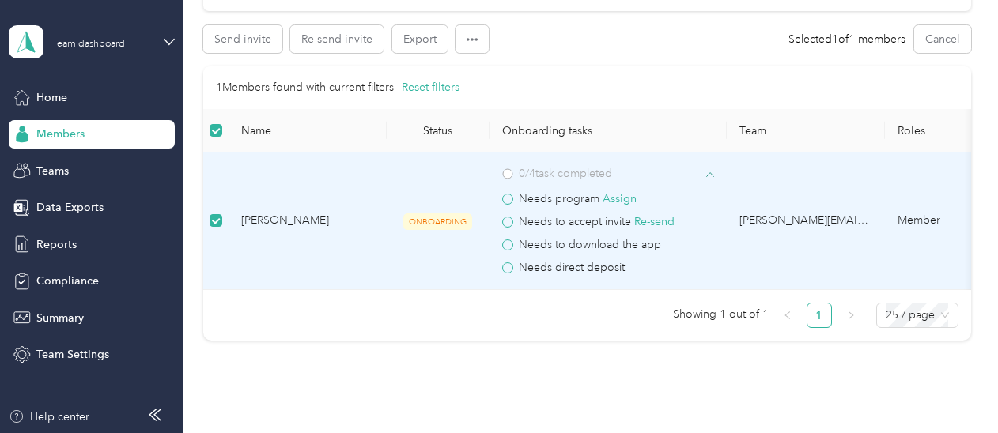
click at [511, 198] on span at bounding box center [507, 199] width 11 height 11
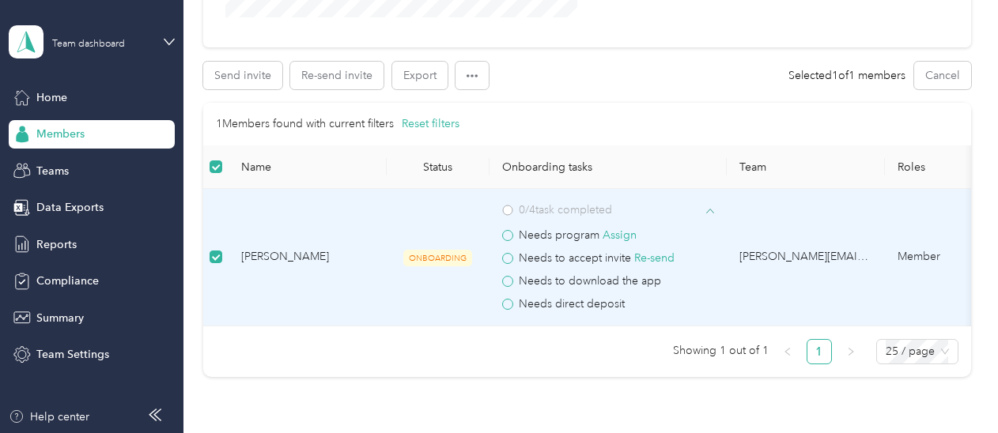
scroll to position [396, 0]
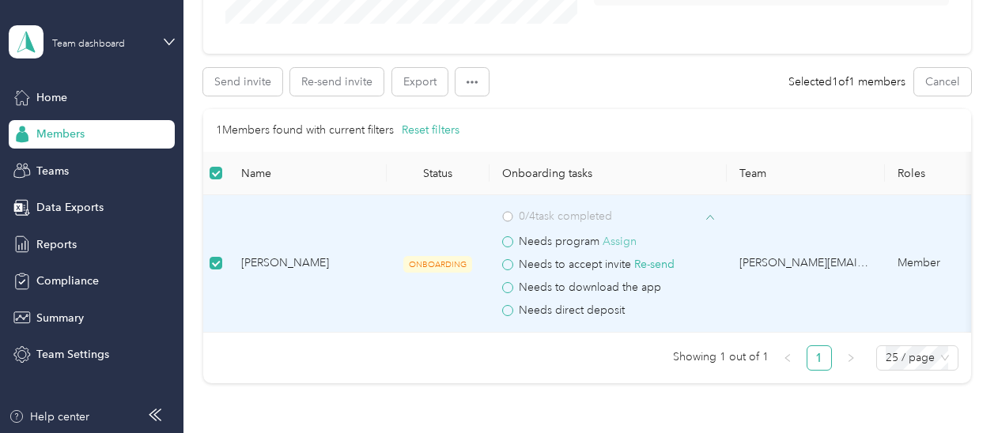
click at [622, 242] on button "Assign" at bounding box center [620, 241] width 34 height 17
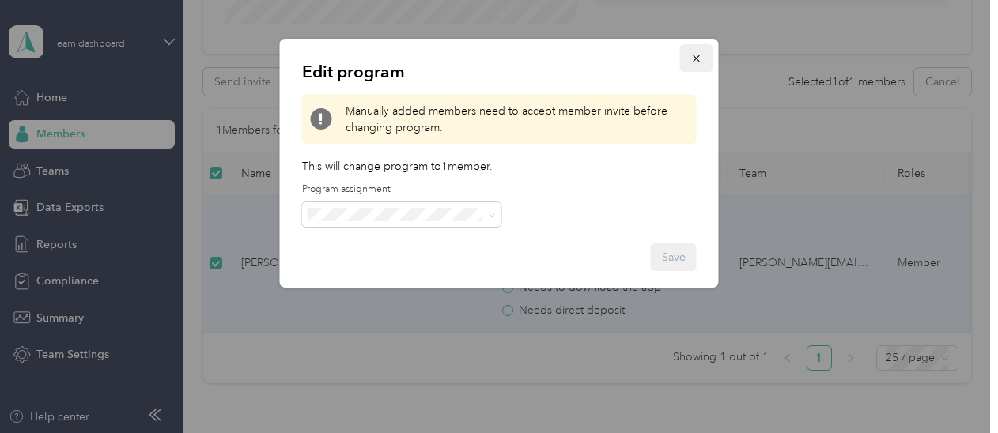
click at [694, 58] on icon "button" at bounding box center [696, 58] width 11 height 11
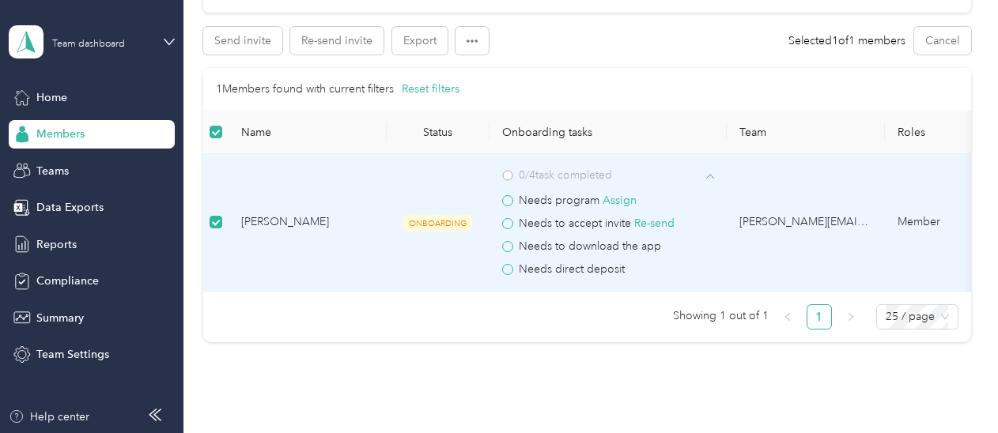
scroll to position [436, 0]
click at [617, 200] on button "Assign" at bounding box center [620, 201] width 34 height 17
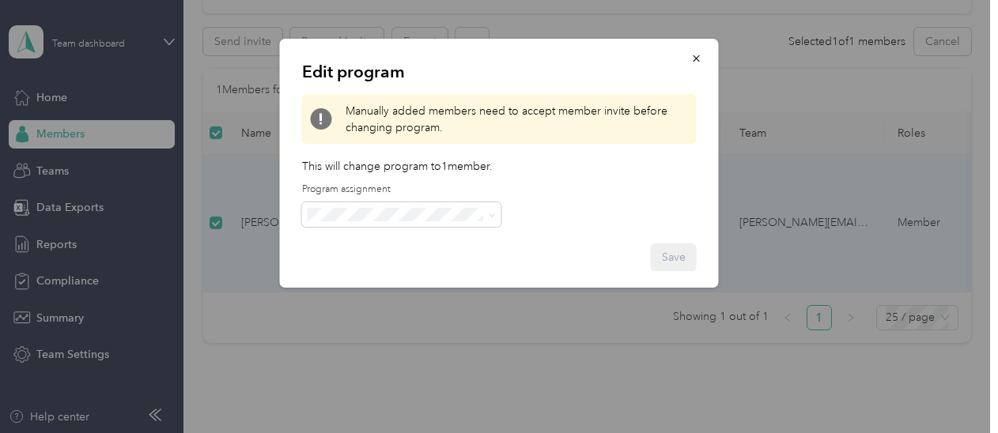
click at [591, 320] on div at bounding box center [499, 216] width 998 height 433
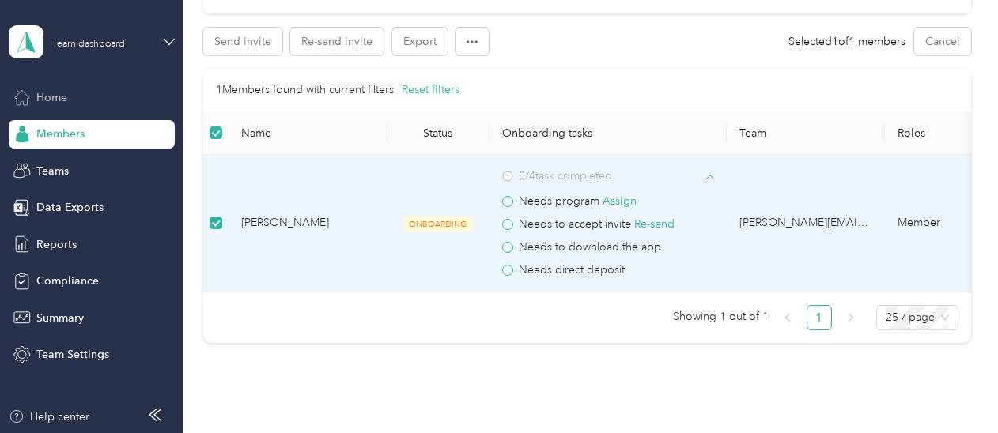
click at [53, 99] on span "Home" at bounding box center [51, 97] width 31 height 17
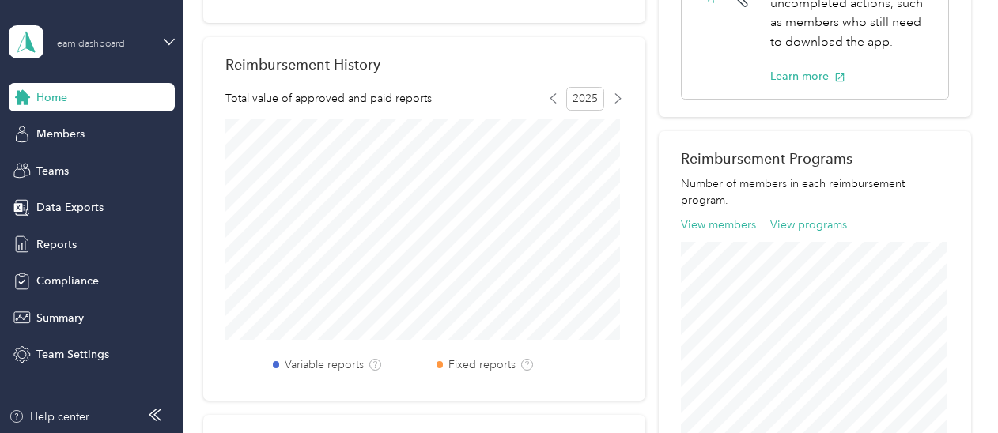
click at [143, 41] on div "Team dashboard" at bounding box center [101, 41] width 99 height 15
click at [69, 154] on div "Personal dashboard" at bounding box center [264, 157] width 489 height 28
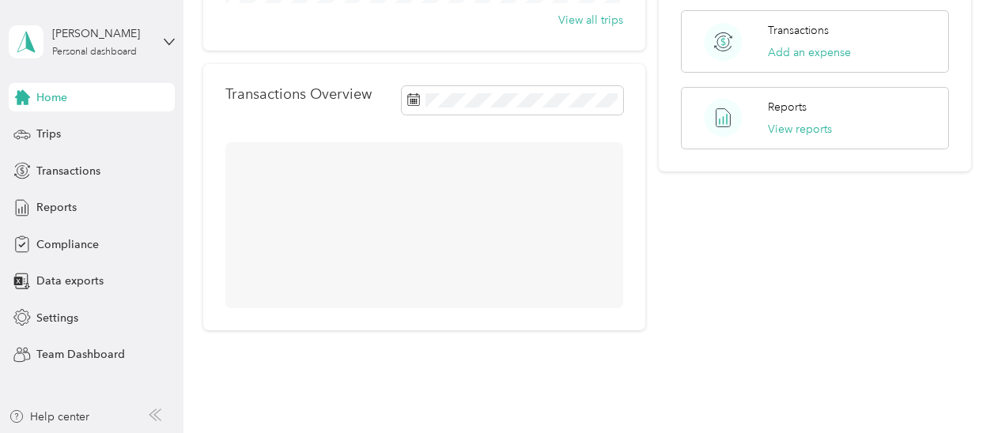
scroll to position [434, 0]
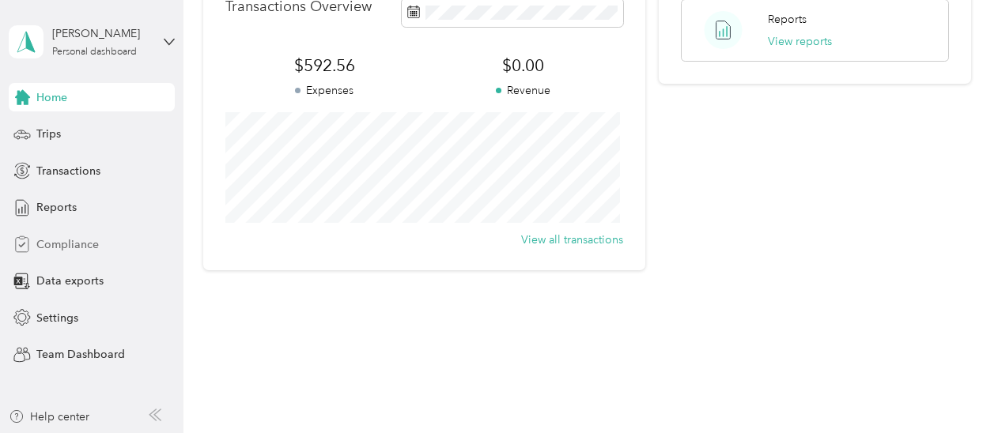
click at [62, 247] on span "Compliance" at bounding box center [67, 244] width 62 height 17
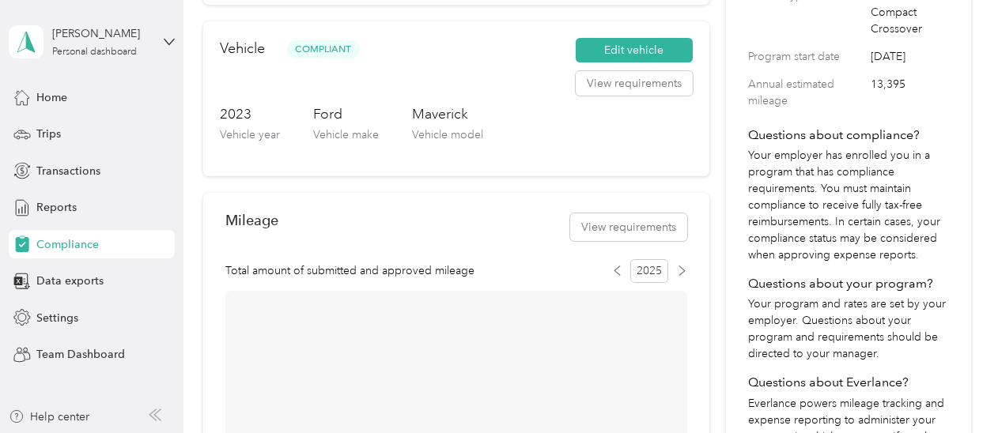
scroll to position [436, 0]
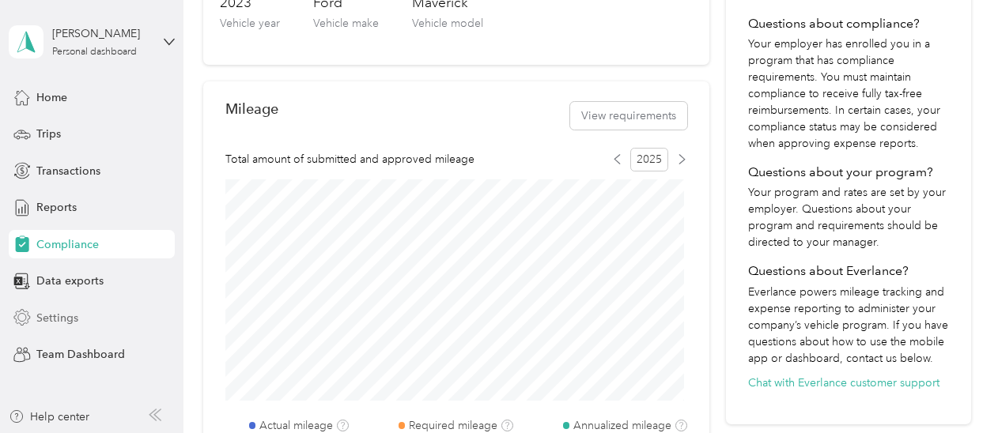
click at [47, 317] on span "Settings" at bounding box center [57, 318] width 42 height 17
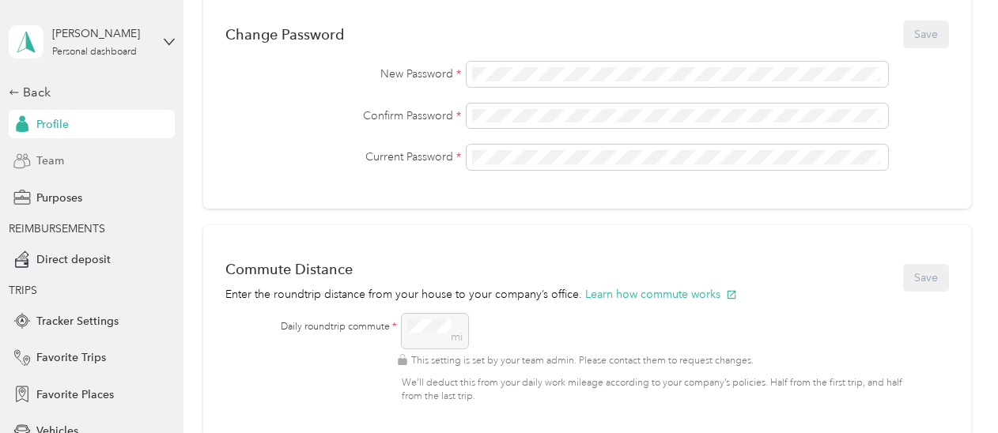
click at [40, 164] on span "Team" at bounding box center [50, 161] width 28 height 17
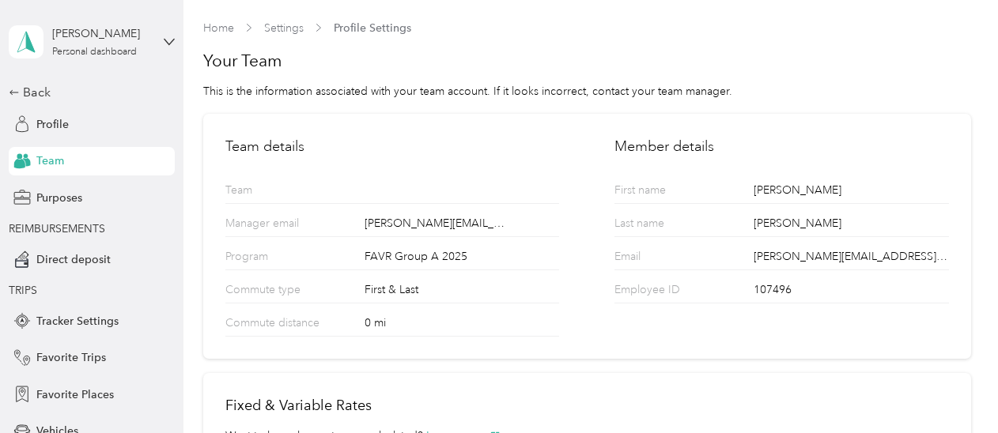
click at [403, 265] on div "FAVR Group A 2025" at bounding box center [462, 258] width 195 height 21
click at [402, 304] on div "Commute distance 0 mi" at bounding box center [392, 320] width 334 height 33
click at [51, 129] on span "Profile" at bounding box center [52, 124] width 32 height 17
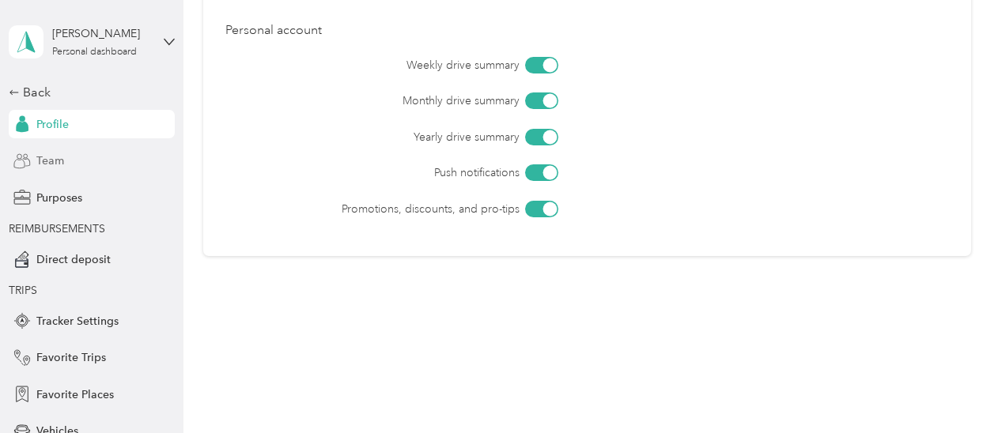
click at [48, 167] on span "Team" at bounding box center [50, 161] width 28 height 17
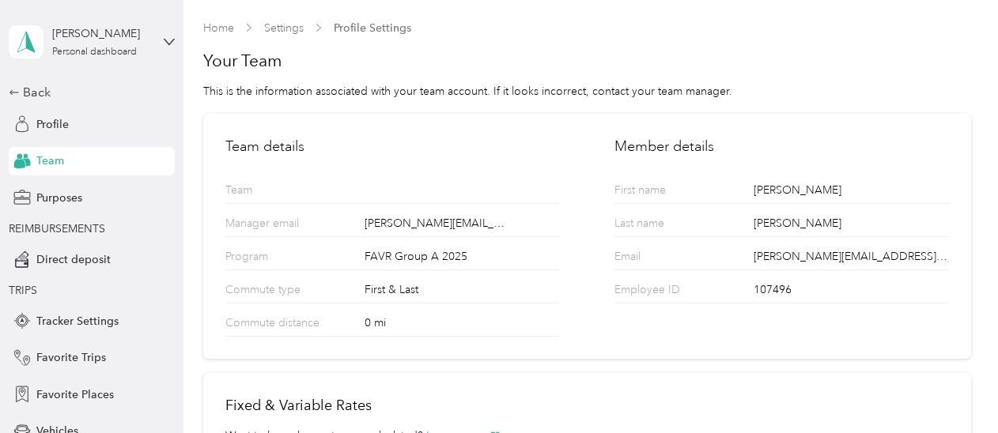
scroll to position [1, 0]
click at [381, 263] on div "FAVR Group A 2025" at bounding box center [462, 257] width 195 height 21
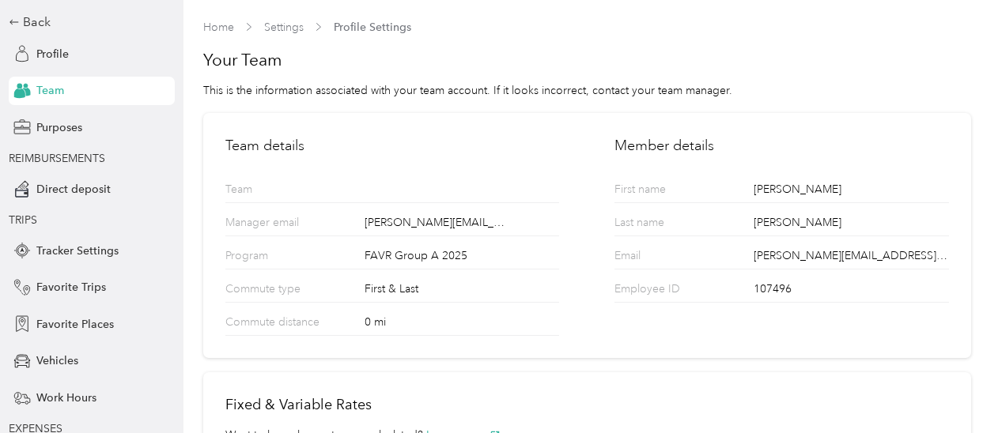
scroll to position [68, 0]
click at [27, 23] on div "Back" at bounding box center [88, 24] width 158 height 19
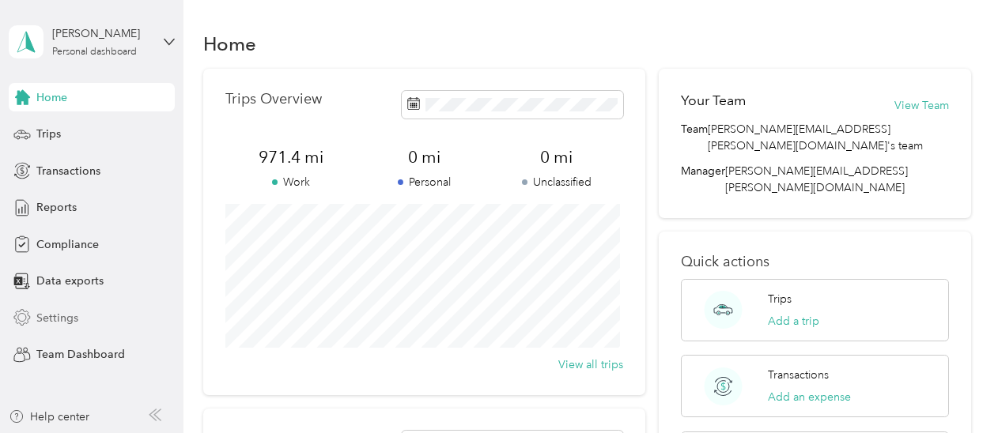
click at [49, 329] on div "Settings" at bounding box center [92, 318] width 166 height 28
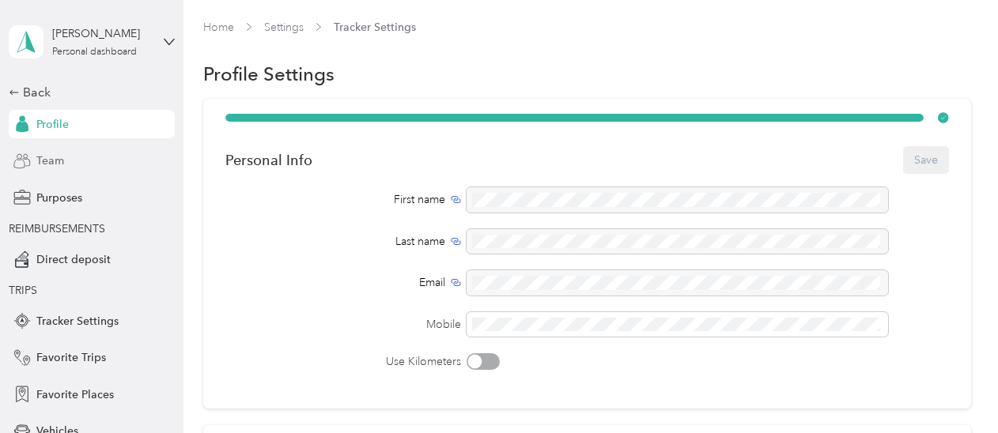
click at [36, 159] on span "Team" at bounding box center [50, 161] width 28 height 17
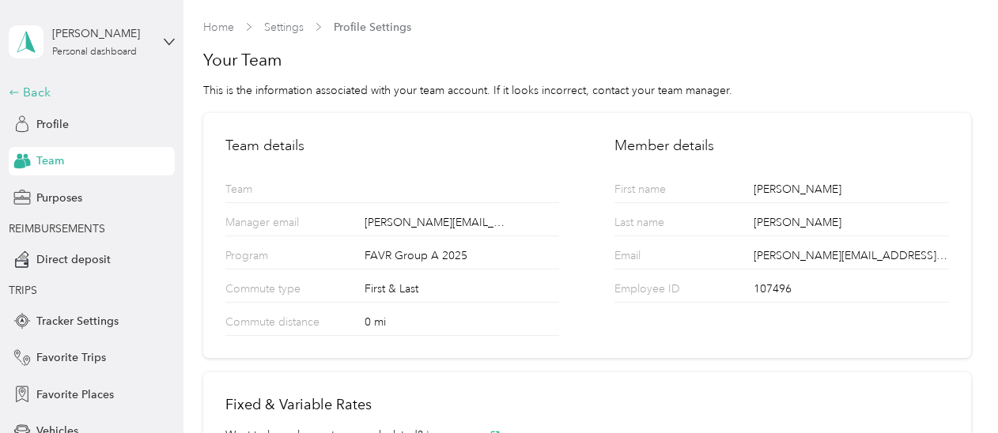
click at [41, 92] on div "Back" at bounding box center [88, 92] width 158 height 19
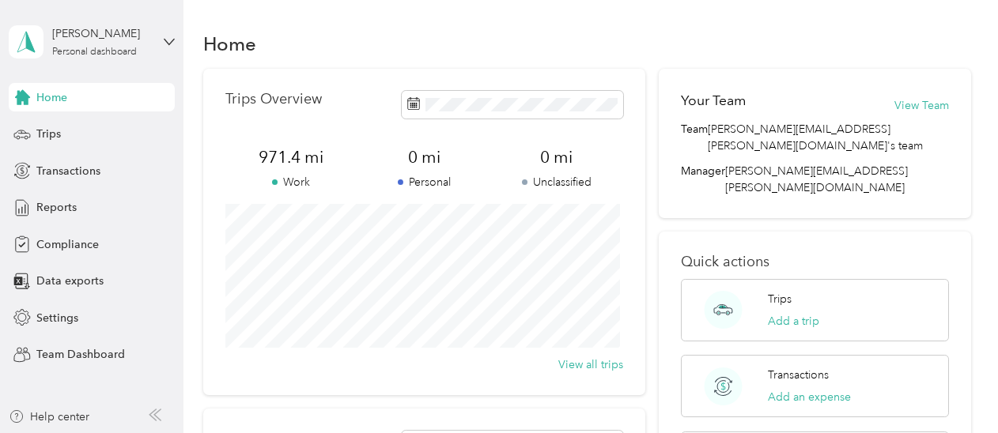
click at [161, 43] on div "[PERSON_NAME] Personal dashboard" at bounding box center [92, 41] width 166 height 55
click at [81, 132] on div "Team dashboard" at bounding box center [264, 130] width 489 height 28
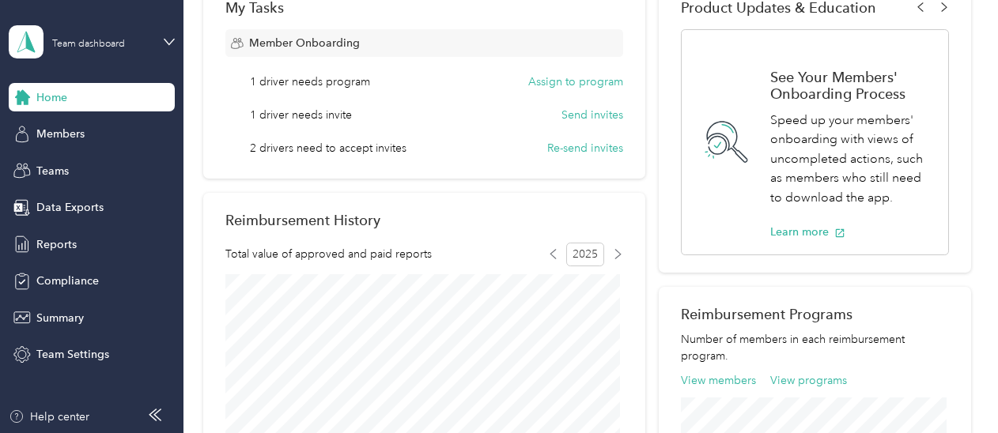
scroll to position [281, 0]
click at [574, 85] on button "Assign to program" at bounding box center [575, 81] width 95 height 17
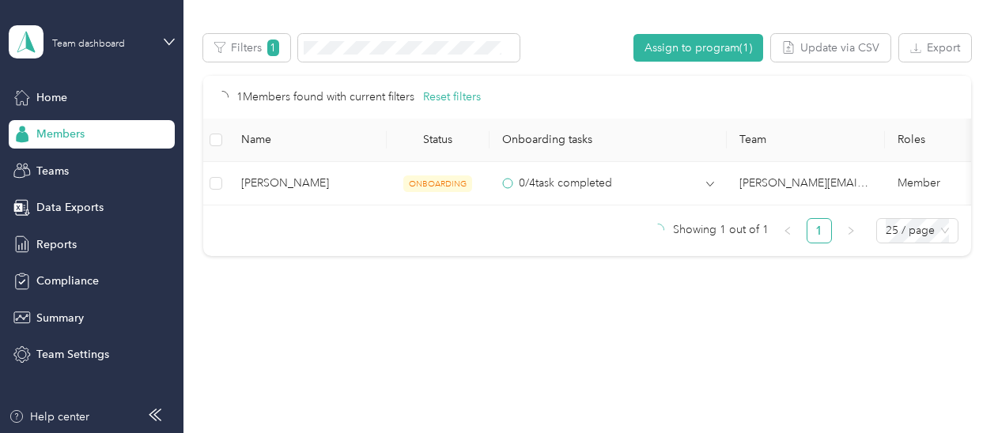
scroll to position [281, 0]
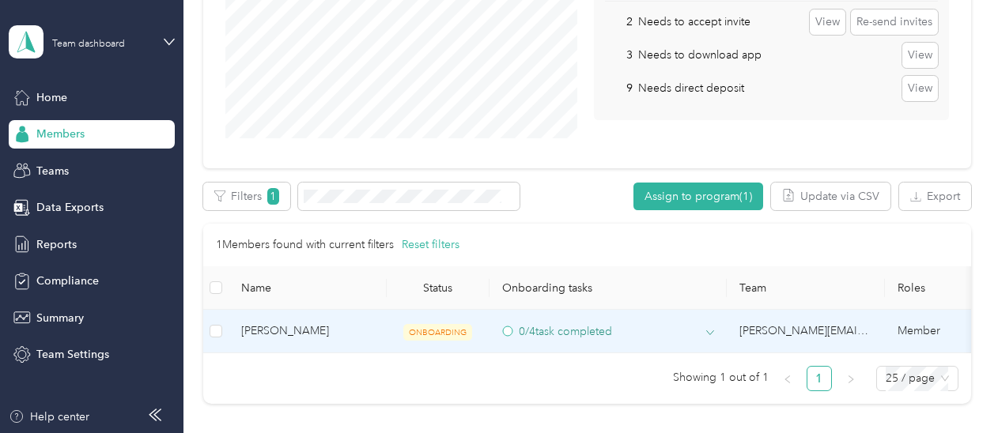
click at [673, 328] on div "0 / 4 task completed" at bounding box center [608, 331] width 212 height 17
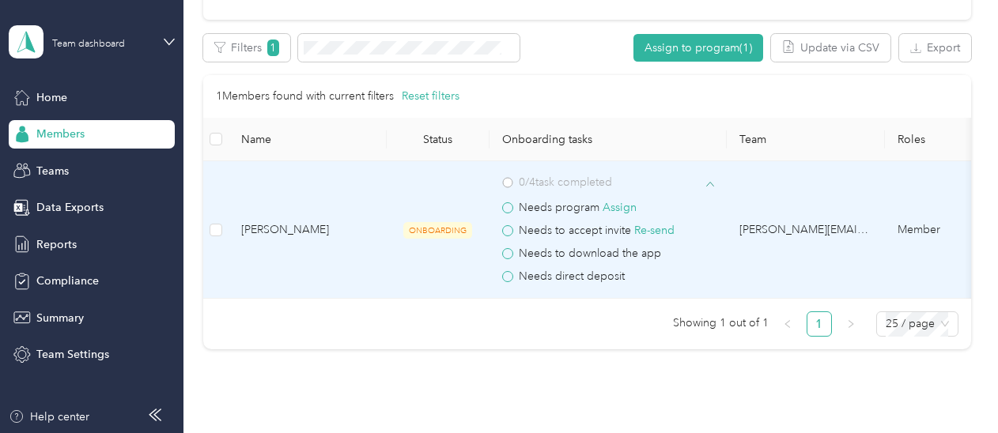
scroll to position [445, 0]
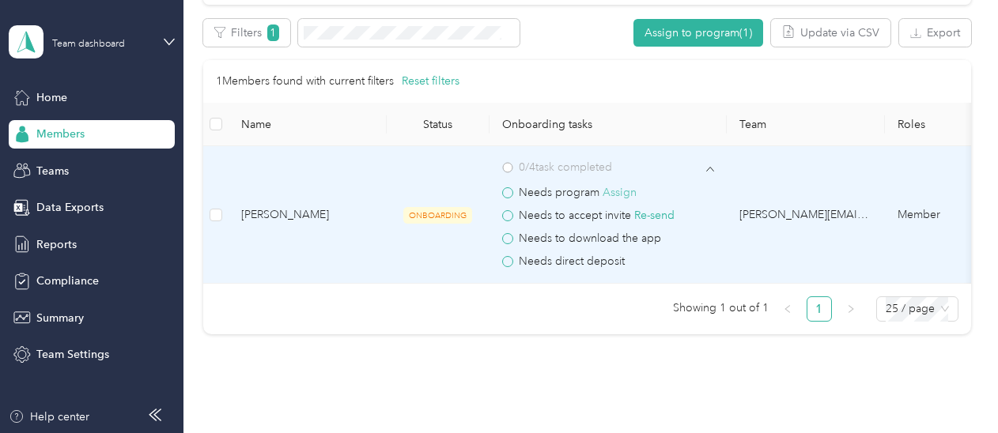
click at [614, 191] on button "Assign" at bounding box center [620, 192] width 34 height 17
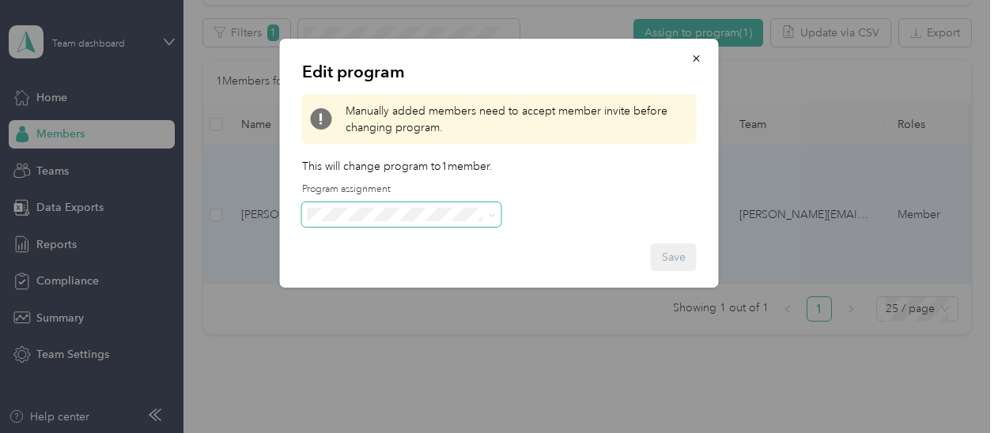
click at [451, 221] on span at bounding box center [401, 214] width 199 height 25
click at [603, 212] on div "Edit program Manually added members need to accept member invite before changin…" at bounding box center [499, 163] width 439 height 249
click at [694, 57] on icon "button" at bounding box center [696, 58] width 6 height 6
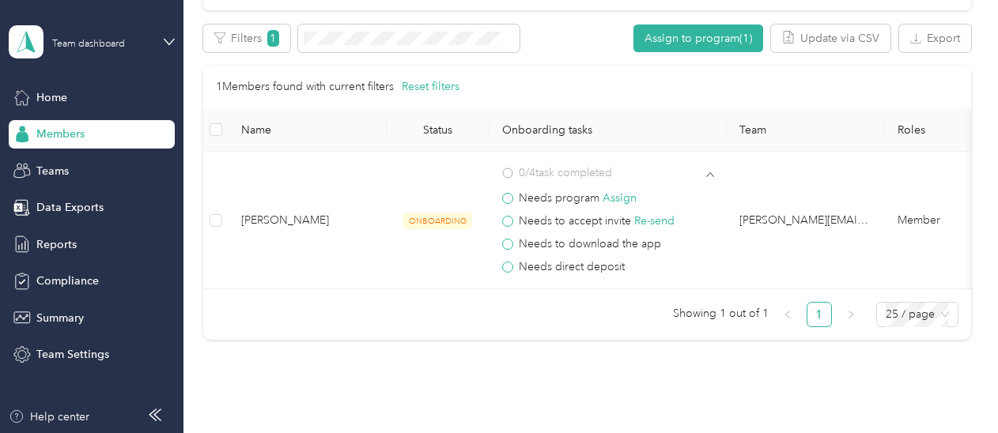
scroll to position [439, 0]
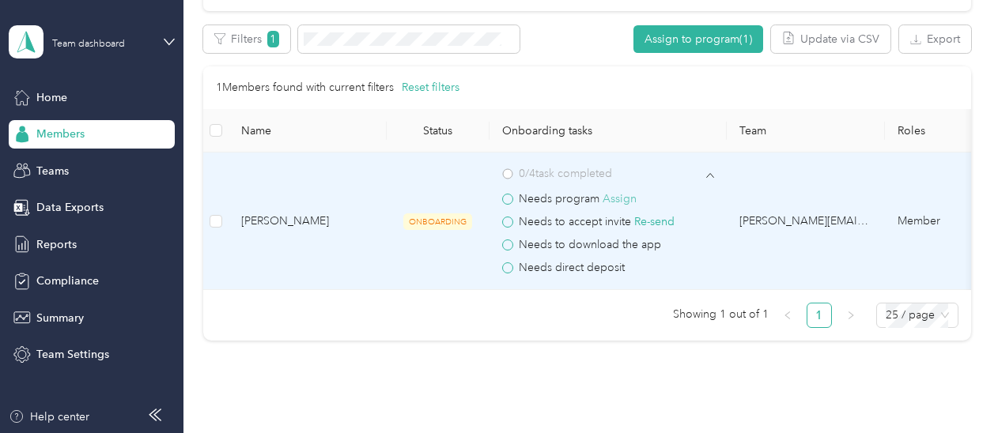
drag, startPoint x: 732, startPoint y: 41, endPoint x: 618, endPoint y: 202, distance: 197.3
click at [618, 202] on div "Export Selected 0 of 1 members Cancel Filters 1 Assign to program (1) Update vi…" at bounding box center [587, 183] width 768 height 316
drag, startPoint x: 618, startPoint y: 202, endPoint x: 577, endPoint y: 198, distance: 40.5
click at [577, 198] on span "Needs program Assign" at bounding box center [578, 198] width 118 height 13
click at [617, 192] on button "Assign" at bounding box center [620, 199] width 34 height 17
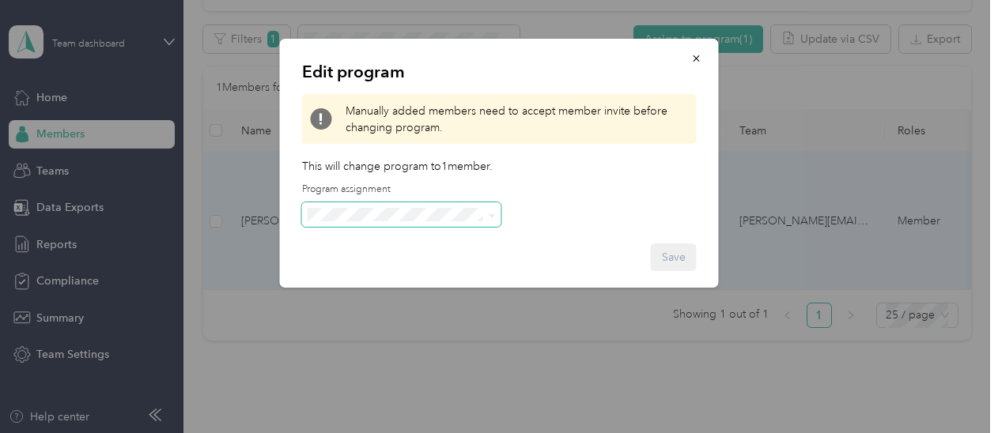
click at [470, 204] on span at bounding box center [401, 214] width 199 height 25
click at [466, 229] on div "Edit program Manually added members need to accept member invite before changin…" at bounding box center [499, 163] width 439 height 249
click at [490, 216] on icon at bounding box center [491, 214] width 5 height 3
click at [572, 118] on span "Manually added members need to accept member invite before changing program." at bounding box center [517, 119] width 343 height 33
click at [697, 55] on icon "button" at bounding box center [696, 58] width 11 height 11
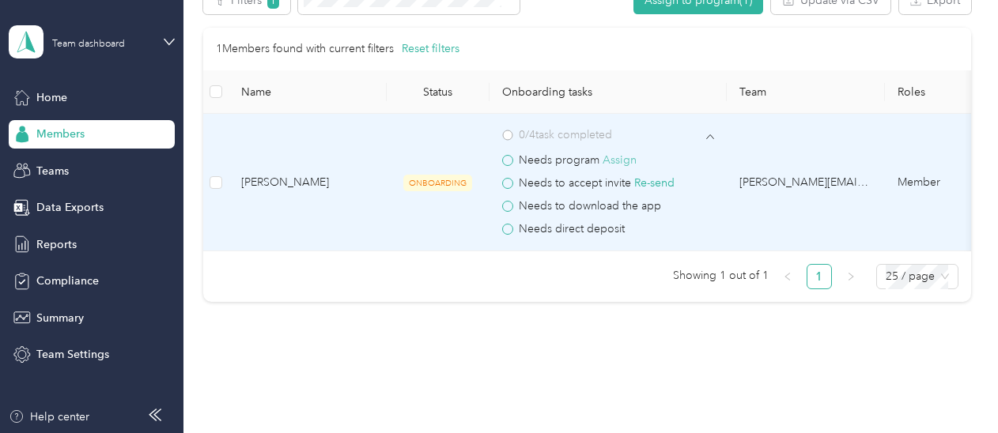
scroll to position [477, 0]
click at [618, 162] on button "Assign" at bounding box center [620, 161] width 34 height 17
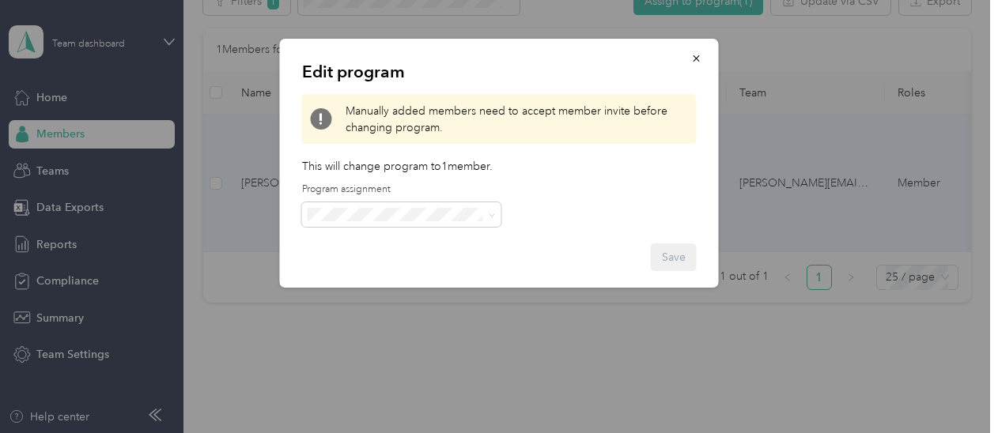
click at [350, 358] on li "FAVR Group A 2025 (FAVR)" at bounding box center [401, 346] width 199 height 28
click at [662, 267] on button "Save" at bounding box center [674, 258] width 46 height 28
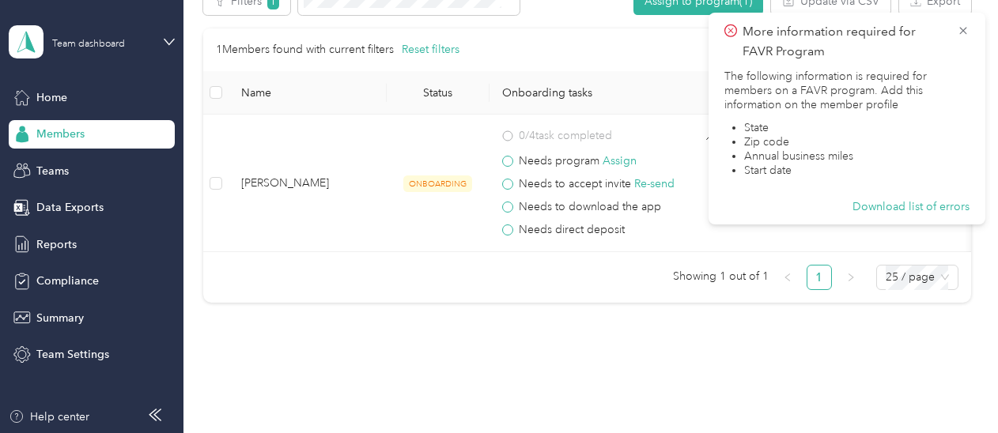
click at [103, 140] on div "Members" at bounding box center [92, 134] width 166 height 28
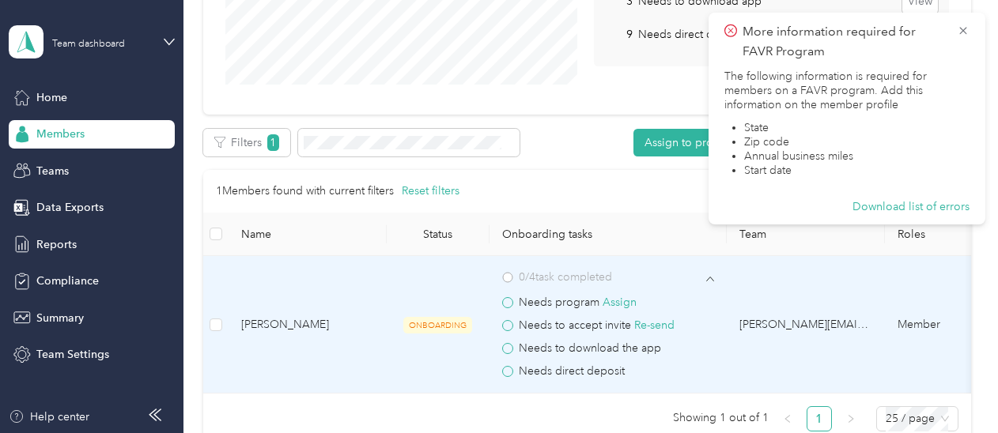
scroll to position [336, 0]
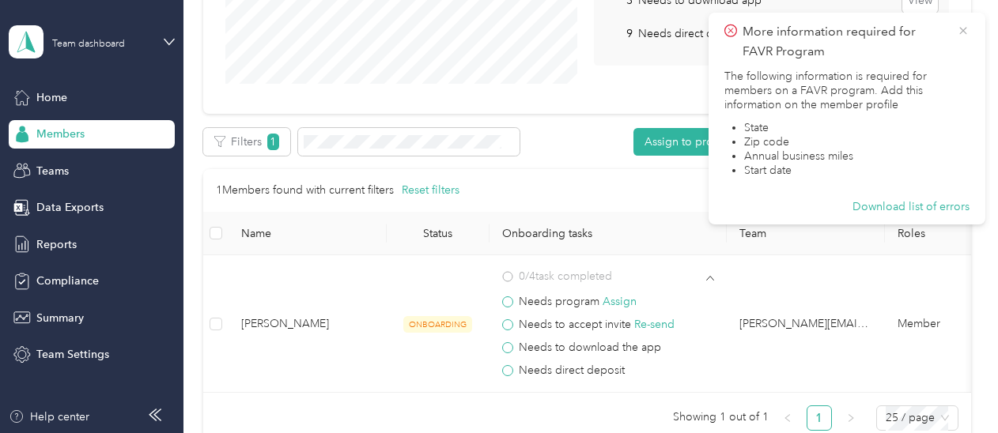
click at [962, 36] on icon at bounding box center [963, 31] width 13 height 14
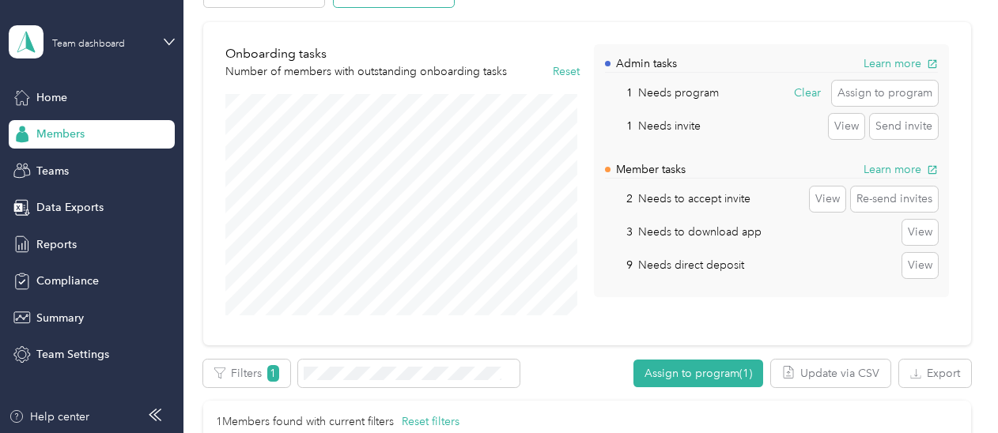
scroll to position [104, 0]
click at [863, 93] on button "Assign to program" at bounding box center [885, 93] width 106 height 25
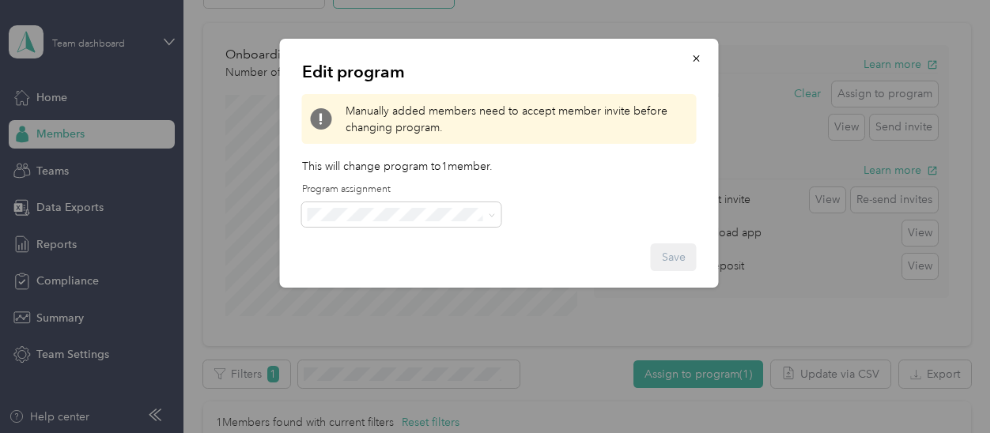
click at [395, 350] on span "FAVR Group A 2025 (FAVR)" at bounding box center [382, 344] width 139 height 13
click at [667, 265] on button "Save" at bounding box center [674, 258] width 46 height 28
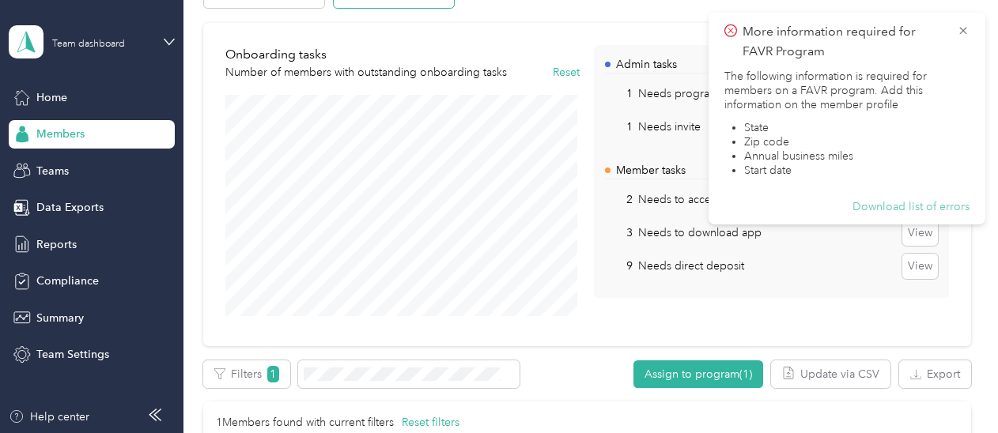
click at [894, 208] on button "Download list of errors" at bounding box center [910, 207] width 117 height 14
click at [493, 64] on p "Number of members with outstanding onboarding tasks" at bounding box center [365, 72] width 281 height 17
click at [961, 32] on icon at bounding box center [963, 31] width 13 height 14
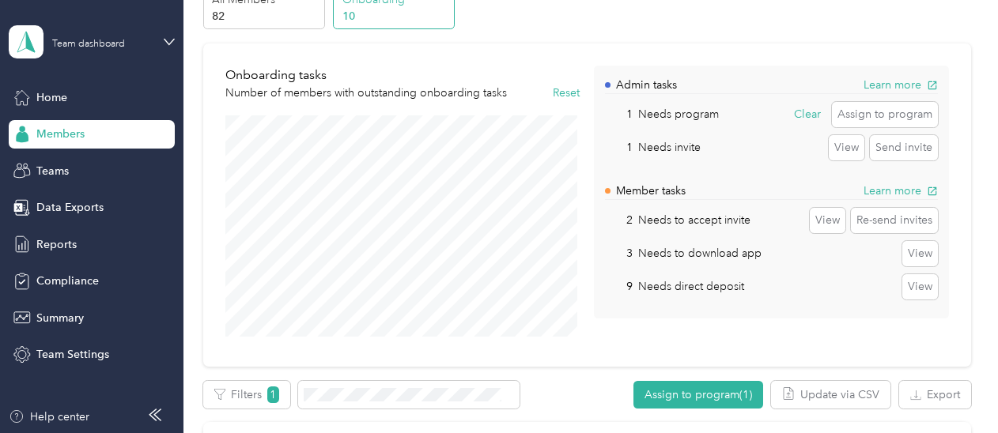
scroll to position [82, 0]
click at [886, 221] on button "Re-send invites" at bounding box center [894, 221] width 87 height 25
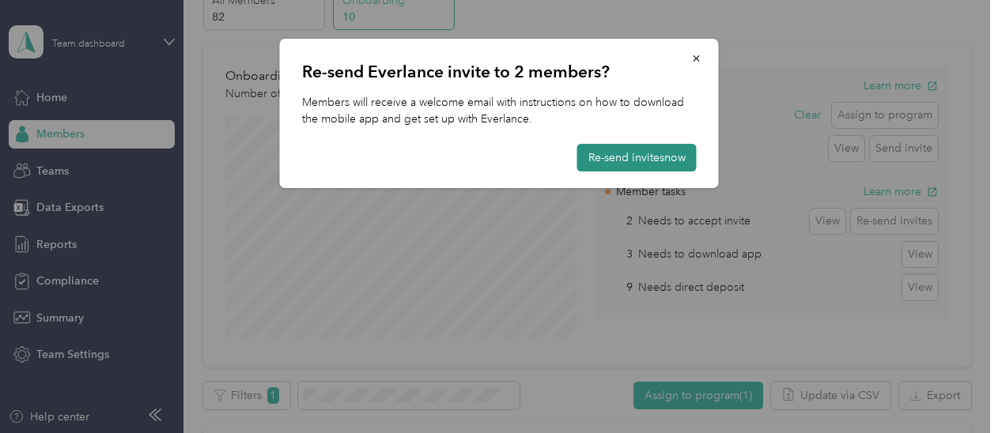
click at [673, 154] on button "Re-send invites now" at bounding box center [636, 158] width 119 height 28
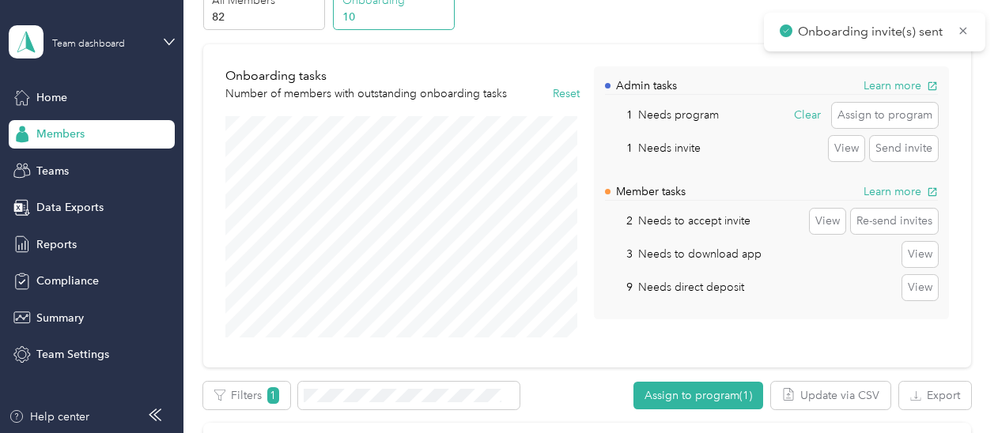
click at [965, 30] on main "Onboarding invite(s) sent Sending invites... This may take a few minutes. You c…" at bounding box center [495, 216] width 990 height 433
click at [962, 34] on icon at bounding box center [963, 31] width 13 height 14
click at [898, 151] on button "Send invite" at bounding box center [904, 148] width 68 height 25
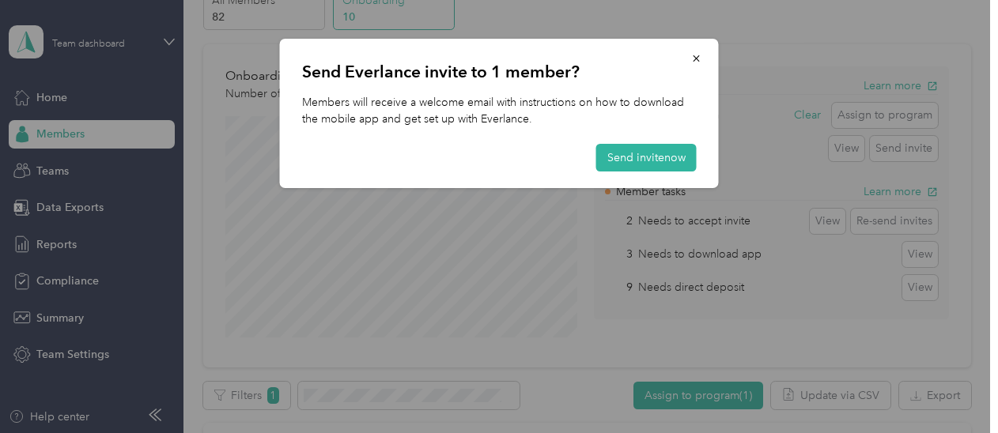
click at [699, 153] on div "Send Everlance invite to 1 member? Members will receive a welcome email with in…" at bounding box center [499, 113] width 439 height 149
click at [672, 155] on button "Send invite now" at bounding box center [646, 158] width 100 height 28
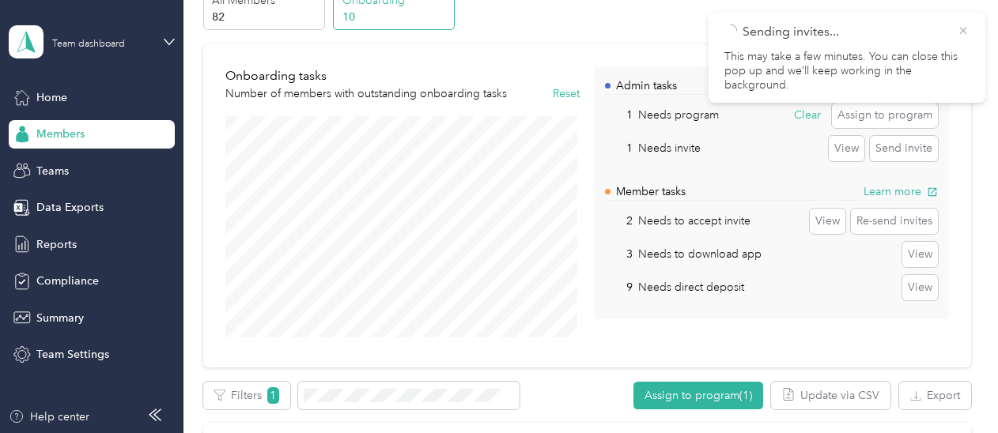
click at [962, 31] on div "Sending invites... This may take a few minutes. You can close this pop up and w…" at bounding box center [846, 58] width 277 height 90
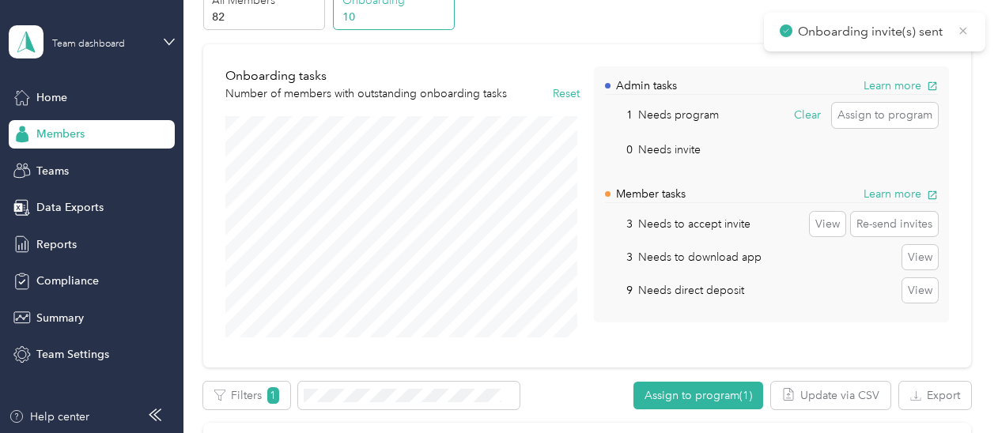
click at [968, 25] on icon at bounding box center [963, 31] width 13 height 14
click at [870, 118] on button "Assign to program" at bounding box center [885, 115] width 106 height 25
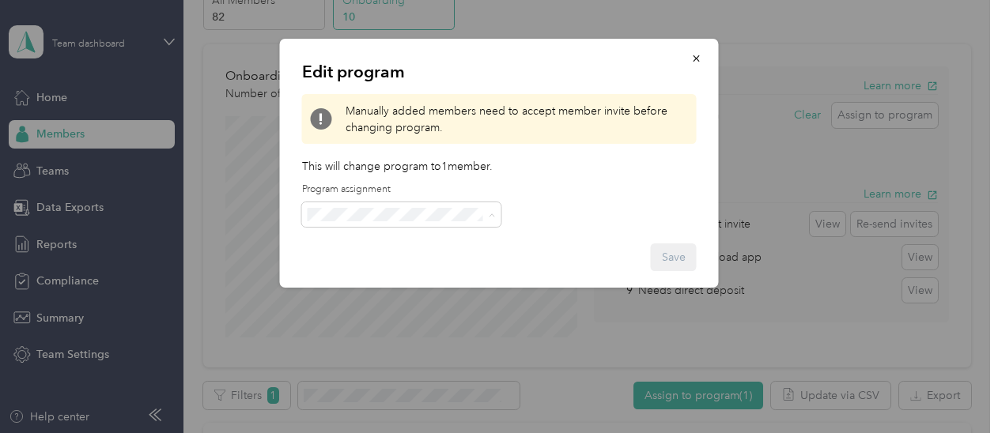
click at [383, 357] on li "FAVR Group A 2025 (FAVR)" at bounding box center [401, 353] width 199 height 28
click at [691, 59] on icon "button" at bounding box center [696, 58] width 11 height 11
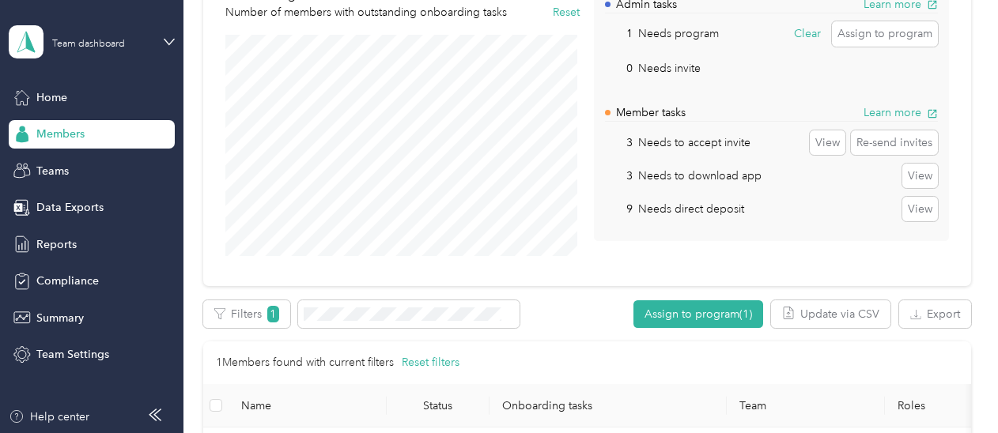
scroll to position [185, 0]
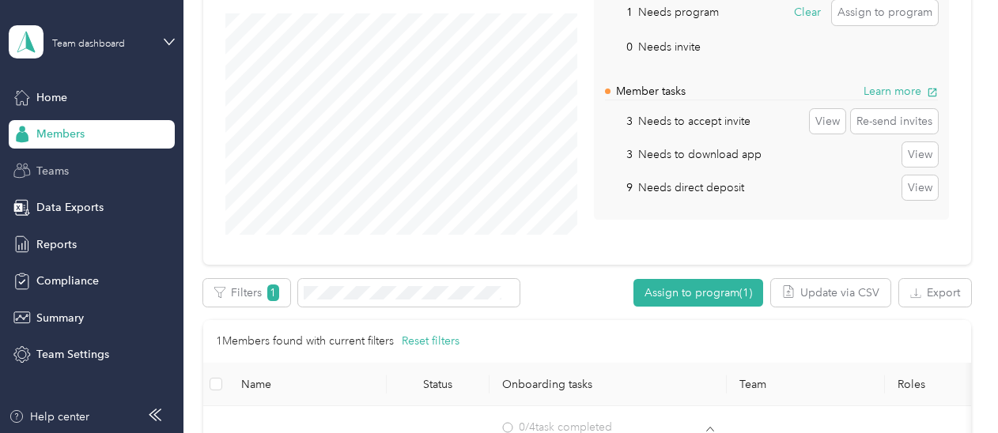
click at [71, 166] on div "Teams" at bounding box center [92, 171] width 166 height 28
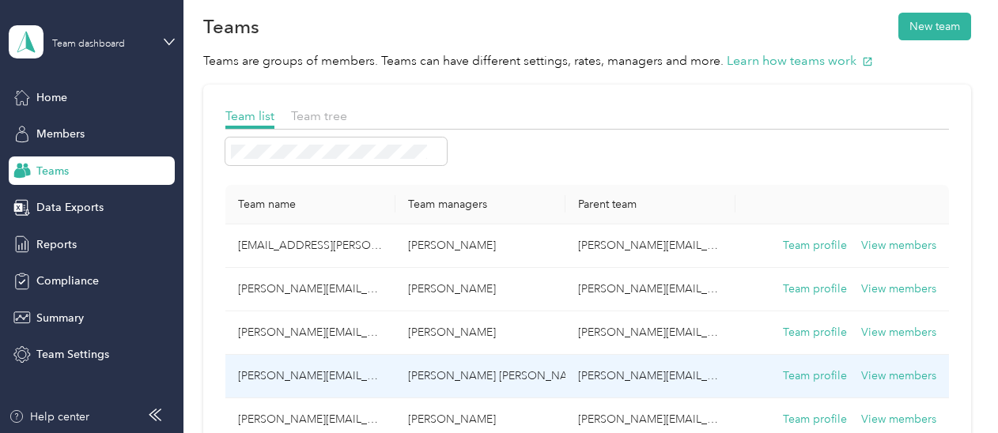
scroll to position [17, 0]
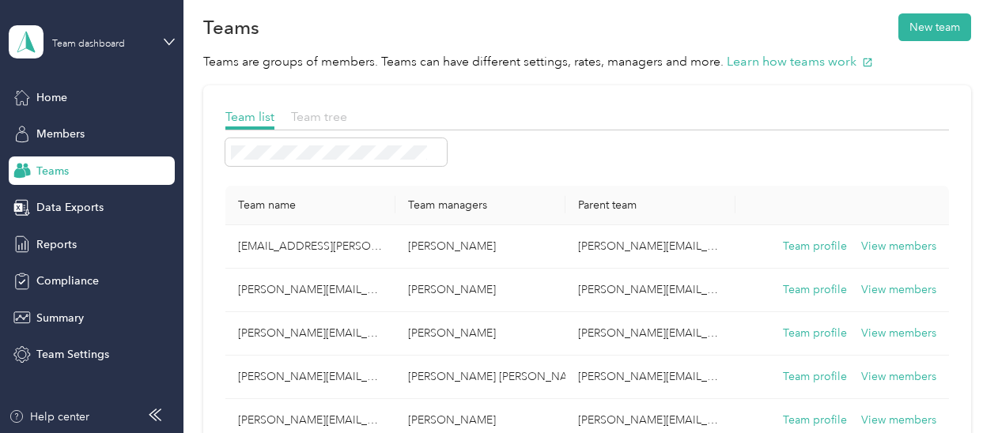
click at [318, 117] on span "Team tree" at bounding box center [319, 116] width 56 height 15
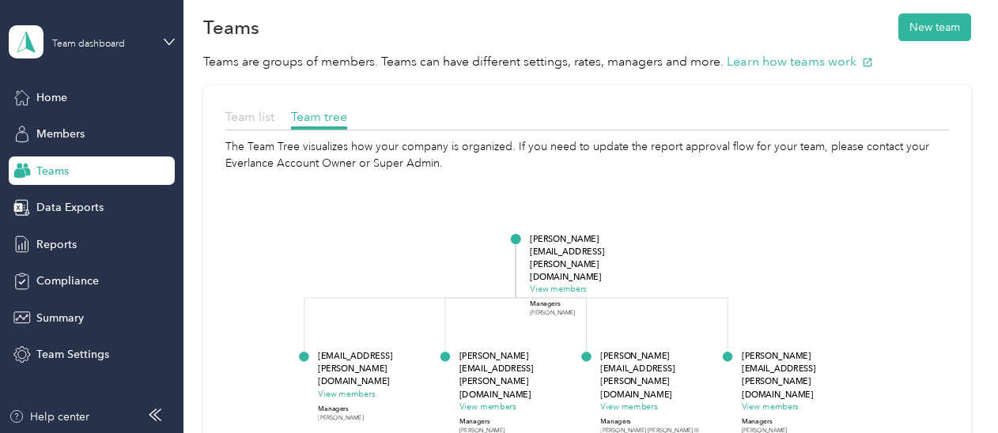
click at [251, 111] on span "Team list" at bounding box center [249, 116] width 49 height 15
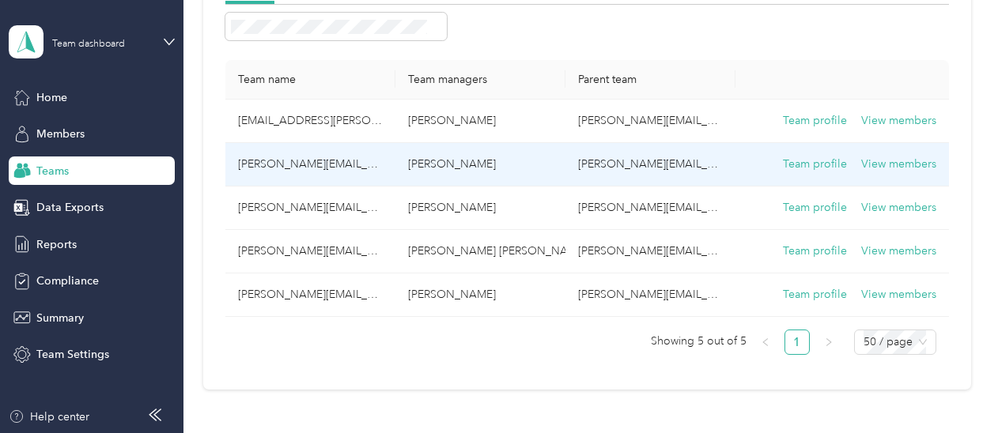
scroll to position [142, 0]
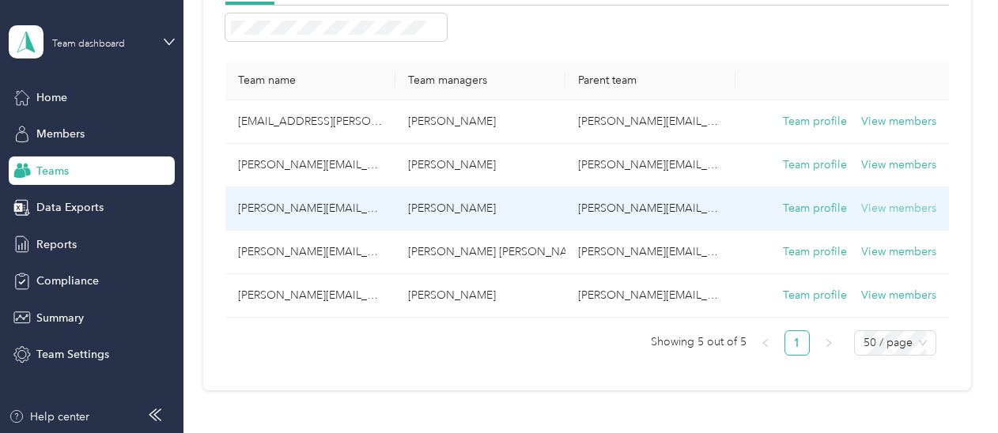
click at [885, 210] on button "View members" at bounding box center [898, 208] width 75 height 17
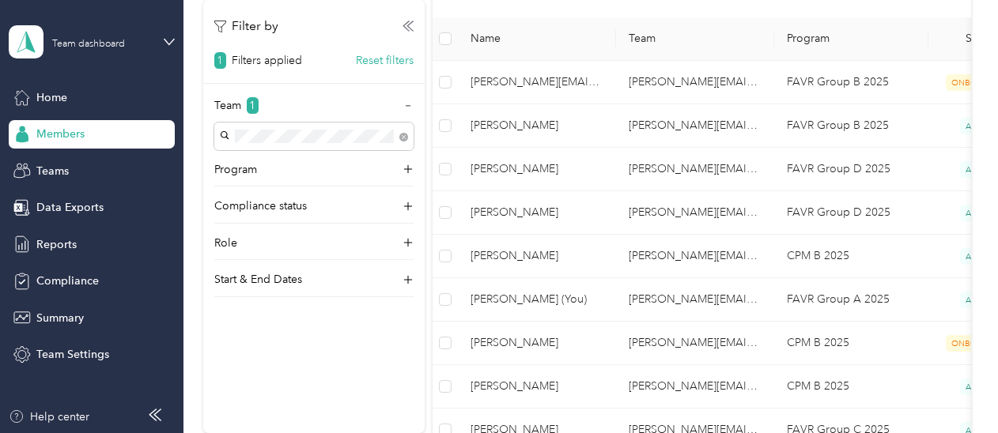
click at [286, 334] on div "Filter by 1 Filters applied Reset filters Team 1 Program Compliance status Role…" at bounding box center [313, 216] width 221 height 433
click at [286, 334] on div "[PERSON_NAME][EMAIL_ADDRESS][PERSON_NAME][DOMAIN_NAME] [PERSON_NAME]" at bounding box center [305, 377] width 160 height 86
click at [359, 154] on div "Team 1 Program Compliance status Role Start & End Dates" at bounding box center [313, 198] width 221 height 200
click at [350, 174] on div "Program" at bounding box center [313, 173] width 199 height 25
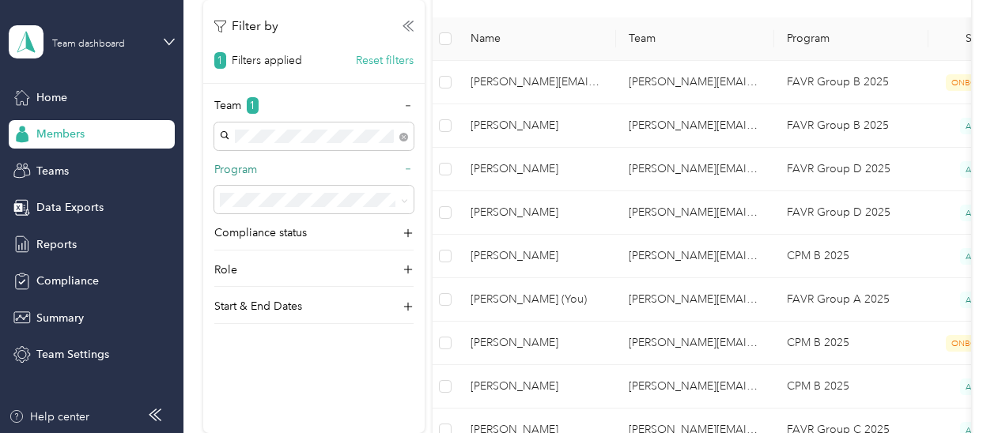
click at [354, 176] on div "Program" at bounding box center [313, 173] width 199 height 25
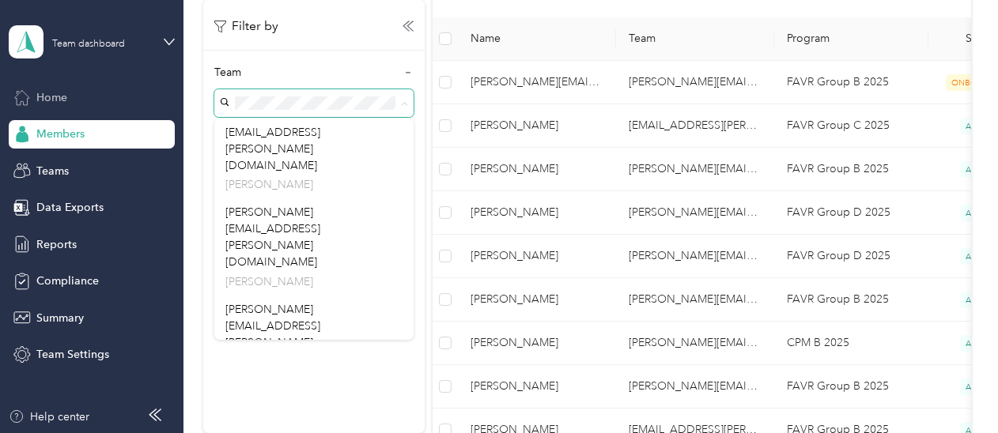
click at [38, 105] on span "Home" at bounding box center [51, 97] width 31 height 17
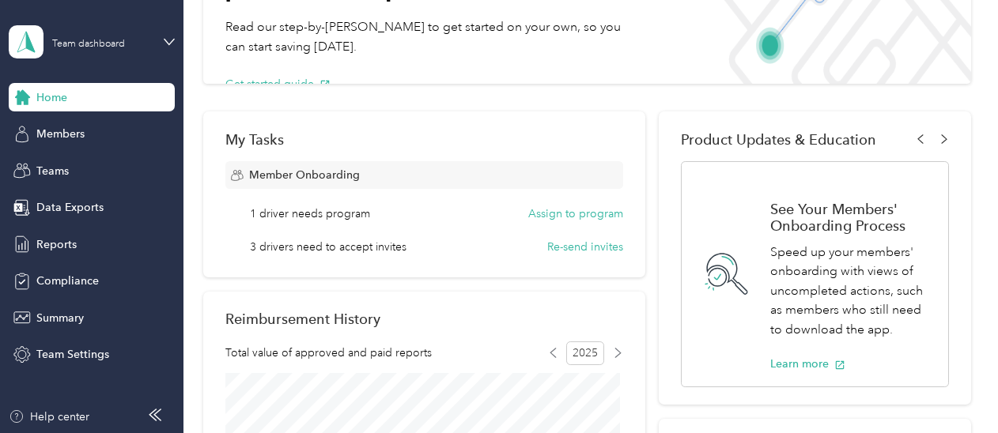
scroll to position [169, 0]
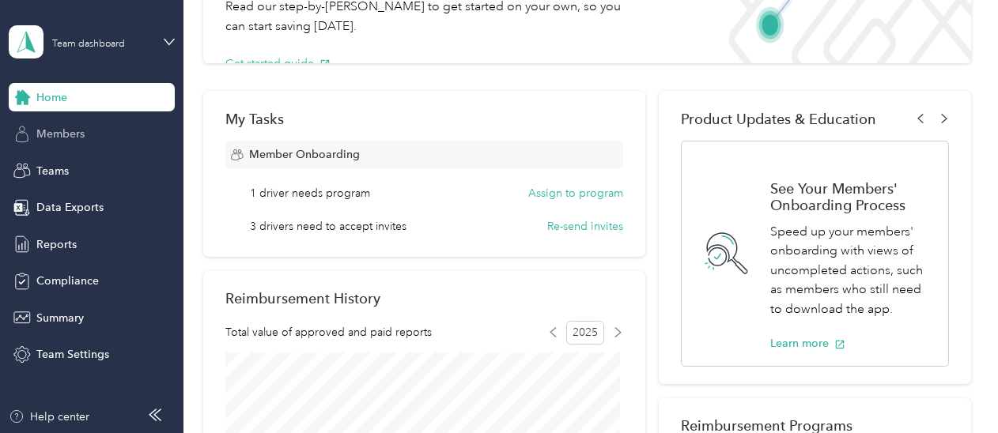
click at [93, 129] on div "Members" at bounding box center [92, 134] width 166 height 28
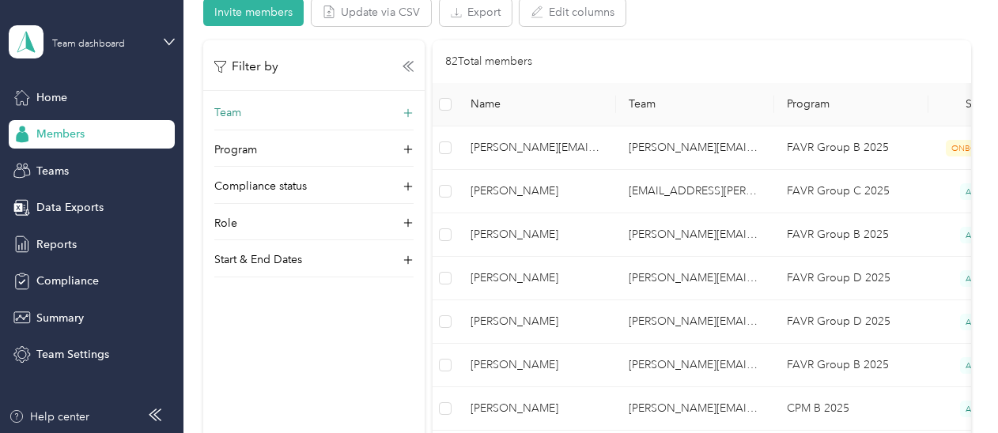
click at [338, 116] on div "Team" at bounding box center [313, 116] width 199 height 25
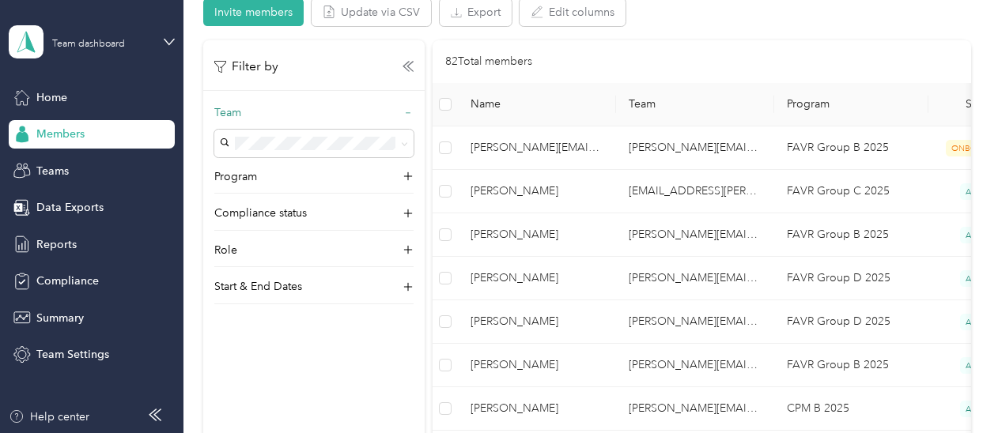
click at [307, 104] on div "Team" at bounding box center [313, 116] width 199 height 25
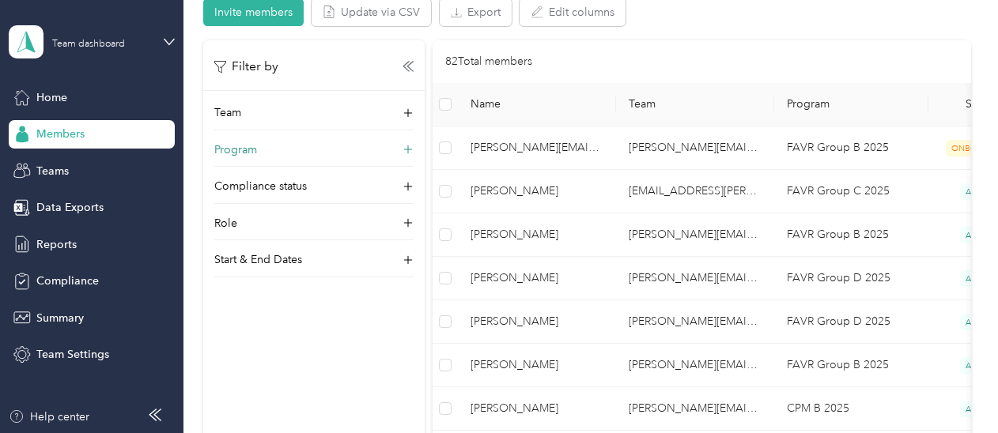
click at [302, 149] on div "Program" at bounding box center [313, 154] width 199 height 25
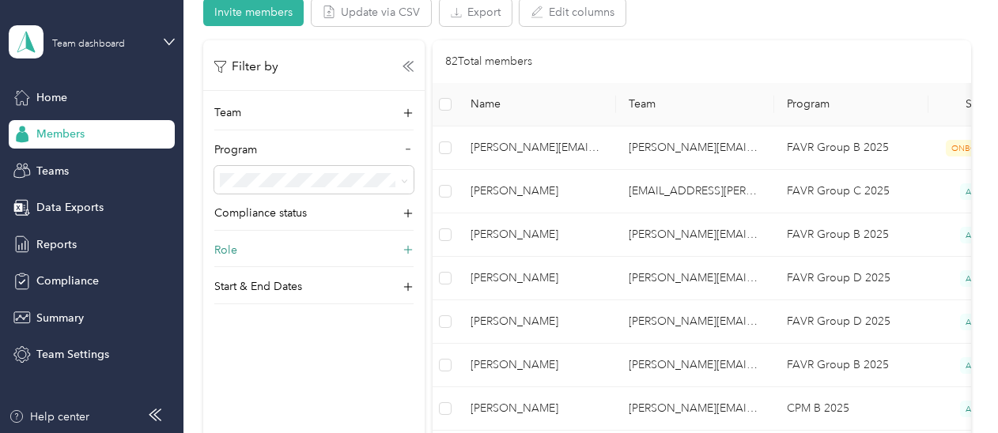
click at [296, 251] on div "Role" at bounding box center [313, 254] width 199 height 25
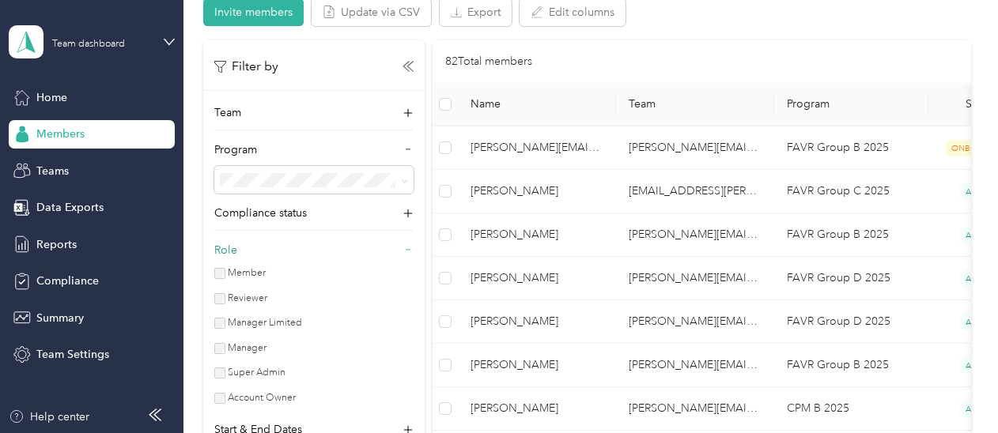
click at [403, 248] on icon at bounding box center [407, 249] width 11 height 11
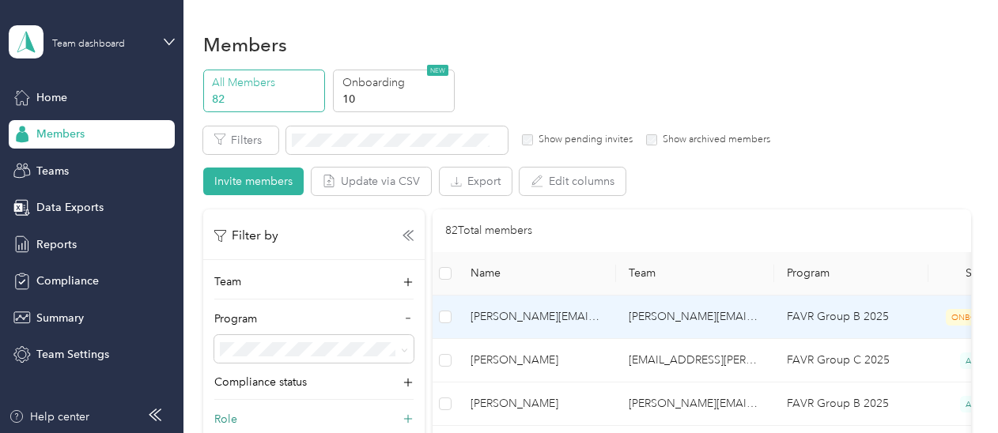
scroll to position [2, 0]
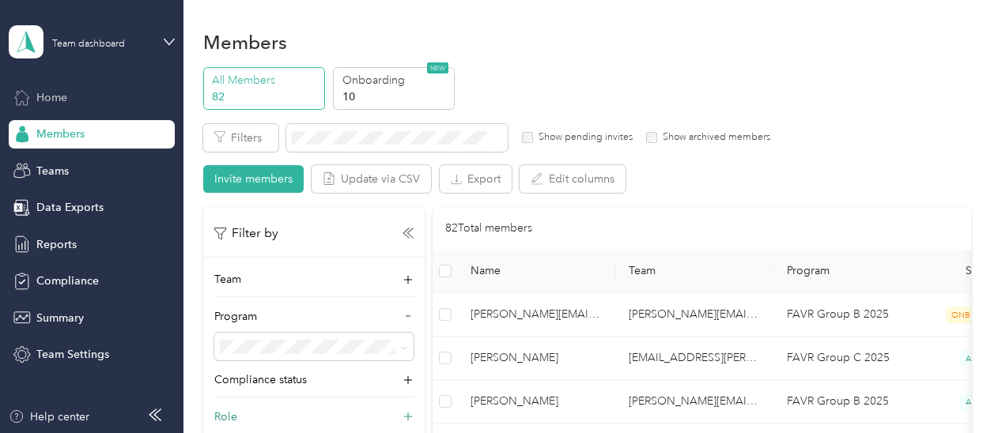
click at [63, 100] on span "Home" at bounding box center [51, 97] width 31 height 17
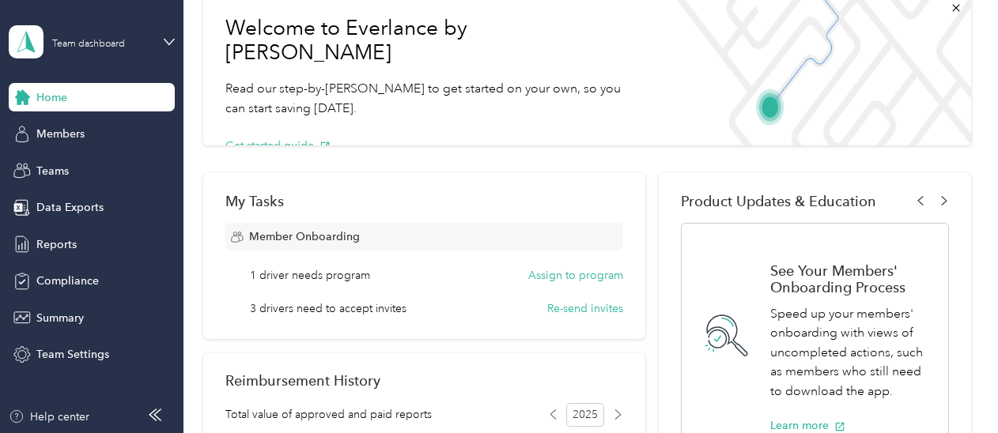
scroll to position [88, 0]
click at [65, 317] on span "Summary" at bounding box center [59, 318] width 47 height 17
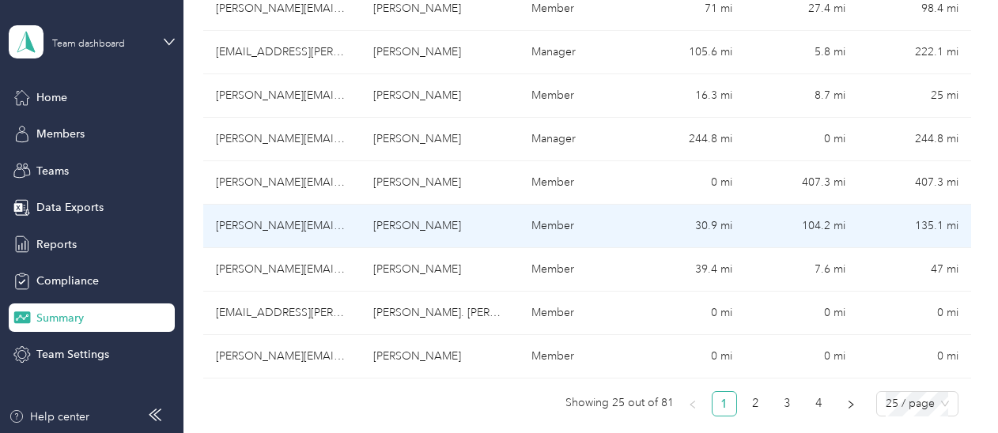
scroll to position [1302, 0]
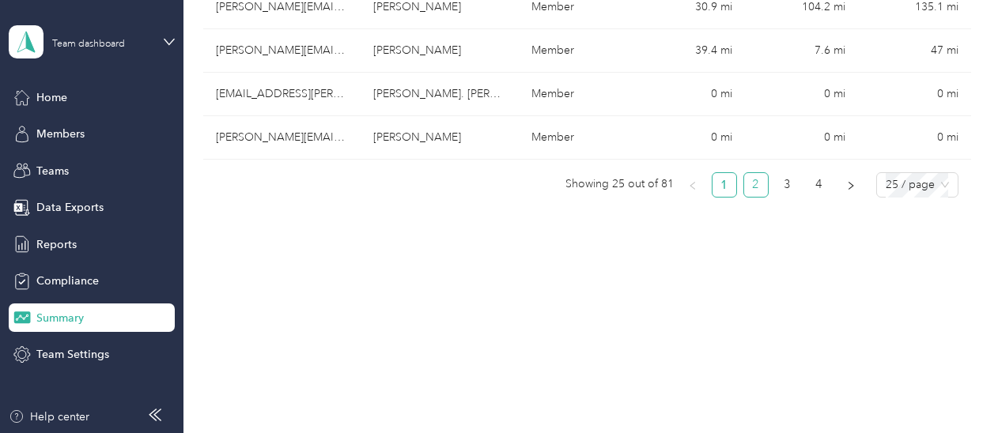
click at [750, 183] on link "2" at bounding box center [756, 185] width 24 height 24
click at [731, 179] on link "1" at bounding box center [724, 185] width 24 height 24
click at [67, 173] on span "Teams" at bounding box center [52, 171] width 32 height 17
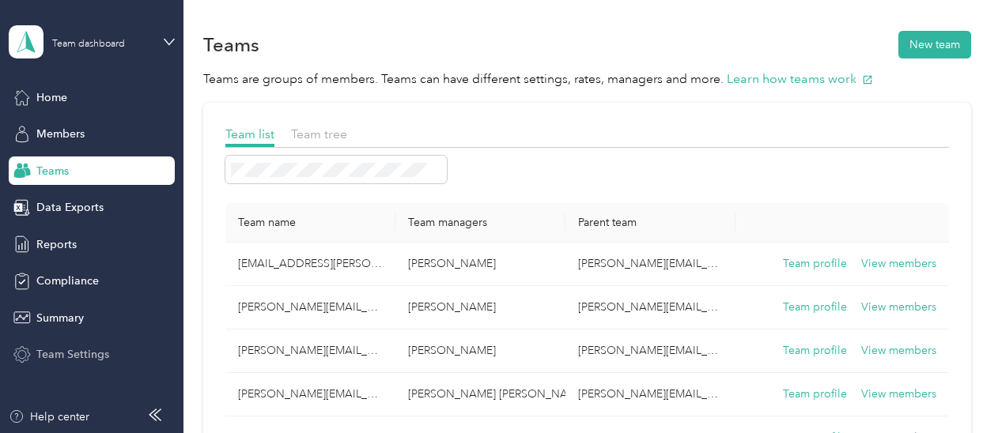
click at [58, 352] on span "Team Settings" at bounding box center [72, 354] width 73 height 17
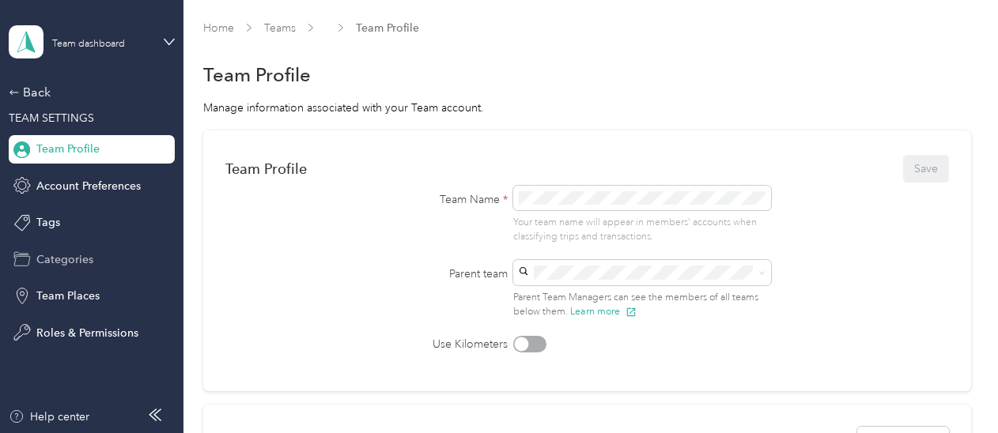
click at [66, 260] on span "Categories" at bounding box center [64, 259] width 57 height 17
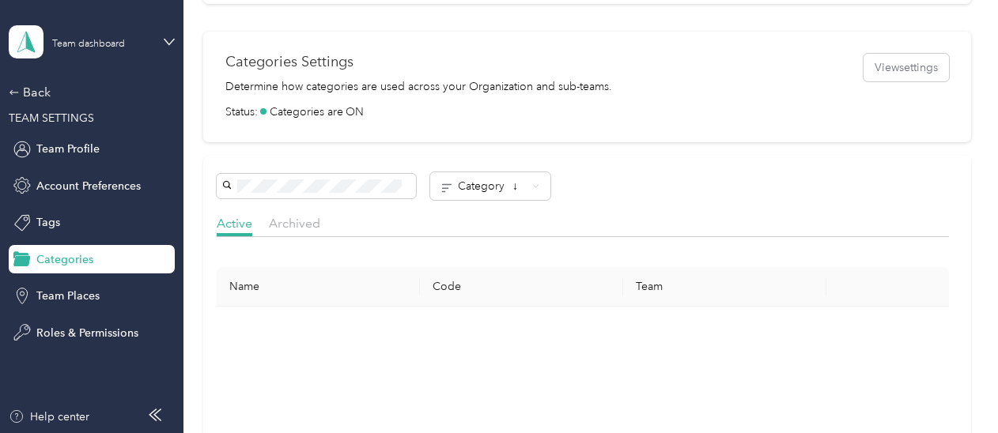
scroll to position [279, 0]
click at [81, 335] on span "Roles & Permissions" at bounding box center [87, 333] width 102 height 17
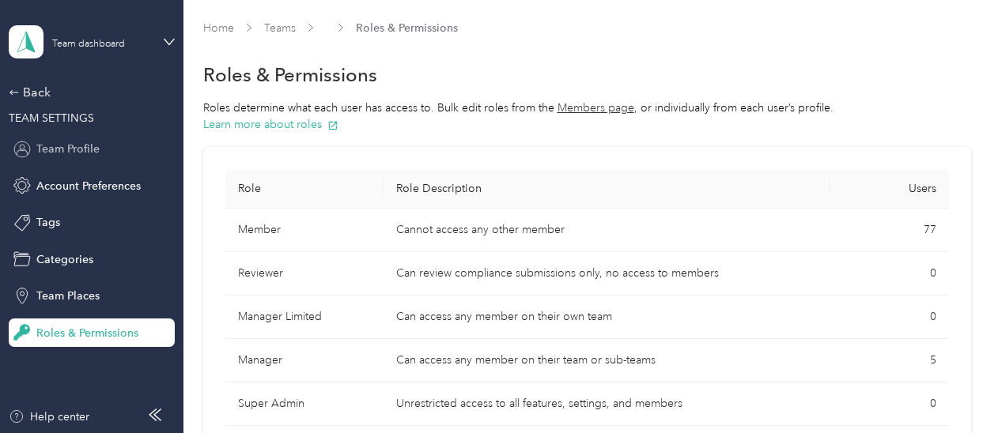
click at [49, 146] on span "Team Profile" at bounding box center [67, 149] width 63 height 17
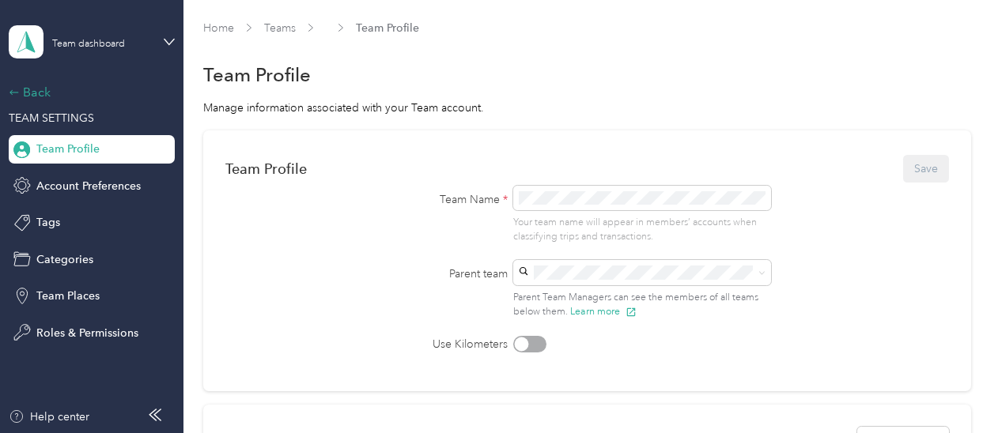
click at [36, 88] on div "Back" at bounding box center [88, 92] width 158 height 19
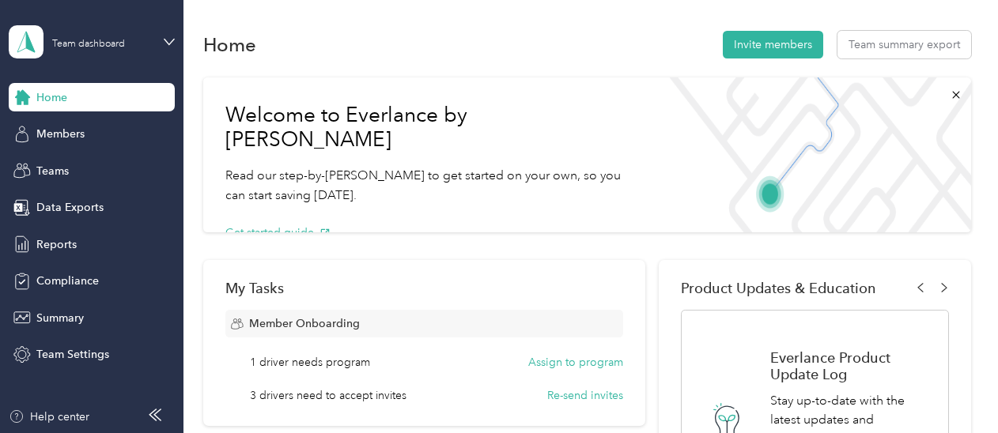
click at [59, 92] on span "Home" at bounding box center [51, 97] width 31 height 17
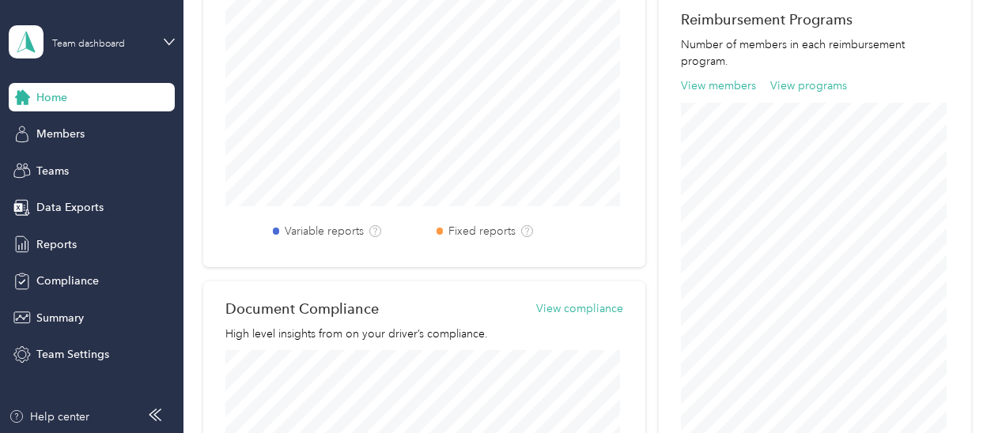
scroll to position [540, 0]
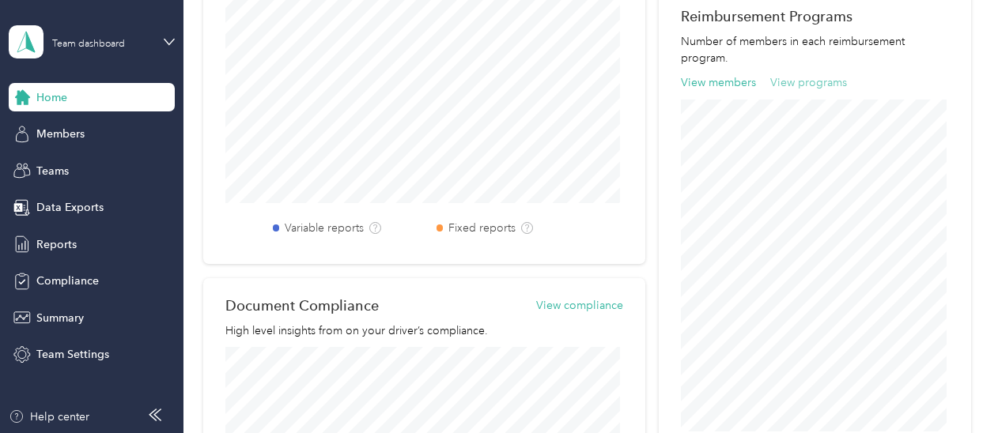
click at [793, 80] on button "View programs" at bounding box center [808, 82] width 77 height 17
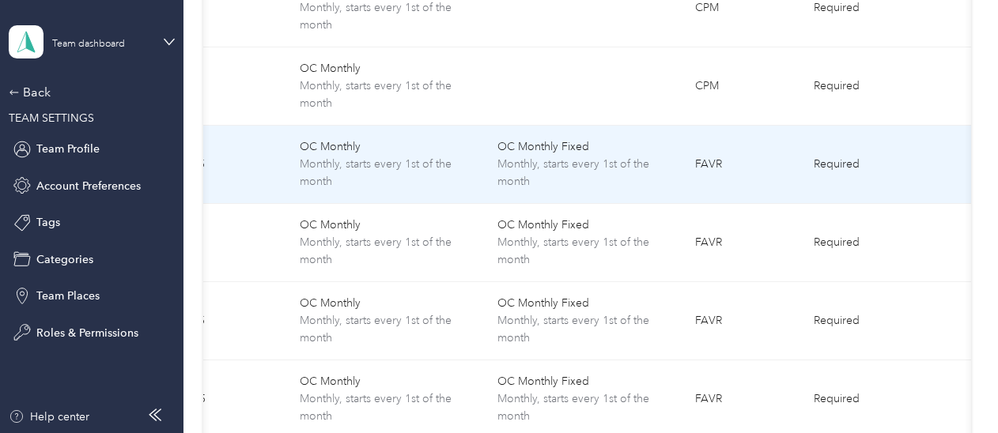
scroll to position [0, 104]
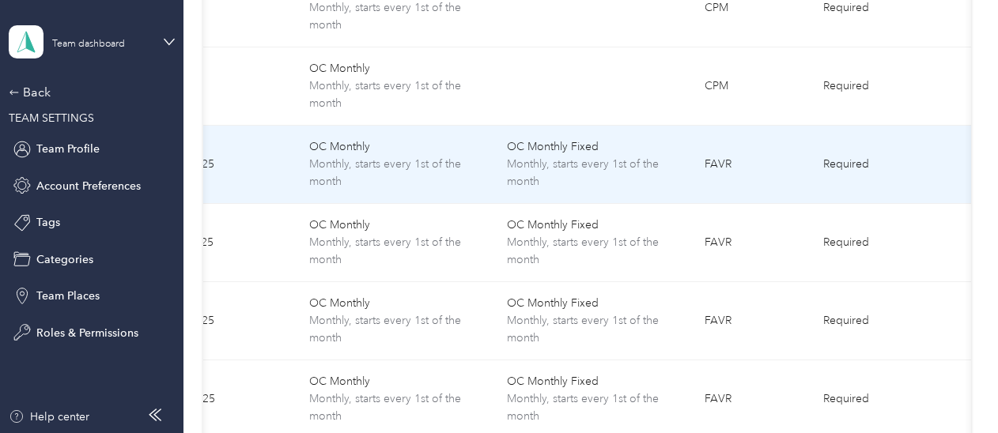
click at [623, 149] on span "OC Monthly Fixed" at bounding box center [593, 146] width 172 height 17
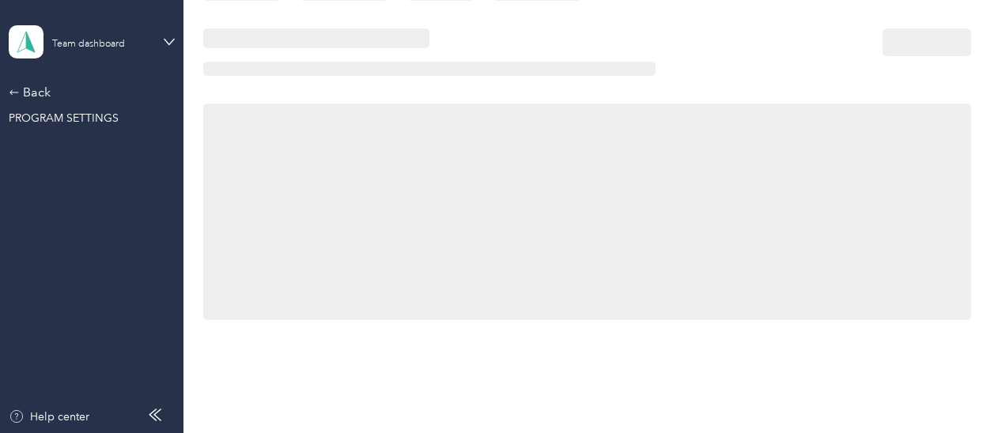
scroll to position [266, 0]
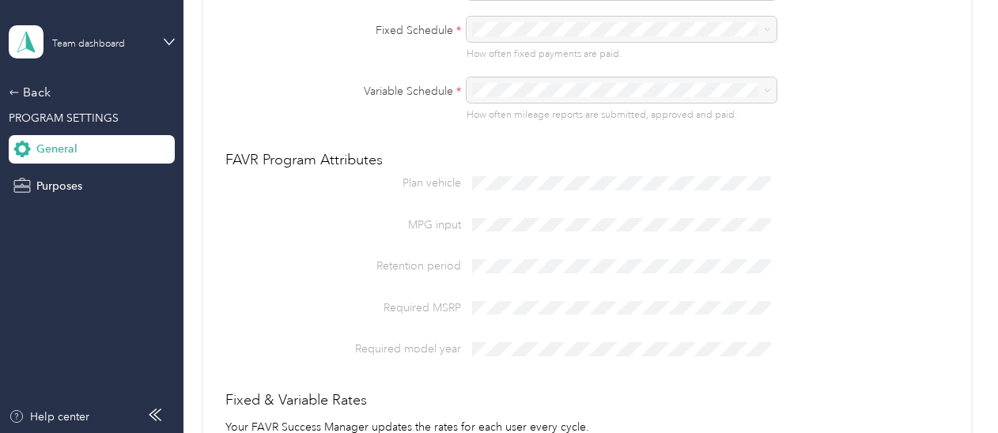
click at [623, 147] on div "General Program type Program name * Program description Fixed Schedule * How of…" at bounding box center [587, 154] width 768 height 610
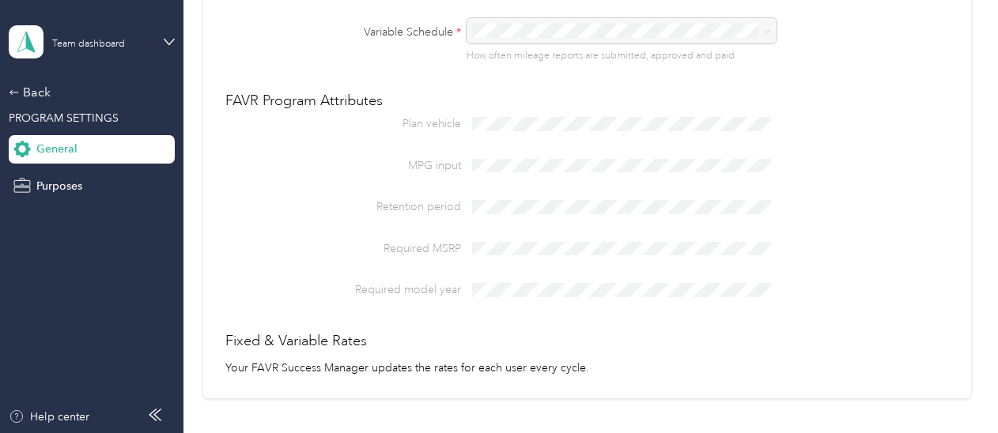
scroll to position [326, 0]
click at [459, 170] on p "MPG input" at bounding box center [343, 165] width 236 height 17
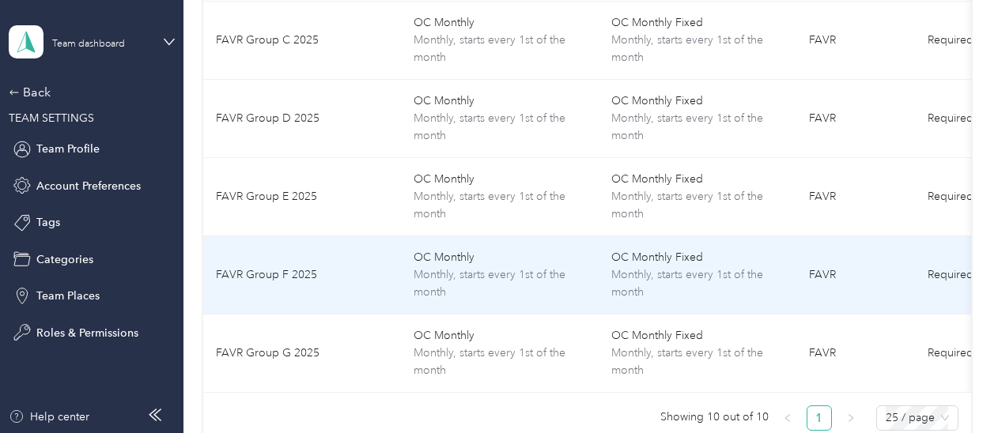
click at [479, 270] on span "Monthly, starts every 1st of the month" at bounding box center [500, 283] width 172 height 35
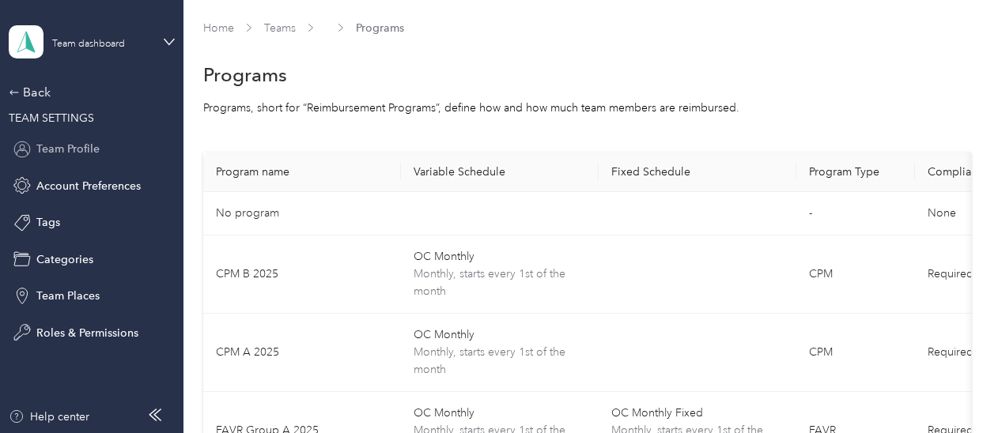
click at [70, 149] on span "Team Profile" at bounding box center [67, 149] width 63 height 17
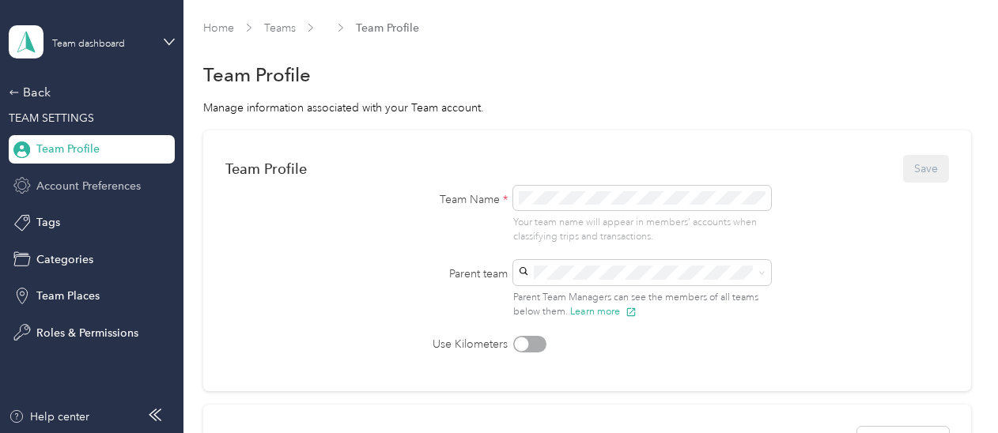
click at [44, 186] on span "Account Preferences" at bounding box center [88, 186] width 104 height 17
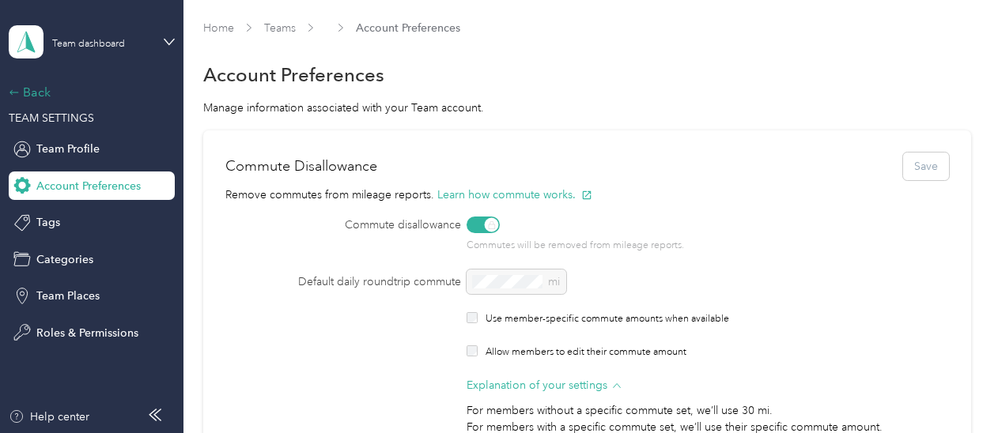
click at [27, 92] on div "Back" at bounding box center [88, 92] width 158 height 19
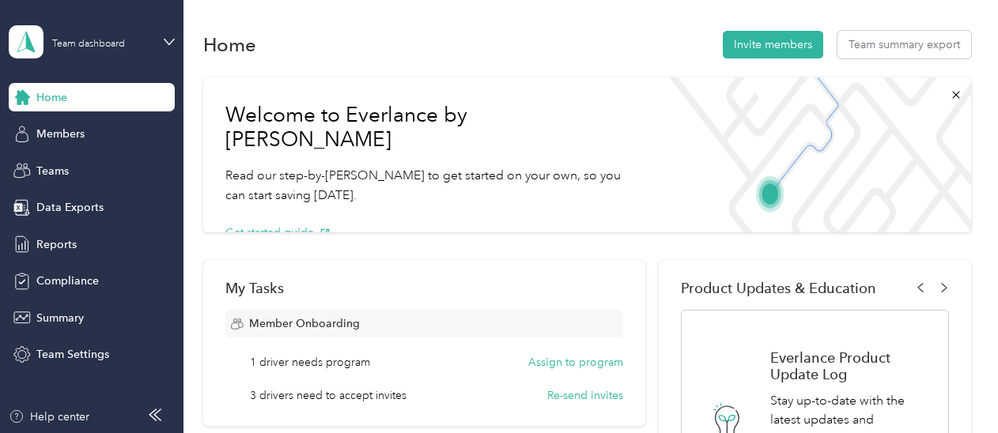
click at [55, 108] on div "Home" at bounding box center [92, 97] width 166 height 28
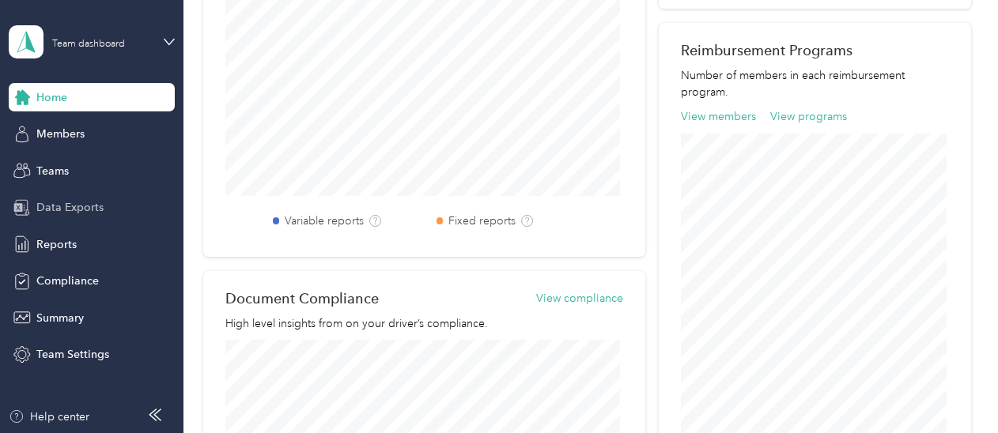
scroll to position [533, 0]
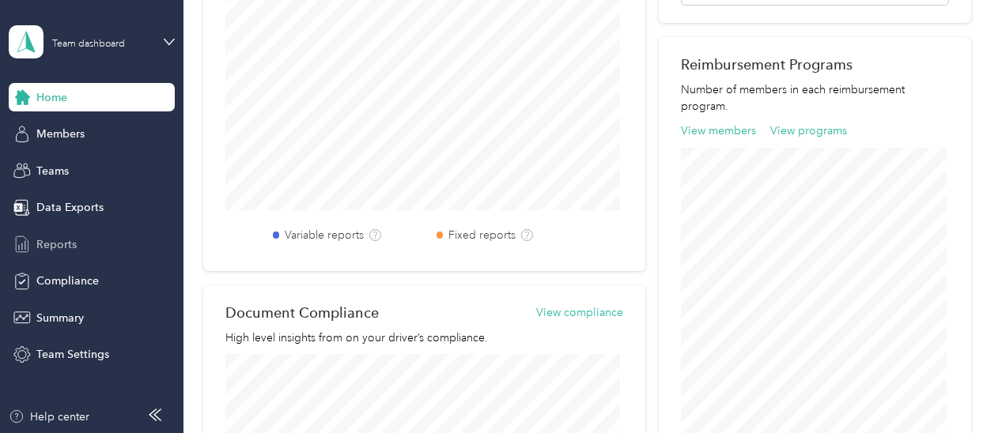
click at [55, 242] on span "Reports" at bounding box center [56, 244] width 40 height 17
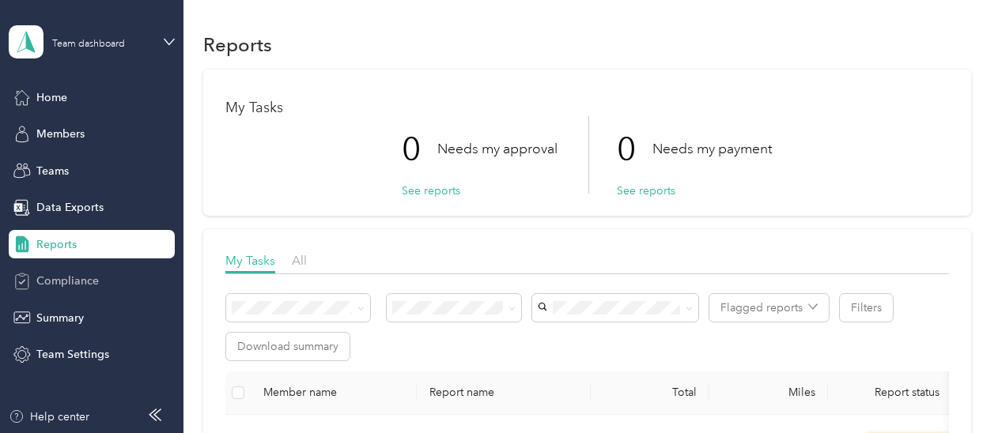
click at [77, 282] on span "Compliance" at bounding box center [67, 281] width 62 height 17
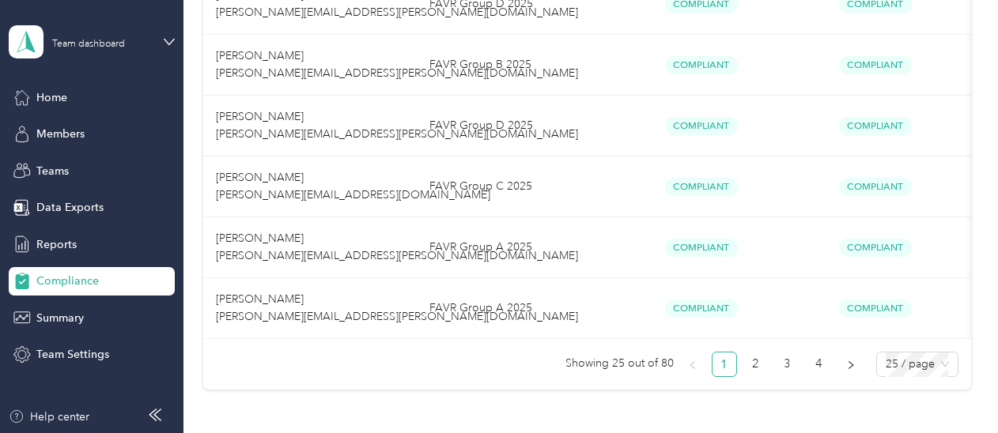
scroll to position [1579, 0]
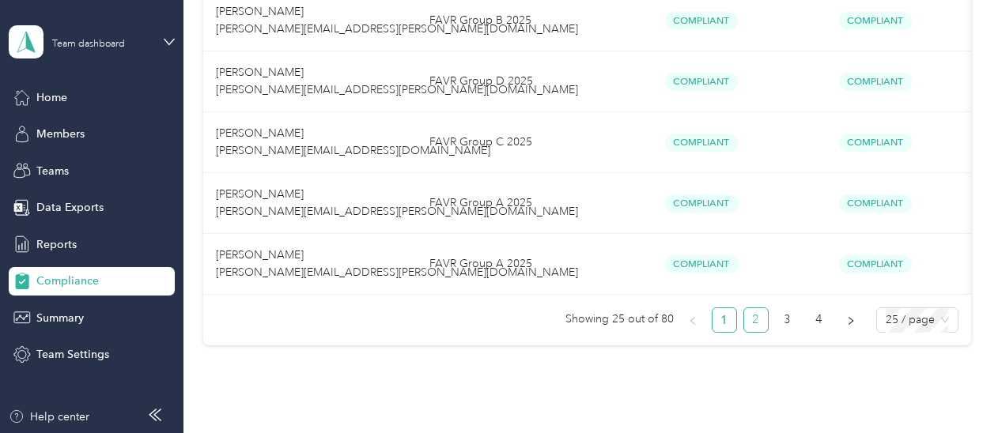
click at [757, 324] on link "2" at bounding box center [756, 320] width 24 height 24
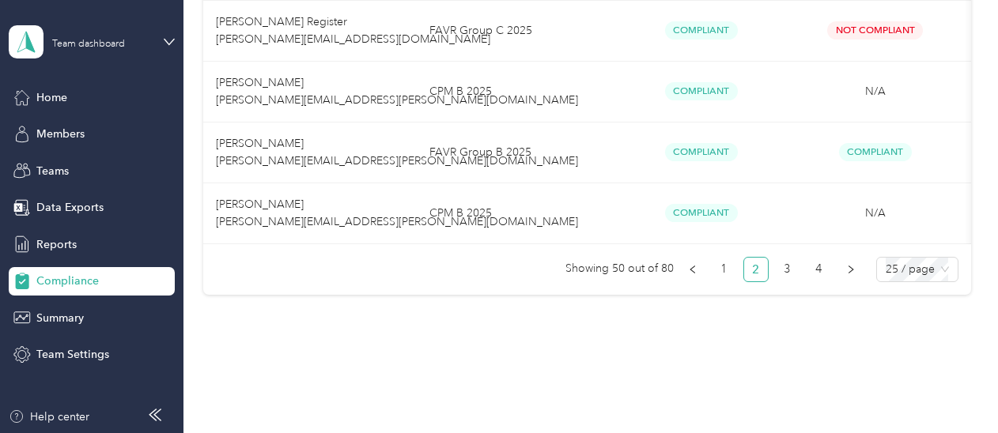
scroll to position [1660, 0]
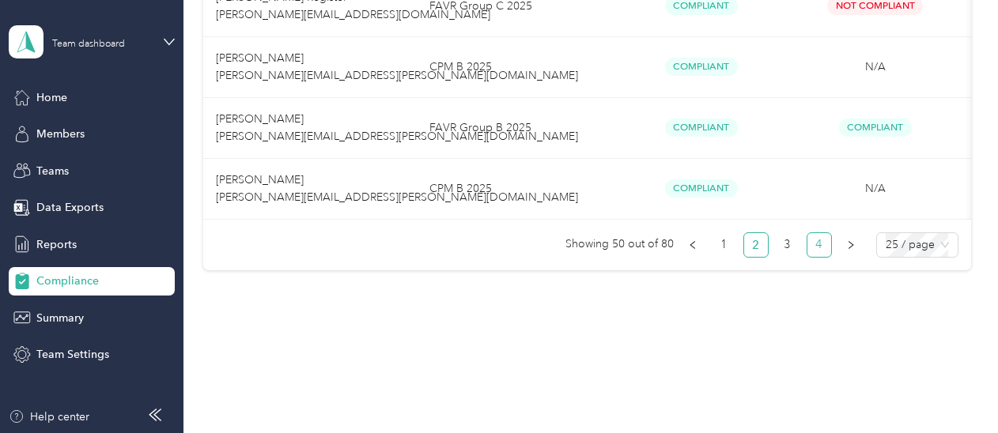
click at [811, 246] on link "4" at bounding box center [819, 245] width 24 height 24
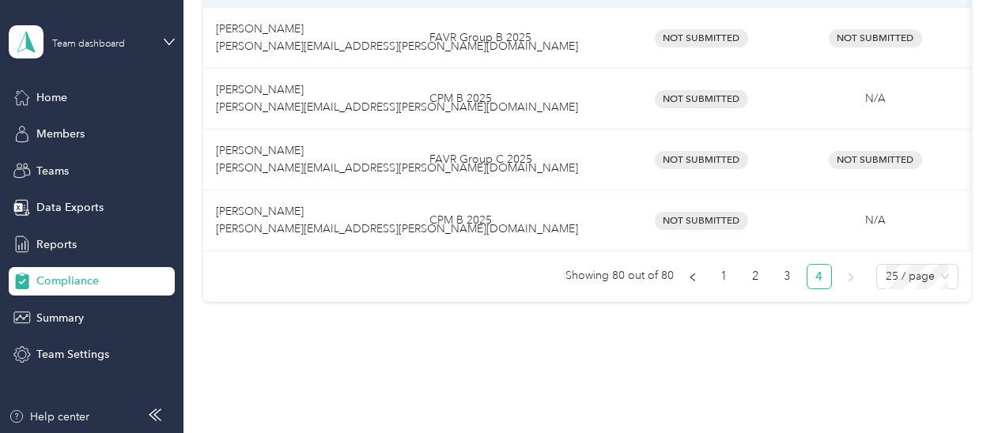
scroll to position [448, 0]
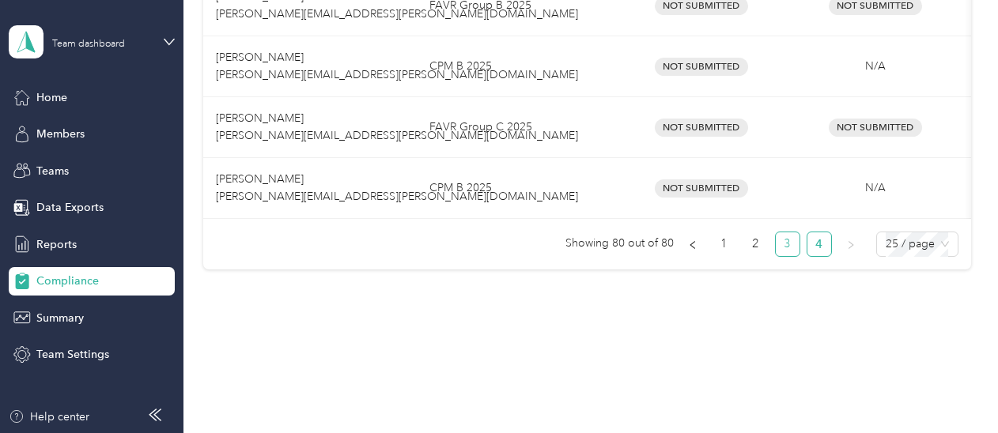
click at [784, 240] on link "3" at bounding box center [788, 244] width 24 height 24
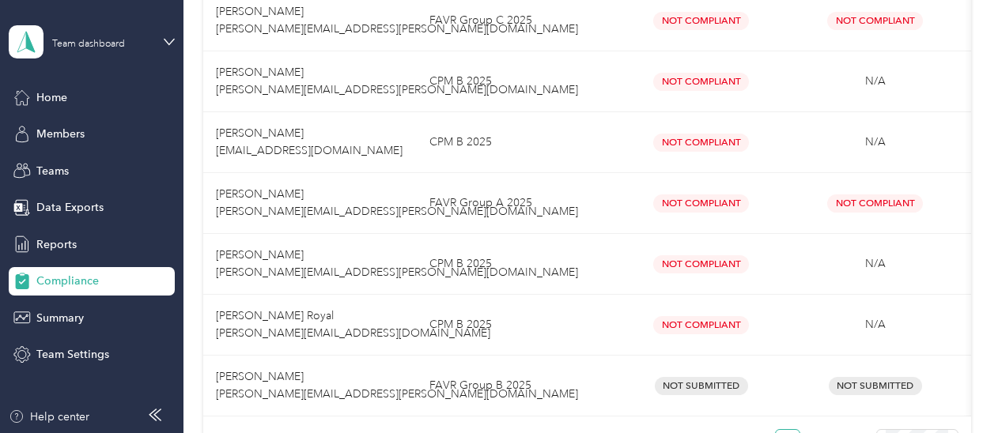
scroll to position [1660, 0]
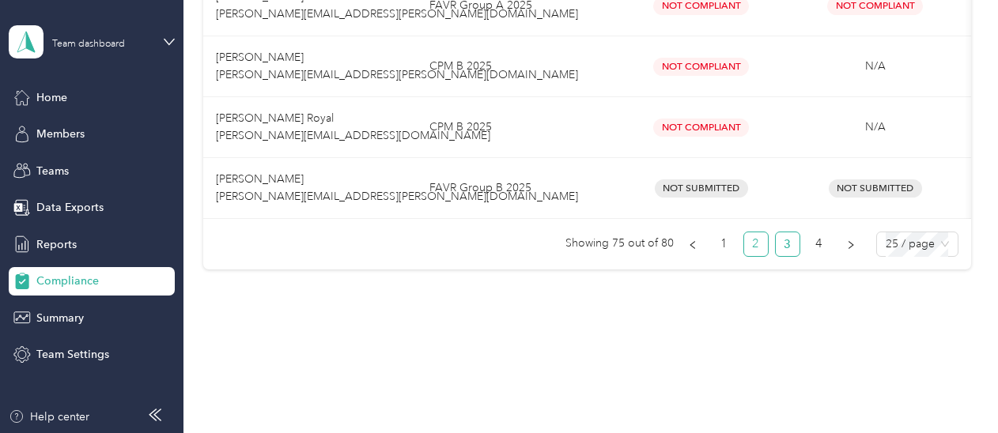
click at [744, 252] on link "2" at bounding box center [756, 244] width 24 height 24
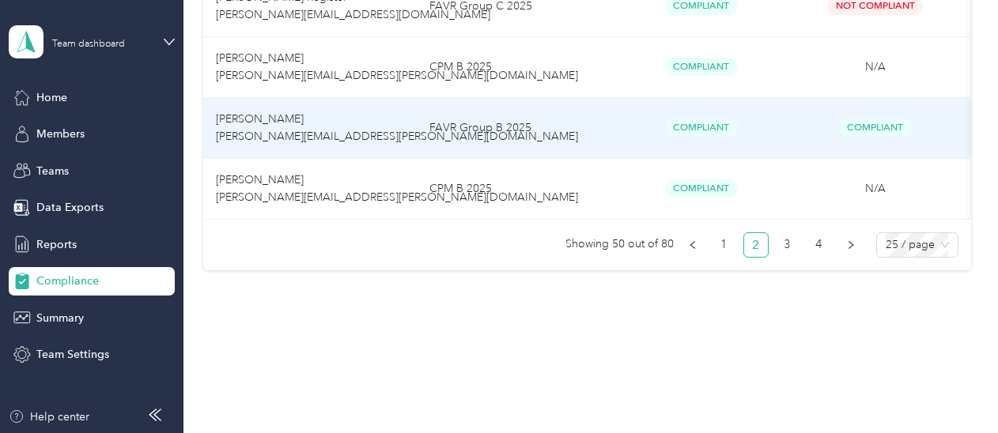
scroll to position [1660, 0]
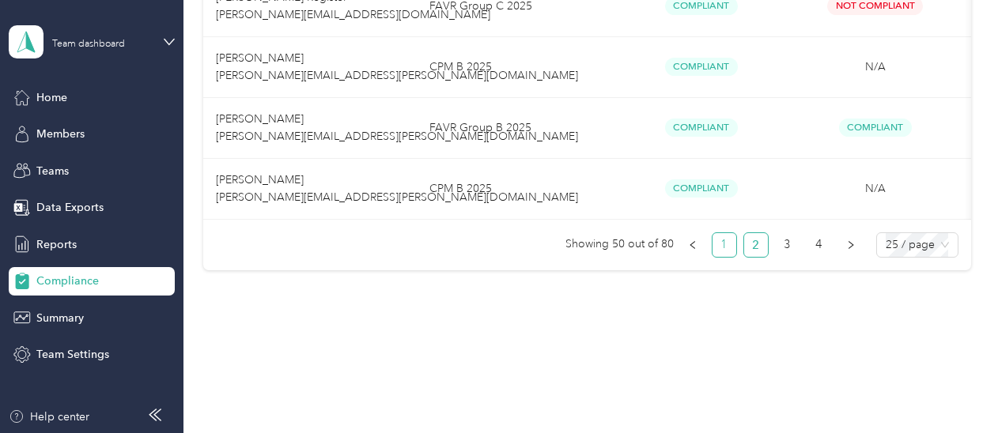
click at [722, 245] on link "1" at bounding box center [724, 245] width 24 height 24
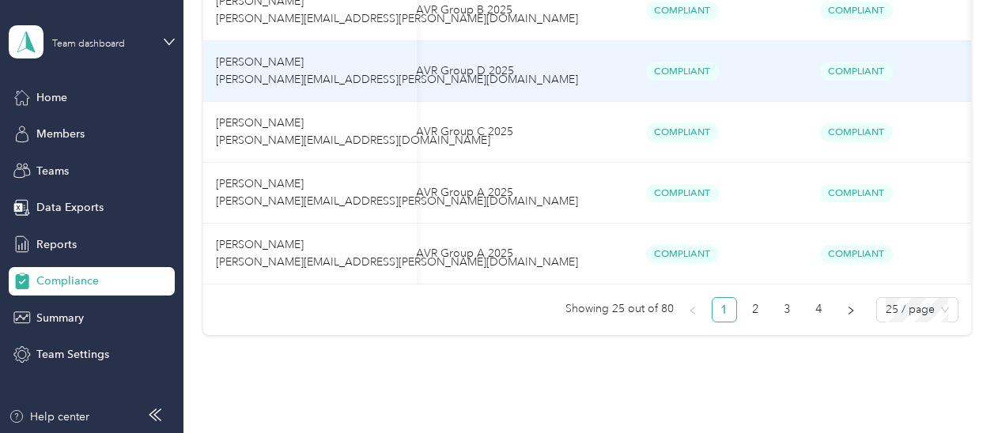
scroll to position [1590, 0]
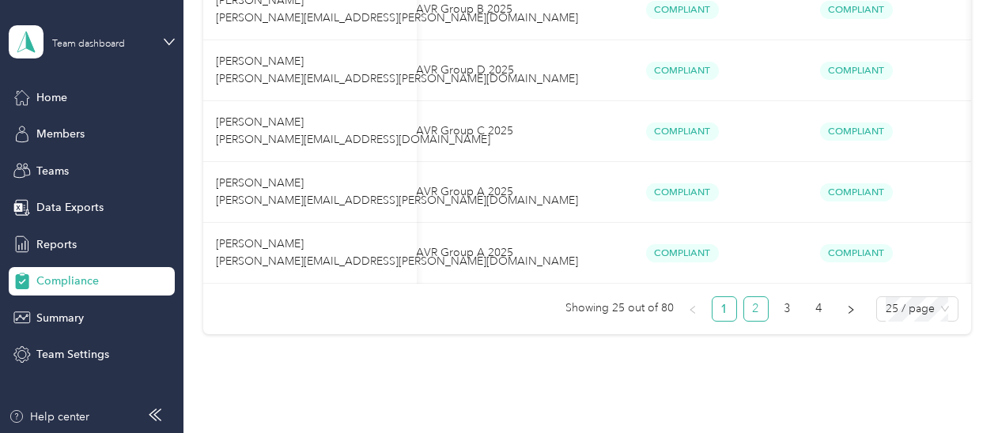
click at [748, 311] on link "2" at bounding box center [756, 309] width 24 height 24
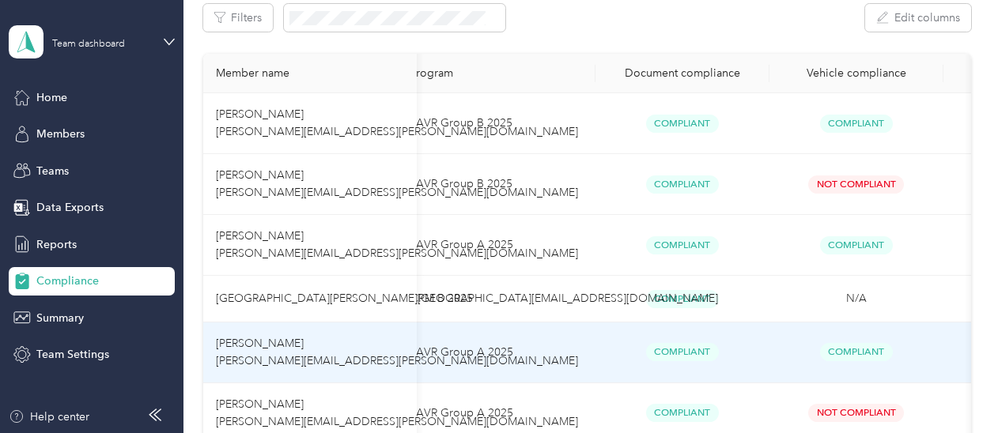
scroll to position [258, 0]
